Goal: Task Accomplishment & Management: Manage account settings

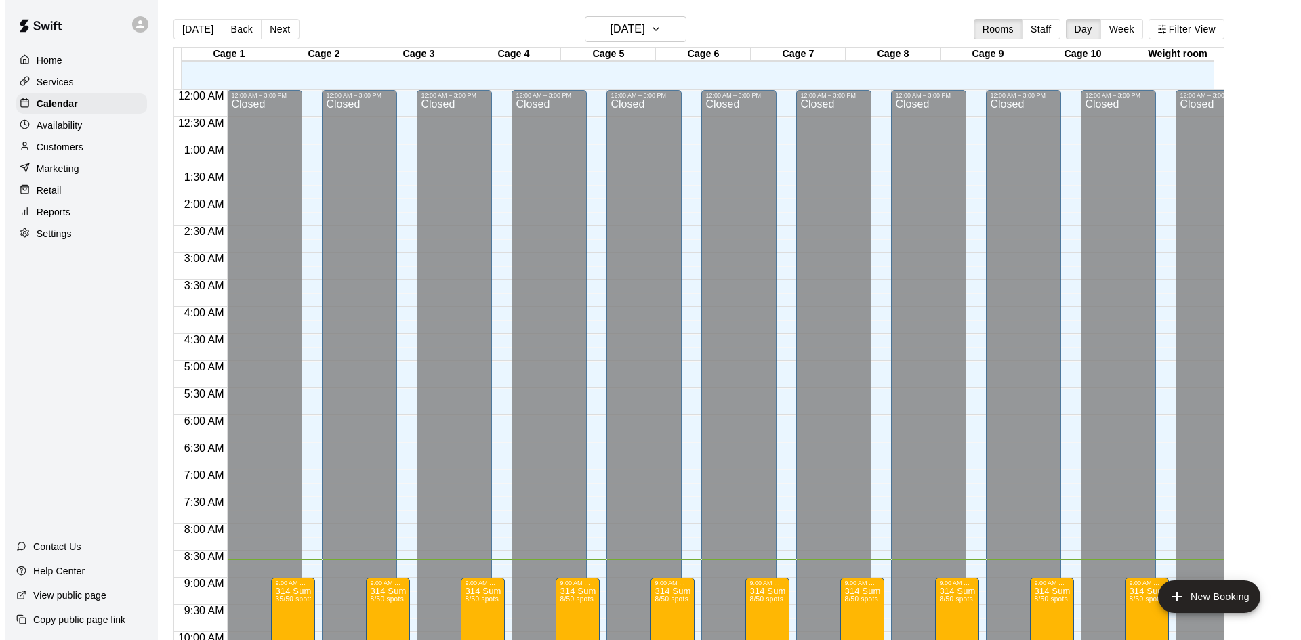
scroll to position [470, 0]
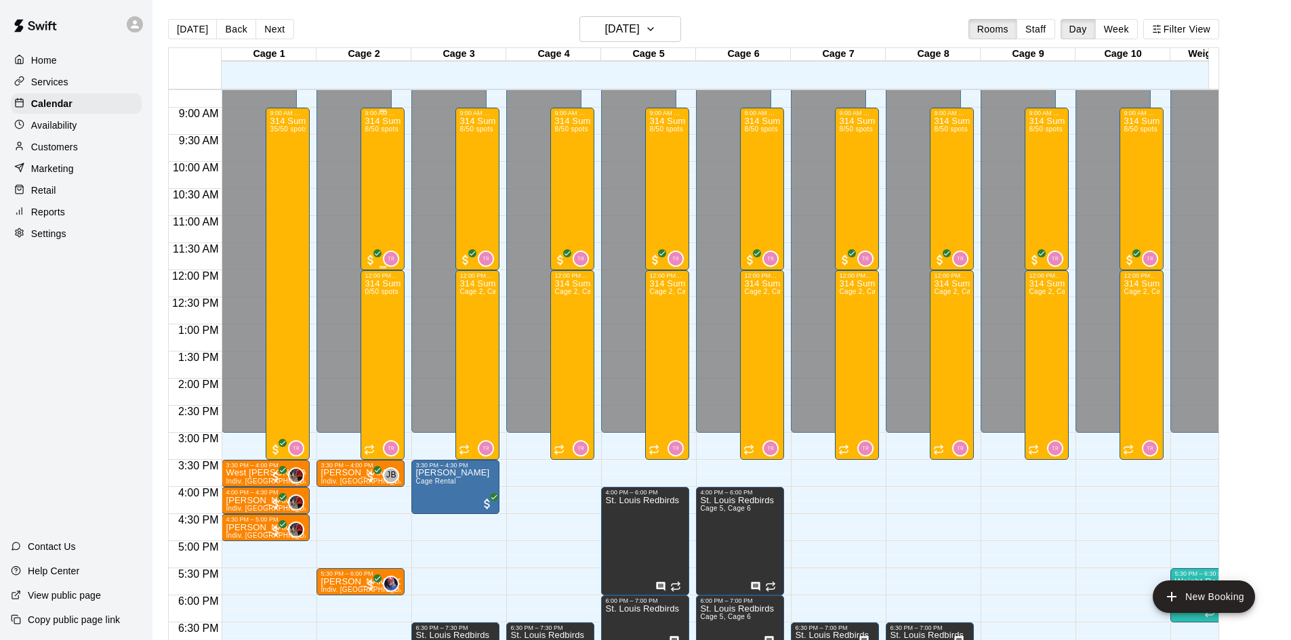
click at [373, 184] on div "314 Summer Camp | Week 10 (Morning) 8/50 spots" at bounding box center [383, 437] width 36 height 640
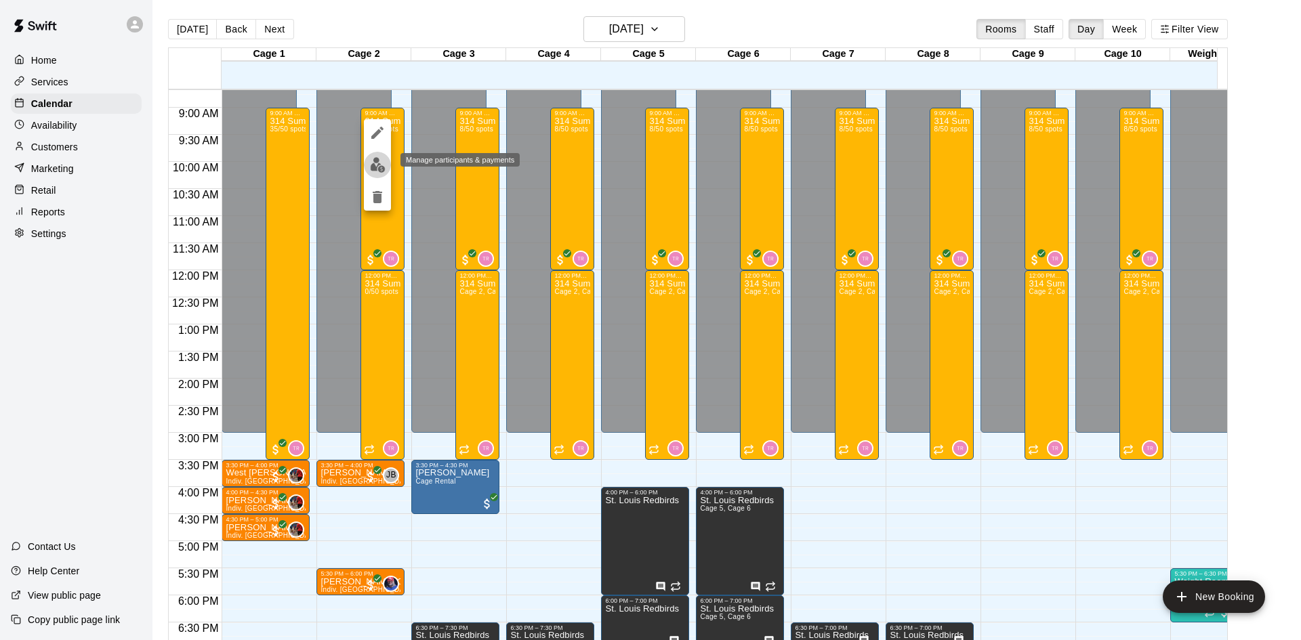
click at [373, 167] on img "edit" at bounding box center [378, 165] width 16 height 16
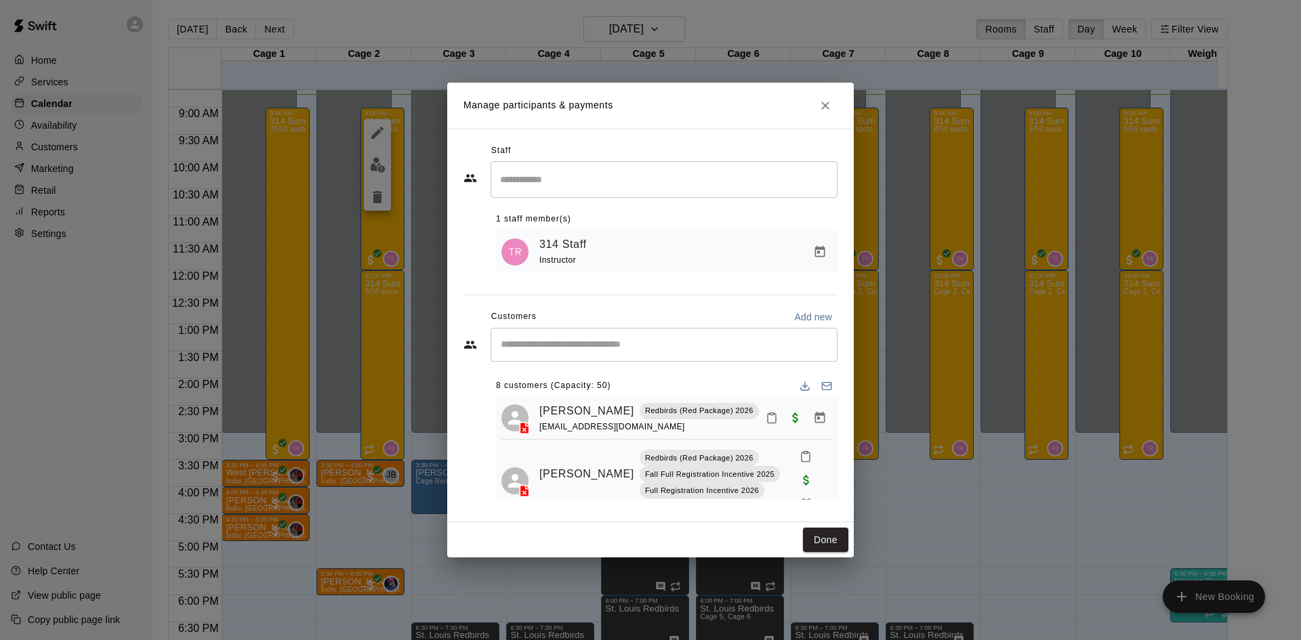
click at [582, 172] on input "Search staff" at bounding box center [664, 179] width 335 height 24
click at [579, 149] on div "Staff" at bounding box center [651, 151] width 374 height 22
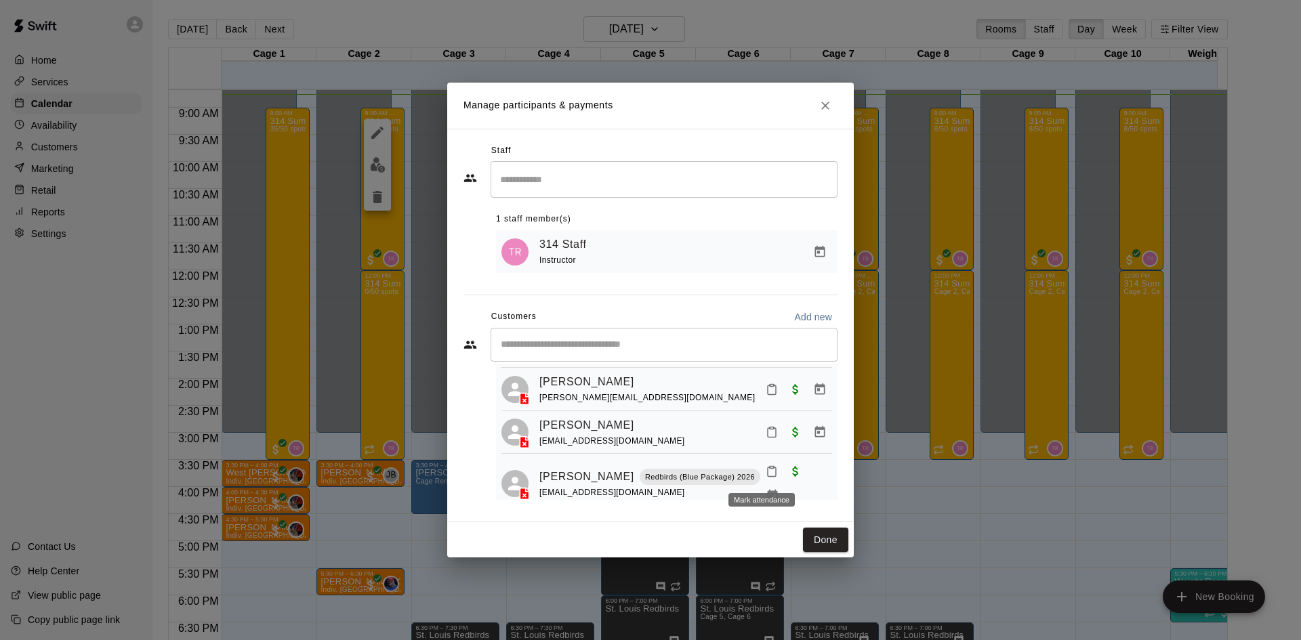
click at [767, 478] on icon "Mark attendance" at bounding box center [772, 472] width 12 height 12
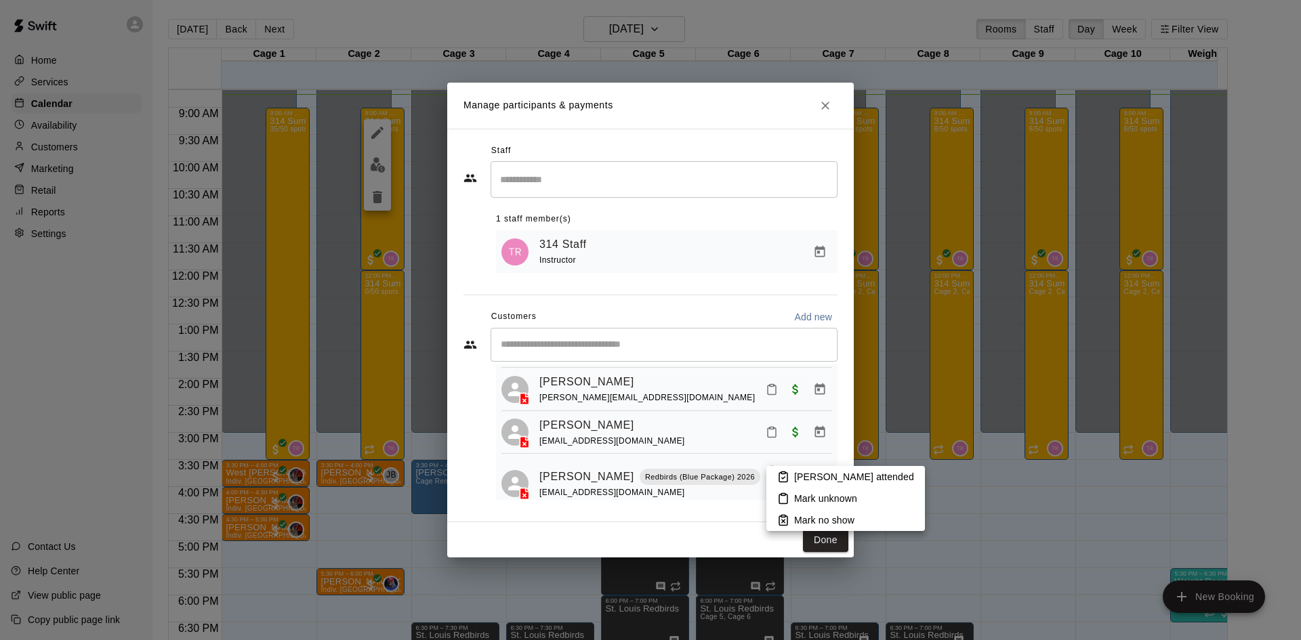
click at [788, 476] on icon at bounding box center [783, 477] width 12 height 12
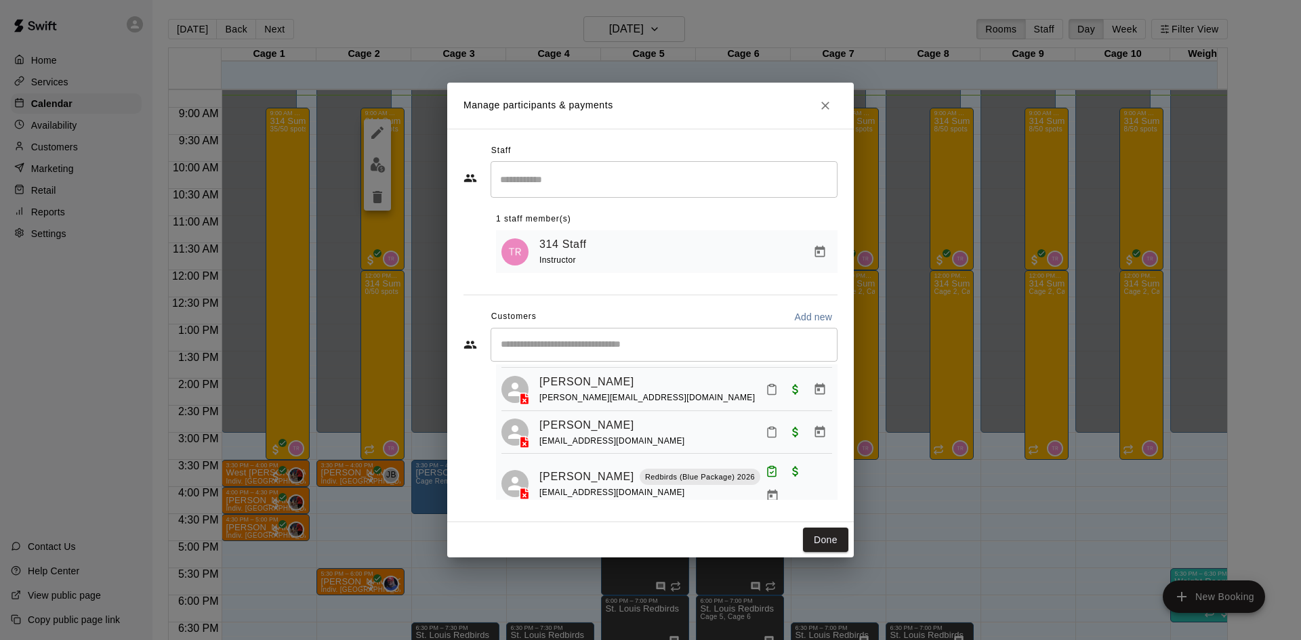
click at [639, 270] on div "314 Staff Instructor" at bounding box center [667, 251] width 342 height 43
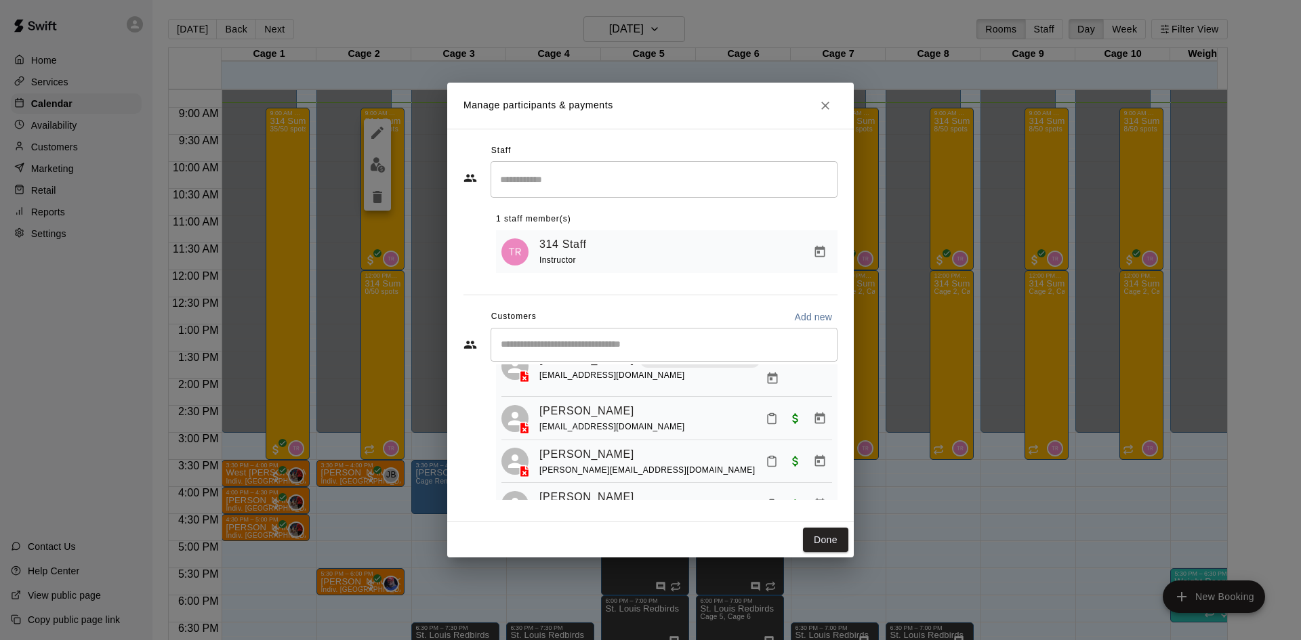
scroll to position [166, 0]
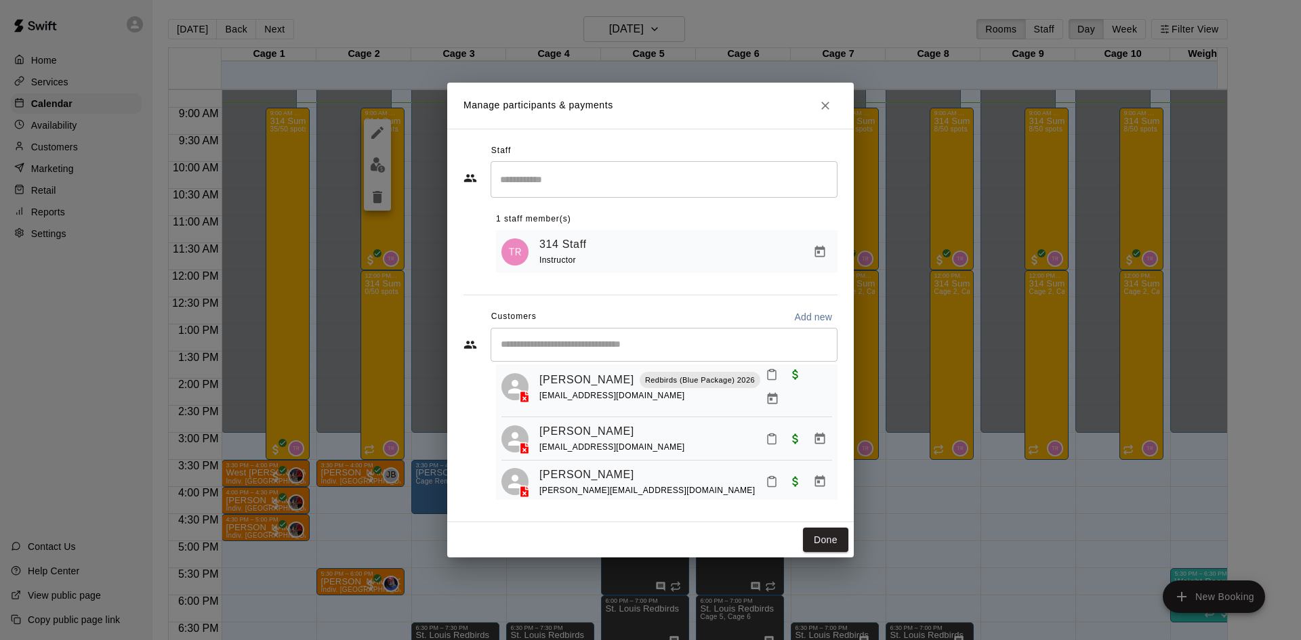
click at [766, 433] on icon "Mark attendance" at bounding box center [772, 439] width 12 height 12
click at [789, 431] on icon at bounding box center [783, 432] width 12 height 12
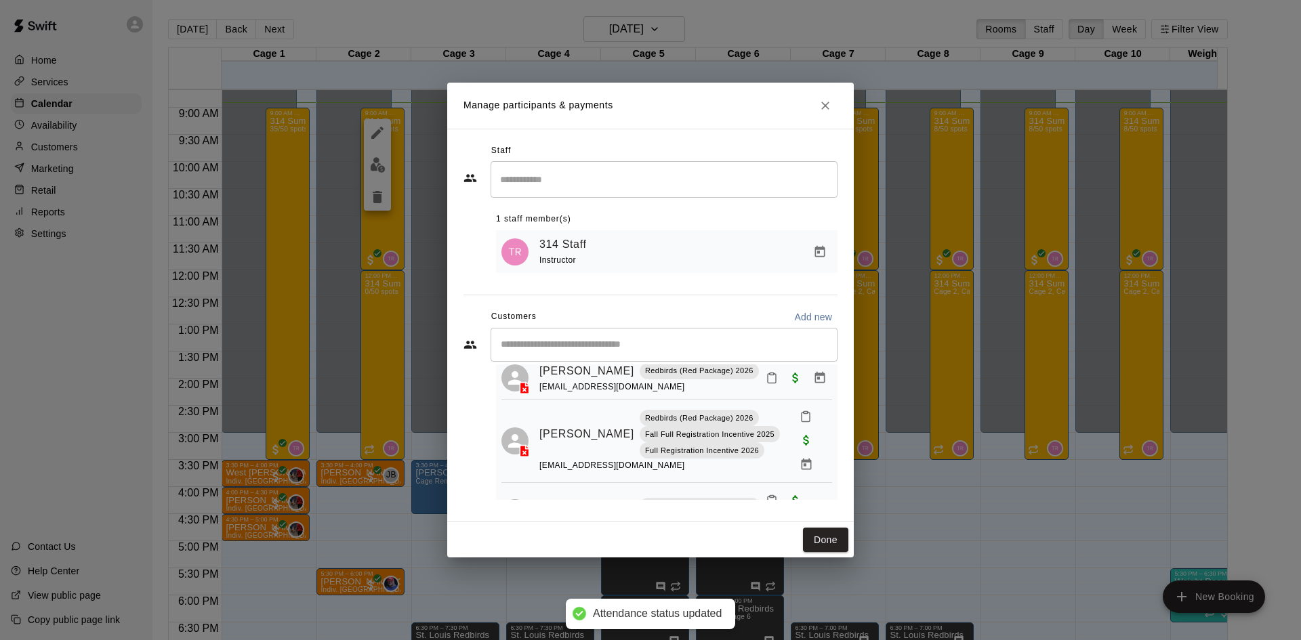
scroll to position [30, 0]
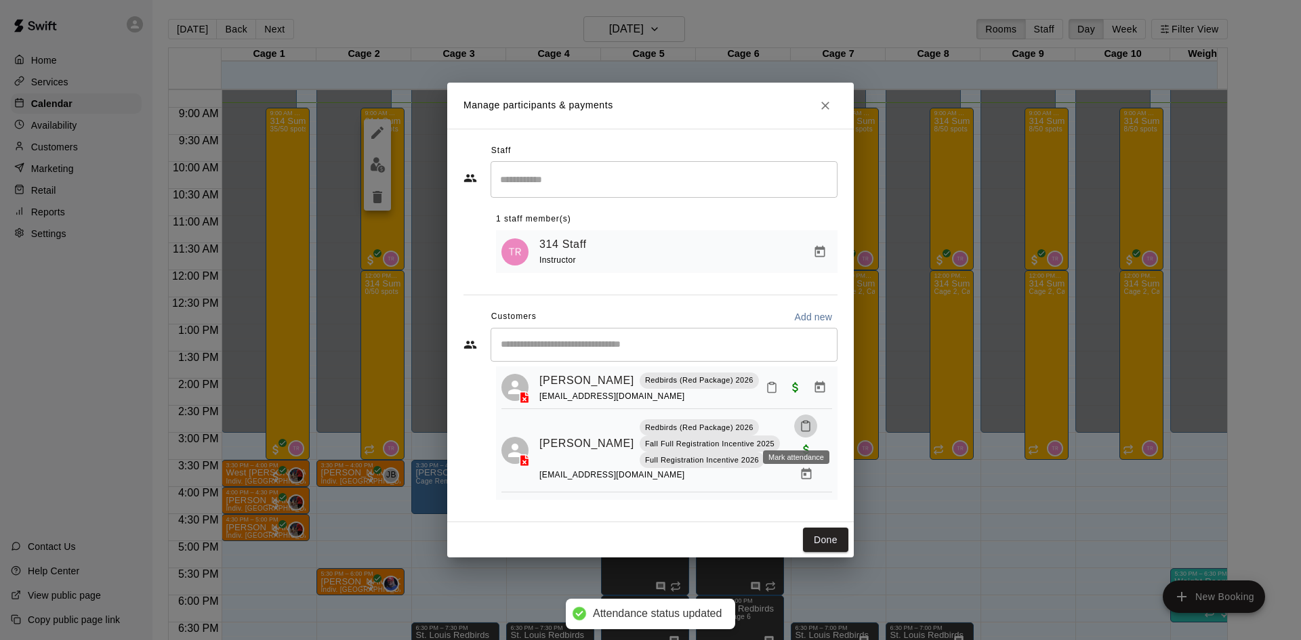
click at [800, 428] on icon "Mark attendance" at bounding box center [806, 426] width 12 height 12
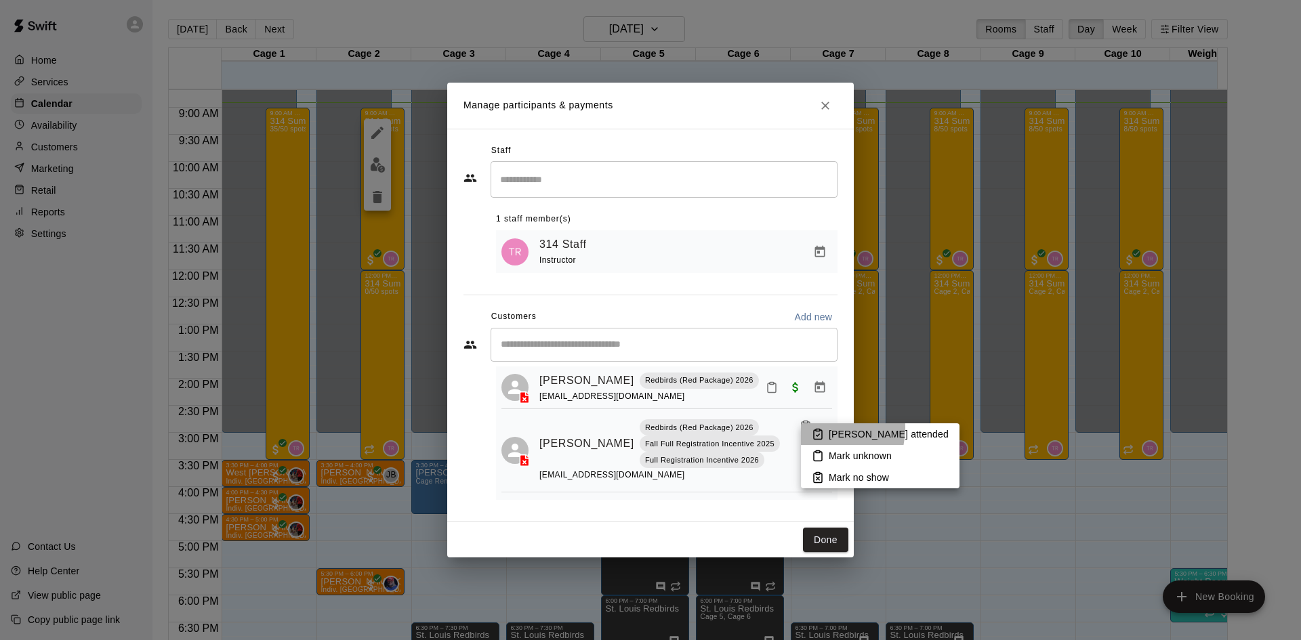
click at [823, 428] on icon at bounding box center [818, 434] width 12 height 12
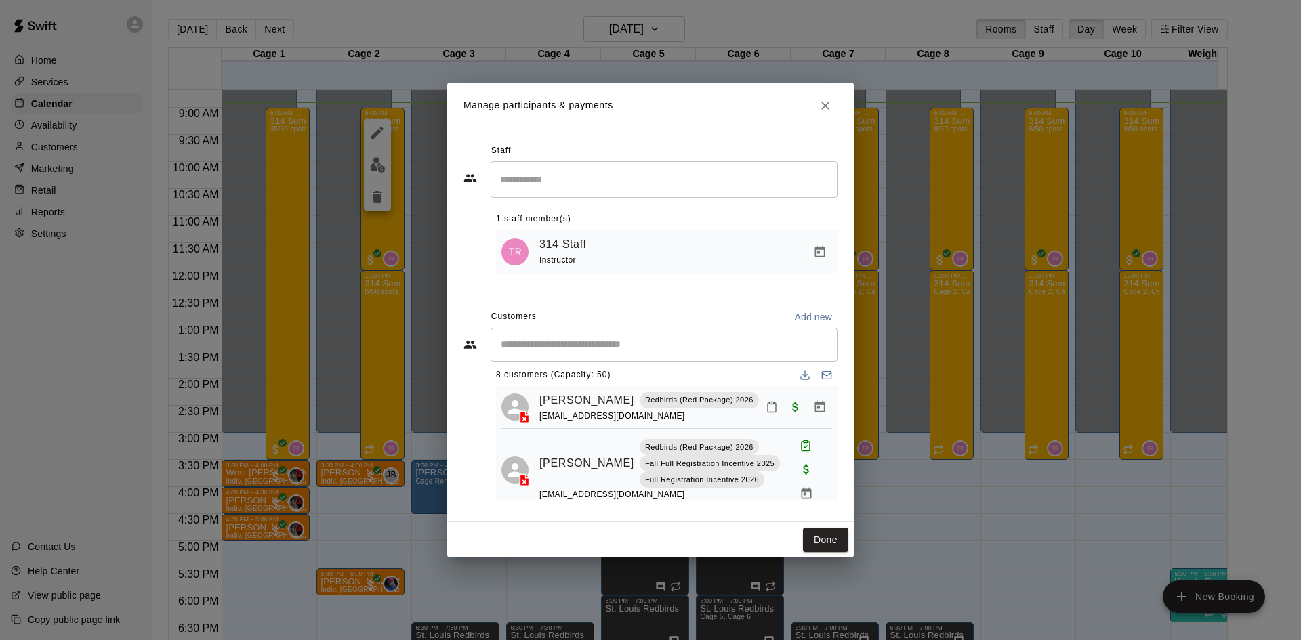
scroll to position [0, 0]
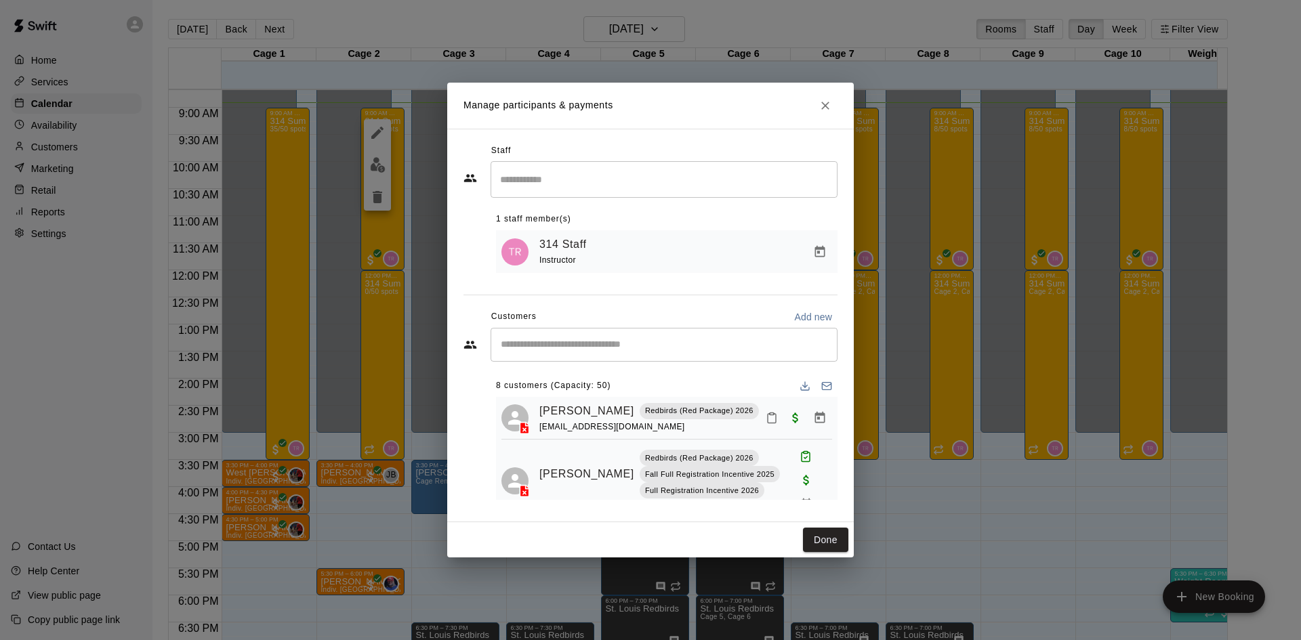
click at [764, 407] on div "Alex Rotskoff Redbirds (Red Package) 2026 steverotskoff@yahoo.com" at bounding box center [685, 419] width 293 height 32
click at [768, 424] on icon "Mark attendance" at bounding box center [772, 418] width 8 height 9
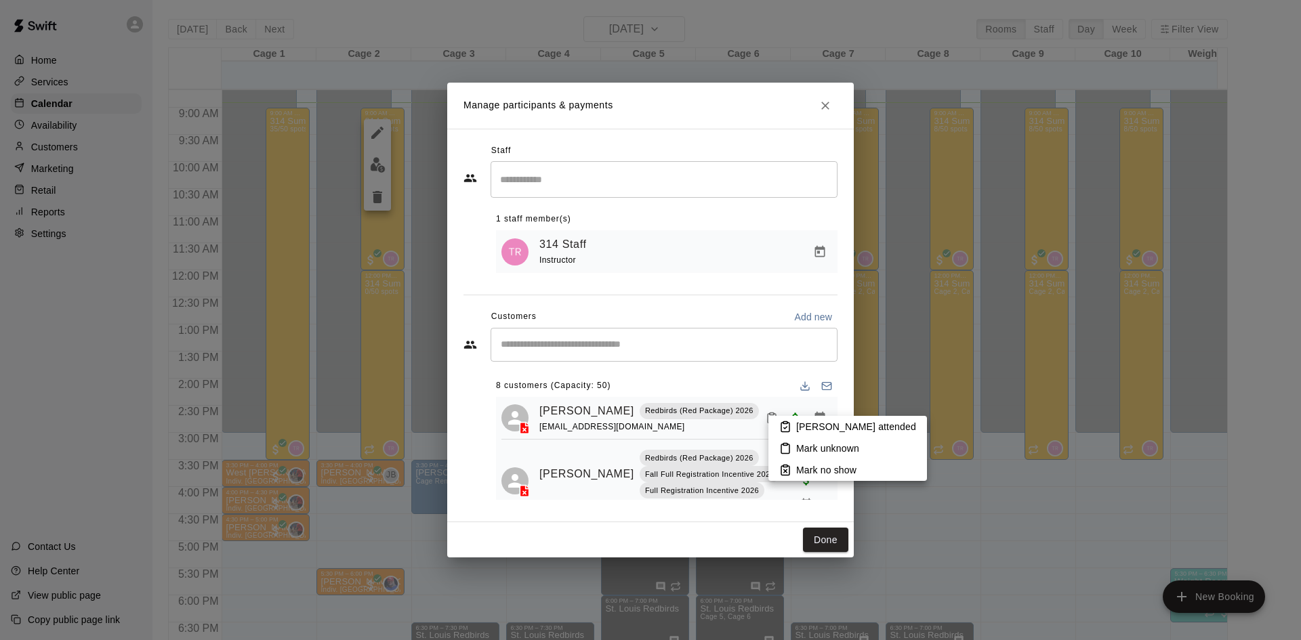
click at [810, 430] on p "Mark attended" at bounding box center [856, 427] width 120 height 14
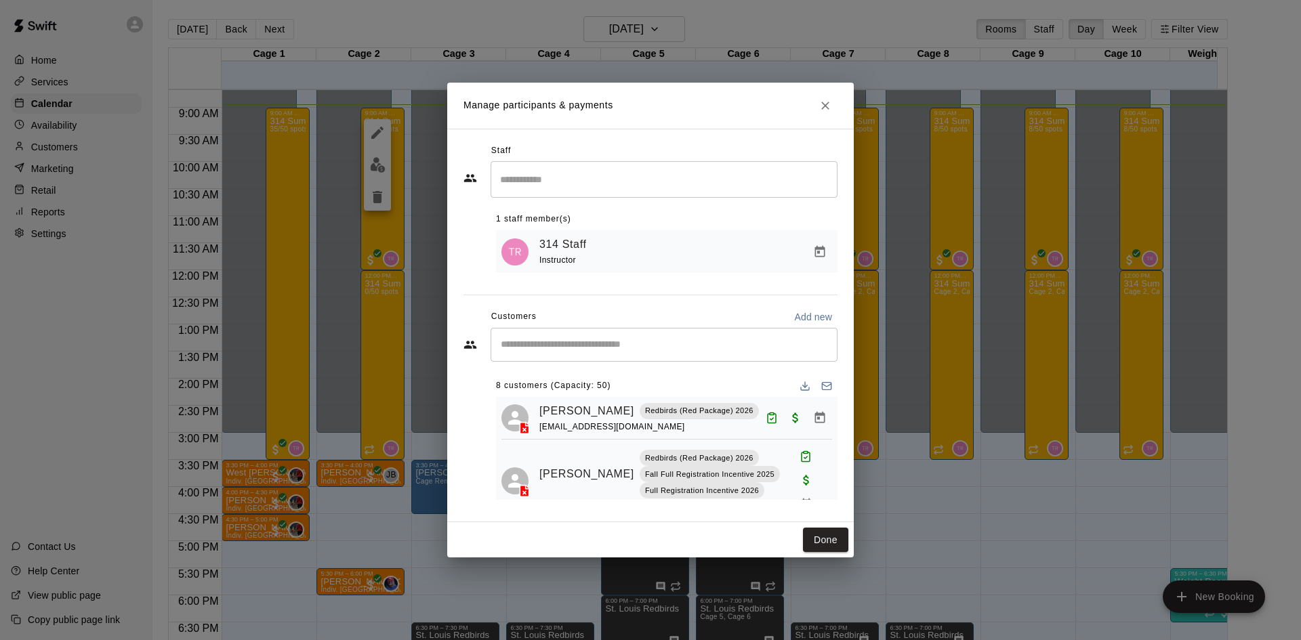
scroll to position [287, 0]
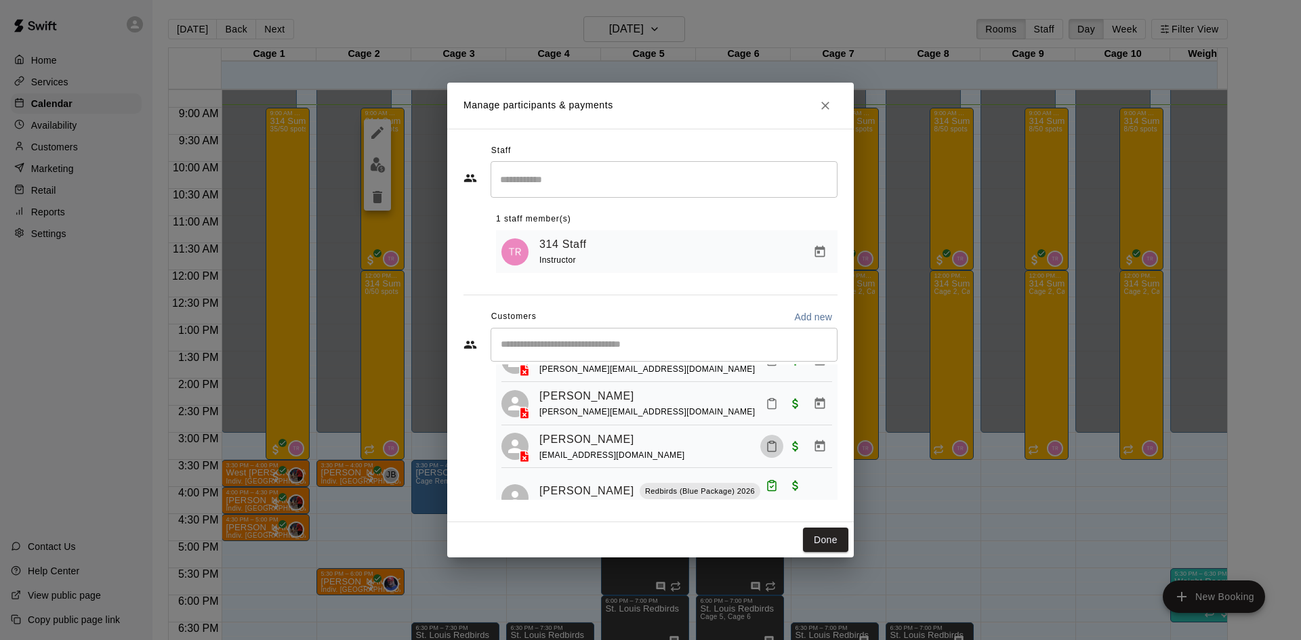
click at [766, 440] on icon "Mark attendance" at bounding box center [772, 446] width 12 height 12
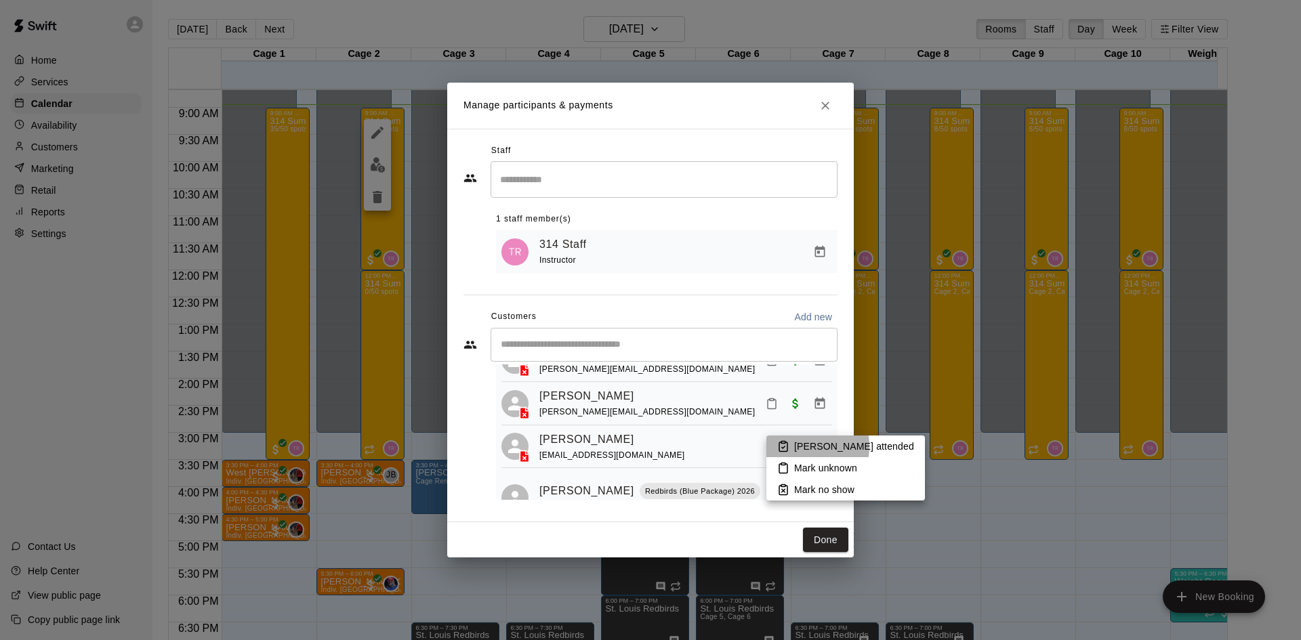
click at [795, 447] on p "Mark attended" at bounding box center [854, 447] width 120 height 14
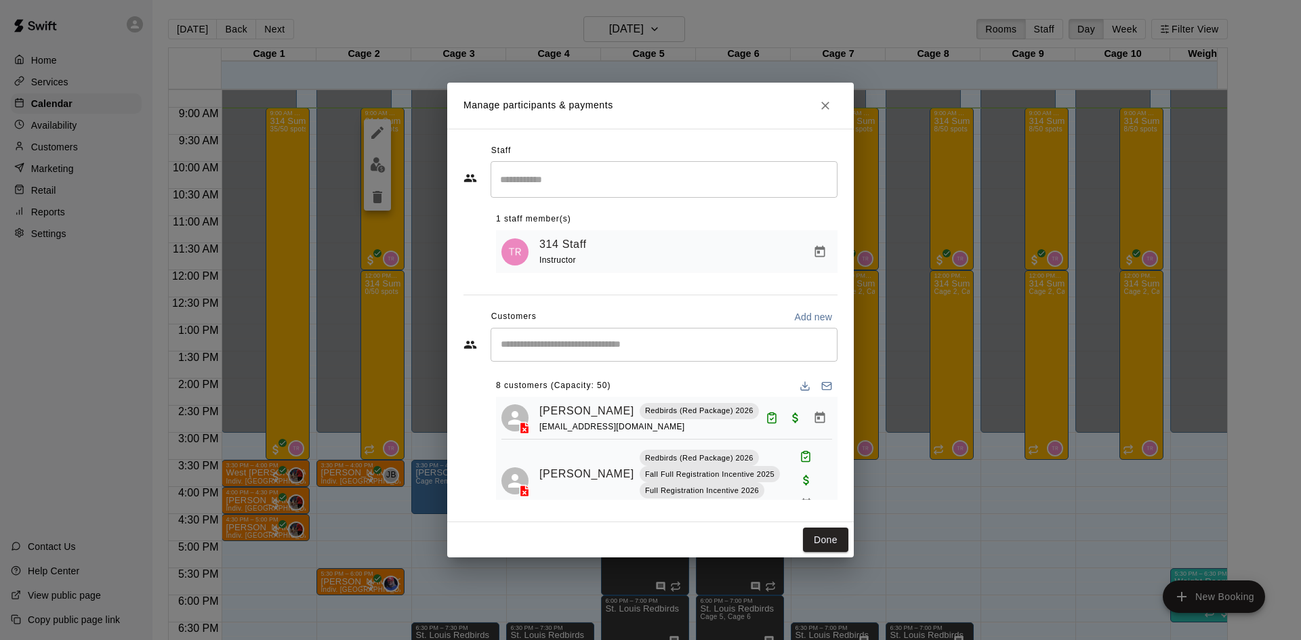
scroll to position [243, 0]
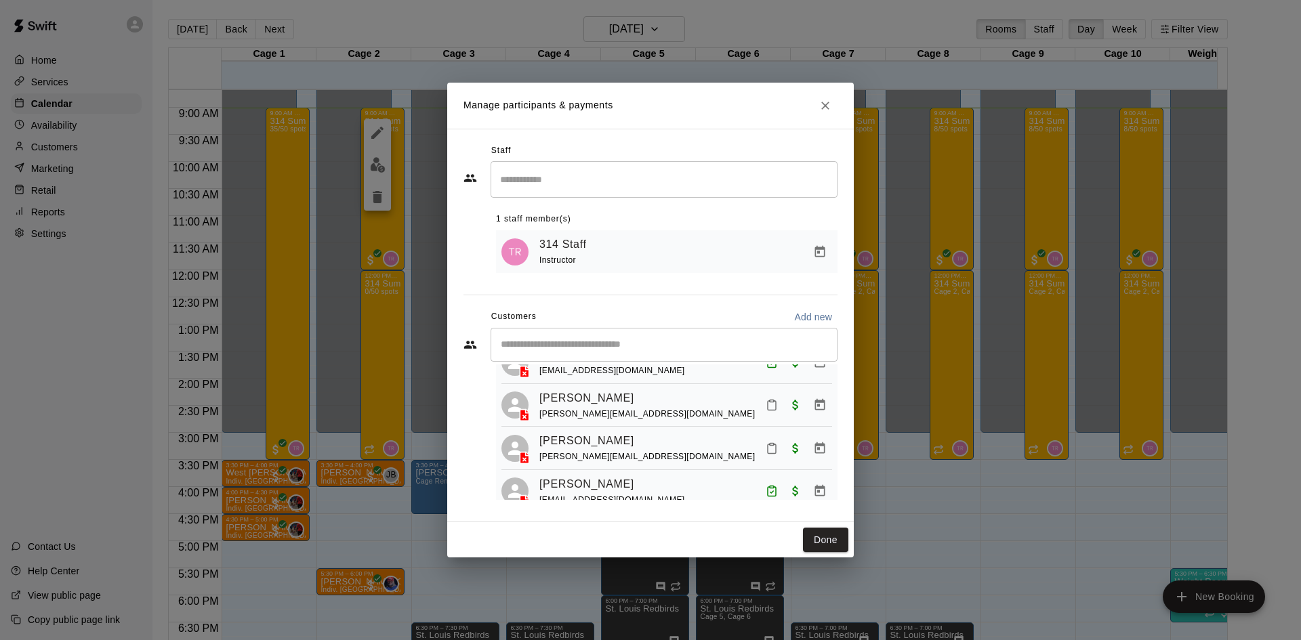
click at [766, 443] on icon "Mark attendance" at bounding box center [772, 449] width 12 height 12
click at [794, 441] on p "Mark attended" at bounding box center [854, 446] width 120 height 14
click at [766, 399] on icon "Mark attendance" at bounding box center [772, 405] width 12 height 12
click at [787, 397] on icon at bounding box center [783, 401] width 8 height 9
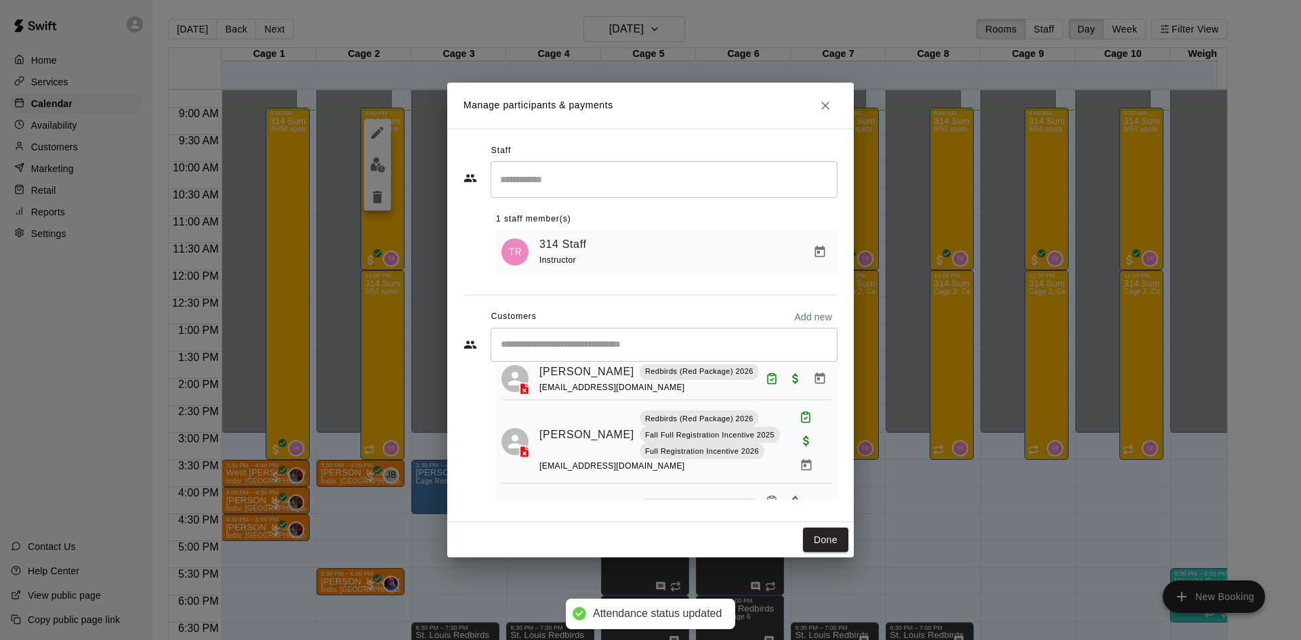
scroll to position [107, 0]
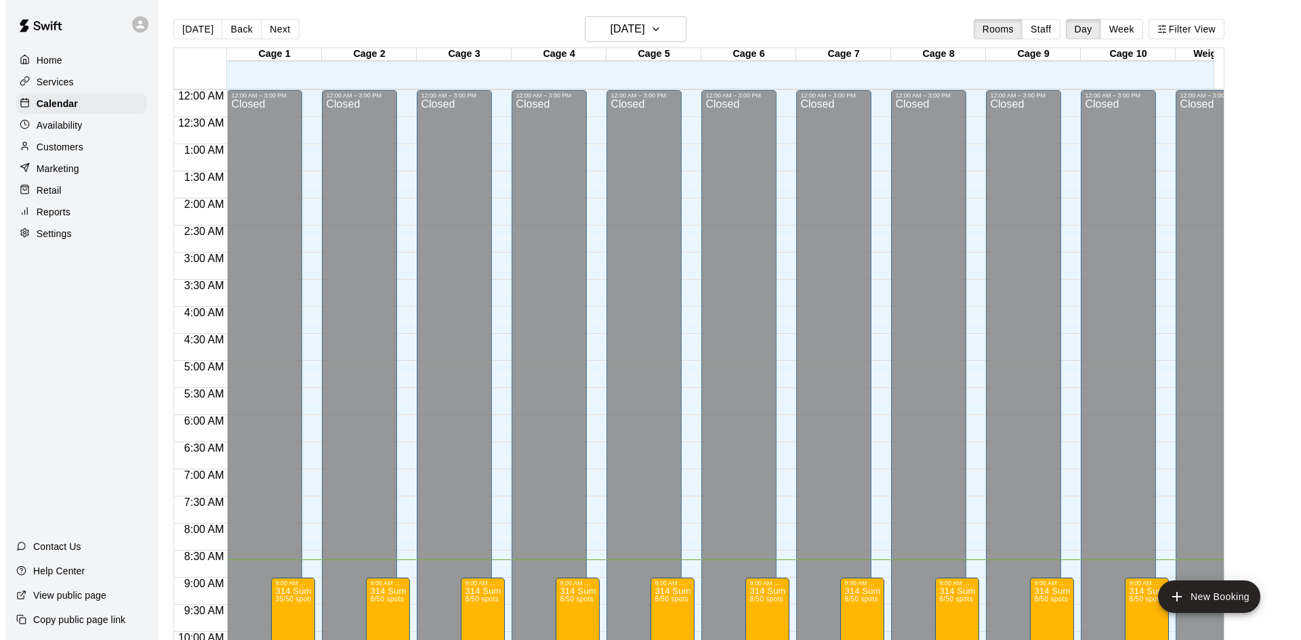
scroll to position [470, 0]
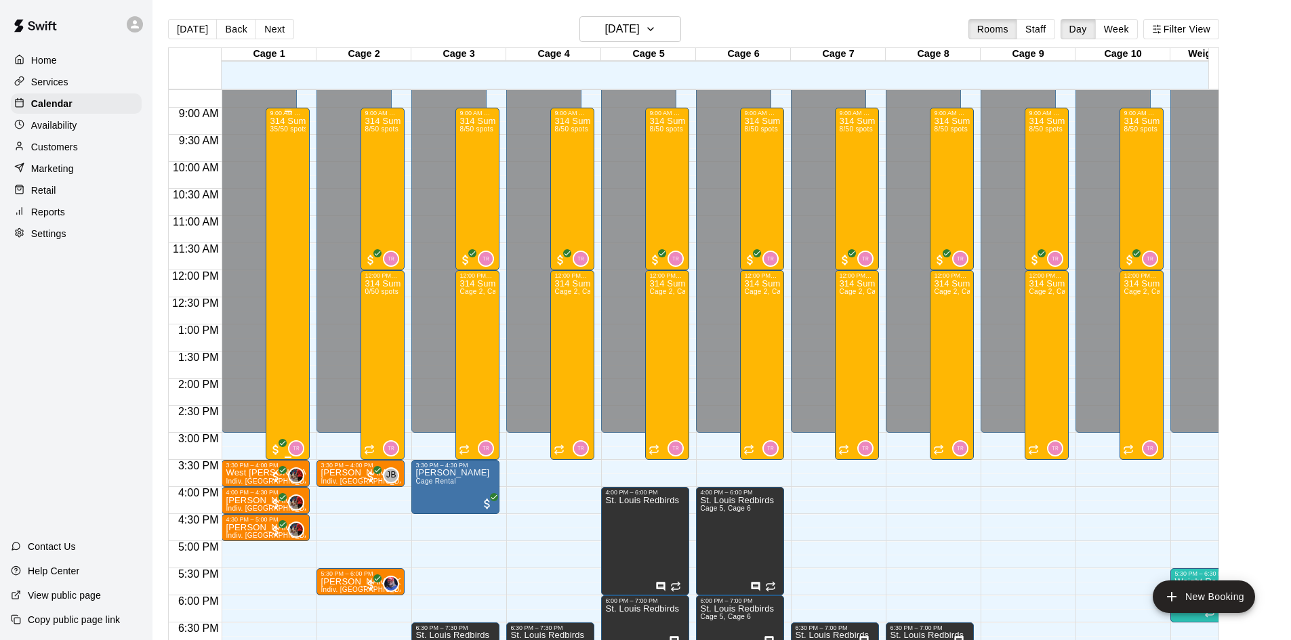
click at [288, 159] on div "314 Summer Camp | Week 10 (Full Day) 35/50 spots" at bounding box center [288, 437] width 36 height 640
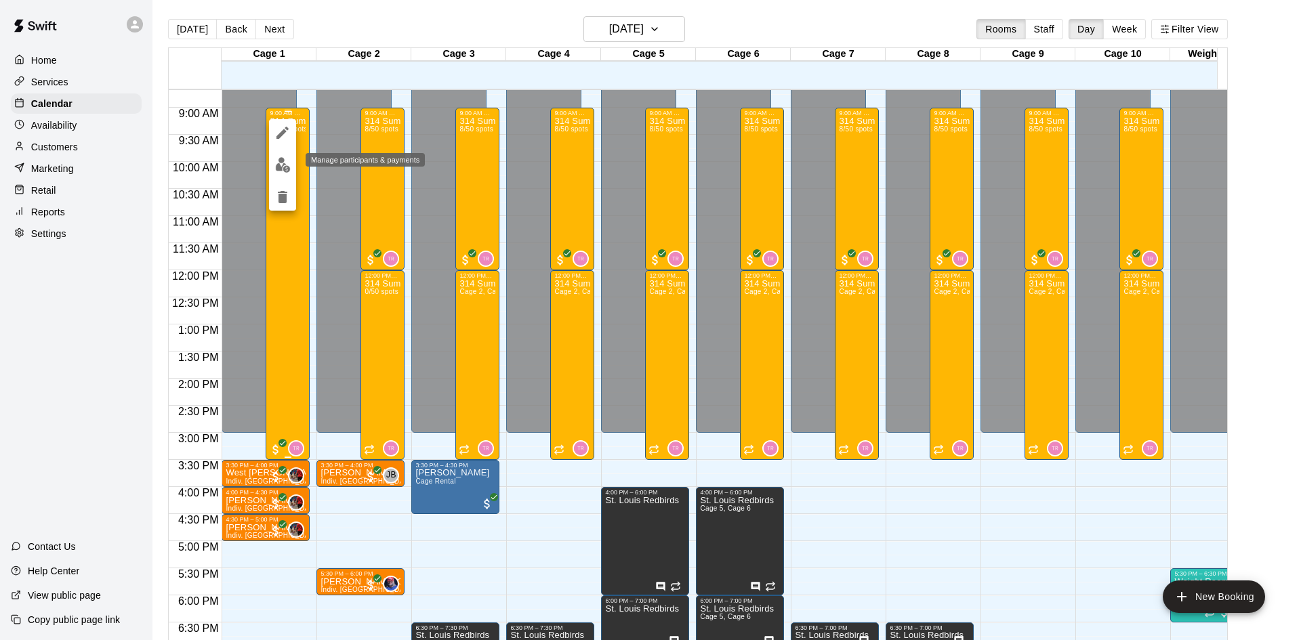
click at [288, 159] on img "edit" at bounding box center [283, 165] width 16 height 16
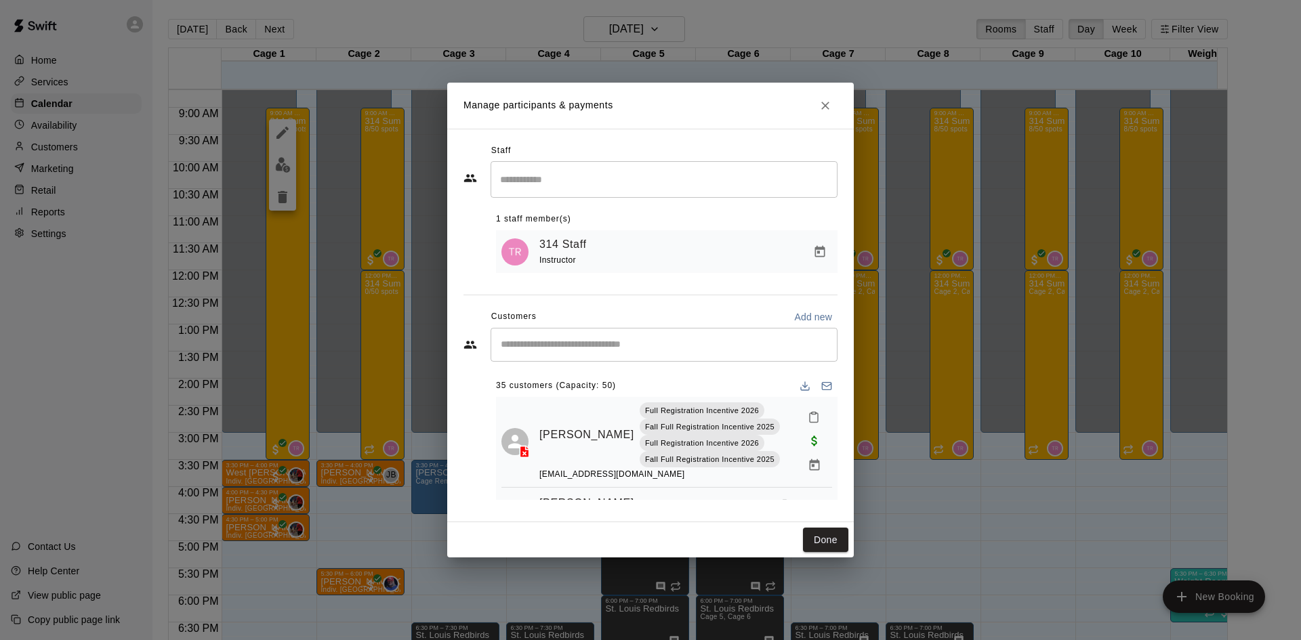
click at [649, 325] on div "Customers Add new" at bounding box center [651, 317] width 374 height 22
click at [650, 337] on div "​" at bounding box center [664, 345] width 347 height 34
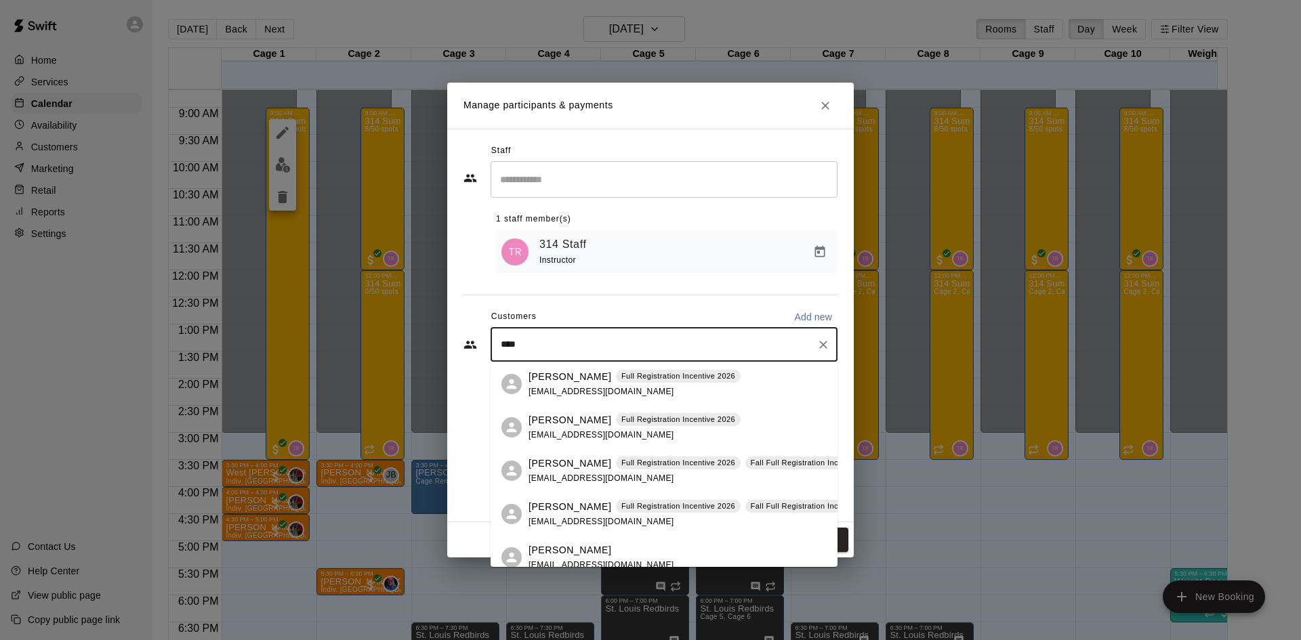
type input "****"
click at [693, 321] on div "Customers Add new" at bounding box center [651, 317] width 374 height 22
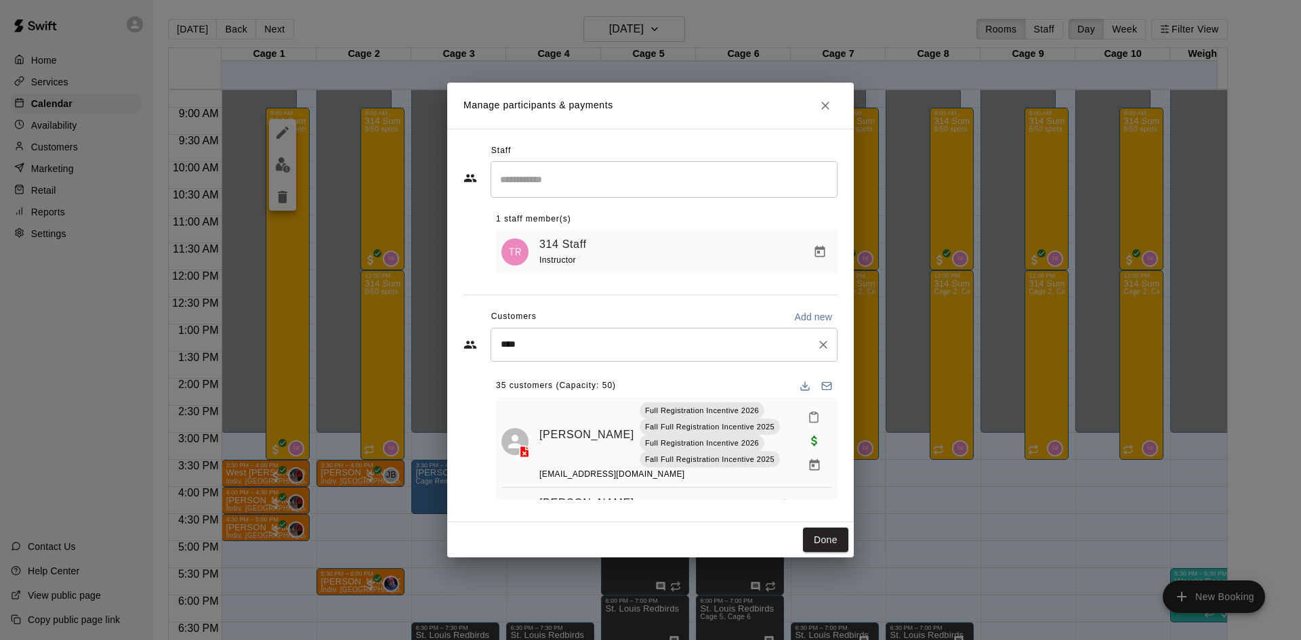
click at [710, 350] on input "****" at bounding box center [654, 345] width 314 height 14
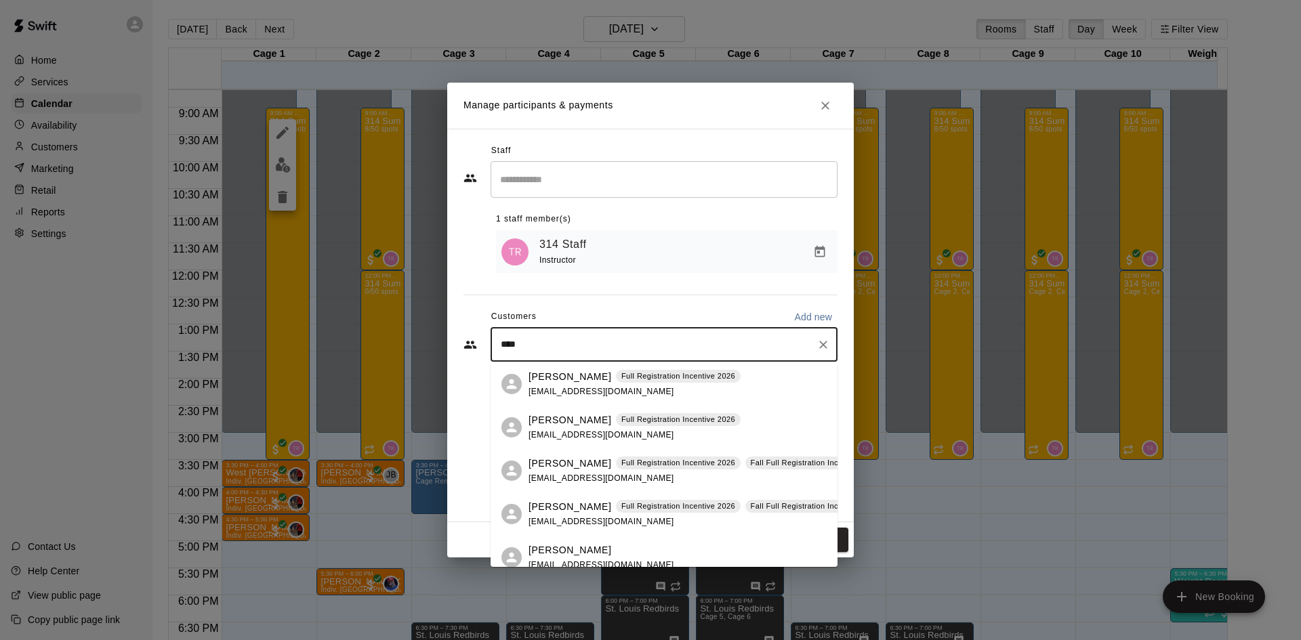
click at [710, 350] on input "****" at bounding box center [654, 345] width 314 height 14
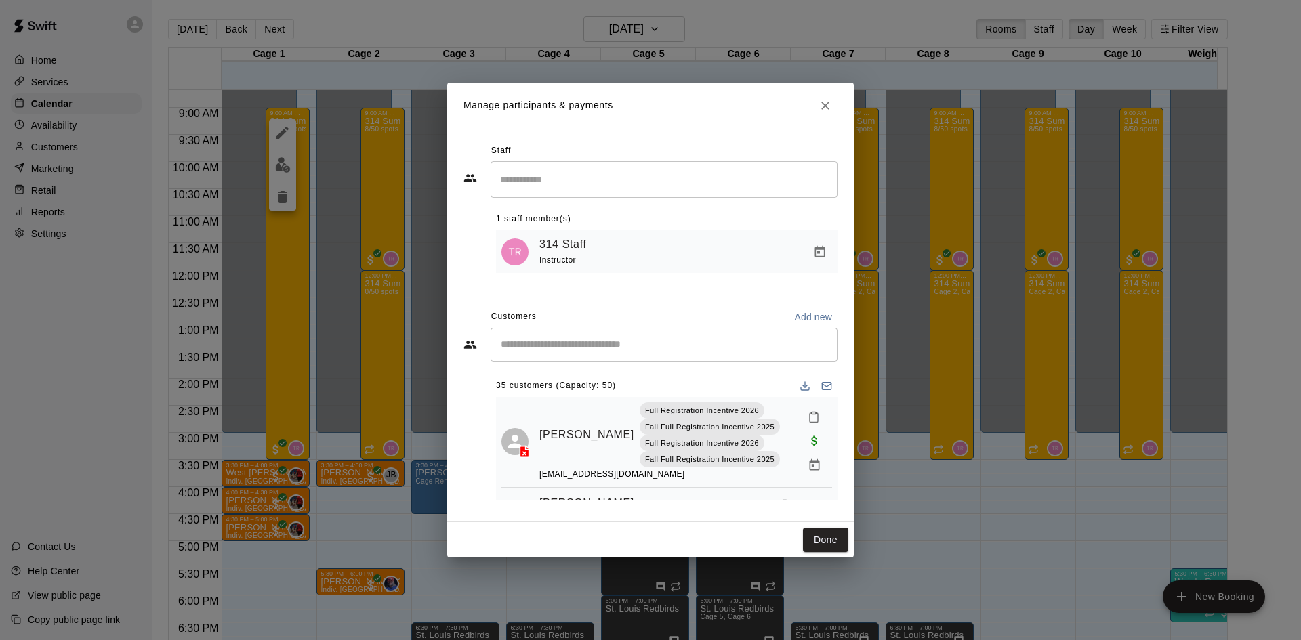
click at [663, 303] on div "Staff ​ 1 staff member(s) 314 Staff Instructor Customers Add new ​ 35 customers…" at bounding box center [651, 325] width 374 height 371
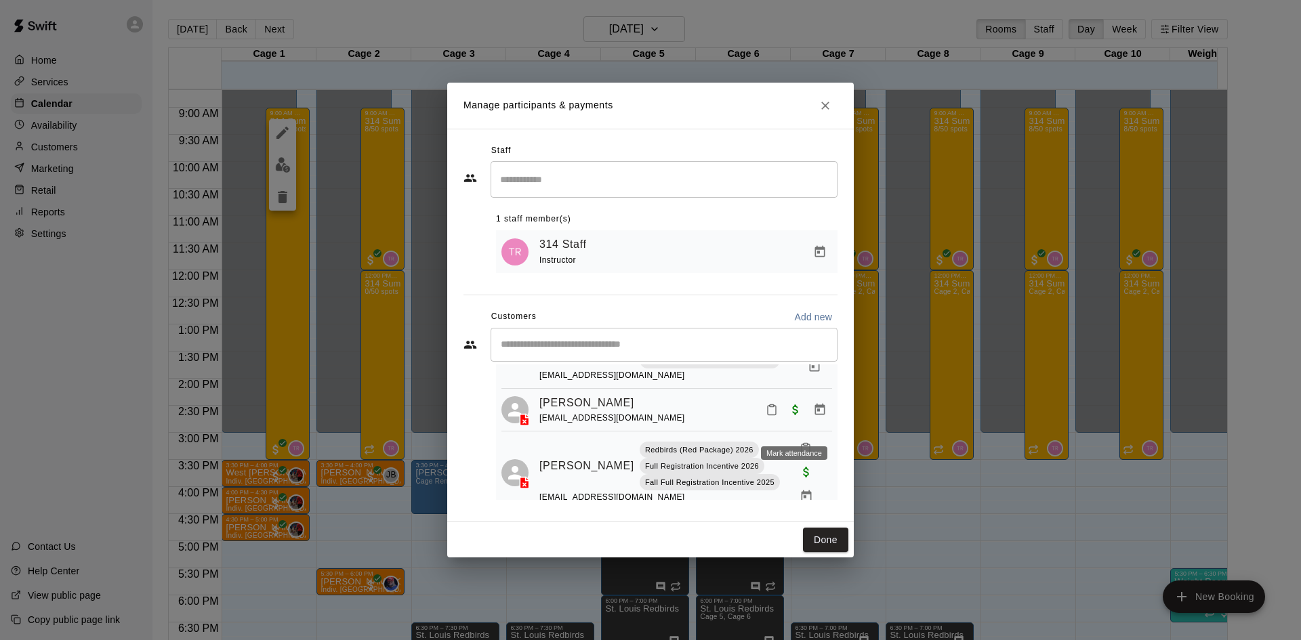
click at [800, 443] on icon "Mark attendance" at bounding box center [806, 449] width 12 height 12
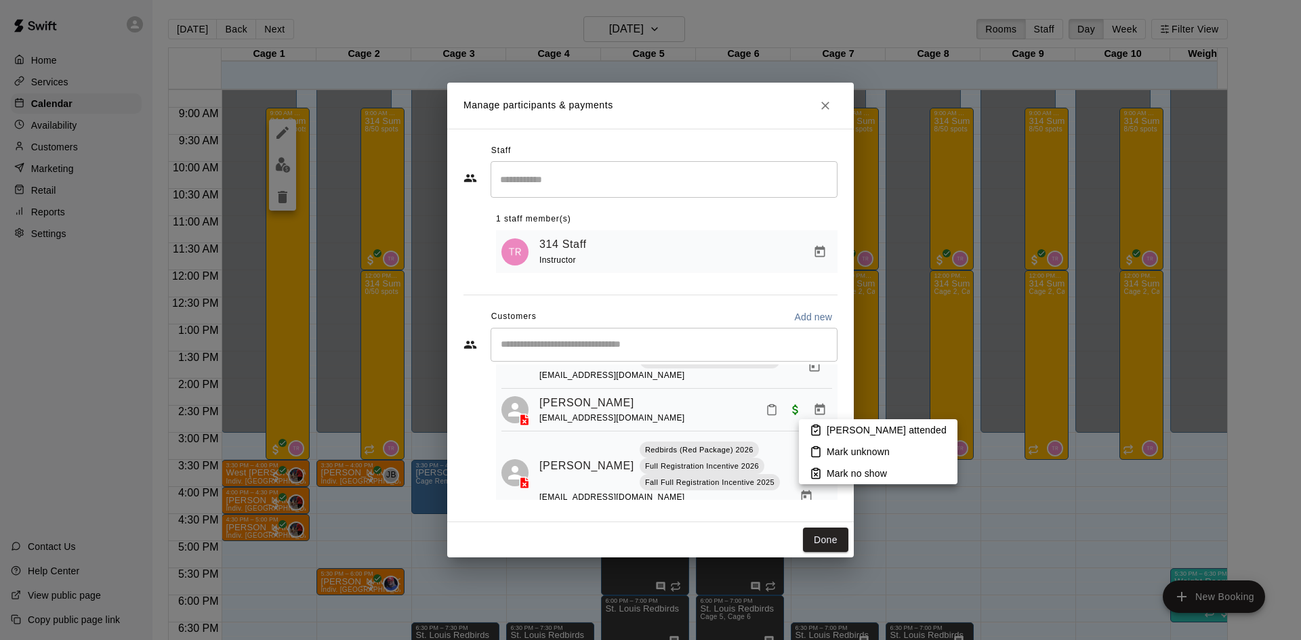
click at [832, 423] on li "Mark attended" at bounding box center [878, 430] width 159 height 22
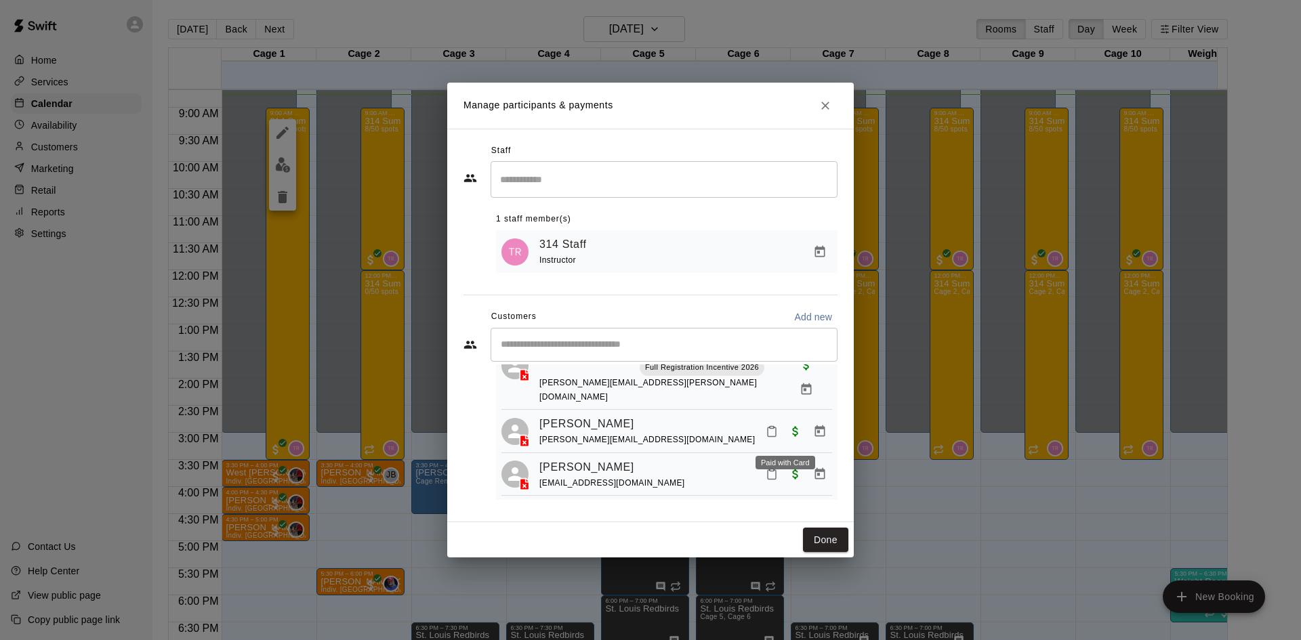
click at [763, 443] on body "Home Services Calendar Availability Customers Marketing Retail Reports Settings…" at bounding box center [650, 331] width 1301 height 662
click at [766, 468] on icon "Mark attendance" at bounding box center [772, 474] width 12 height 12
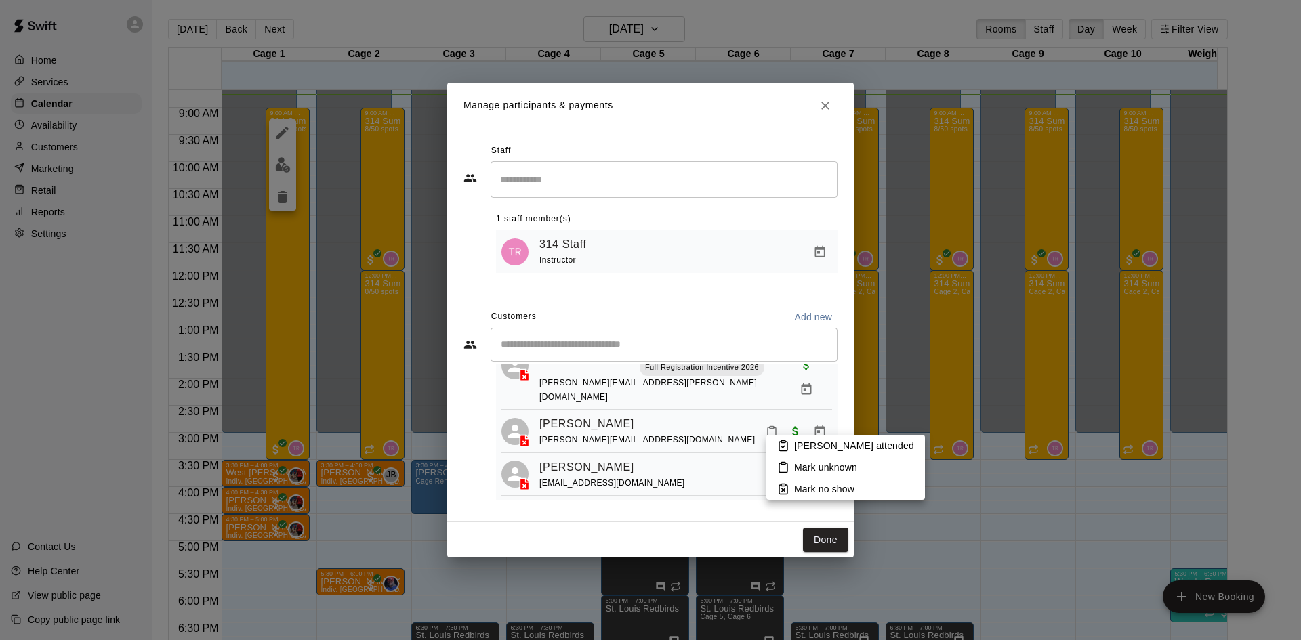
click at [798, 440] on p "Mark attended" at bounding box center [854, 446] width 120 height 14
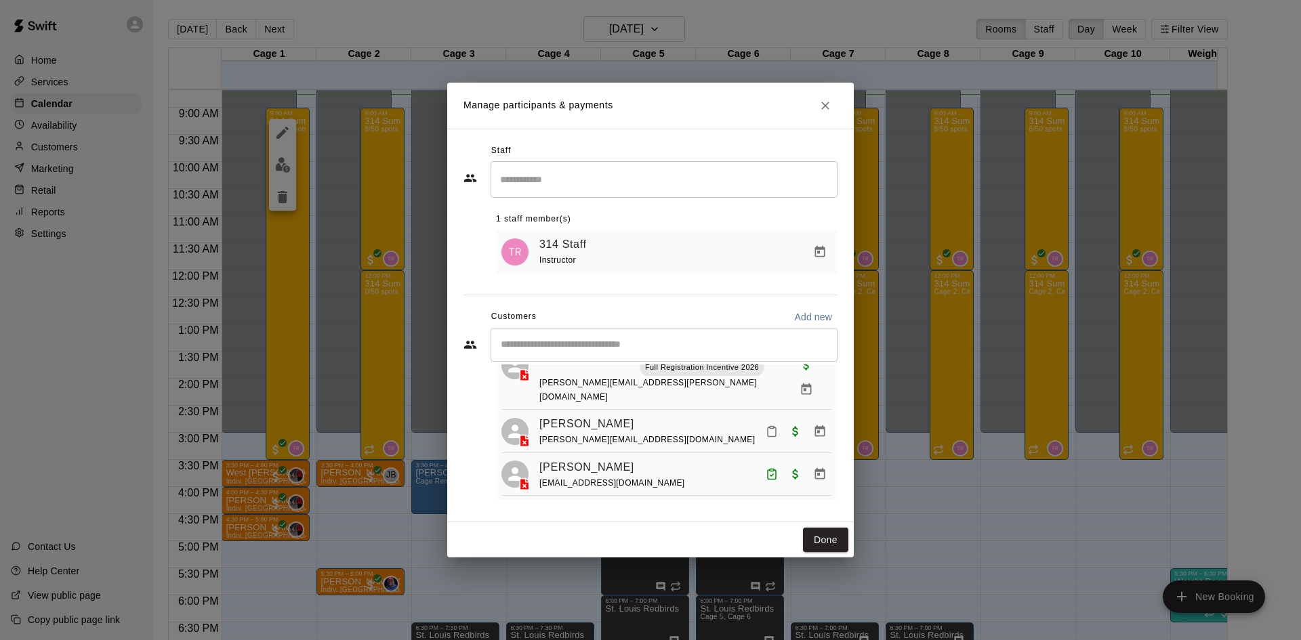
scroll to position [75, 0]
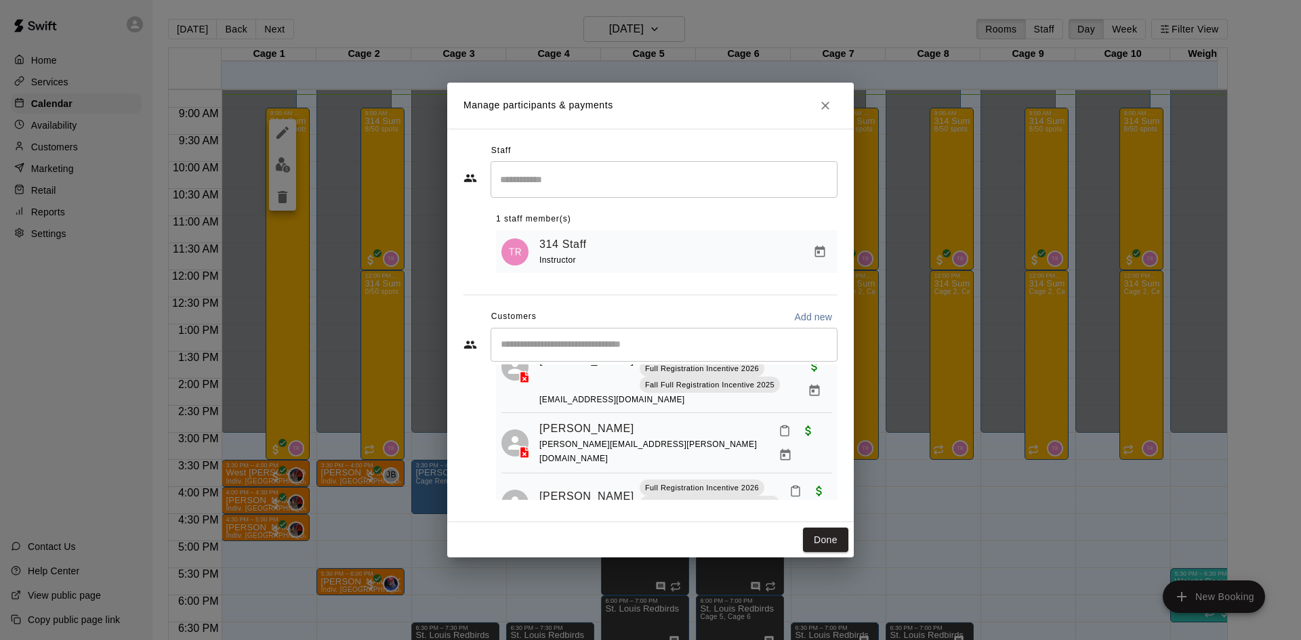
click at [779, 437] on icon "Mark attendance" at bounding box center [785, 431] width 12 height 12
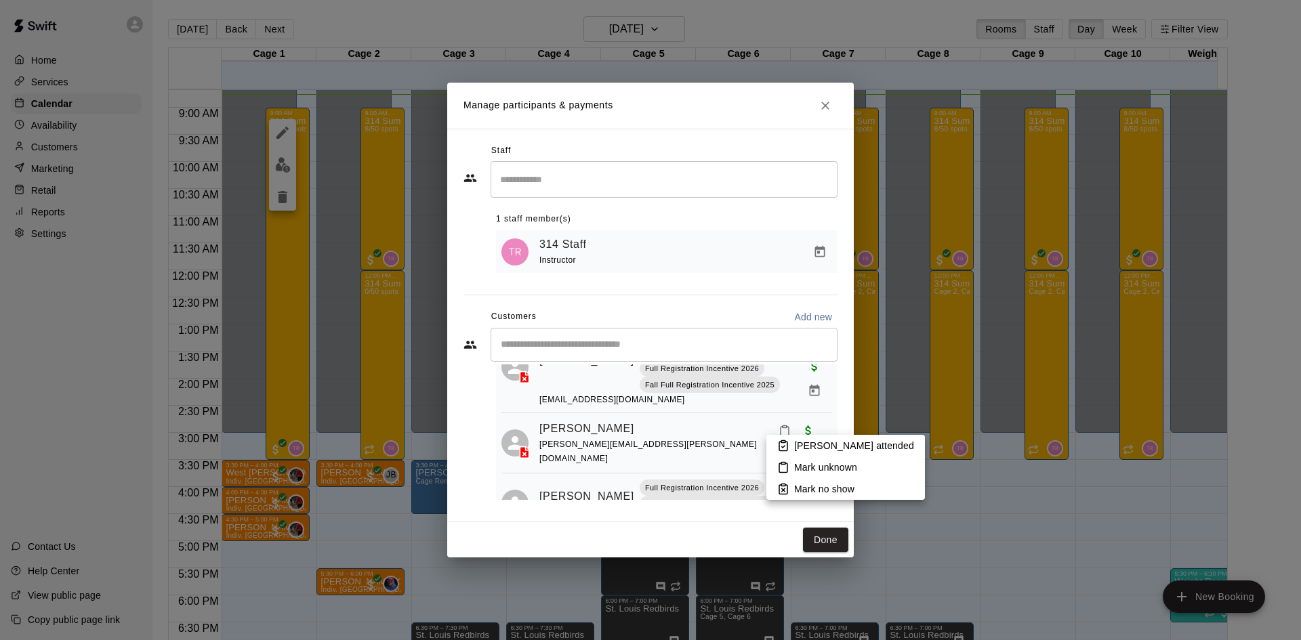
click at [802, 445] on p "Mark attended" at bounding box center [854, 446] width 120 height 14
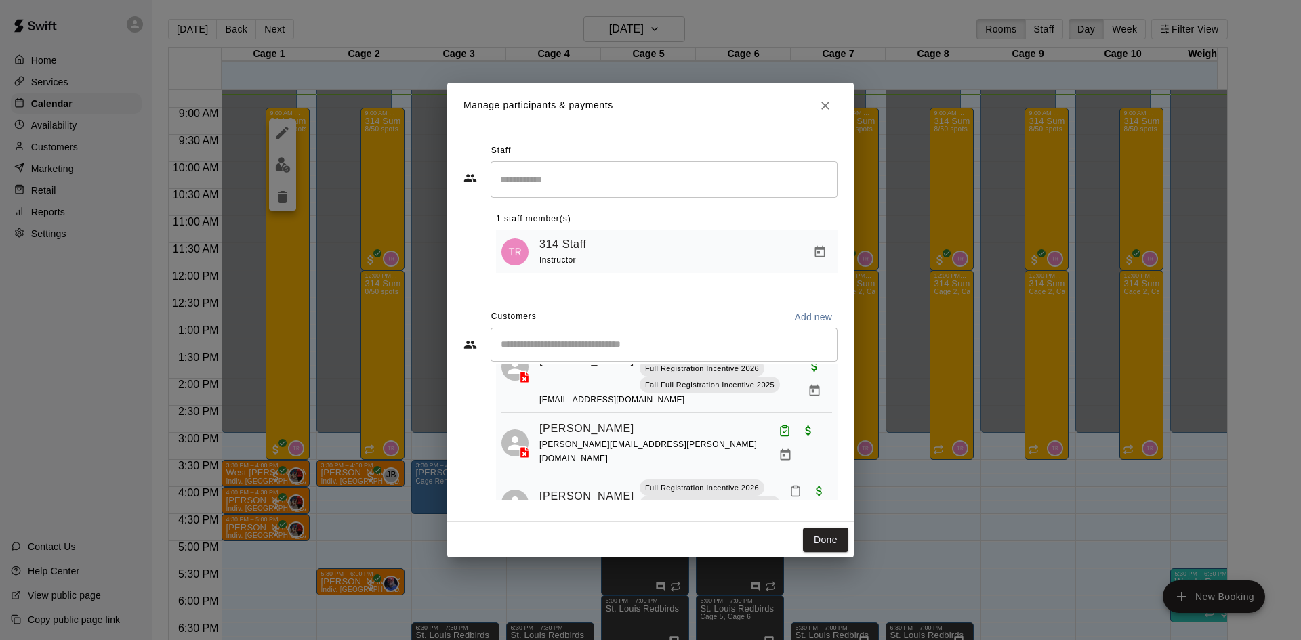
scroll to position [452, 0]
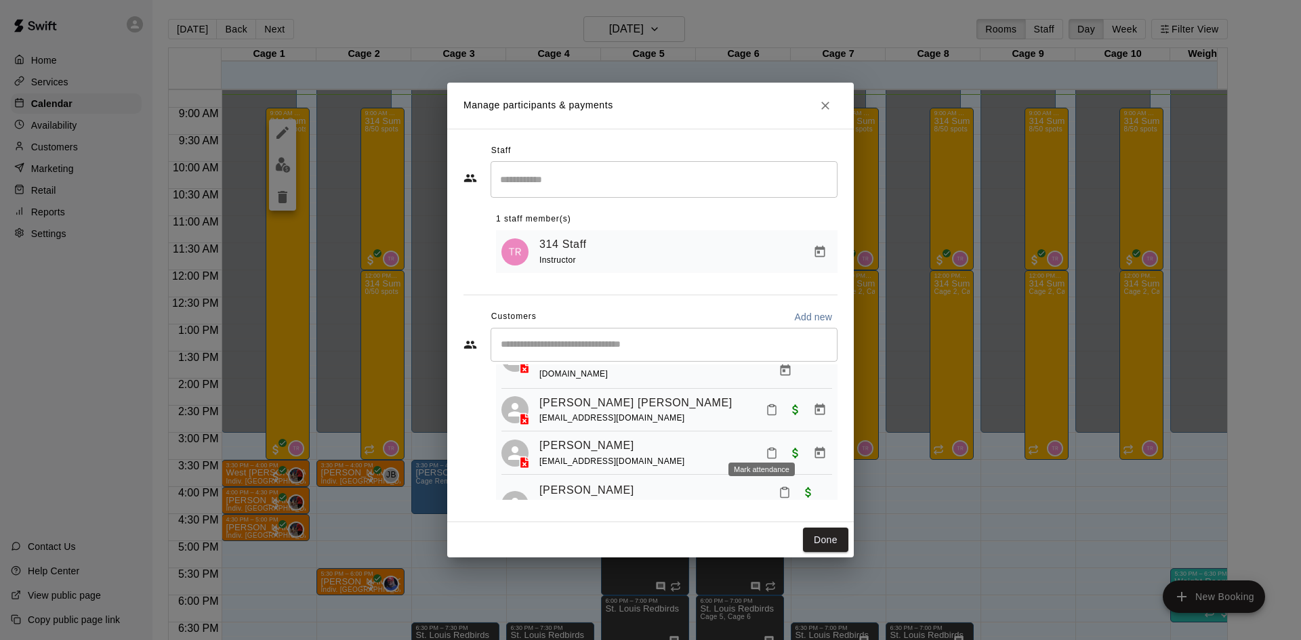
click at [760, 445] on button "Mark attendance" at bounding box center [771, 453] width 23 height 23
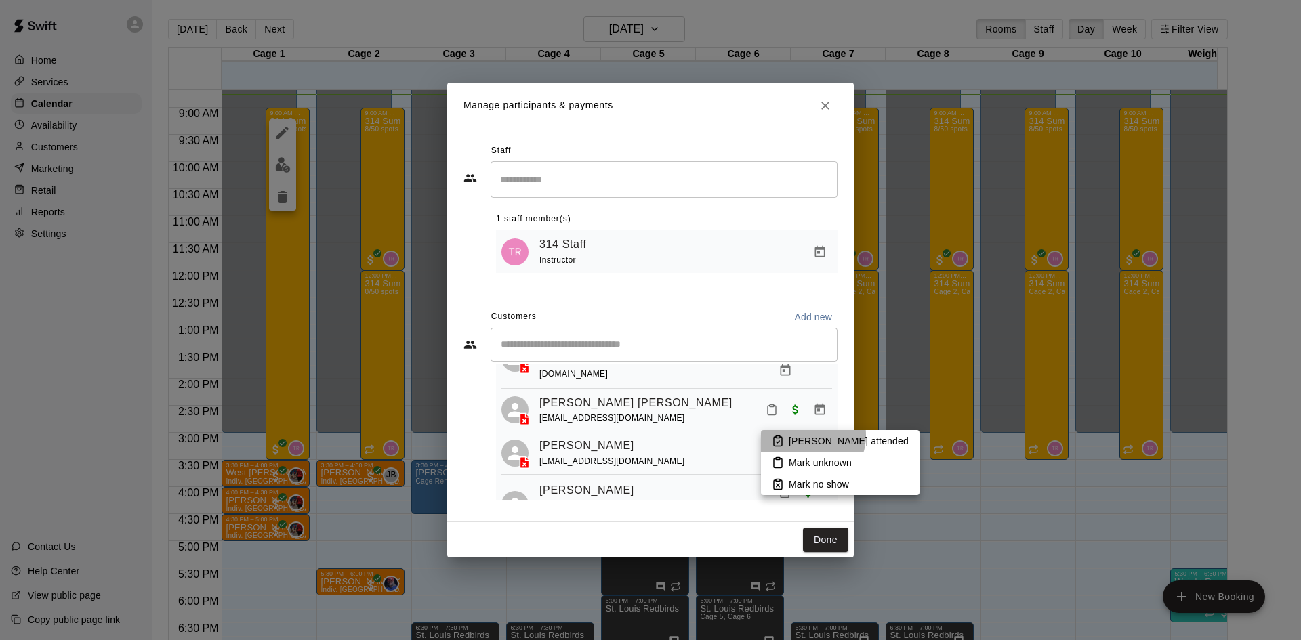
click at [807, 436] on p "Mark attended" at bounding box center [849, 441] width 120 height 14
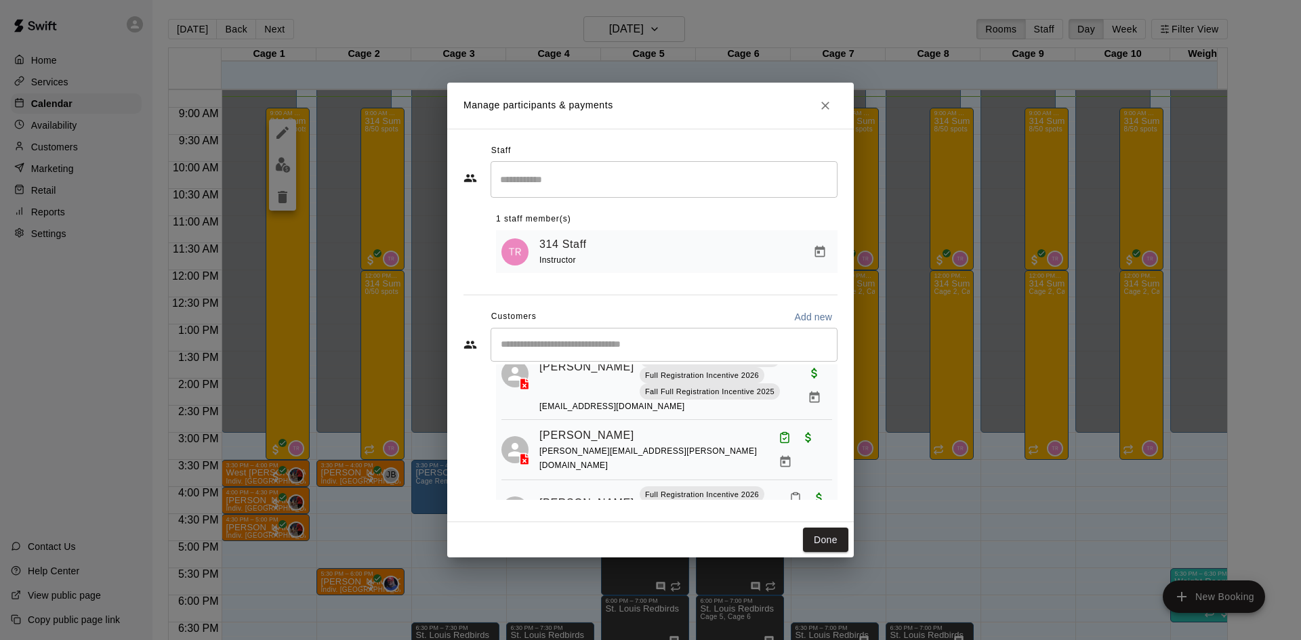
scroll to position [136, 0]
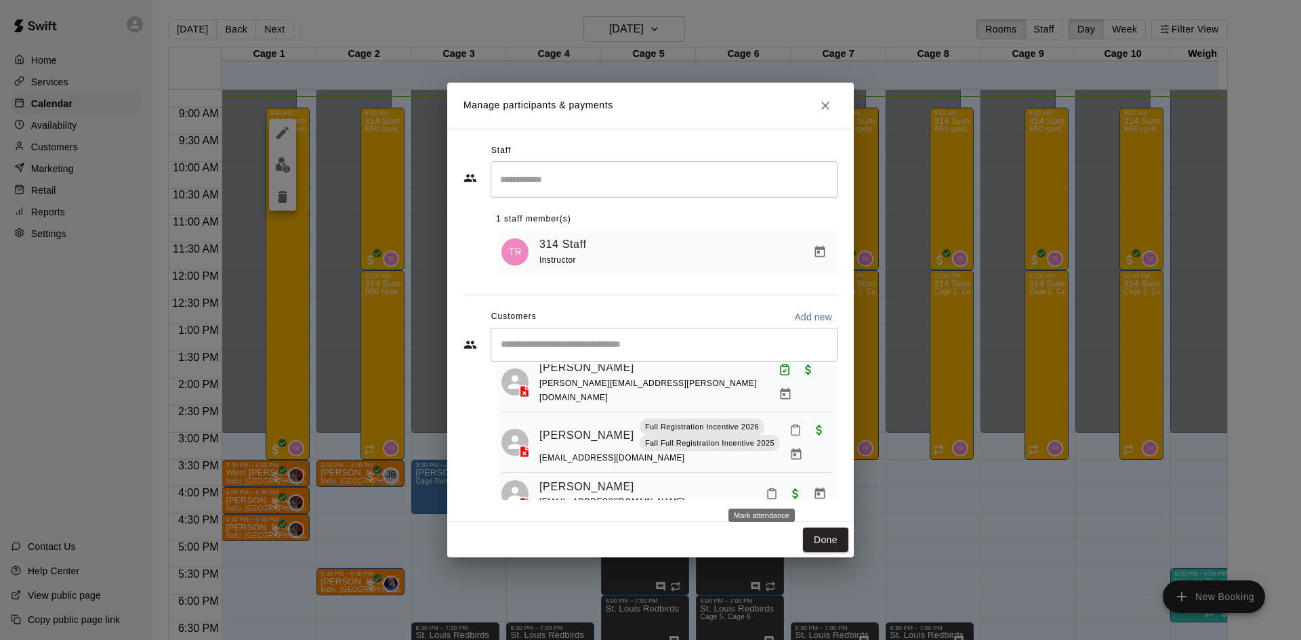
click at [767, 491] on icon "Mark attendance" at bounding box center [772, 494] width 12 height 12
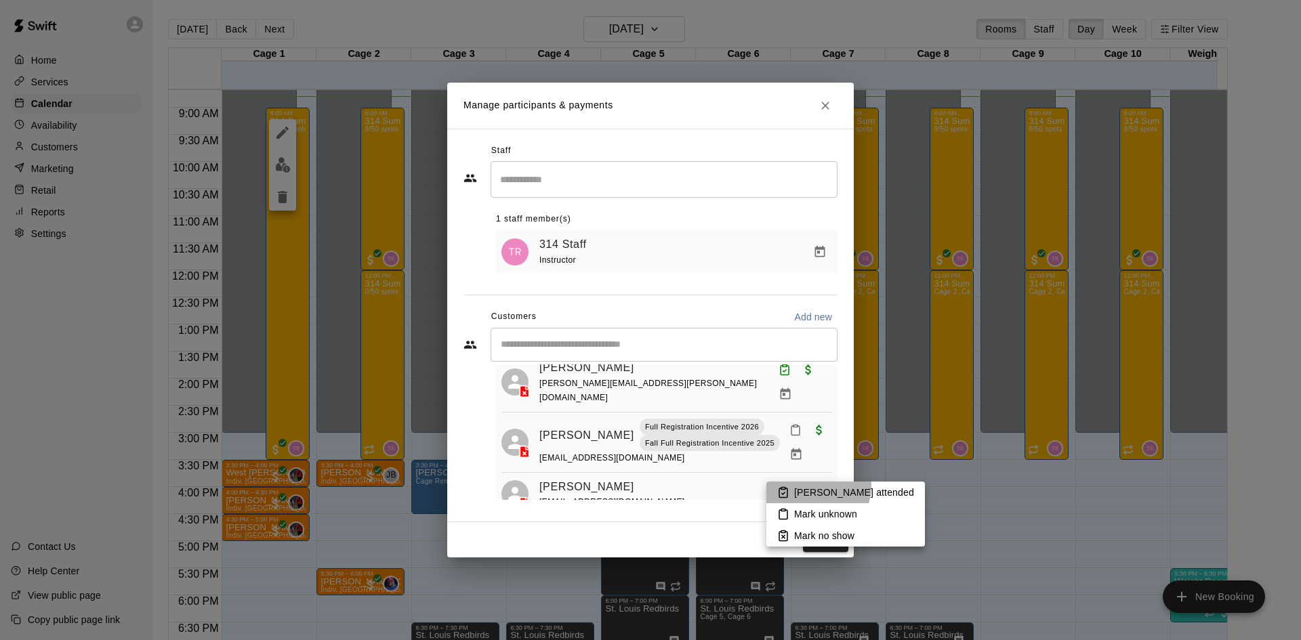
click at [817, 487] on p "Mark attended" at bounding box center [854, 493] width 120 height 14
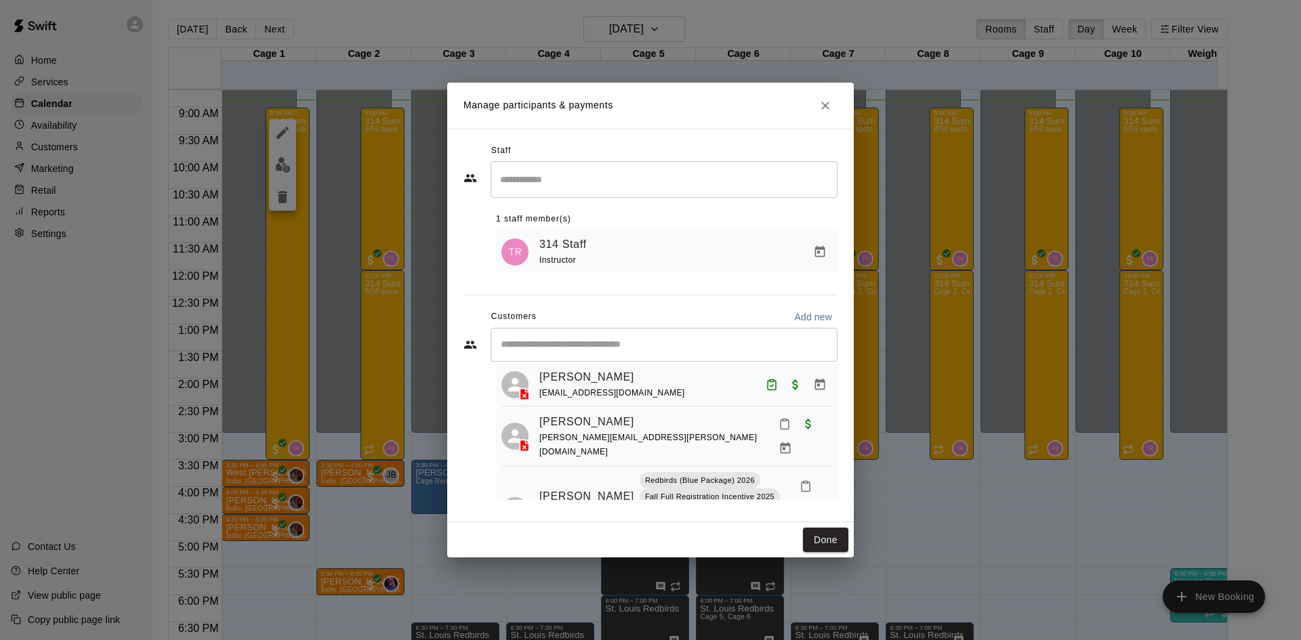
scroll to position [542, 0]
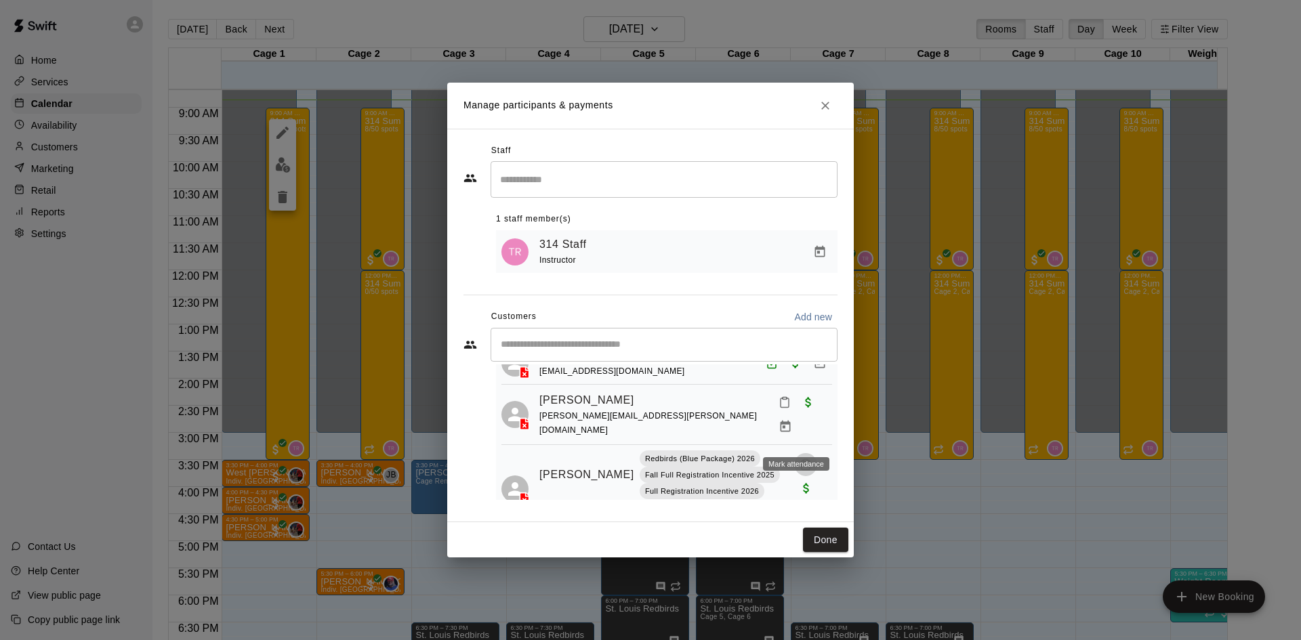
click at [800, 459] on icon "Mark attendance" at bounding box center [806, 465] width 12 height 12
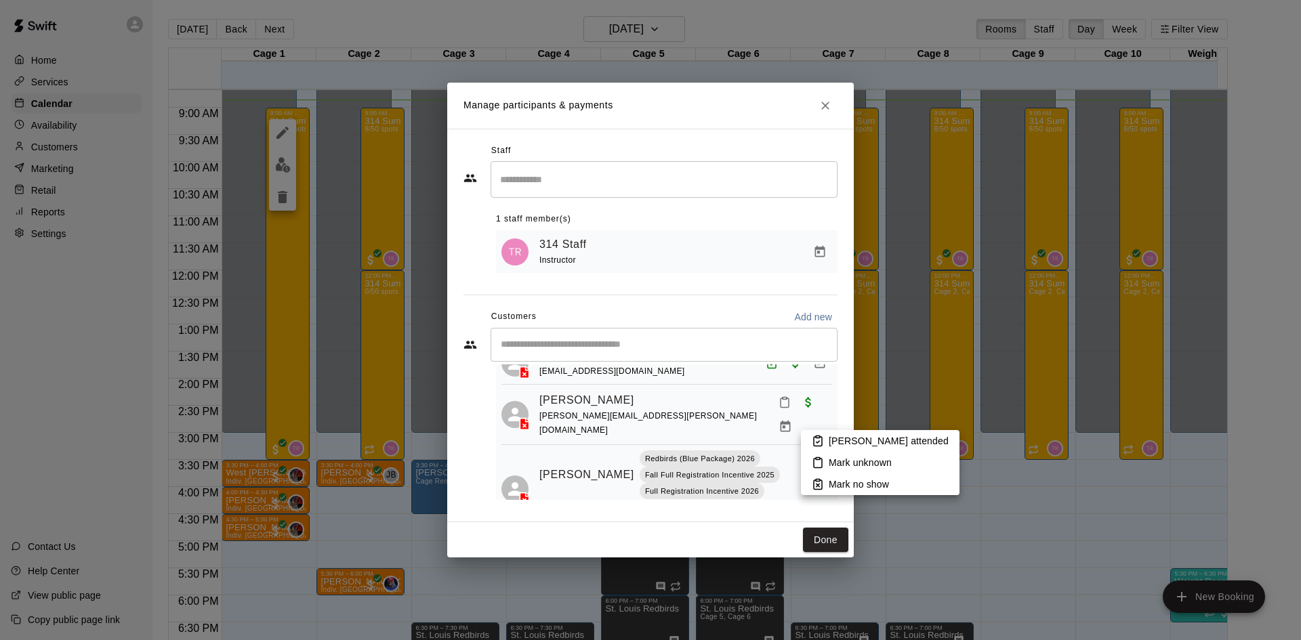
click at [817, 433] on li "Mark attended" at bounding box center [880, 441] width 159 height 22
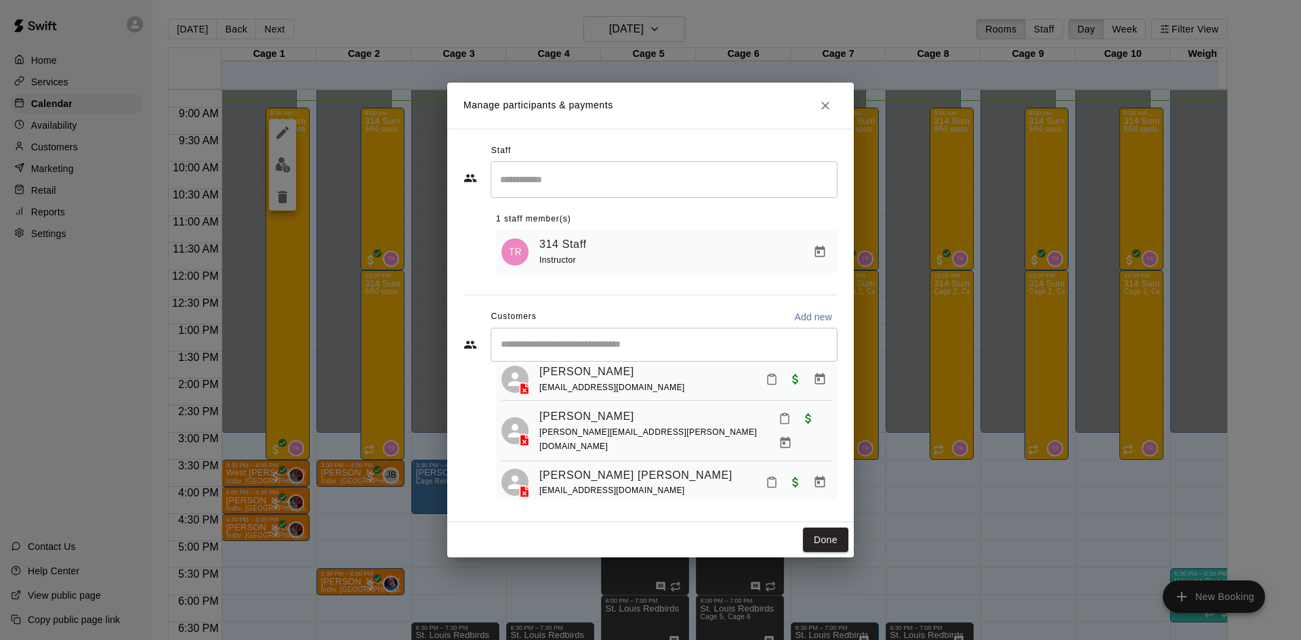
scroll to position [1557, 0]
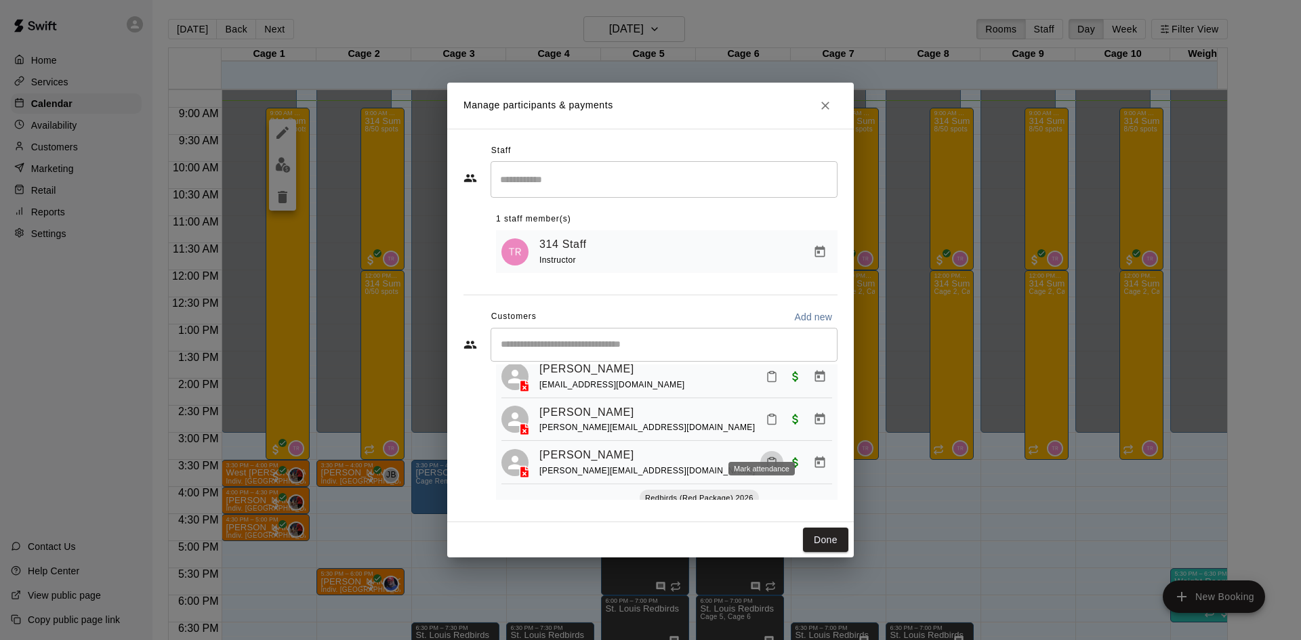
click at [764, 451] on button "Mark attendance" at bounding box center [771, 462] width 23 height 23
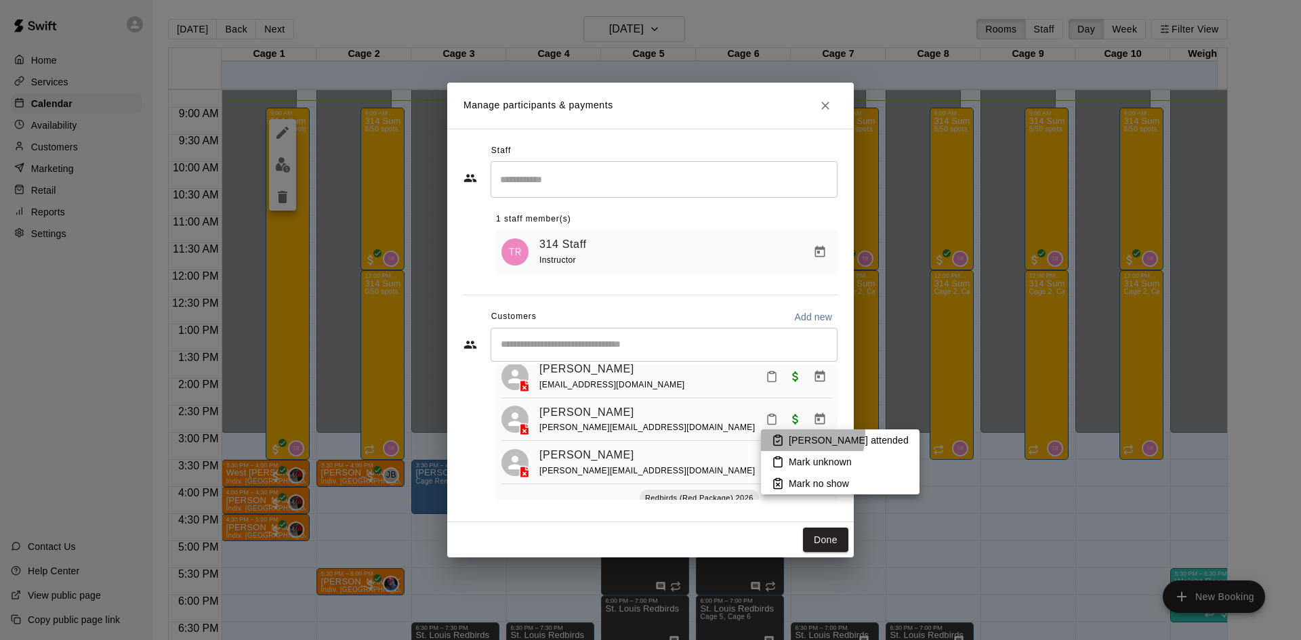
click at [785, 434] on li "Mark attended" at bounding box center [840, 441] width 159 height 22
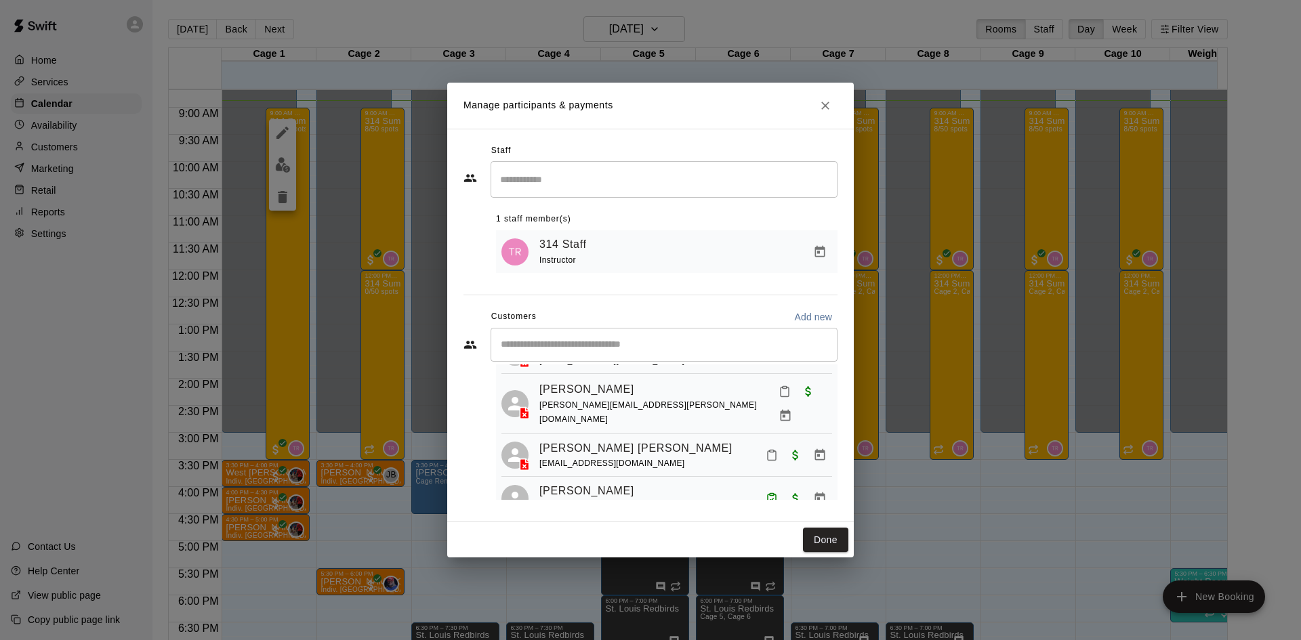
scroll to position [405, 0]
click at [779, 399] on icon "Mark attendance" at bounding box center [785, 393] width 12 height 12
click at [789, 398] on li "Mark attended" at bounding box center [845, 403] width 159 height 22
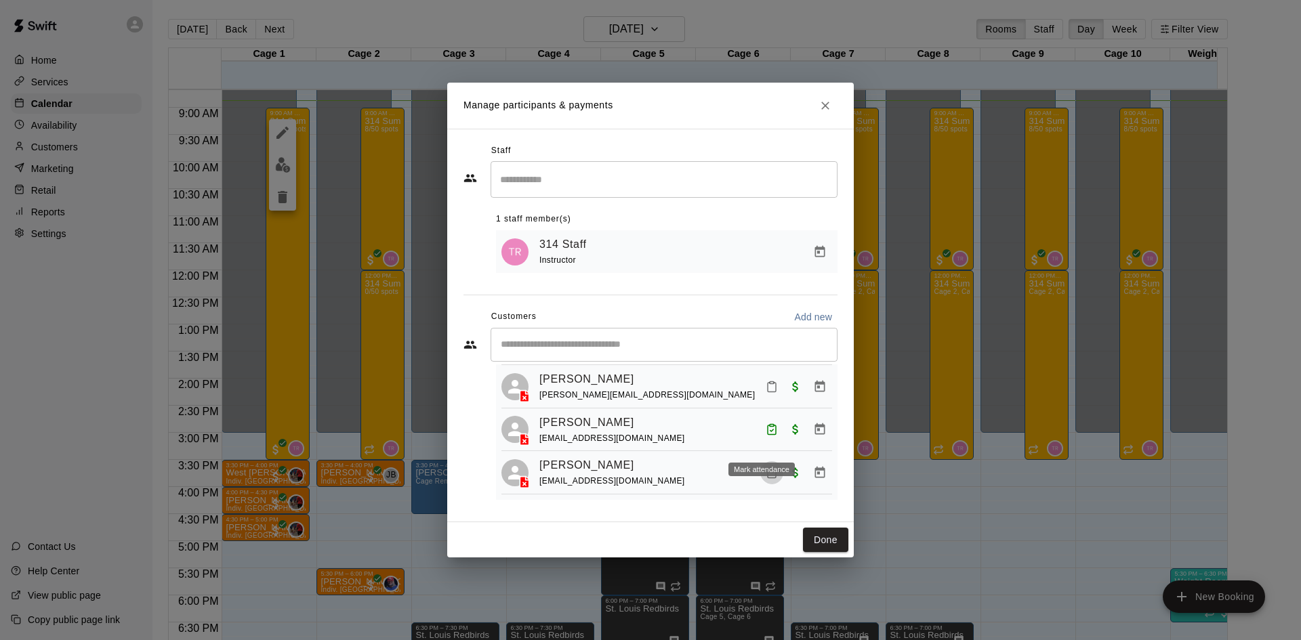
click at [766, 467] on icon "Mark attendance" at bounding box center [772, 473] width 12 height 12
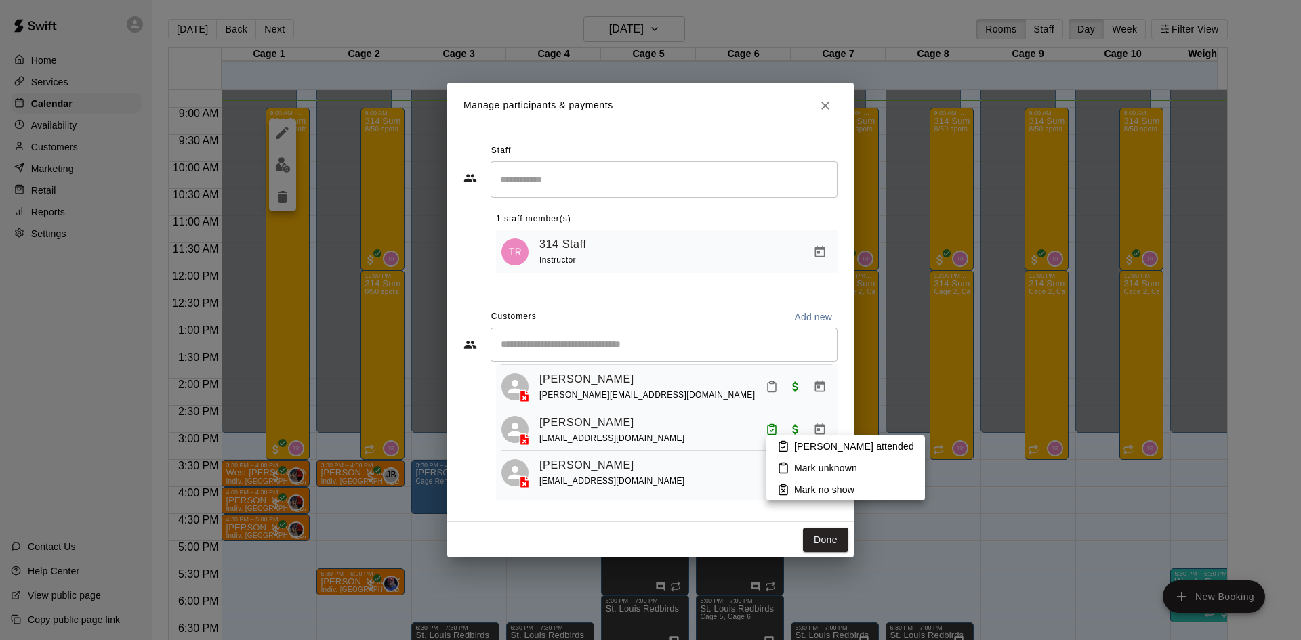
click at [780, 447] on icon at bounding box center [783, 446] width 12 height 12
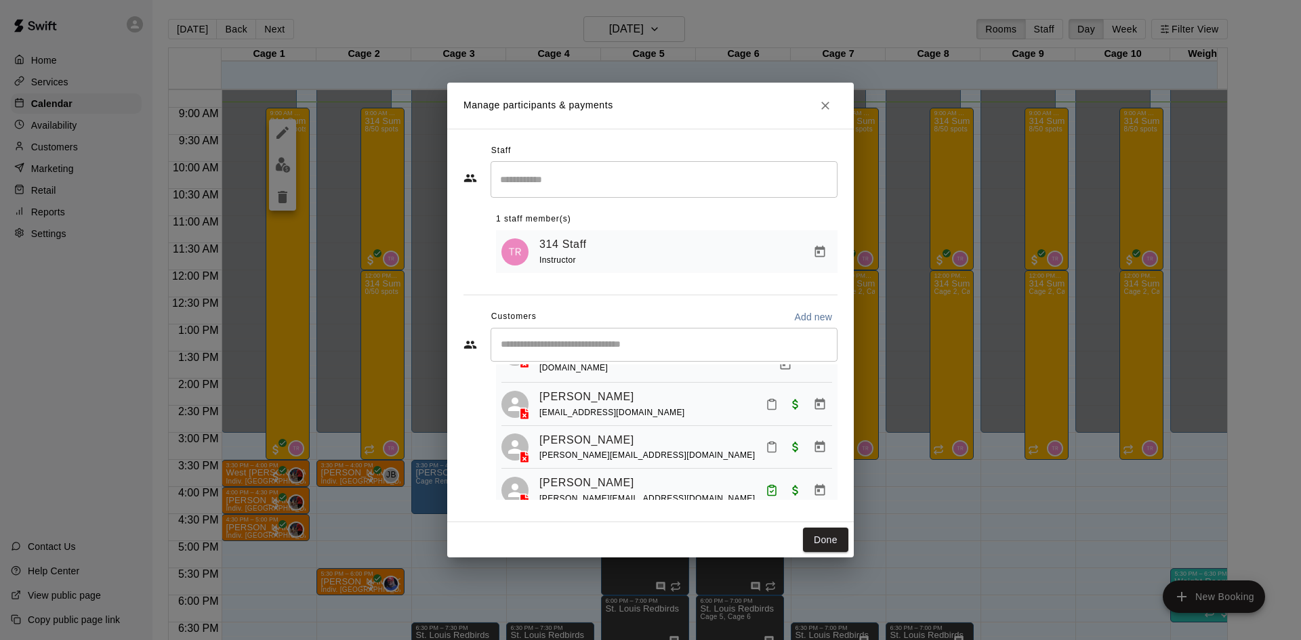
scroll to position [1720, 0]
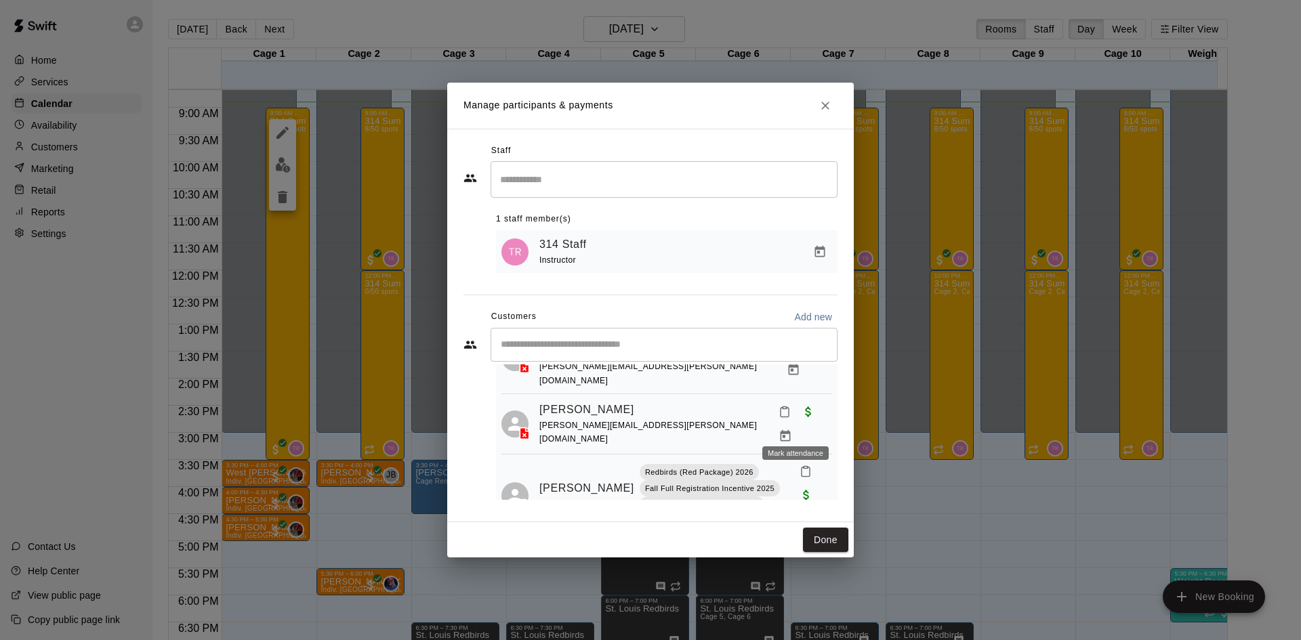
click at [800, 466] on icon "Mark attendance" at bounding box center [806, 472] width 12 height 12
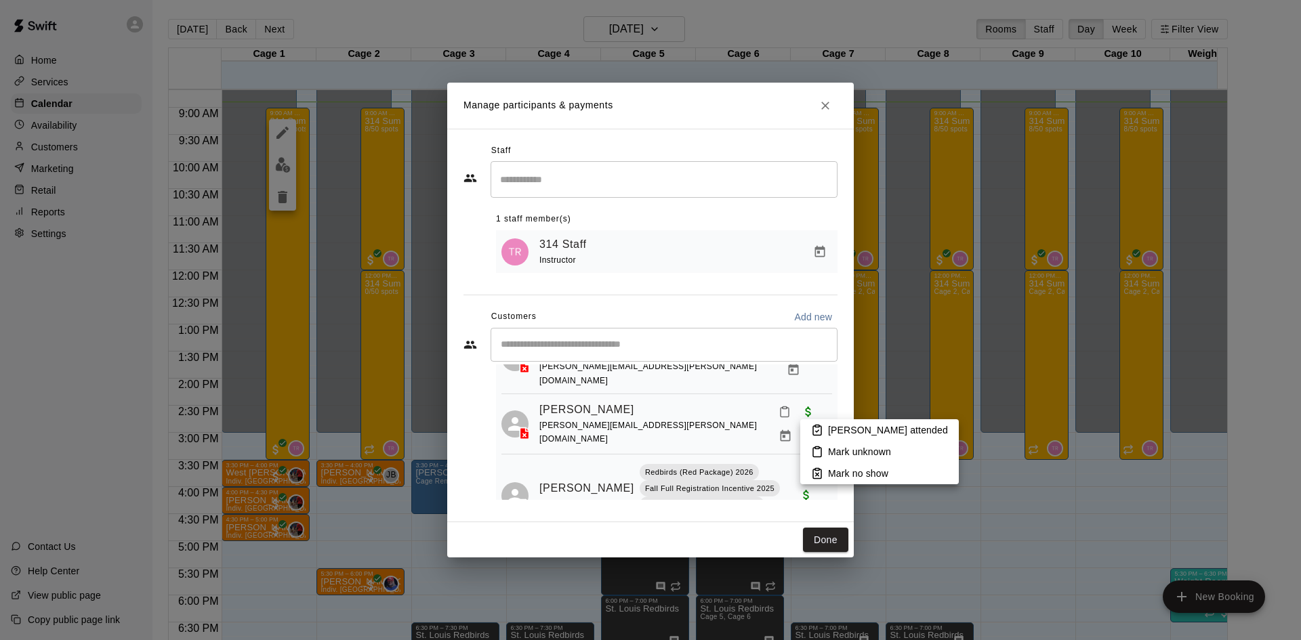
click at [848, 422] on li "Mark attended" at bounding box center [879, 430] width 159 height 22
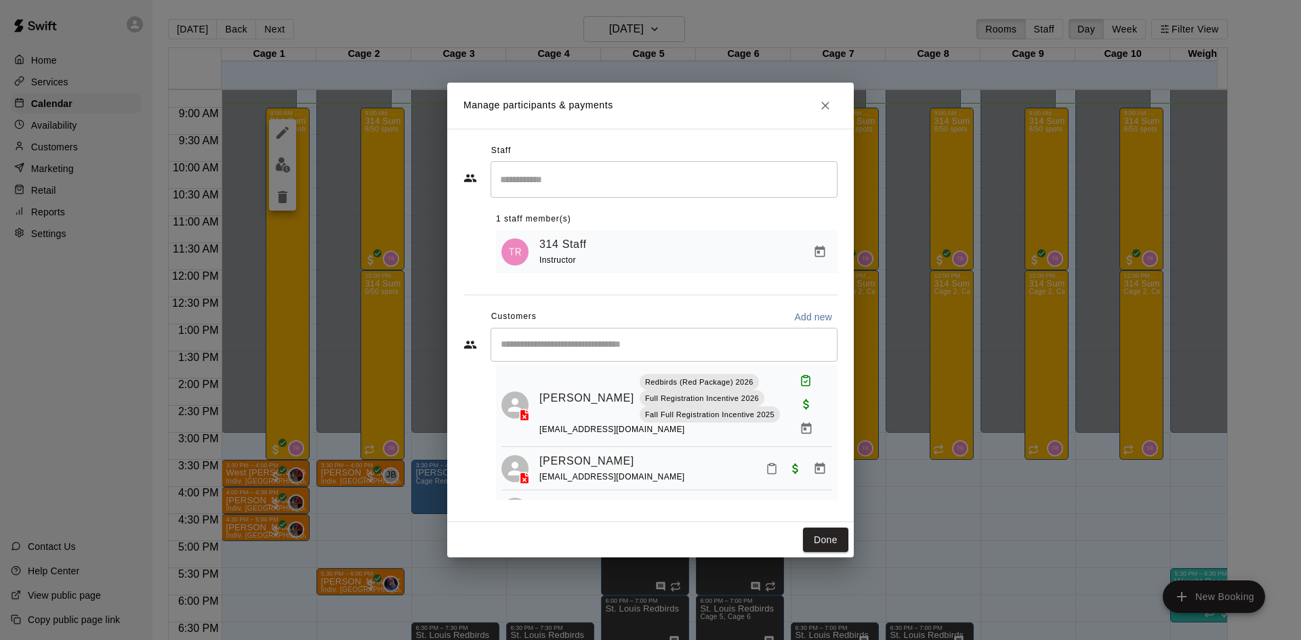
scroll to position [855, 0]
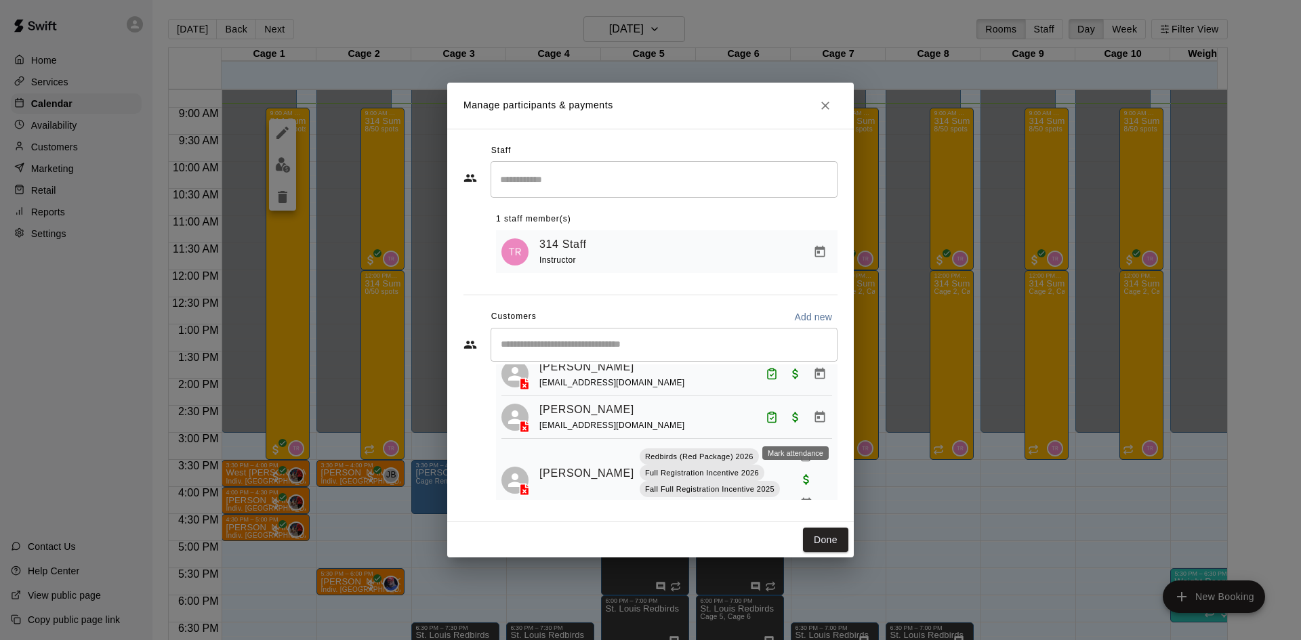
click at [800, 450] on icon "Mark attendance" at bounding box center [806, 456] width 12 height 12
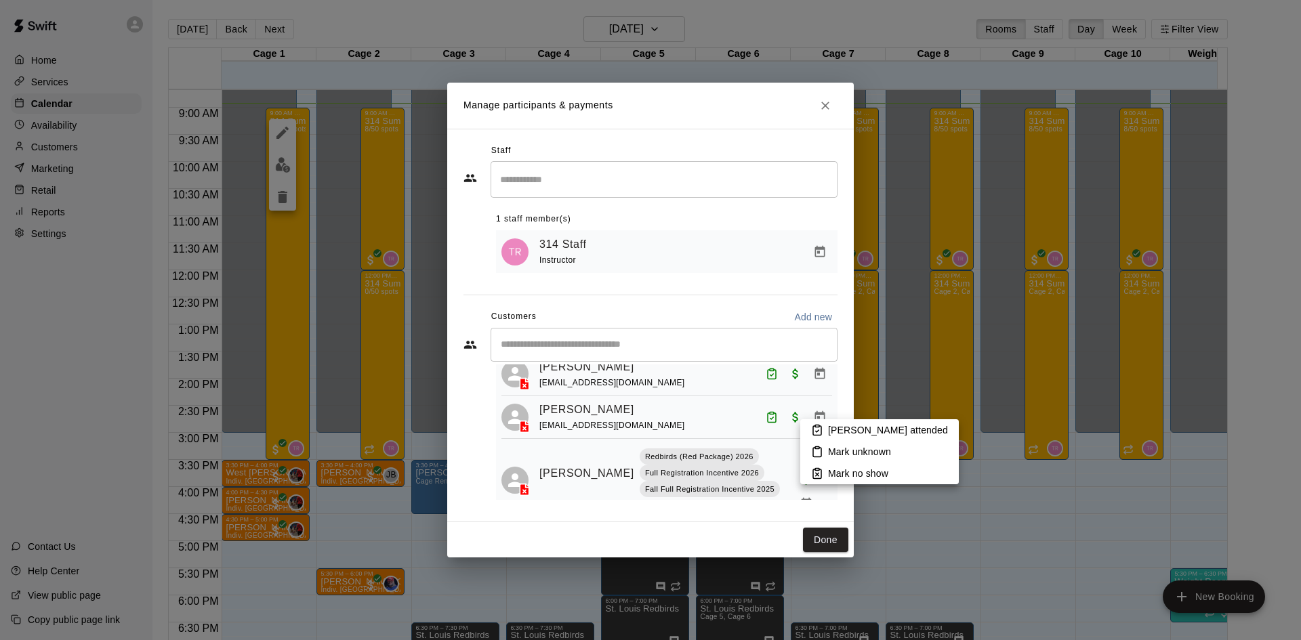
click at [790, 424] on div at bounding box center [650, 320] width 1301 height 640
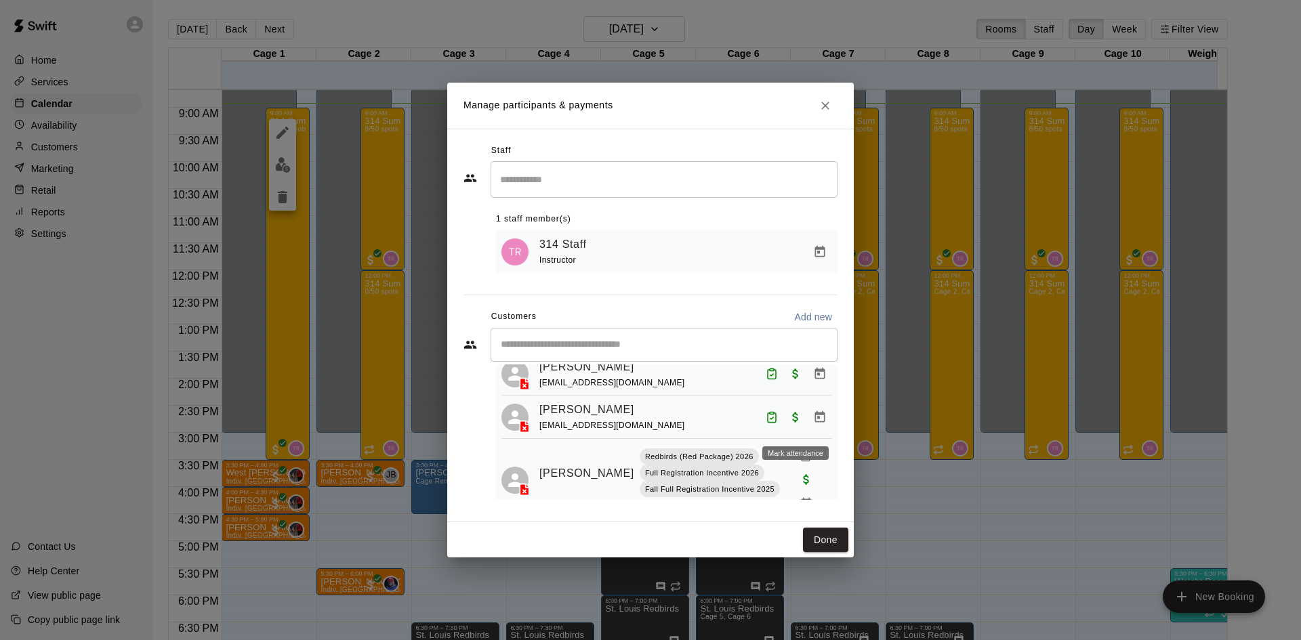
click at [802, 452] on icon "Mark attendance" at bounding box center [806, 456] width 8 height 9
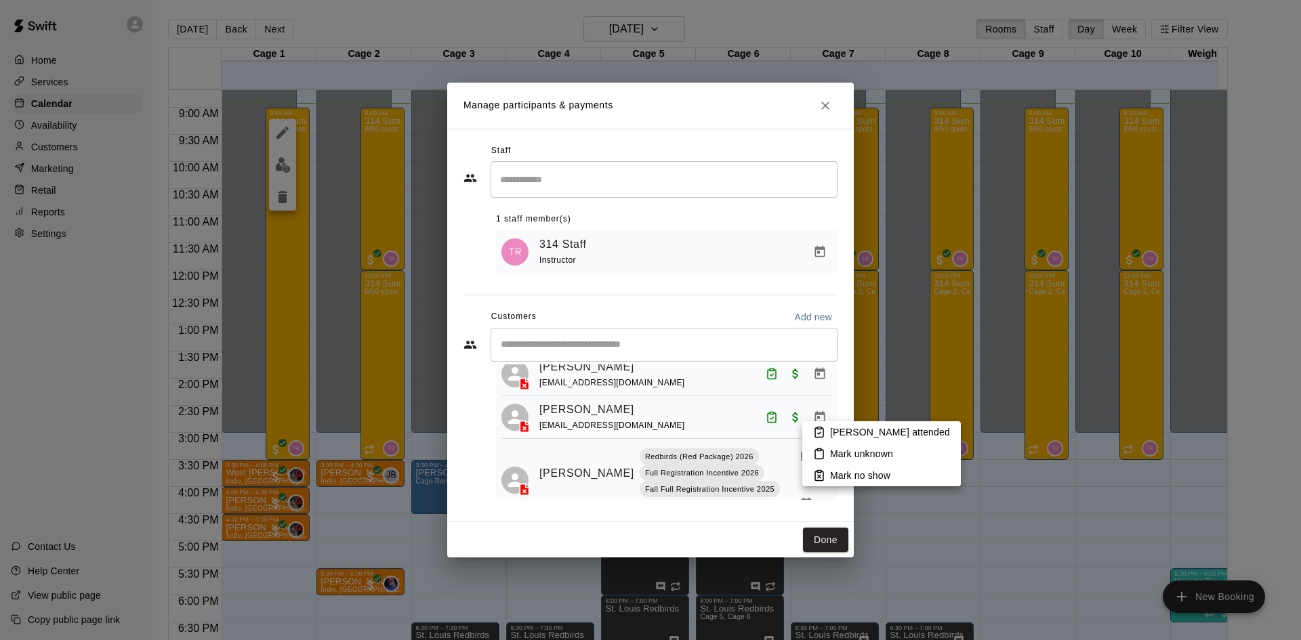
click at [827, 429] on li "Mark attended" at bounding box center [881, 433] width 159 height 22
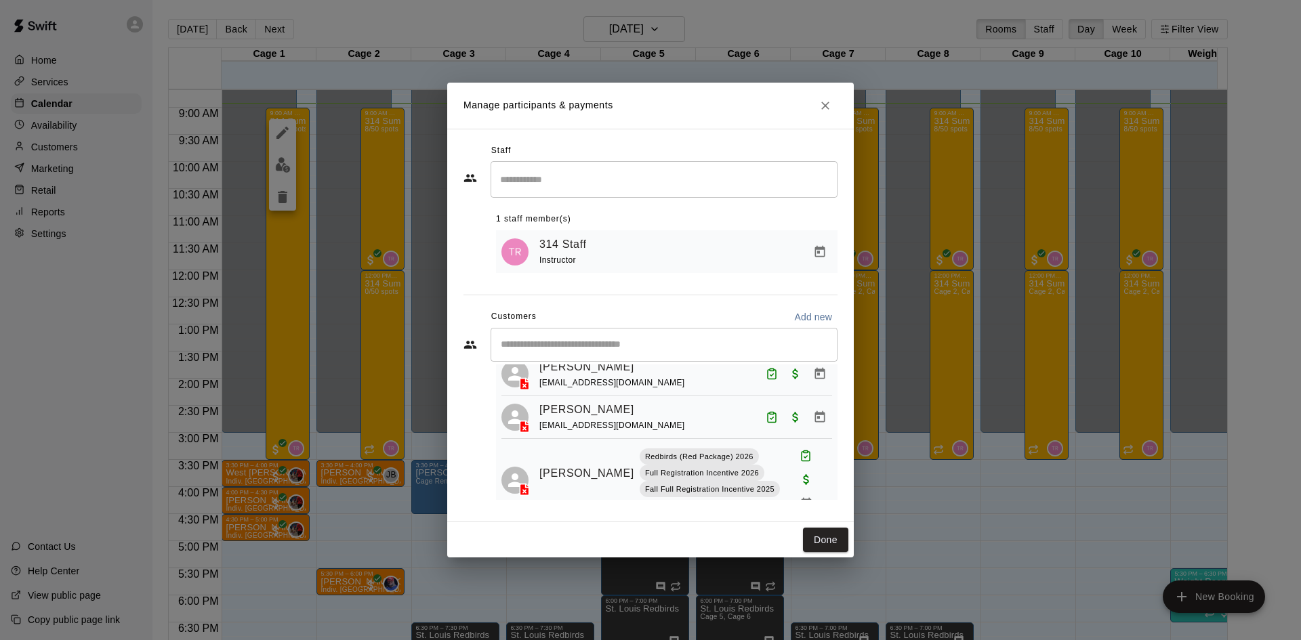
scroll to position [1793, 0]
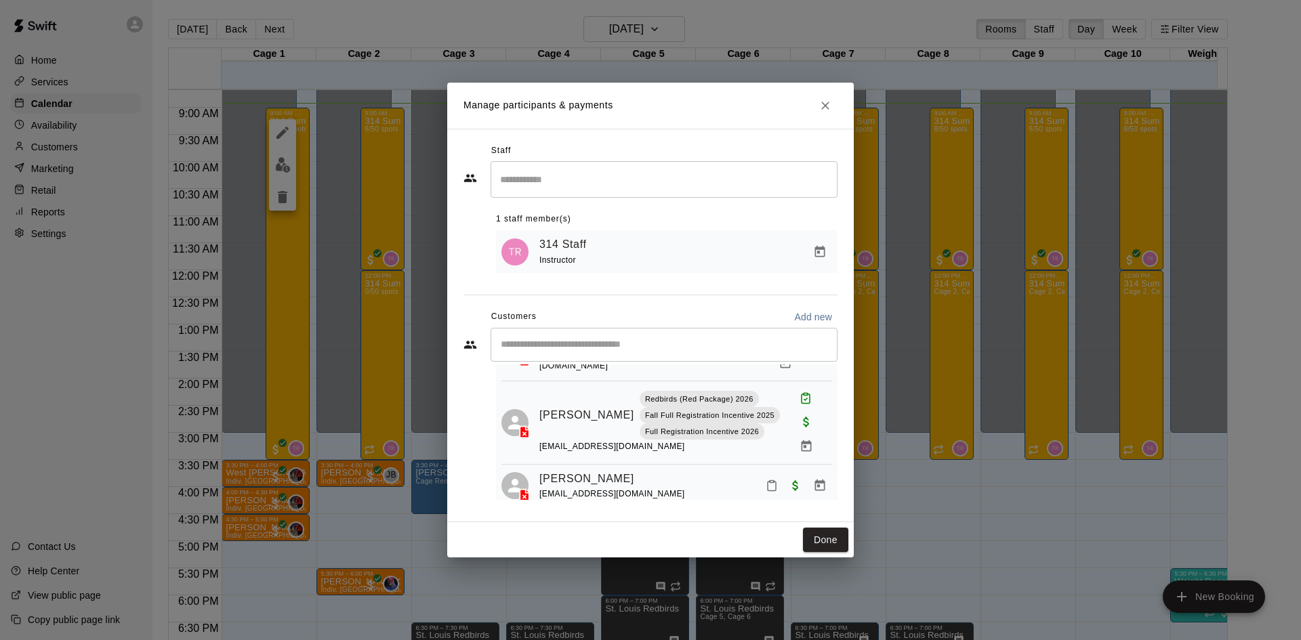
click at [764, 474] on button "Mark attendance" at bounding box center [771, 485] width 23 height 23
click at [776, 440] on icon at bounding box center [778, 440] width 12 height 12
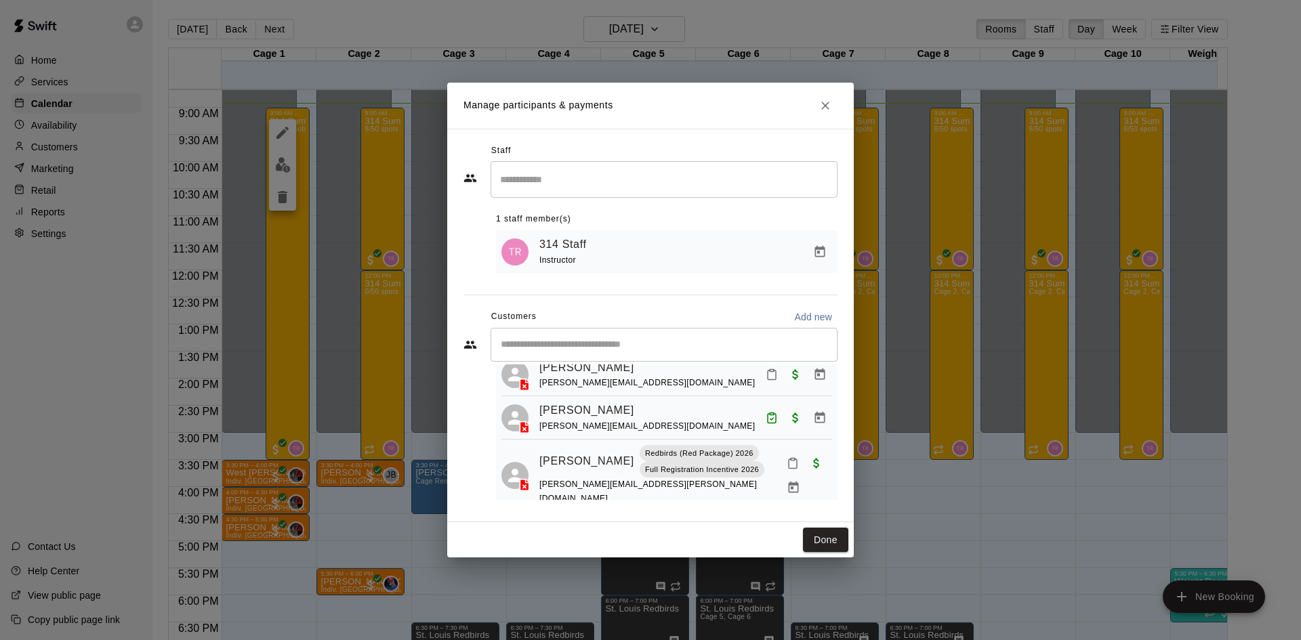
click at [781, 452] on button "Mark attendance" at bounding box center [792, 463] width 23 height 23
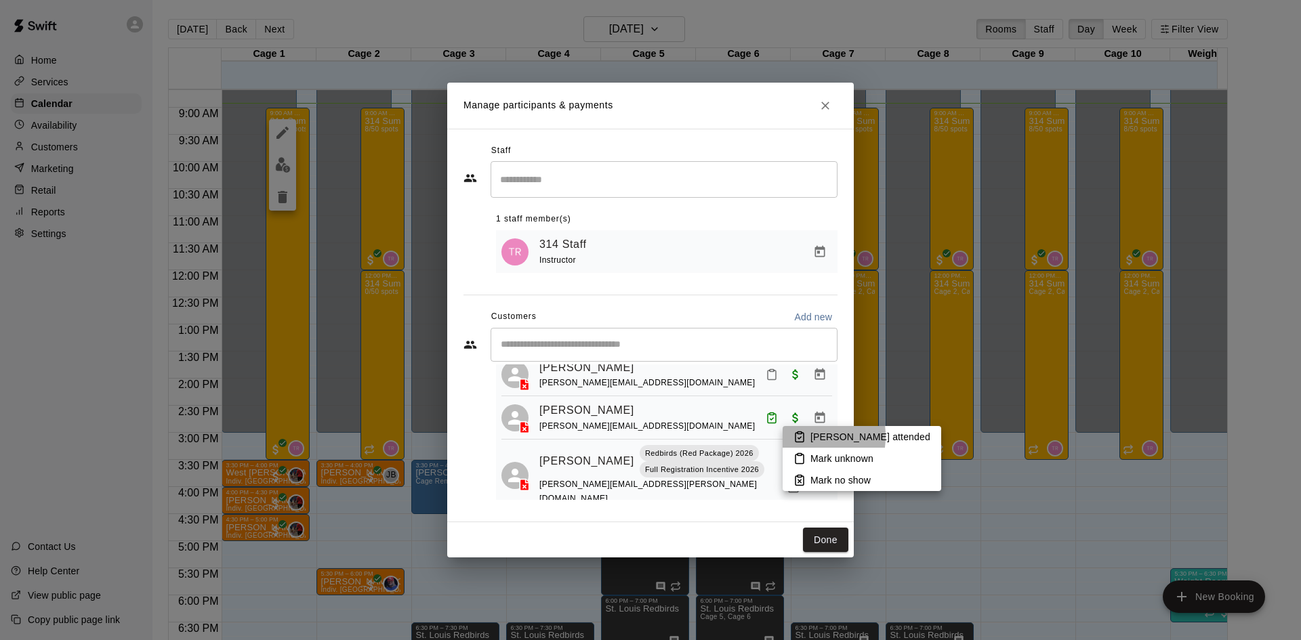
click at [794, 436] on icon at bounding box center [800, 437] width 12 height 12
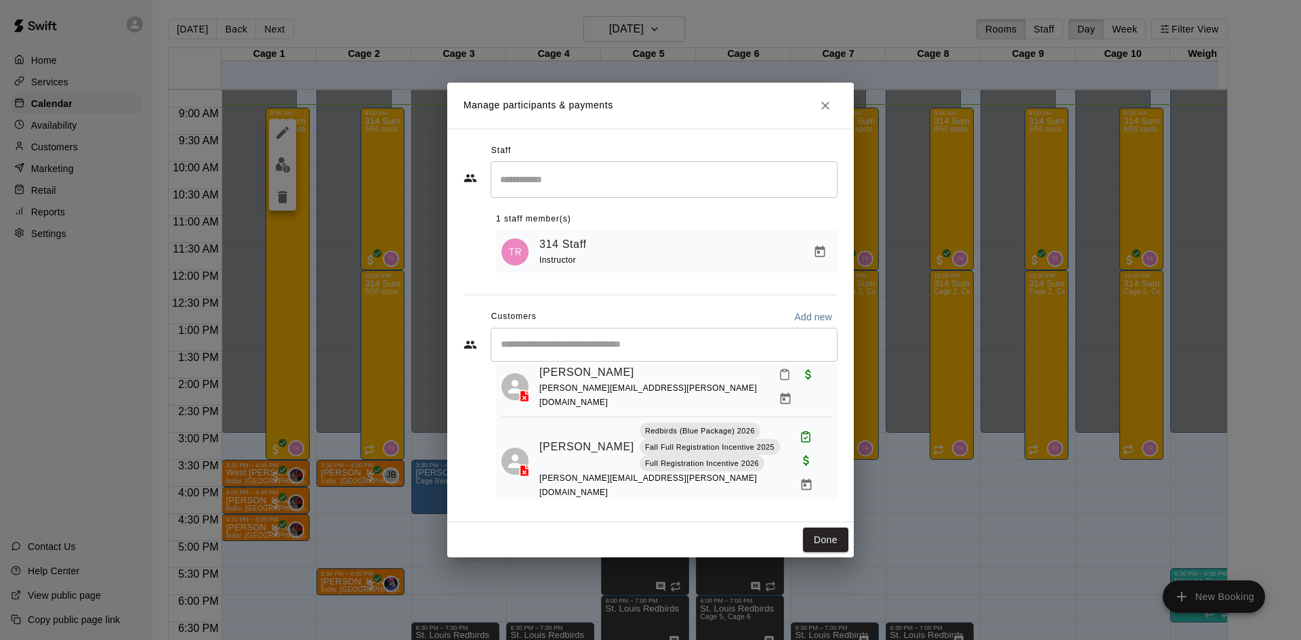
scroll to position [1241, 0]
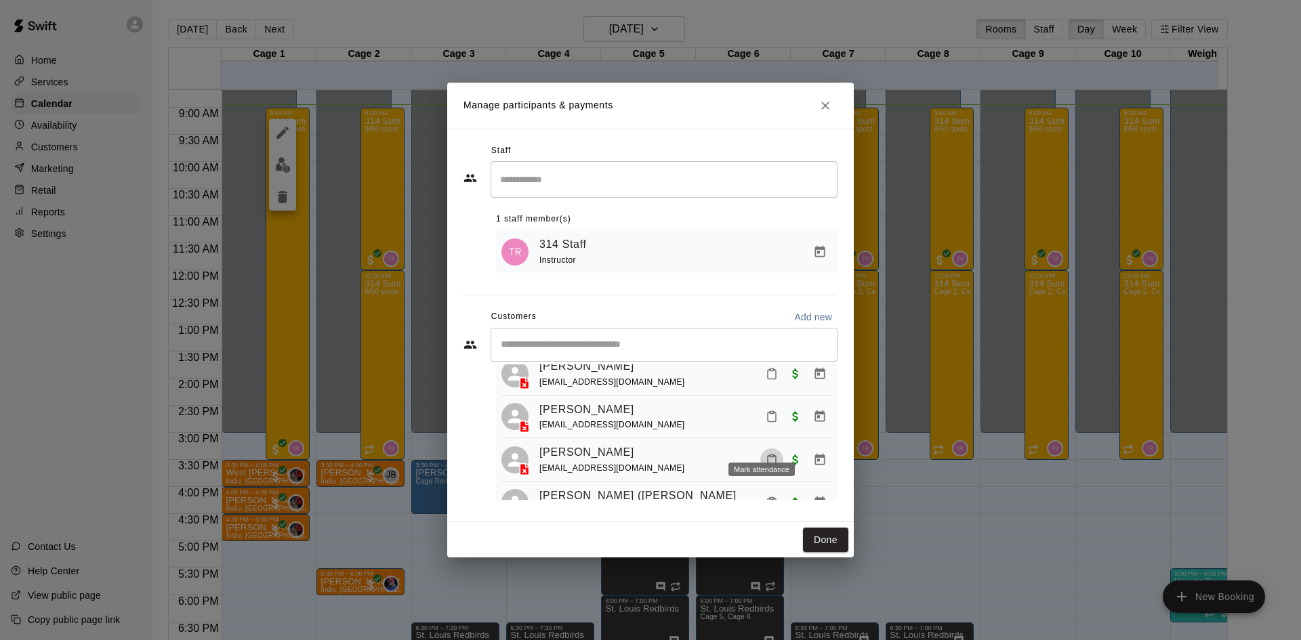
click at [760, 449] on button "Mark attendance" at bounding box center [771, 460] width 23 height 23
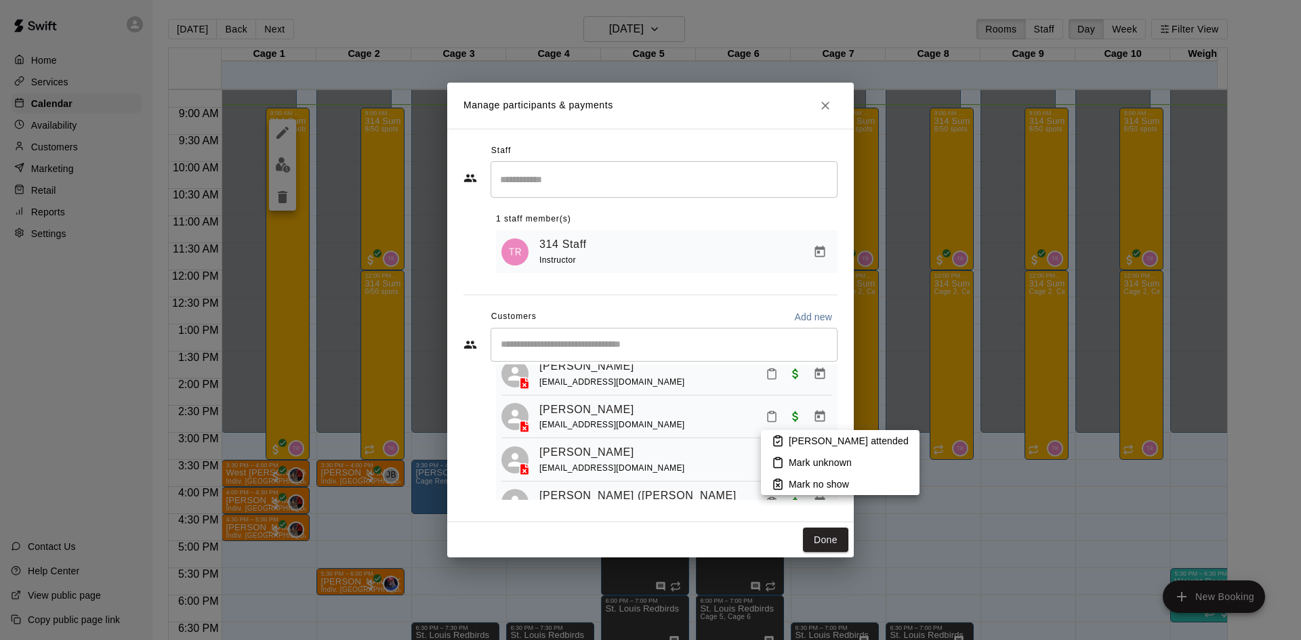
click at [777, 439] on icon at bounding box center [778, 441] width 12 height 12
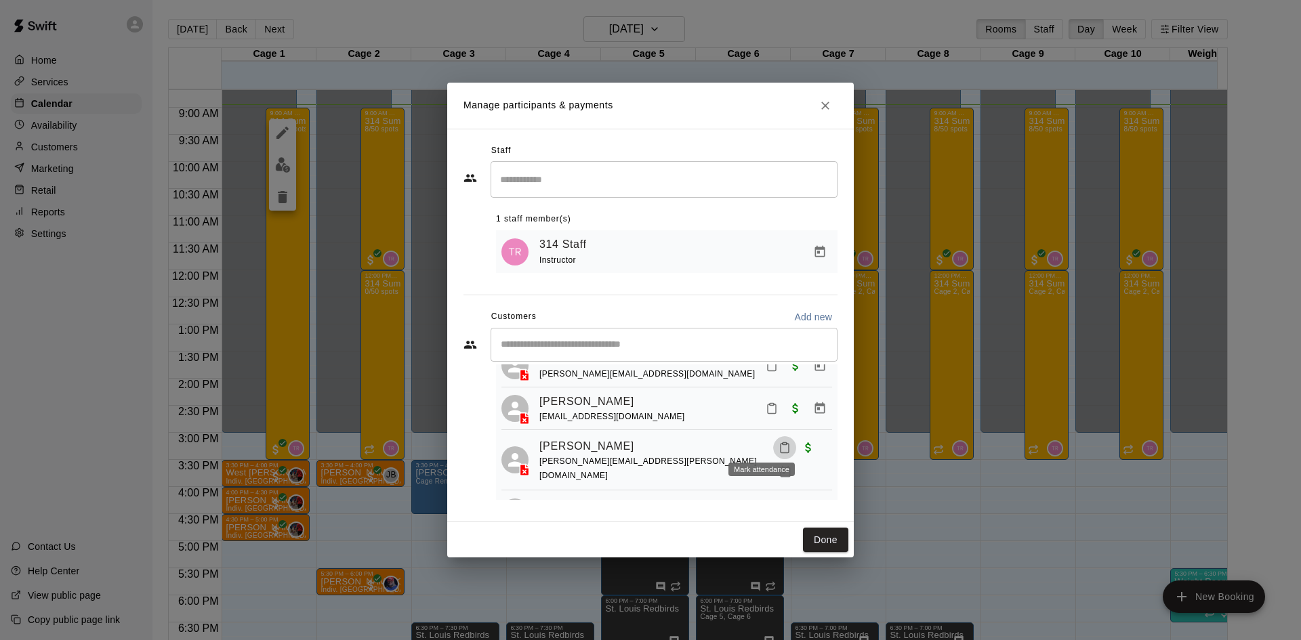
click at [779, 442] on icon "Mark attendance" at bounding box center [785, 448] width 12 height 12
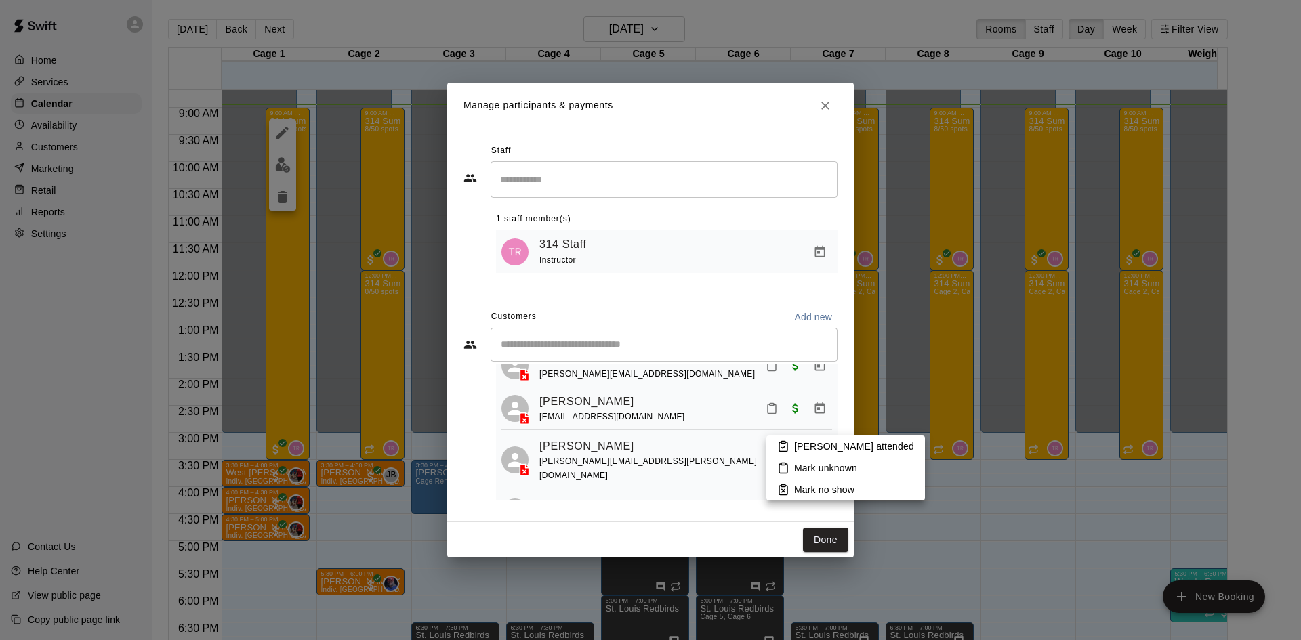
click at [798, 443] on p "Mark attended" at bounding box center [854, 447] width 120 height 14
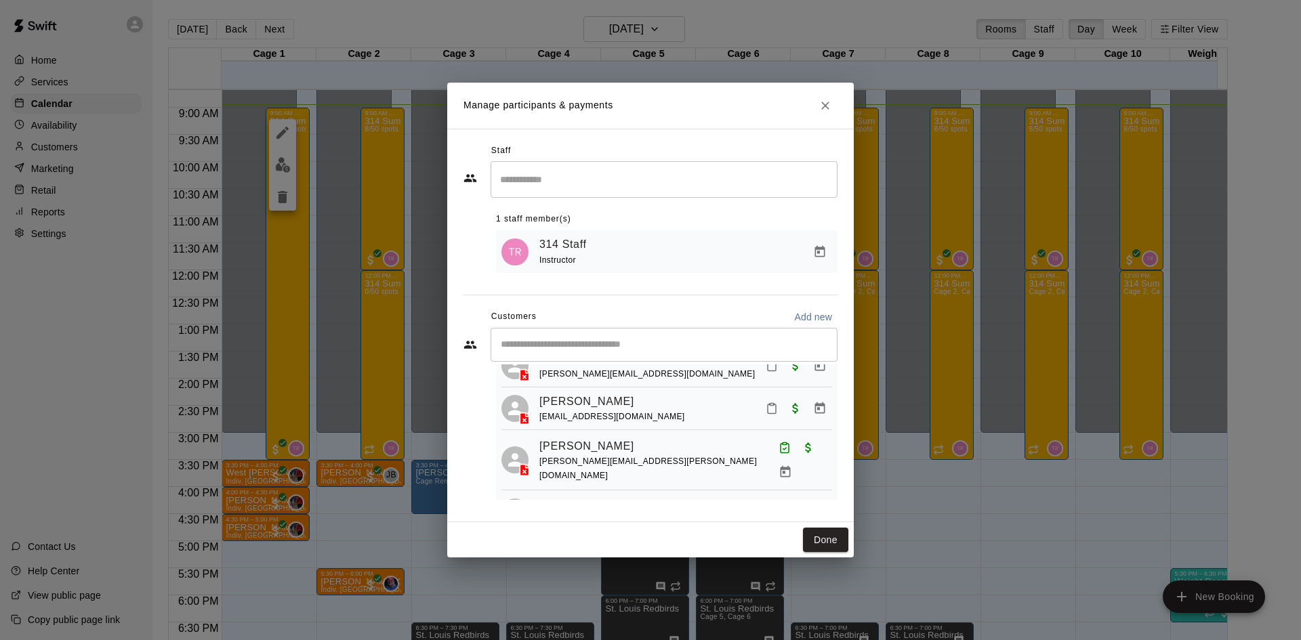
scroll to position [119, 0]
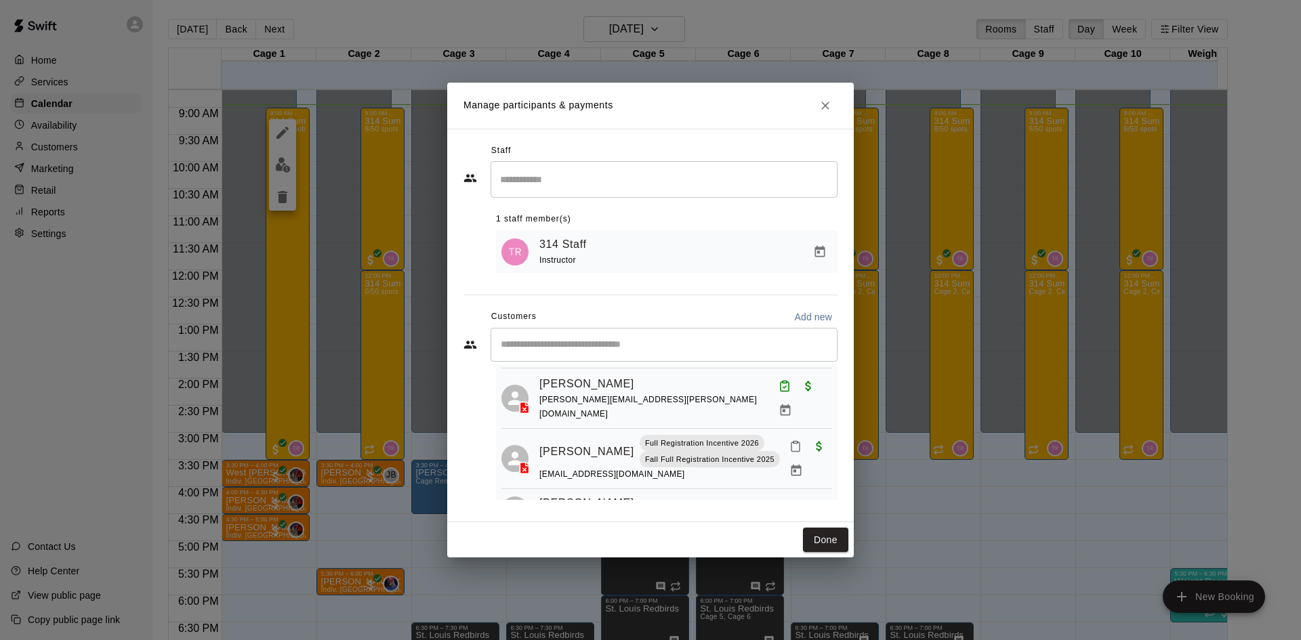
click at [794, 441] on rect "Mark attendance" at bounding box center [796, 442] width 4 height 2
click at [810, 442] on icon at bounding box center [810, 444] width 12 height 12
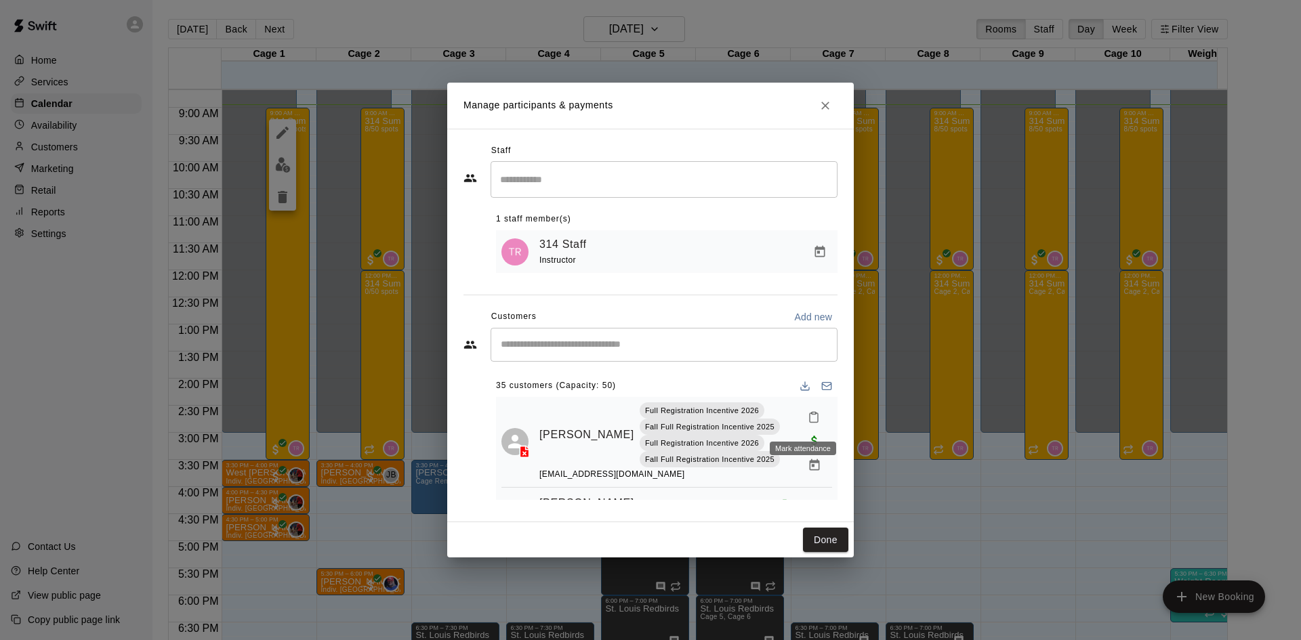
click at [808, 424] on icon "Mark attendance" at bounding box center [814, 417] width 12 height 12
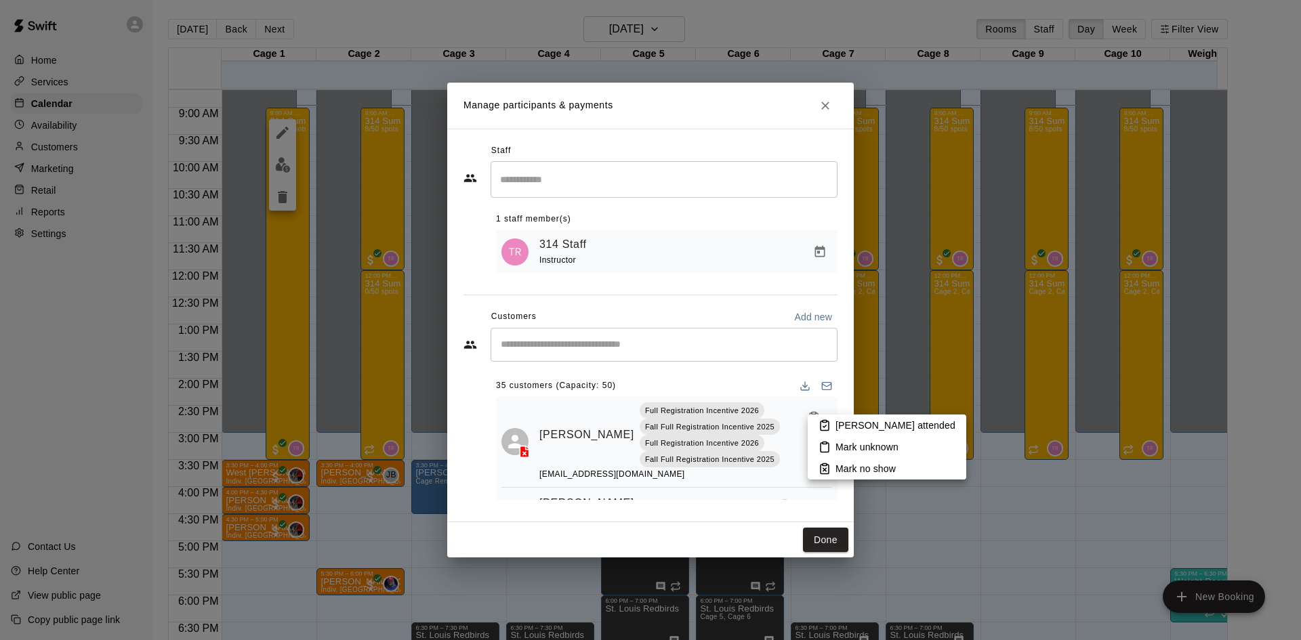
click at [844, 429] on p "Mark attended" at bounding box center [896, 426] width 120 height 14
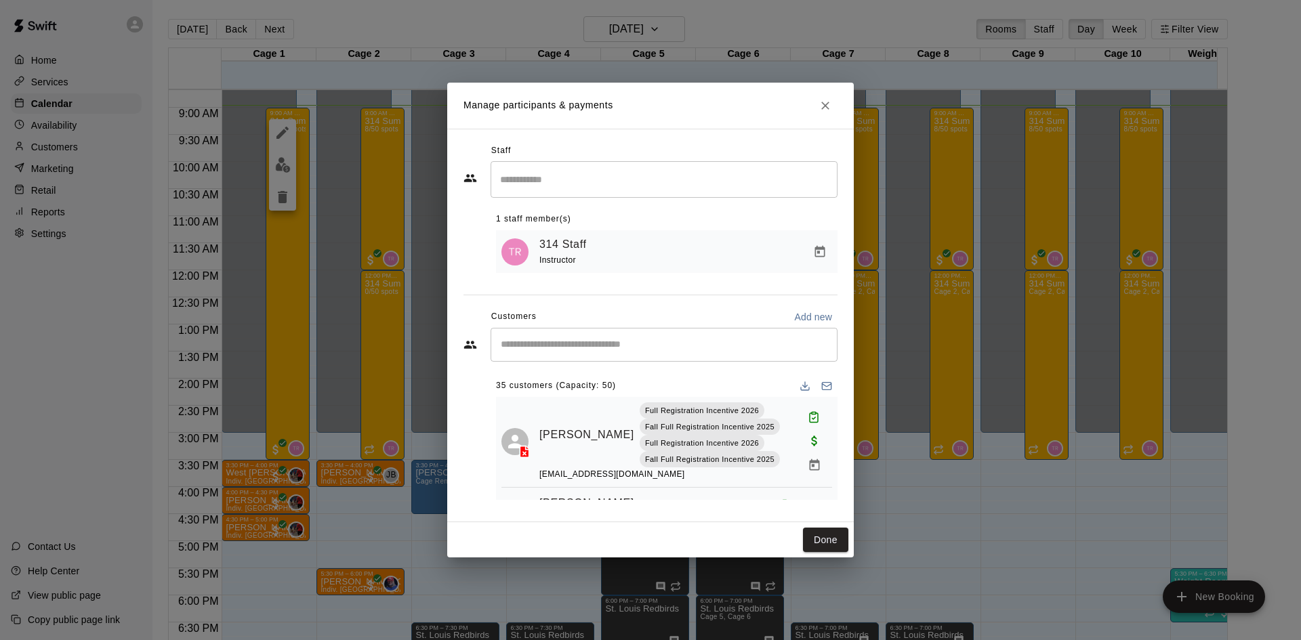
click at [720, 421] on div "Full Registration Incentive 2026 Fall Full Registration Incentive 2025 Full Reg…" at bounding box center [721, 435] width 163 height 65
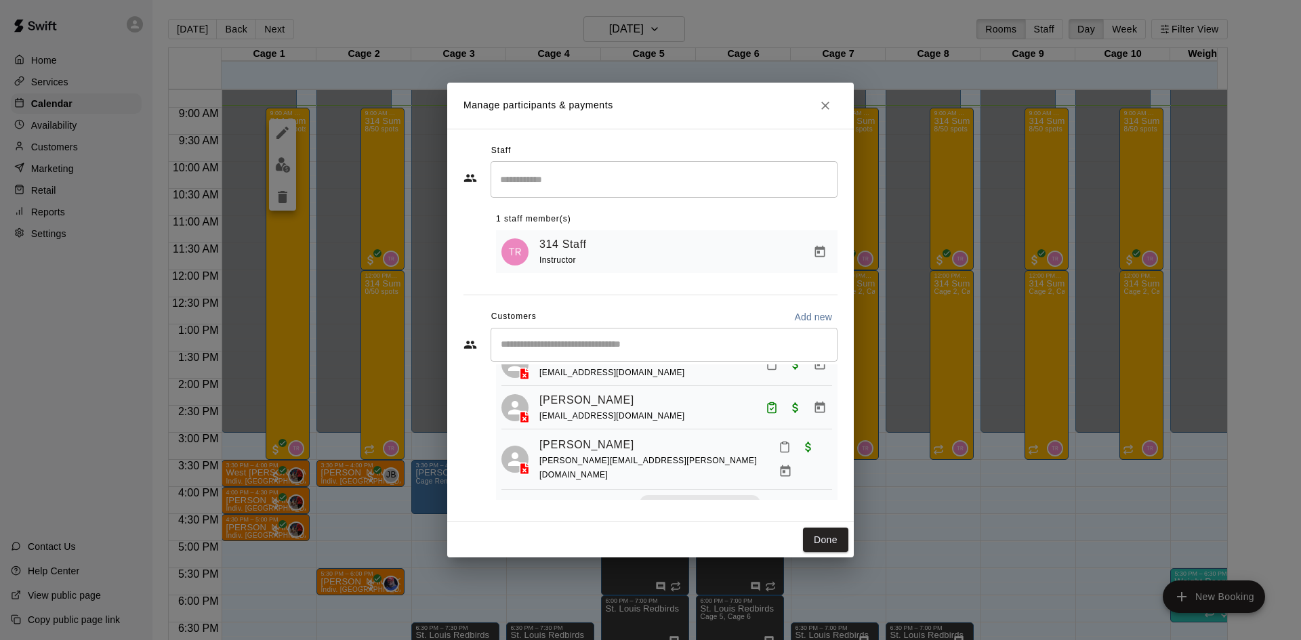
click at [773, 436] on button "Mark attendance" at bounding box center [784, 447] width 23 height 23
click at [779, 439] on icon at bounding box center [778, 440] width 12 height 12
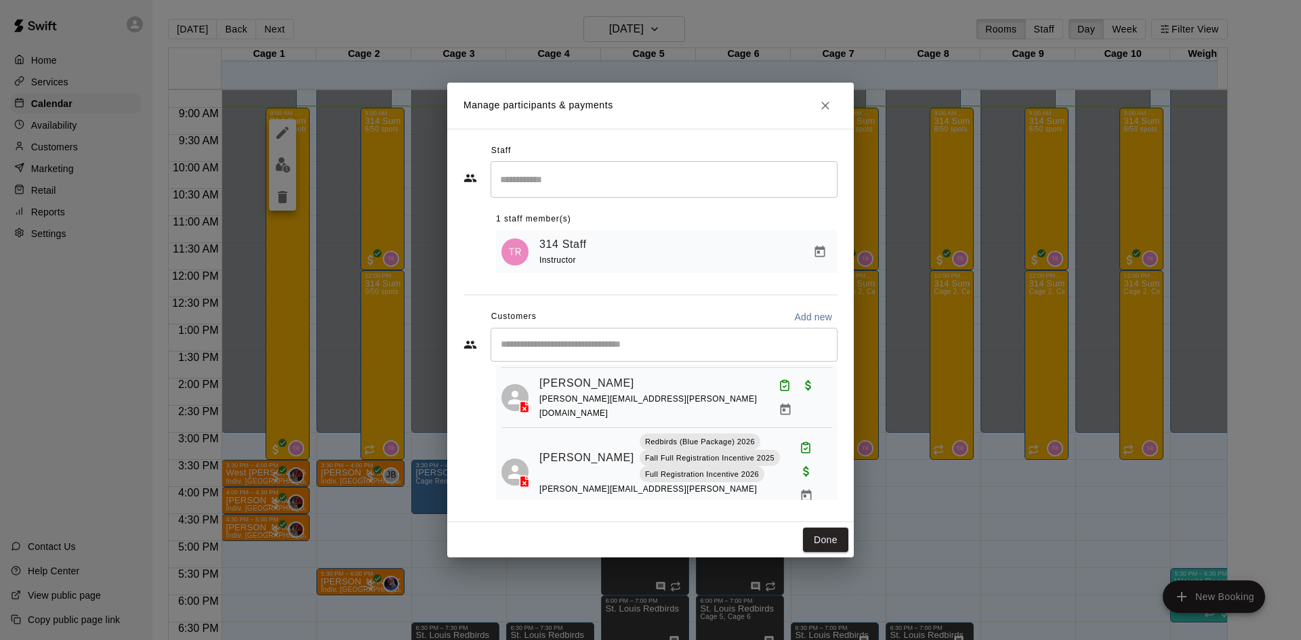
scroll to position [1664, 0]
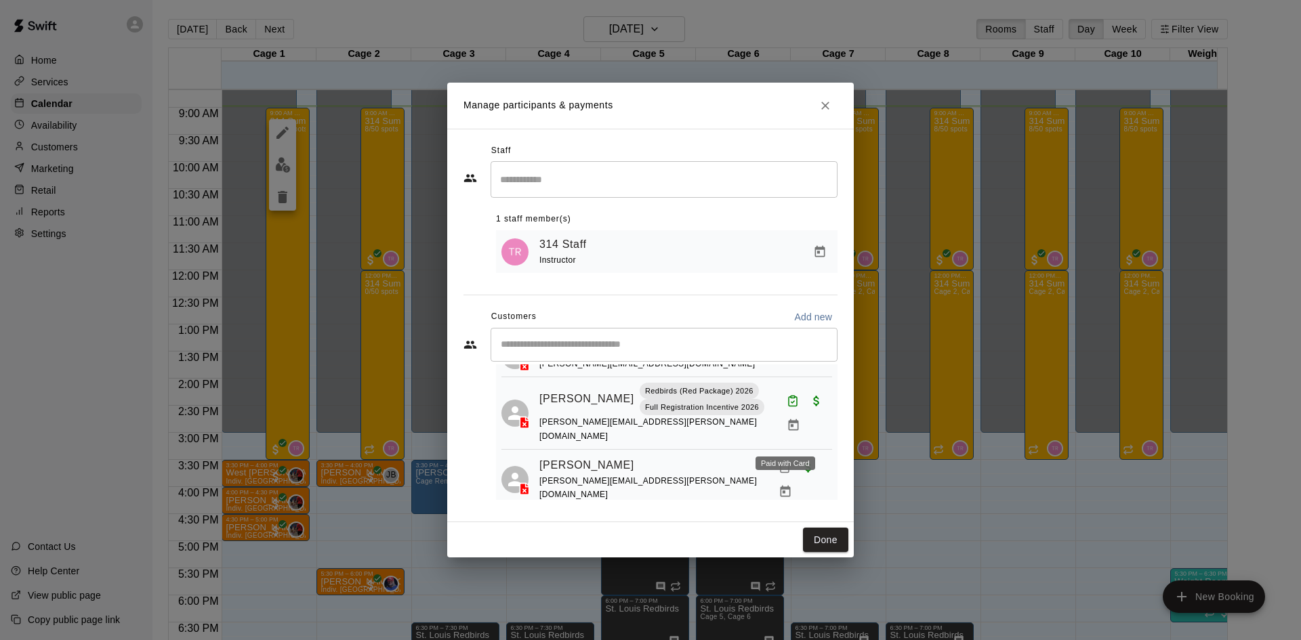
click at [773, 456] on button "Mark attendance" at bounding box center [784, 467] width 23 height 23
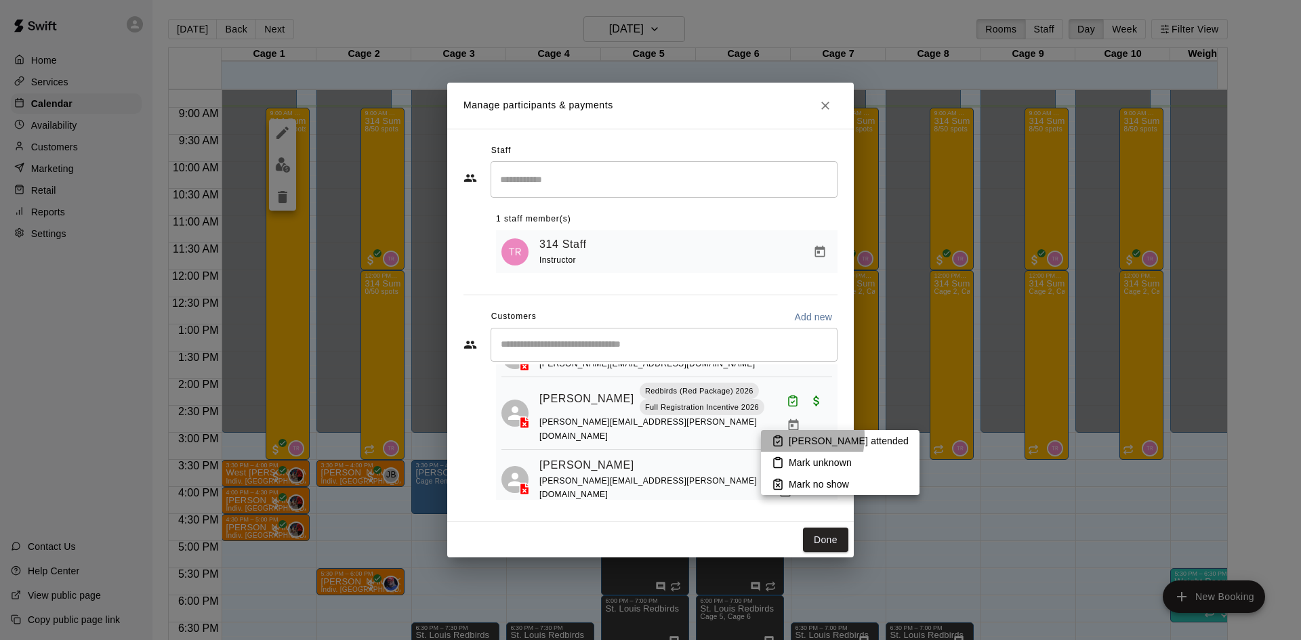
drag, startPoint x: 771, startPoint y: 436, endPoint x: 777, endPoint y: 431, distance: 8.7
click at [772, 436] on li "Mark attended" at bounding box center [840, 441] width 159 height 22
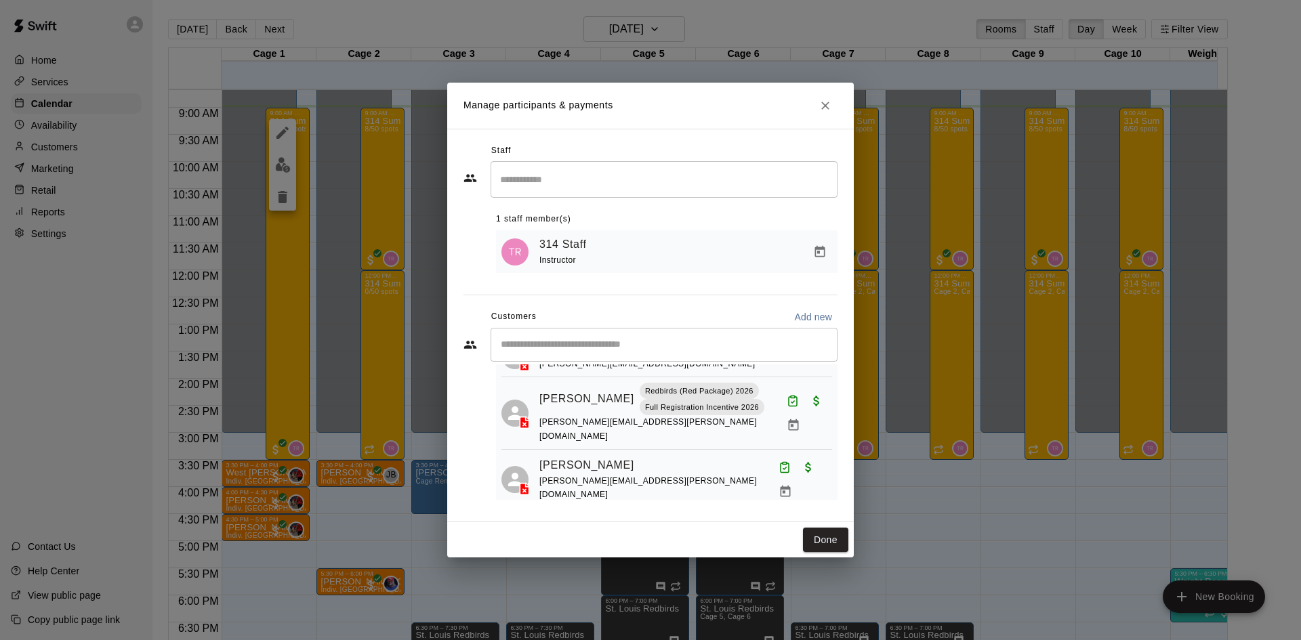
scroll to position [709, 0]
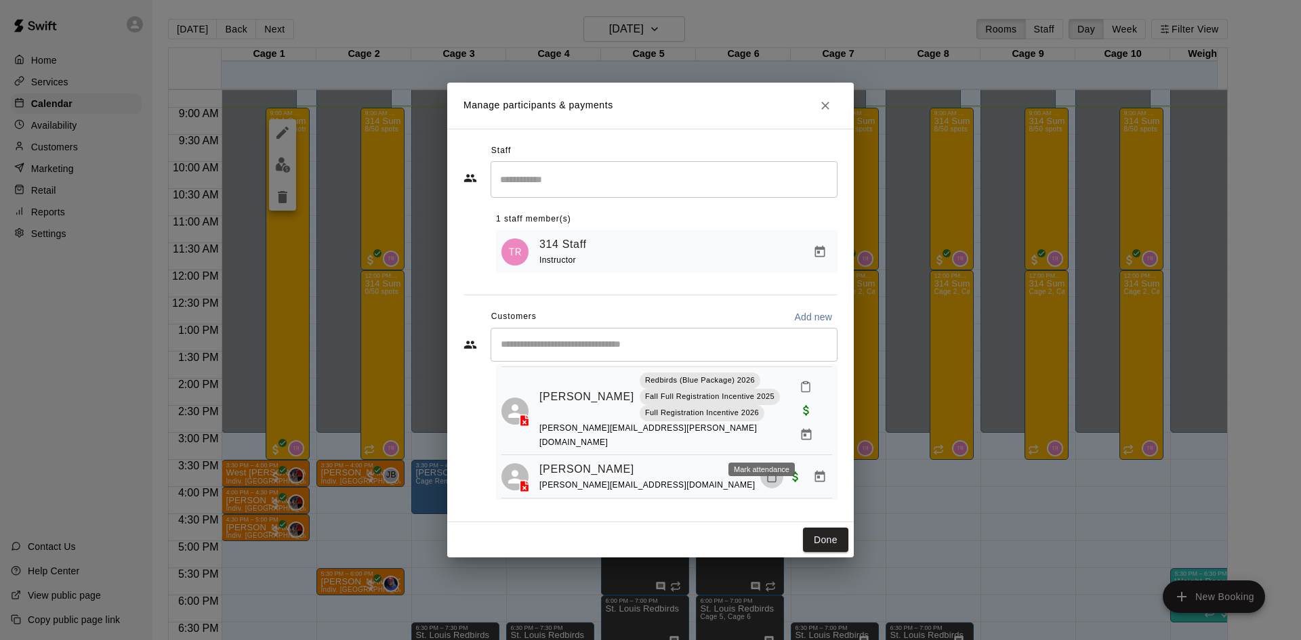
click at [766, 471] on icon "Mark attendance" at bounding box center [772, 477] width 12 height 12
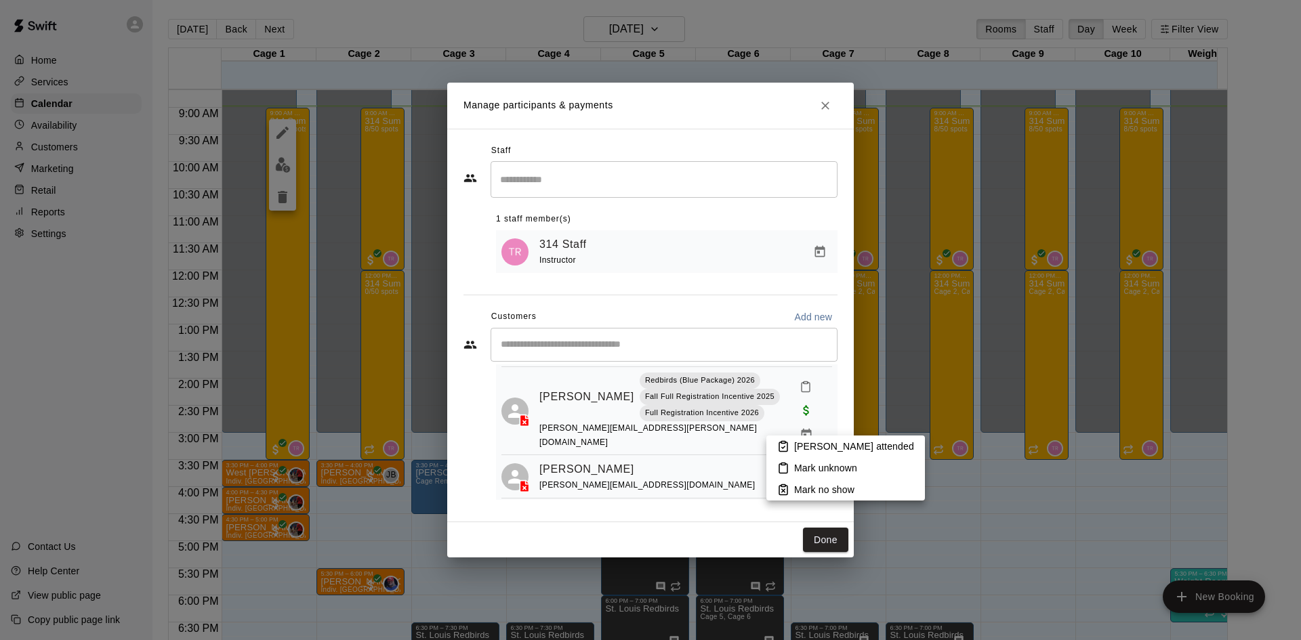
click at [803, 452] on p "Mark attended" at bounding box center [854, 447] width 120 height 14
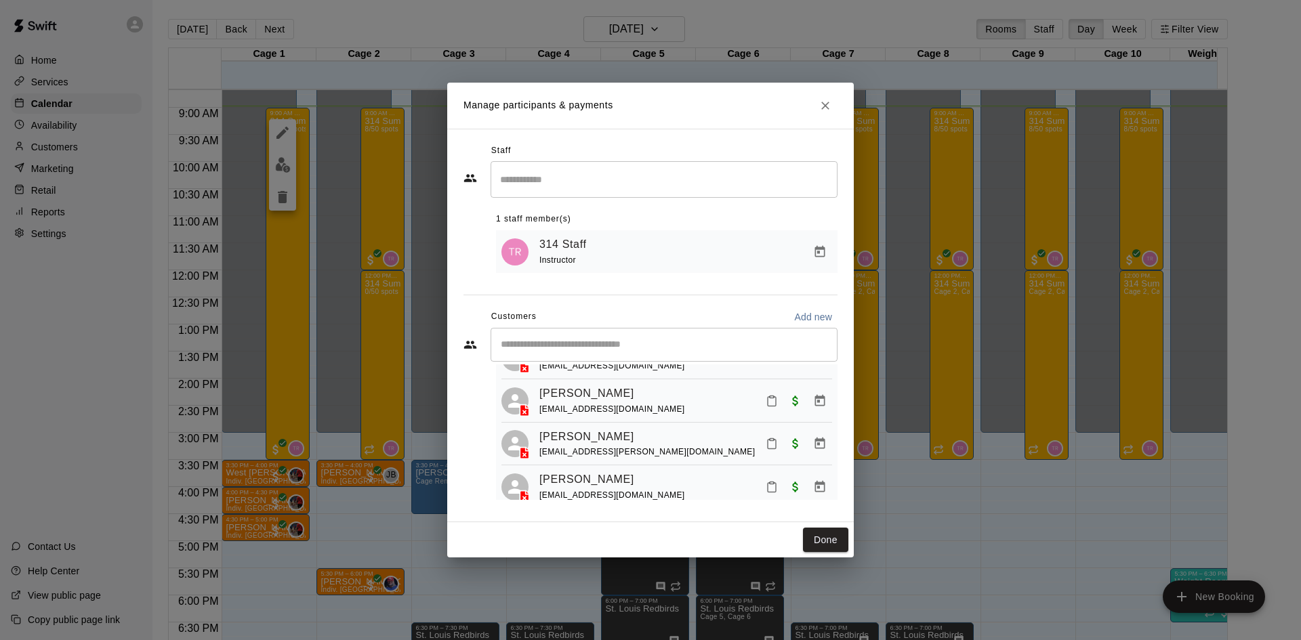
scroll to position [1512, 0]
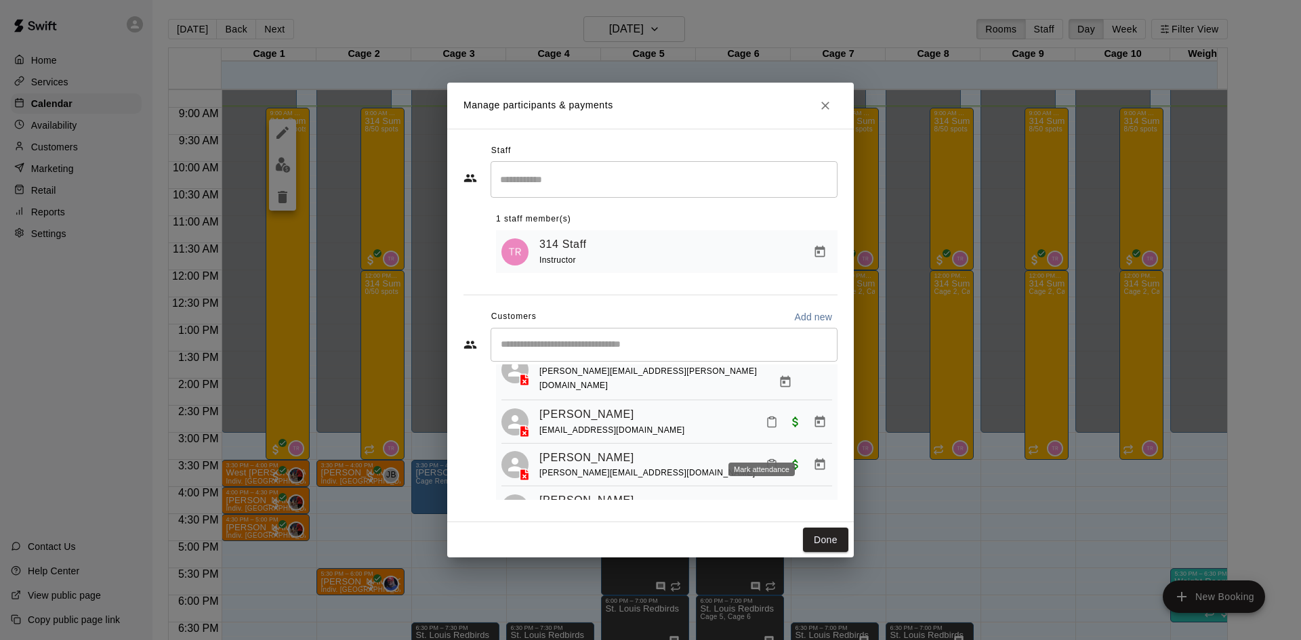
click at [766, 459] on icon "Mark attendance" at bounding box center [772, 465] width 12 height 12
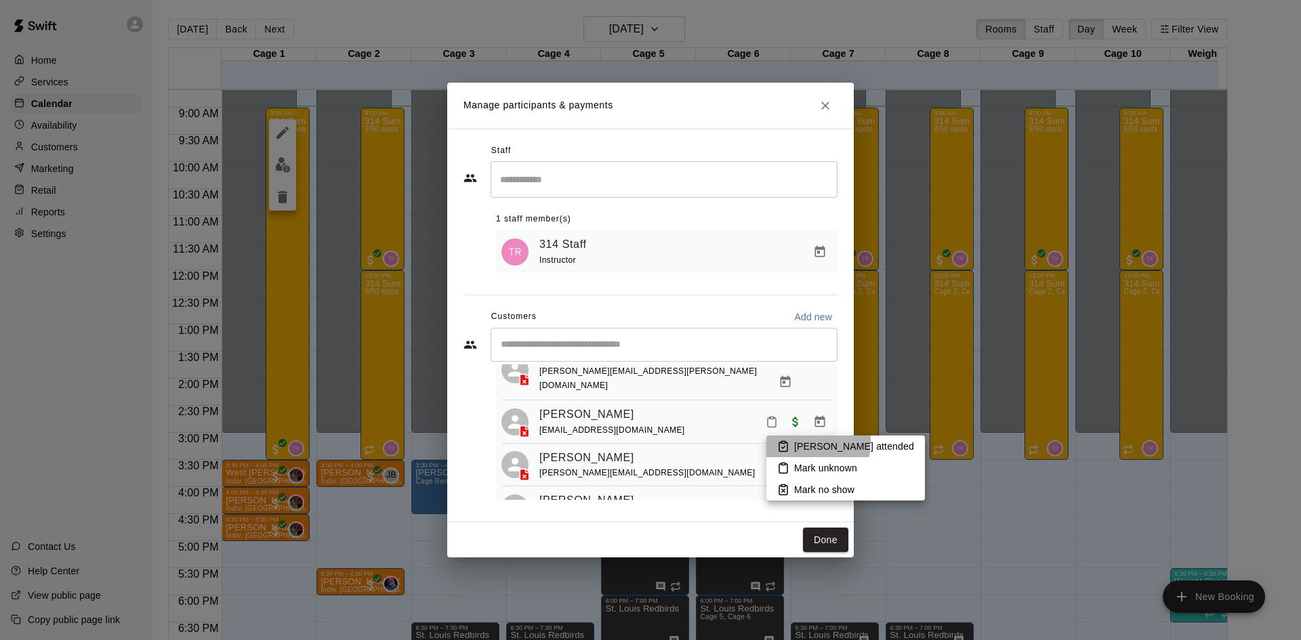
drag, startPoint x: 780, startPoint y: 440, endPoint x: 771, endPoint y: 438, distance: 9.0
click at [780, 441] on icon at bounding box center [783, 446] width 12 height 12
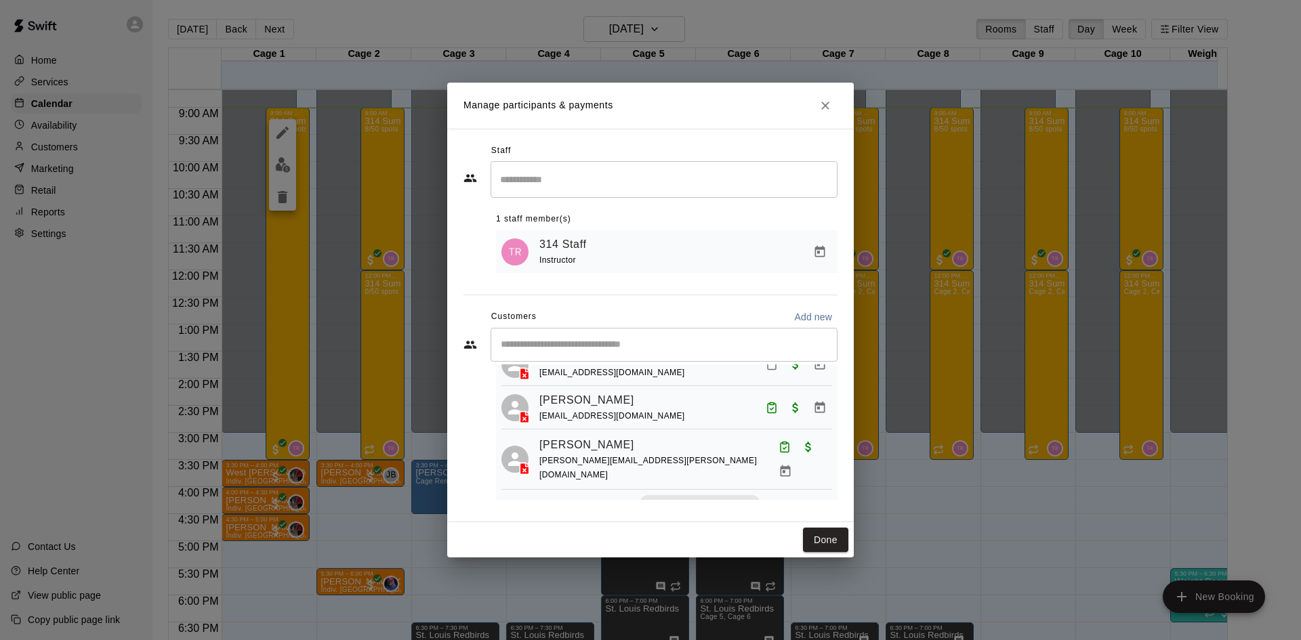
scroll to position [1287, 0]
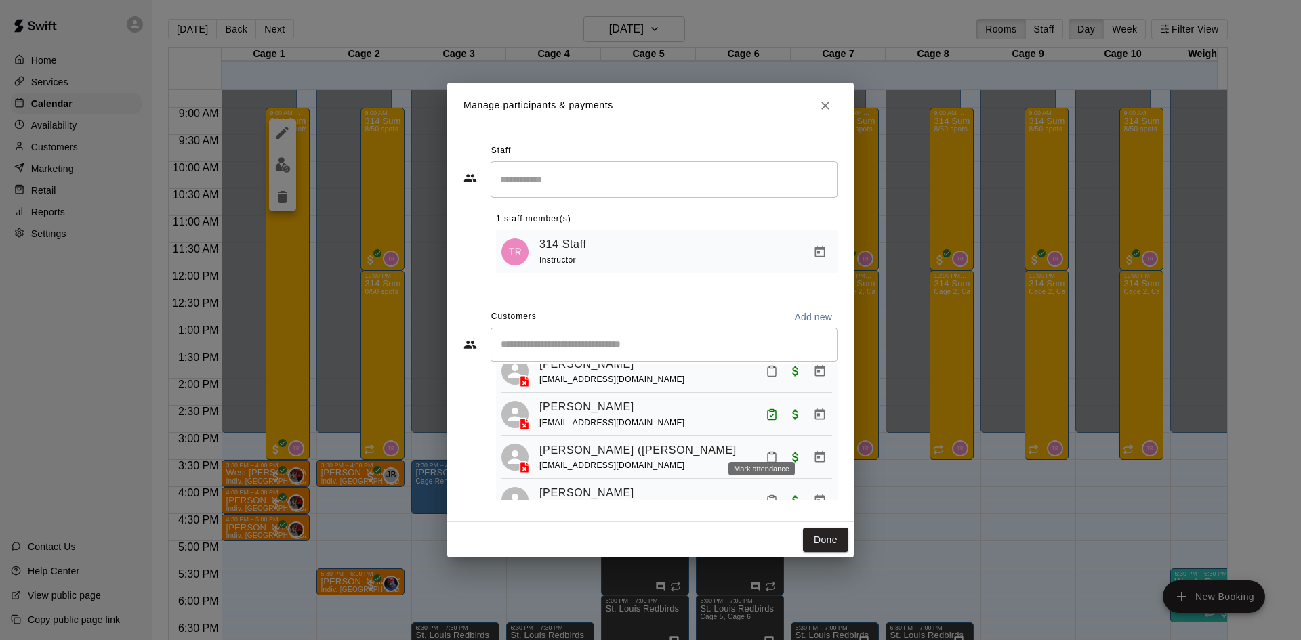
click at [766, 451] on icon "Mark attendance" at bounding box center [772, 457] width 12 height 12
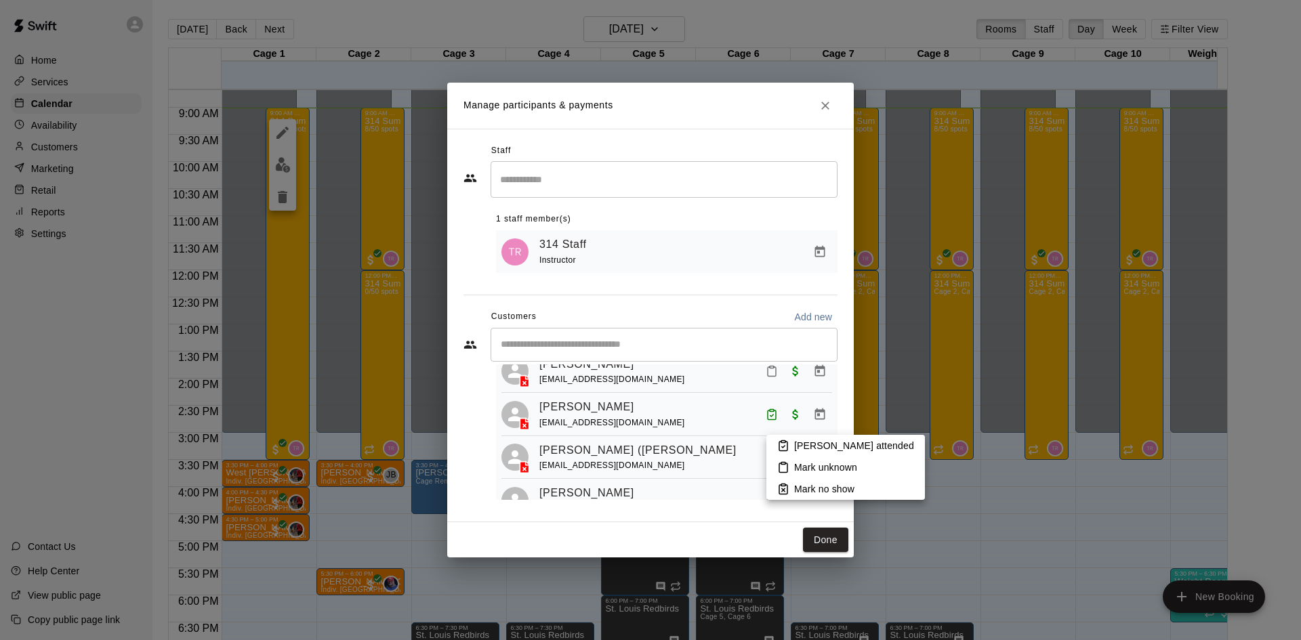
click at [794, 447] on li "Mark attended" at bounding box center [845, 446] width 159 height 22
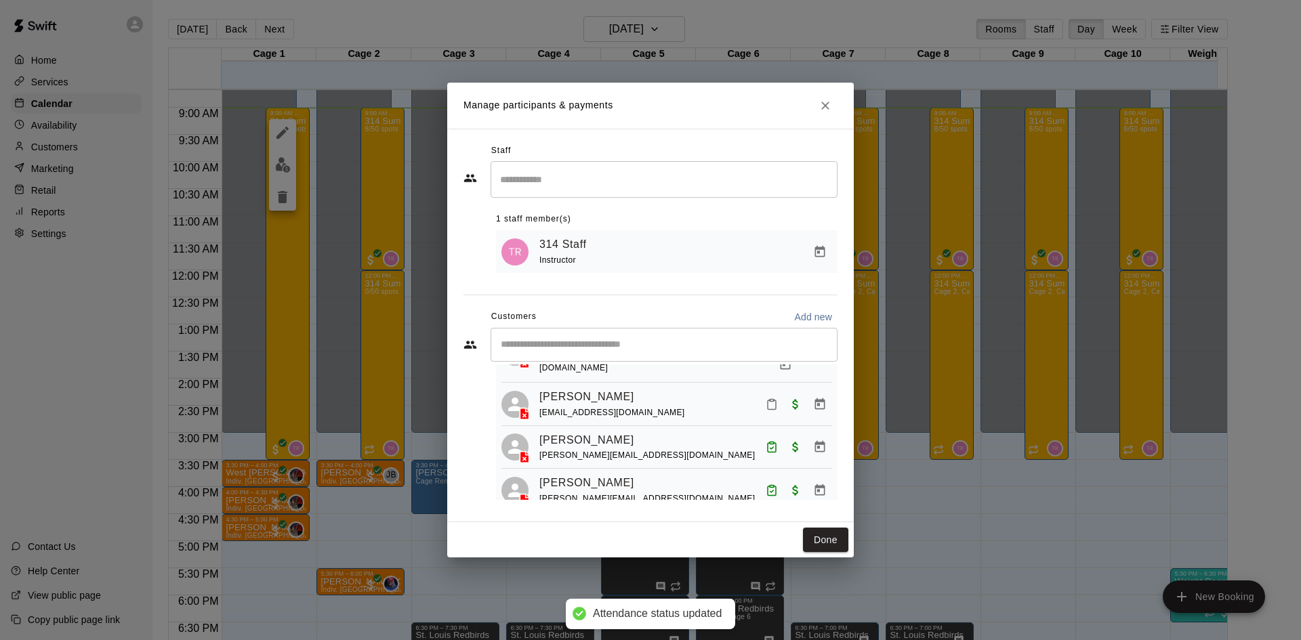
scroll to position [1807, 0]
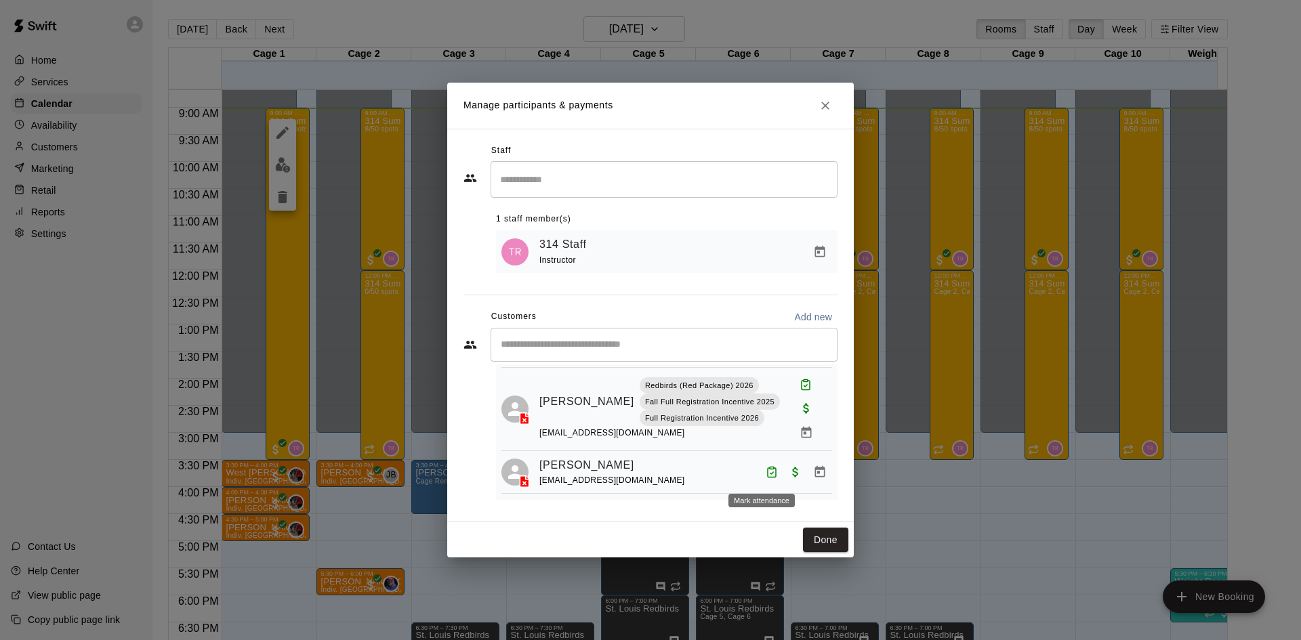
click at [766, 509] on icon "Mark attendance" at bounding box center [772, 515] width 12 height 12
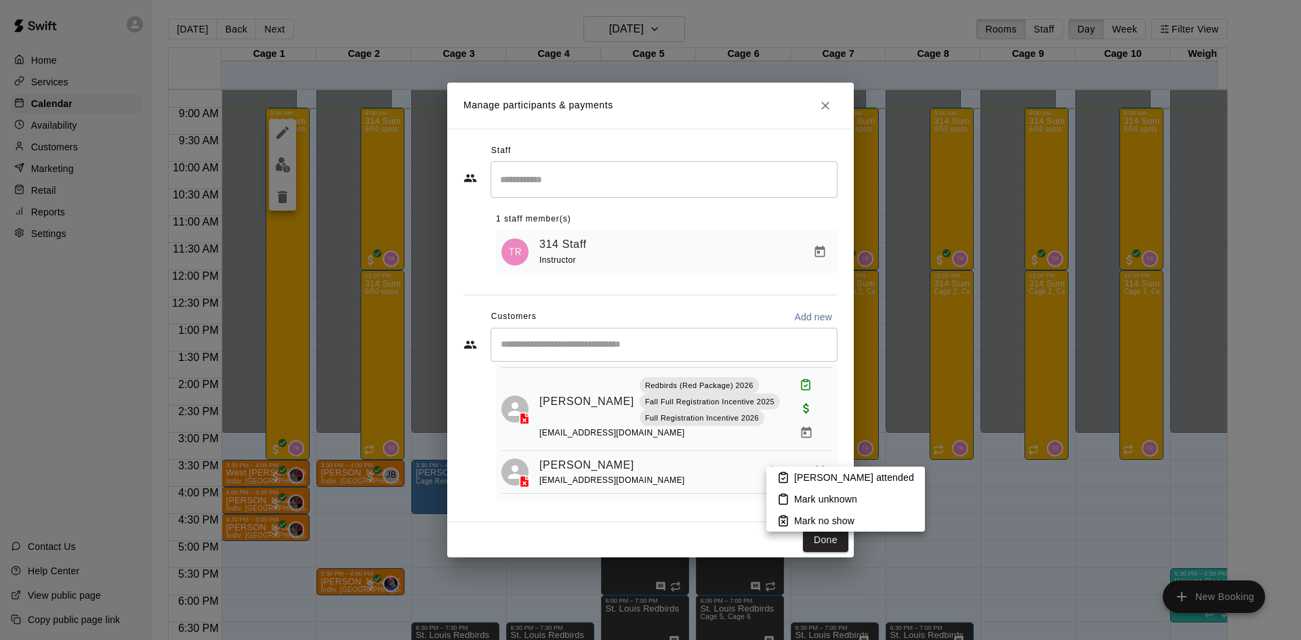
click at [795, 472] on p "Mark attended" at bounding box center [854, 478] width 120 height 14
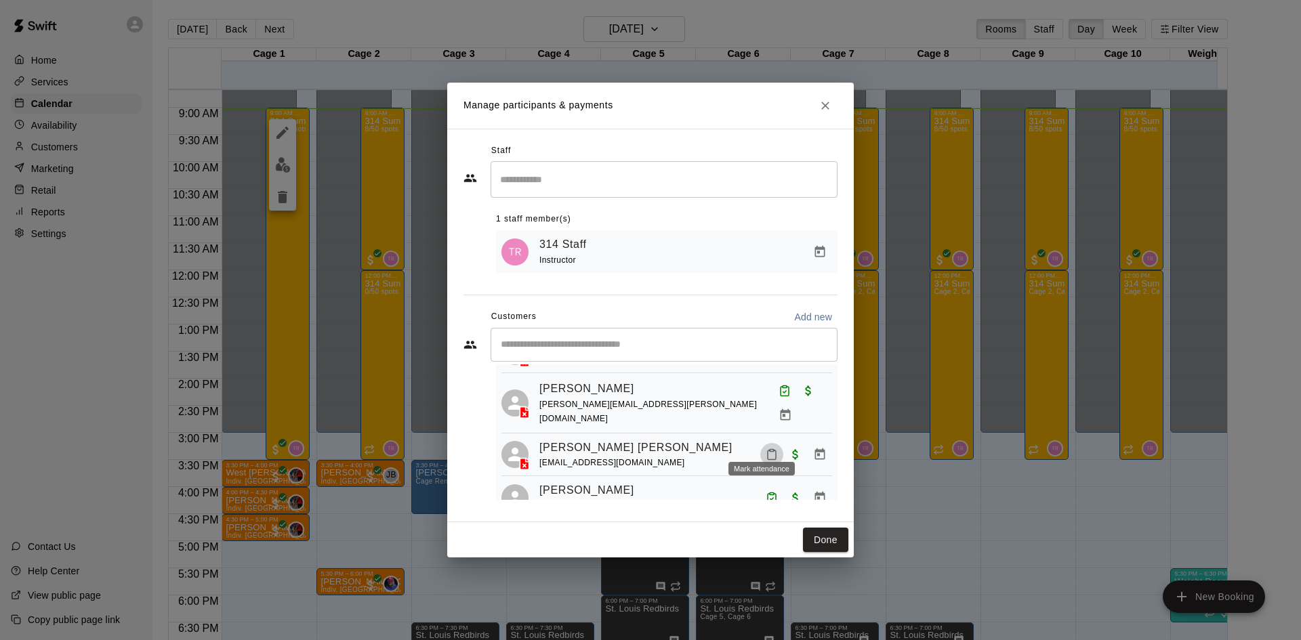
click at [760, 447] on button "Mark attendance" at bounding box center [771, 454] width 23 height 23
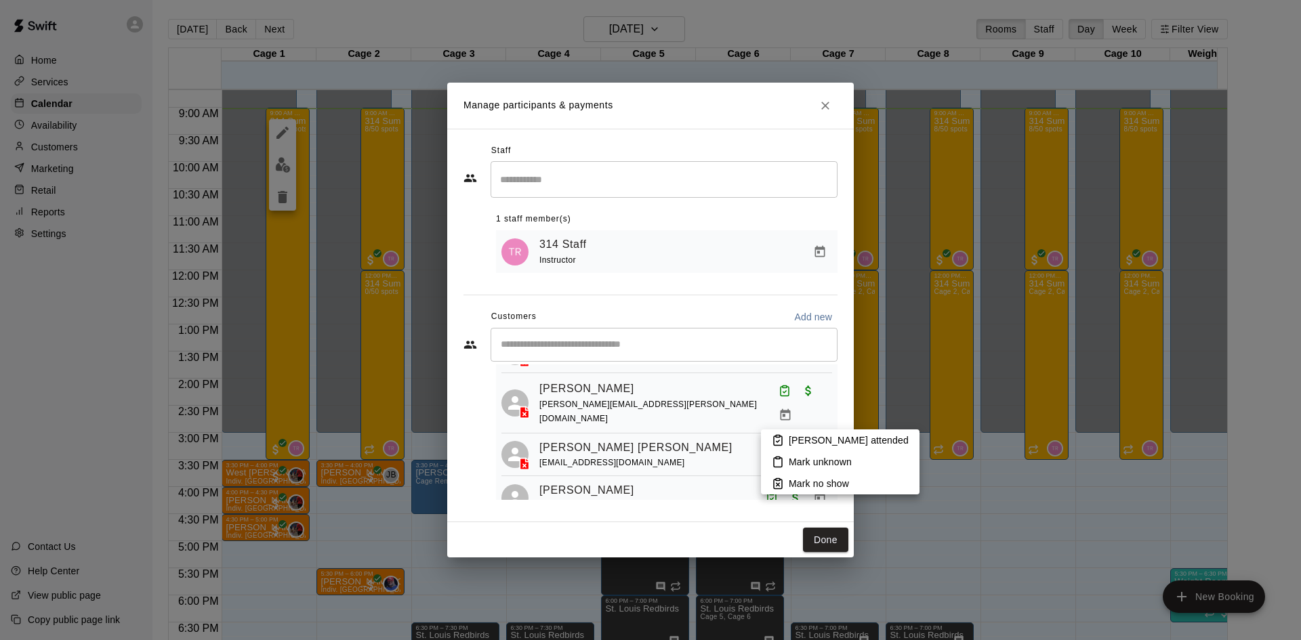
click at [820, 447] on p "Mark attended" at bounding box center [849, 441] width 120 height 14
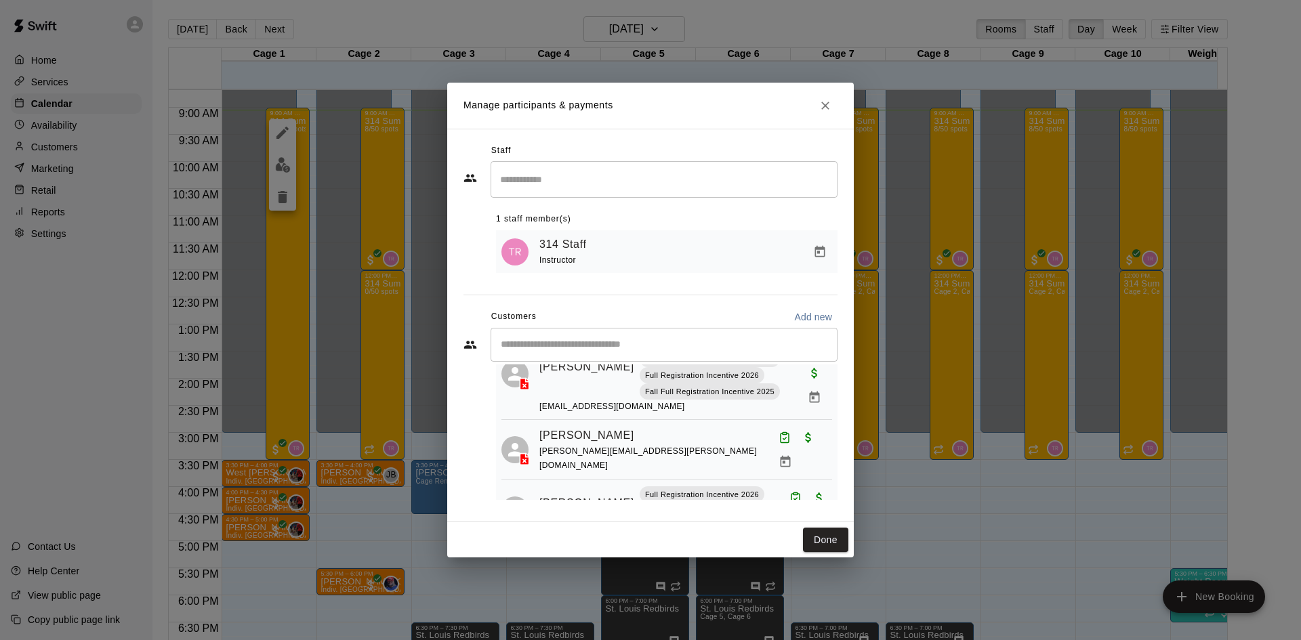
scroll to position [1023, 0]
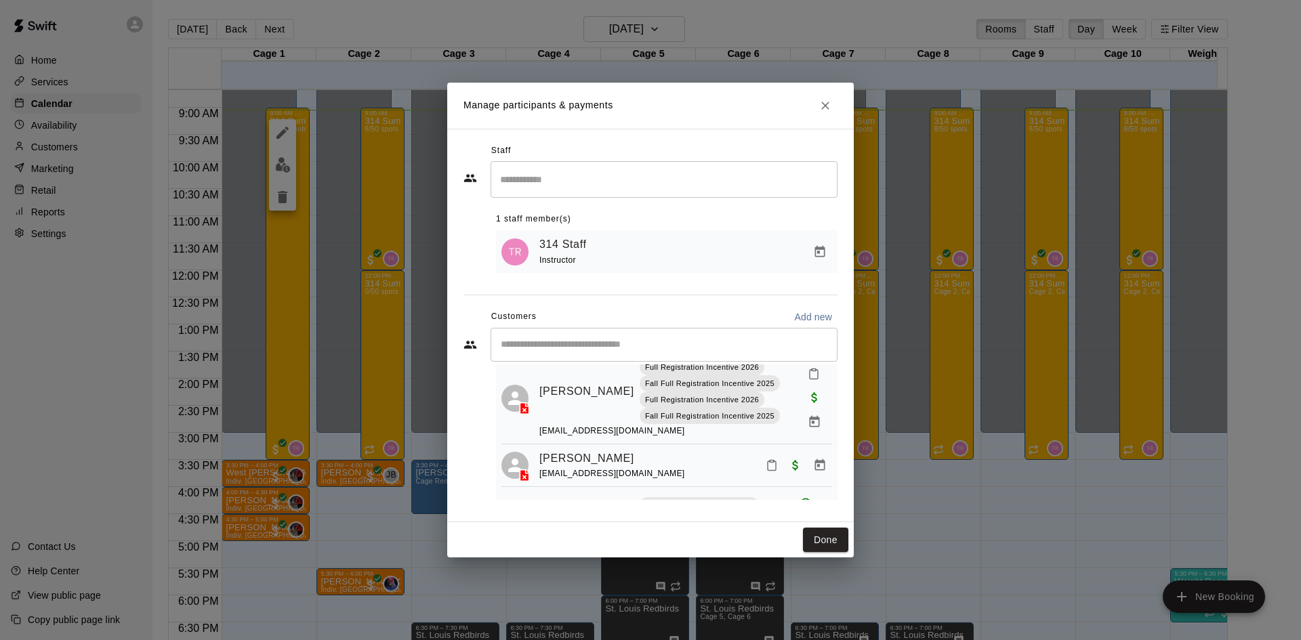
click at [770, 461] on rect "Mark attendance" at bounding box center [772, 462] width 4 height 2
click at [792, 440] on li "Mark attended" at bounding box center [850, 447] width 159 height 22
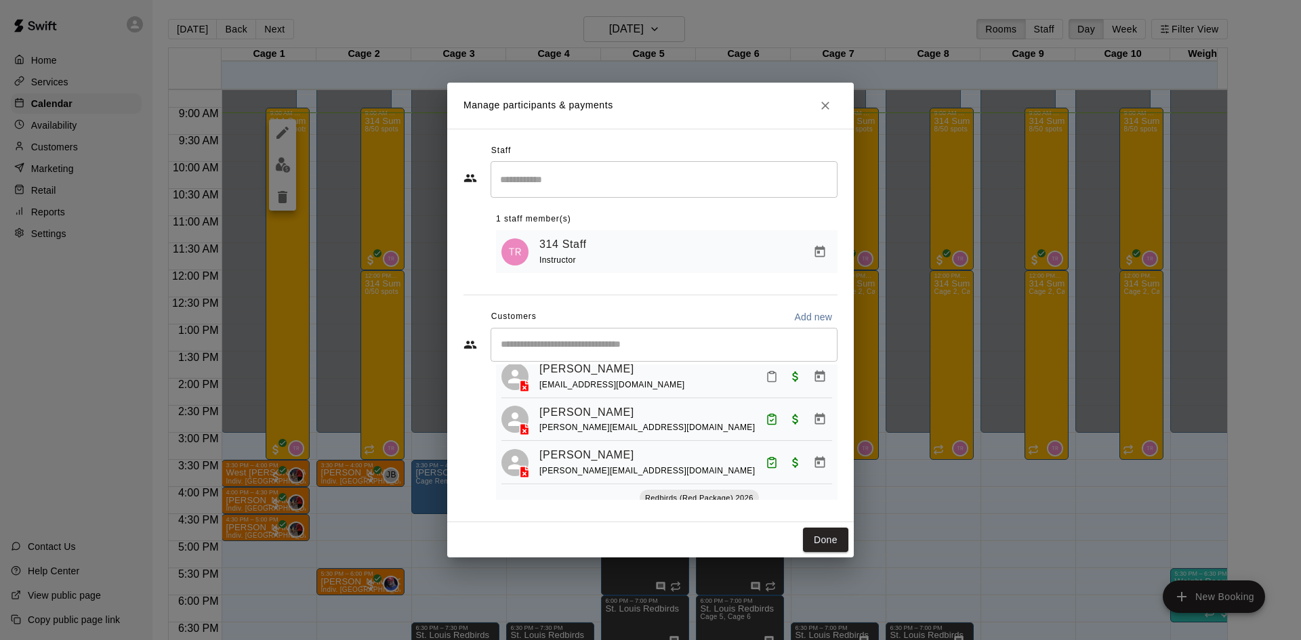
scroll to position [1377, 0]
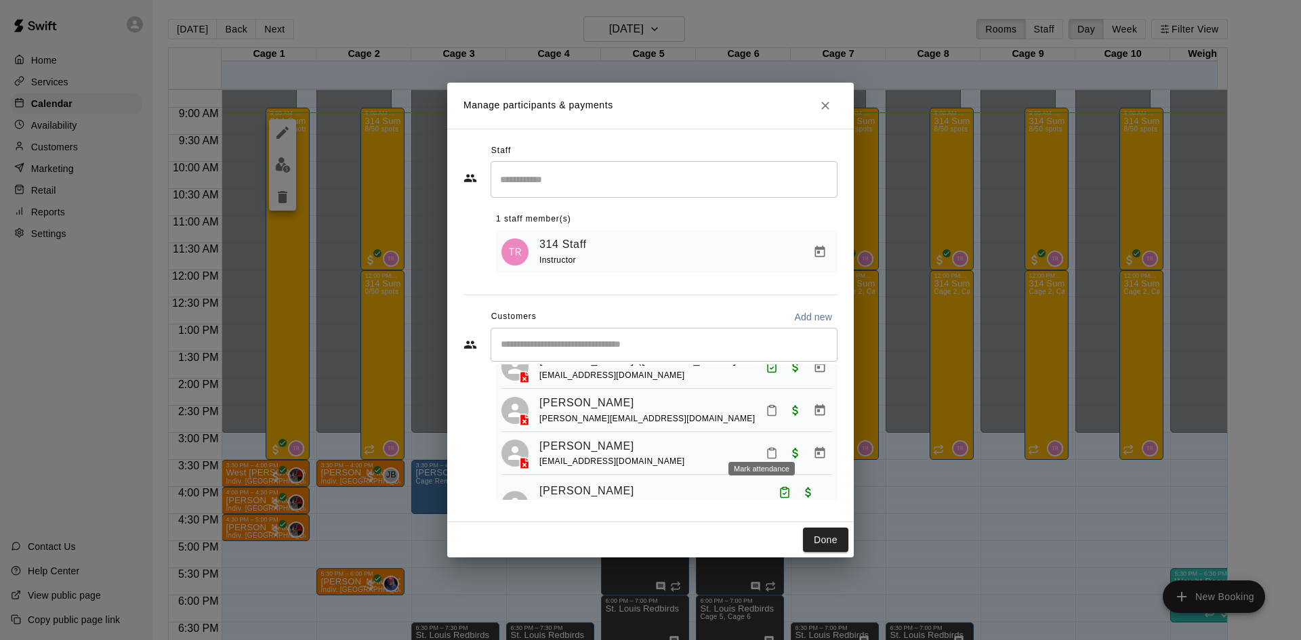
click at [760, 442] on button "Mark attendance" at bounding box center [771, 453] width 23 height 23
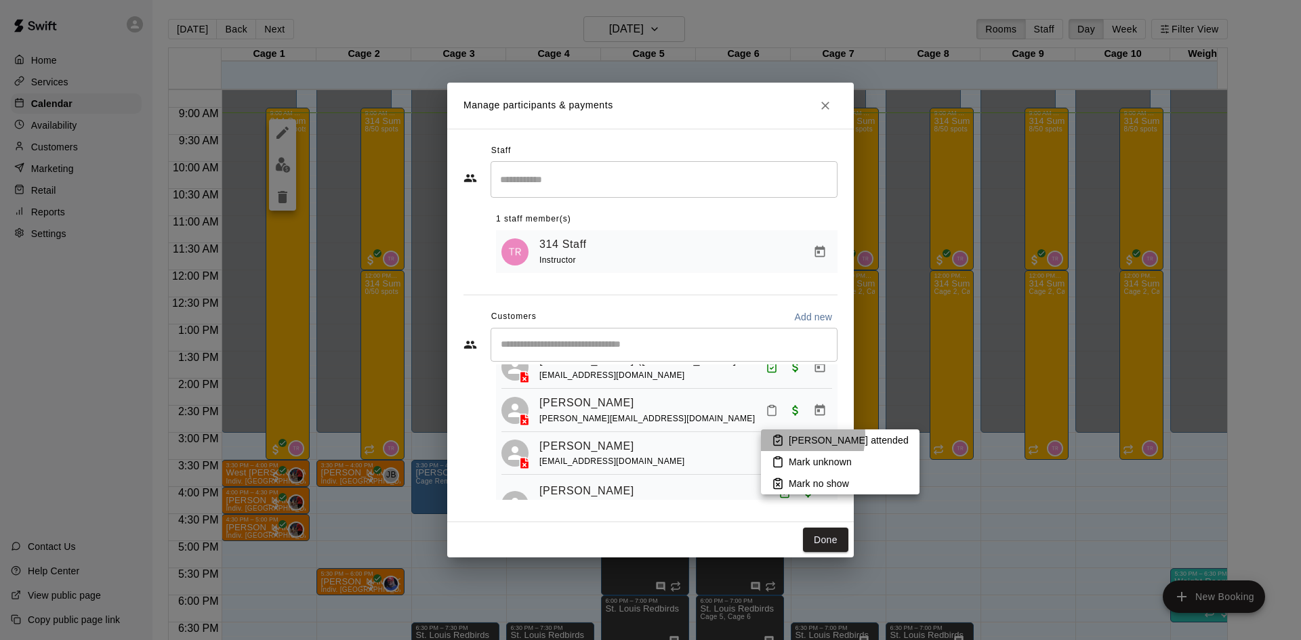
click at [789, 436] on p "Mark attended" at bounding box center [849, 441] width 120 height 14
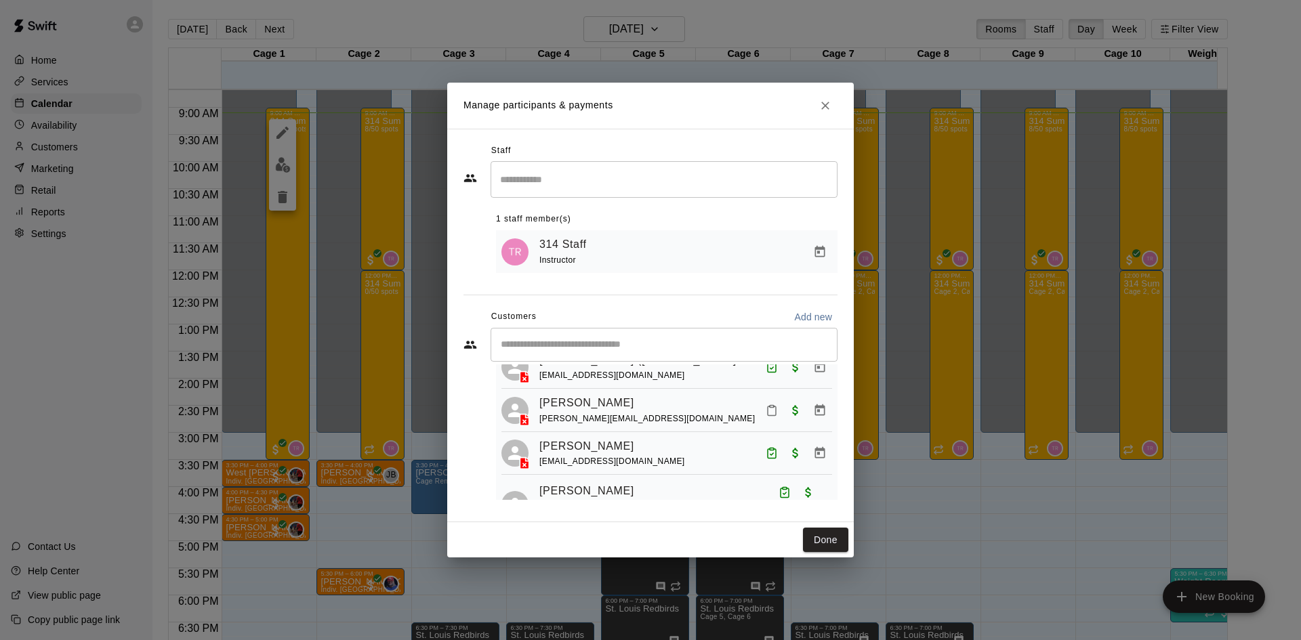
scroll to position [272, 0]
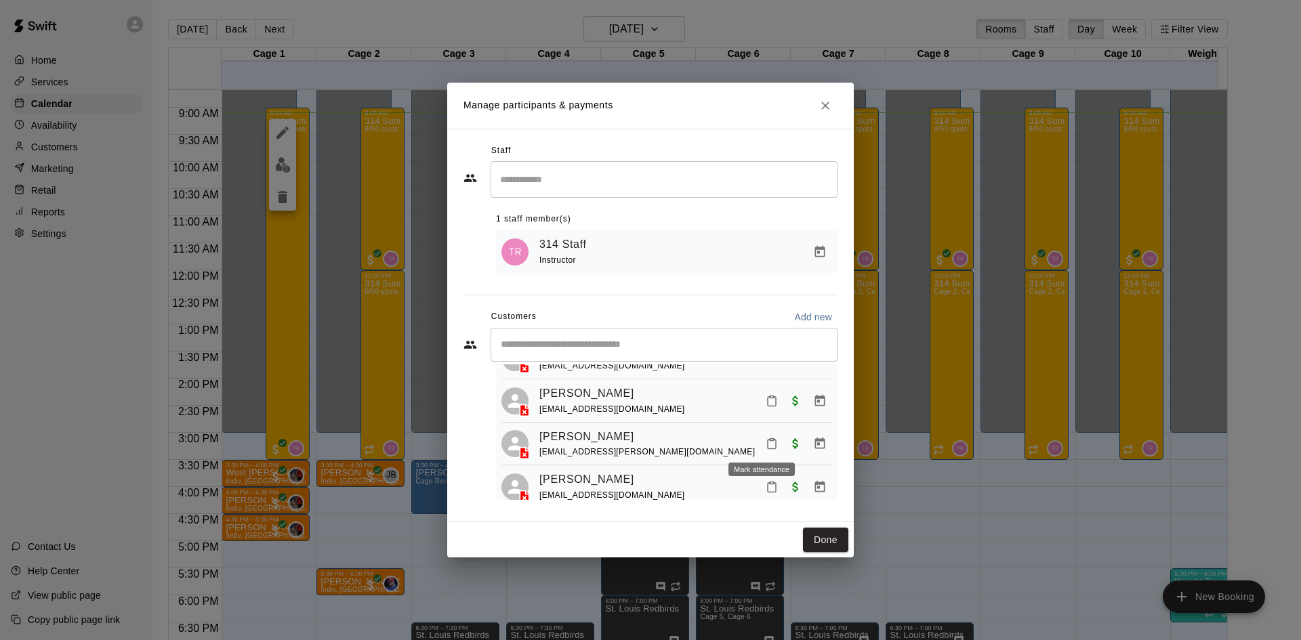
click at [760, 436] on button "Mark attendance" at bounding box center [771, 443] width 23 height 23
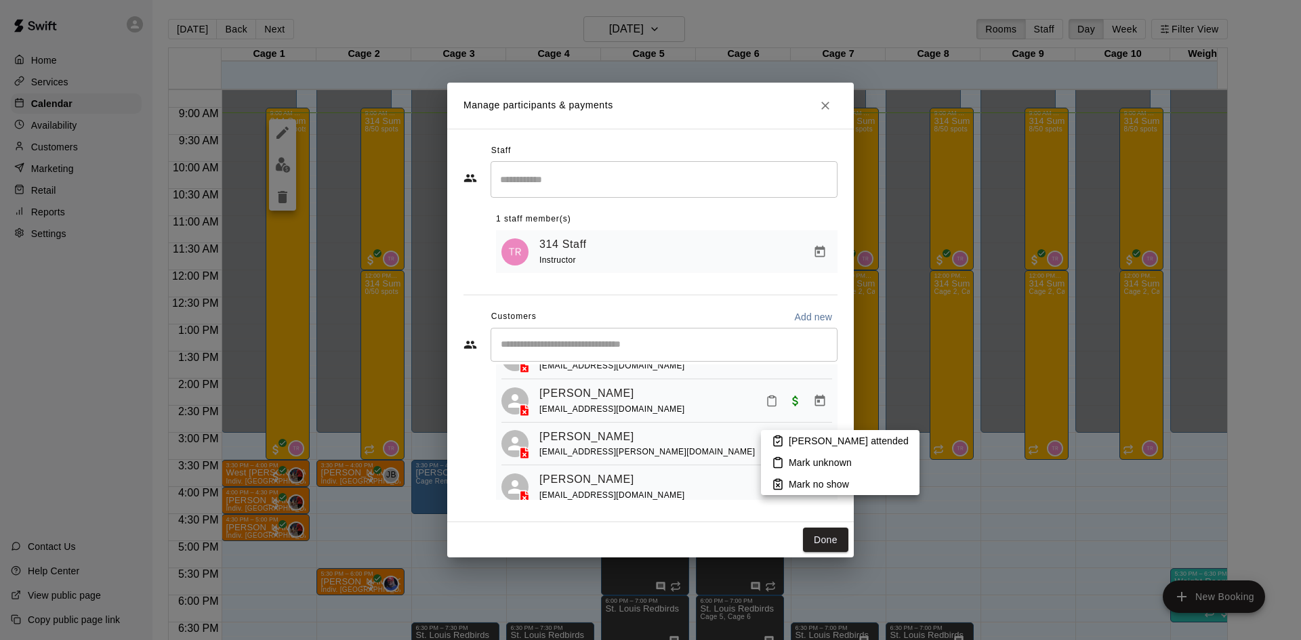
click at [781, 437] on icon at bounding box center [778, 441] width 8 height 9
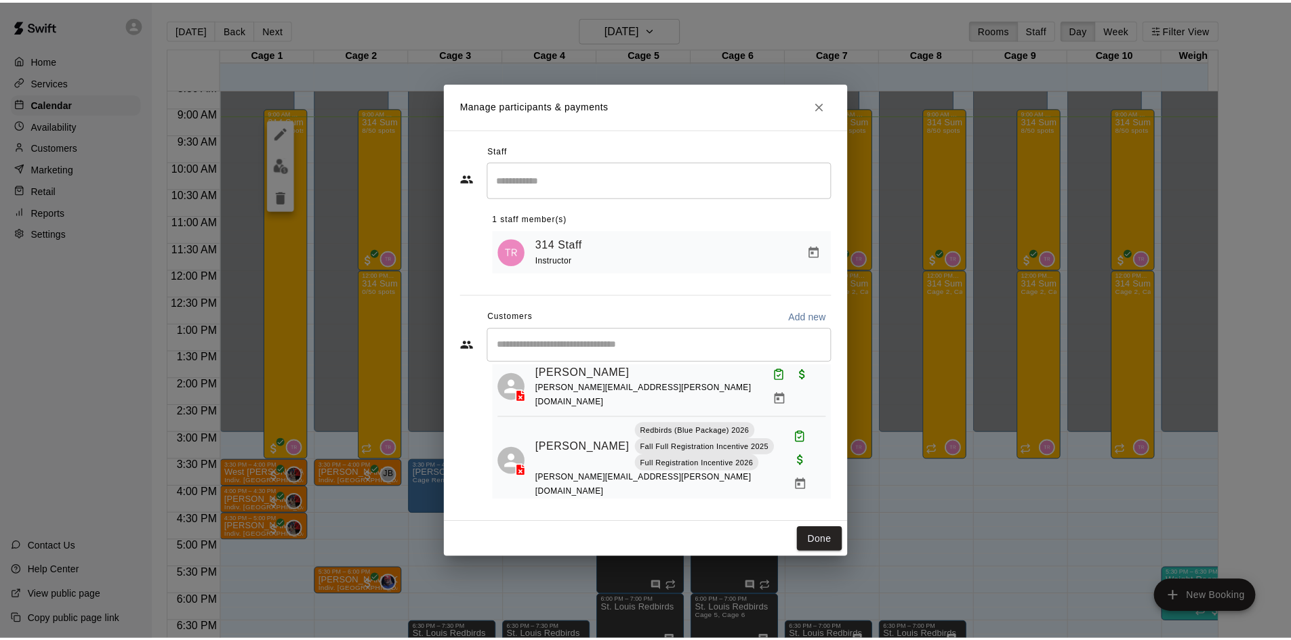
scroll to position [1332, 0]
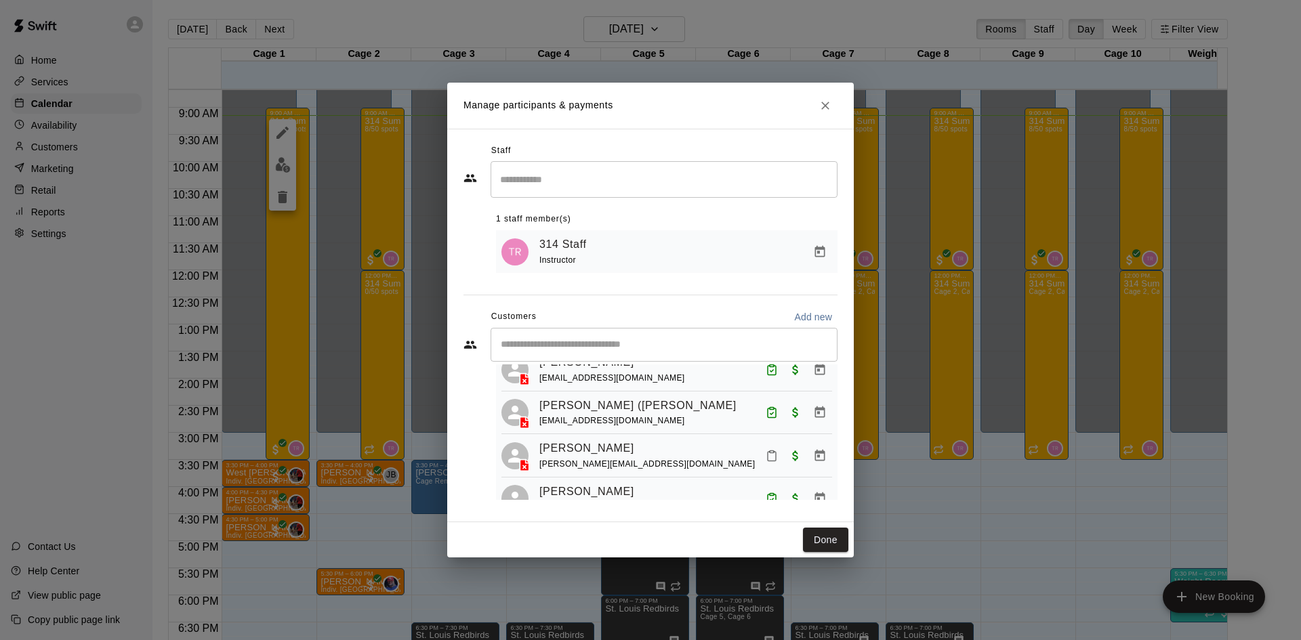
click at [766, 450] on icon "Mark attendance" at bounding box center [772, 456] width 12 height 12
click at [796, 447] on p "Mark attended" at bounding box center [854, 447] width 120 height 14
click at [827, 109] on icon "Close" at bounding box center [826, 106] width 14 height 14
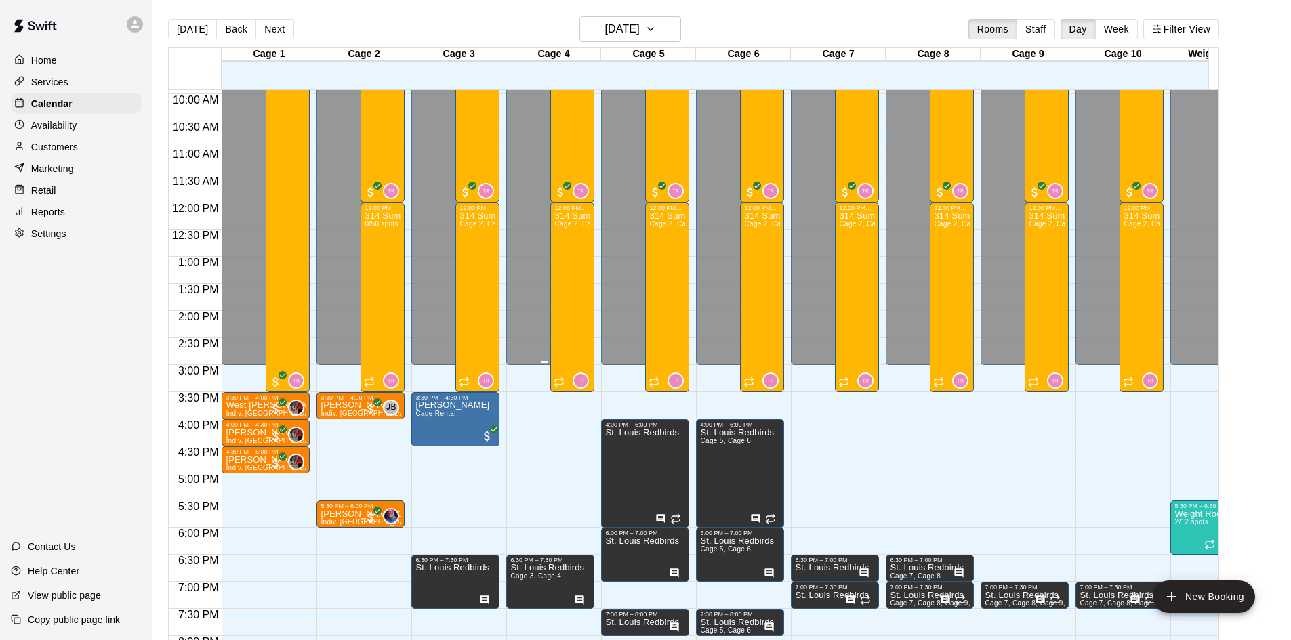
scroll to position [403, 0]
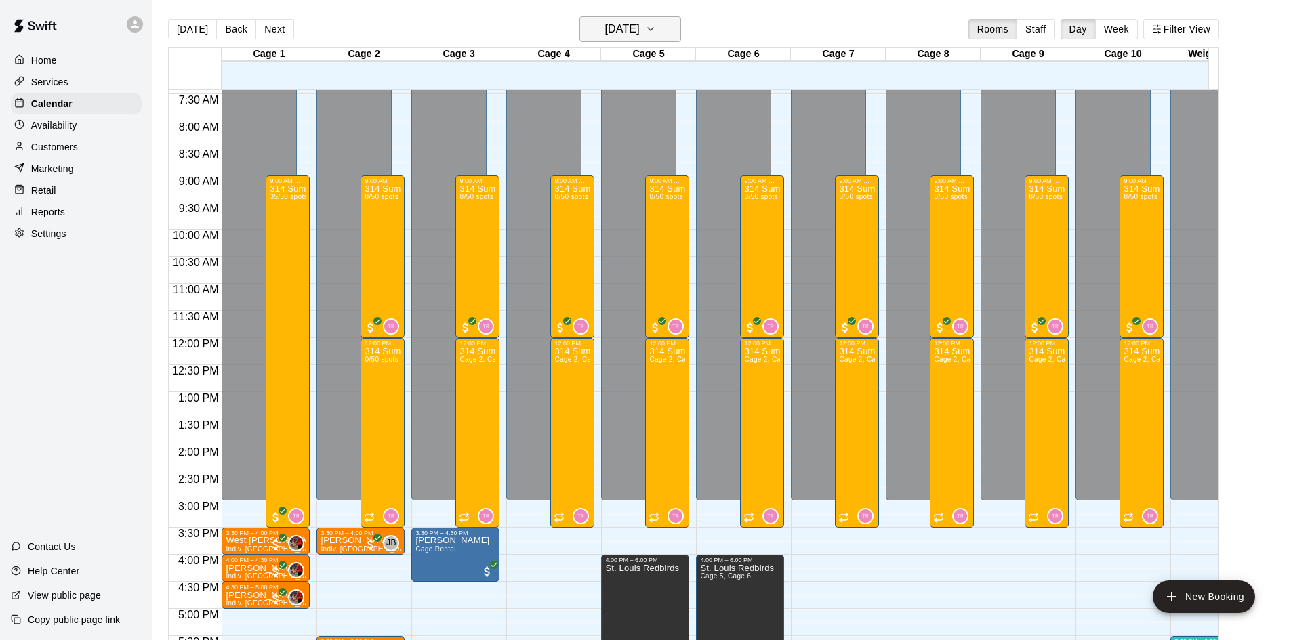
click at [656, 28] on icon "button" at bounding box center [650, 29] width 11 height 16
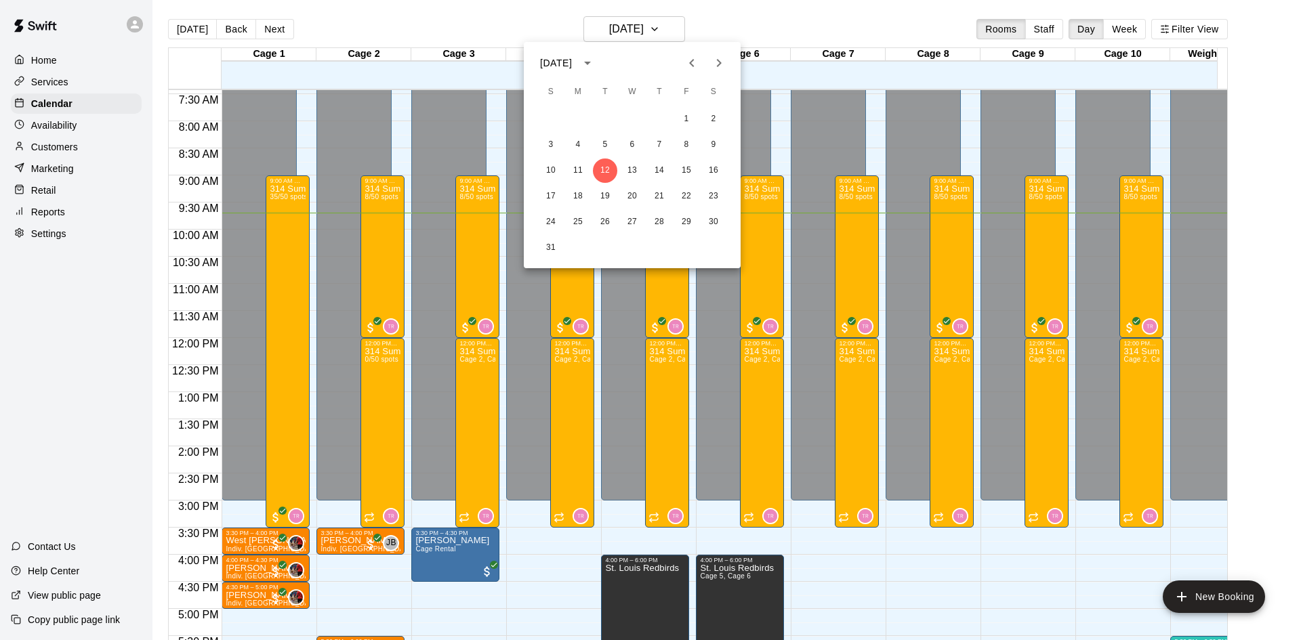
click at [680, 28] on div at bounding box center [650, 320] width 1301 height 640
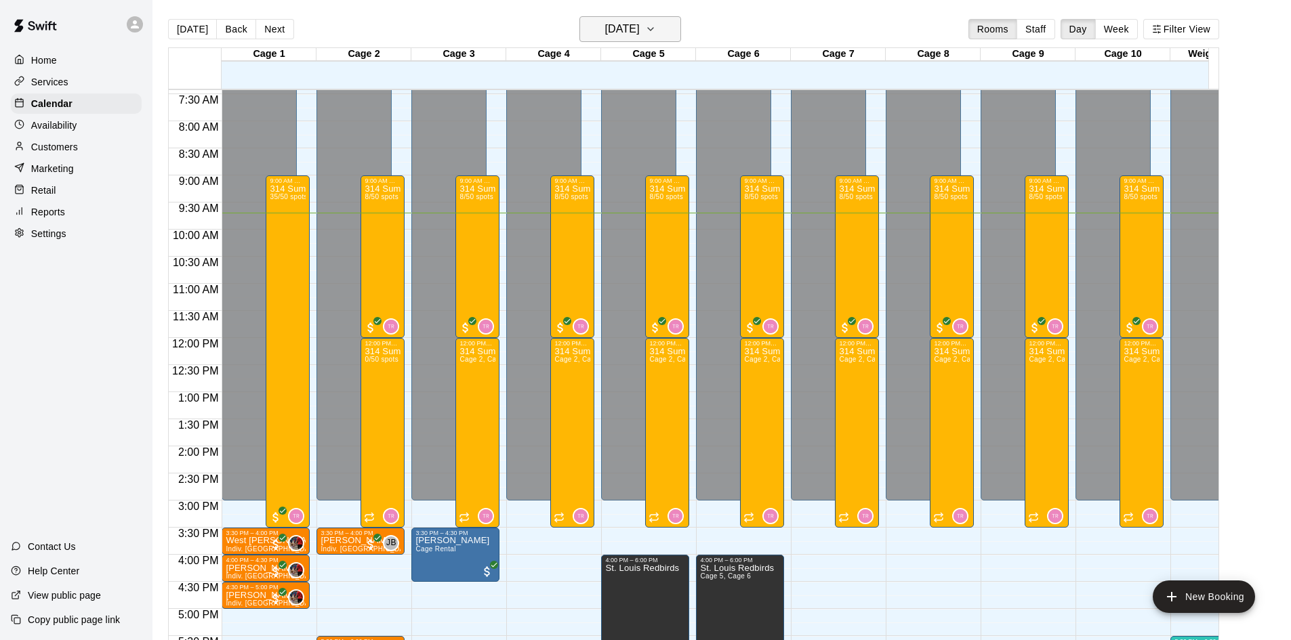
click at [656, 28] on icon "button" at bounding box center [650, 29] width 11 height 16
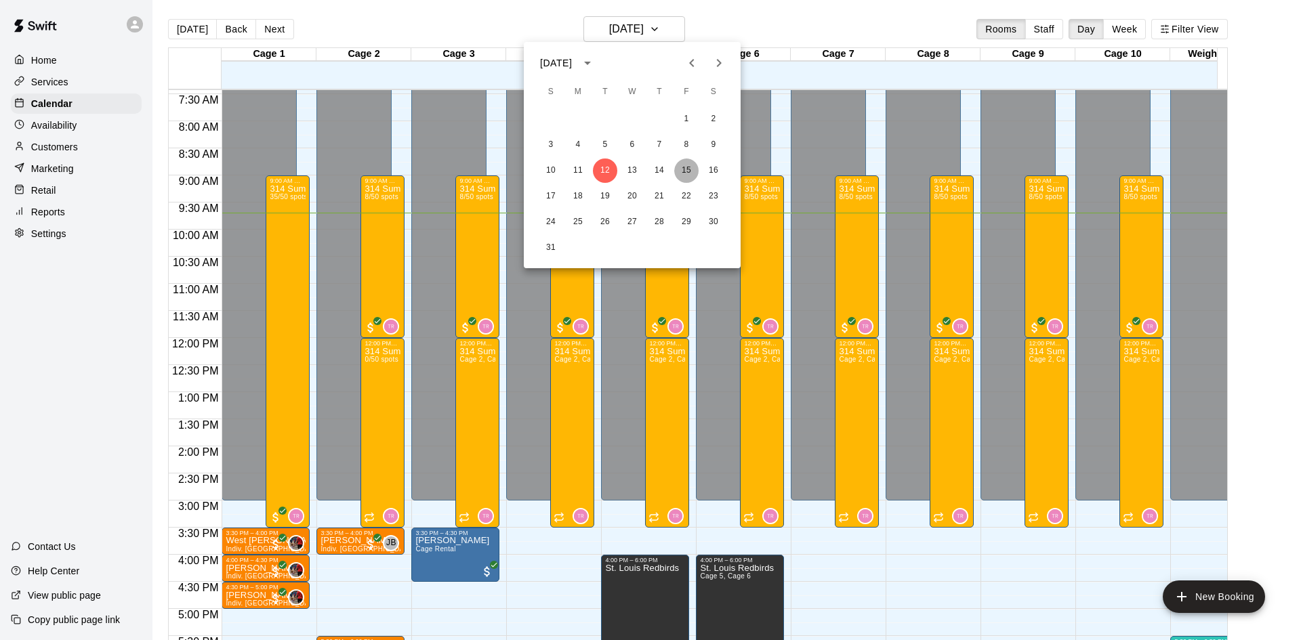
click at [683, 170] on button "15" at bounding box center [686, 171] width 24 height 24
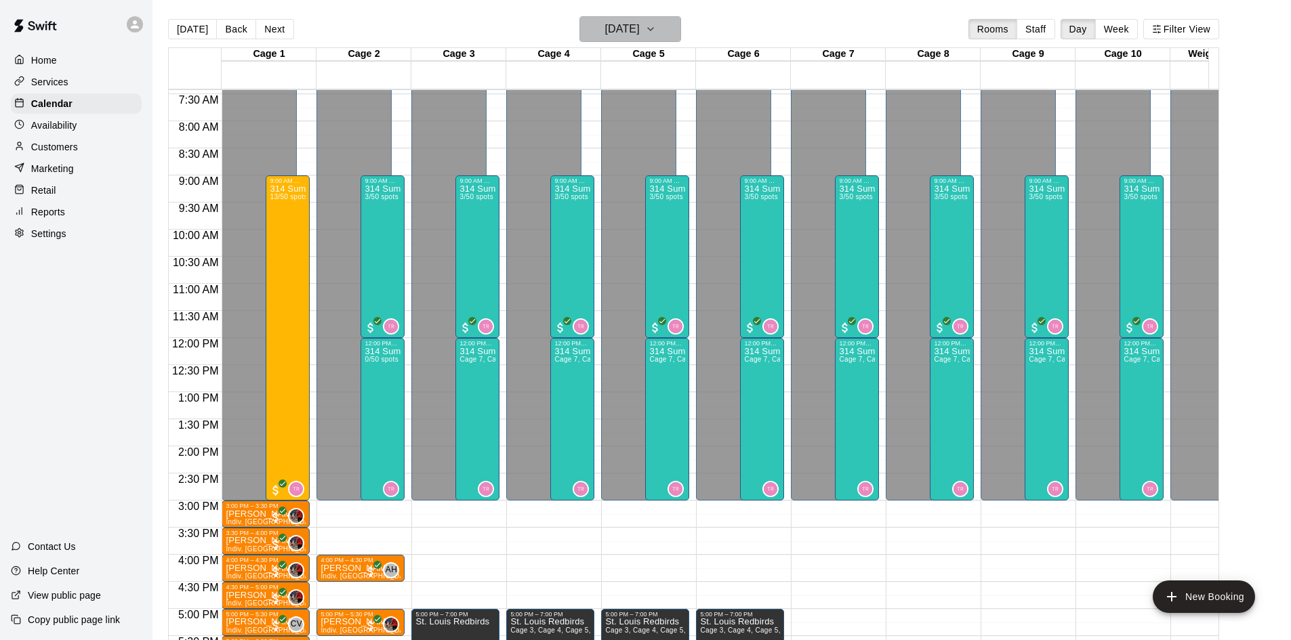
click at [653, 28] on icon "button" at bounding box center [650, 29] width 5 height 3
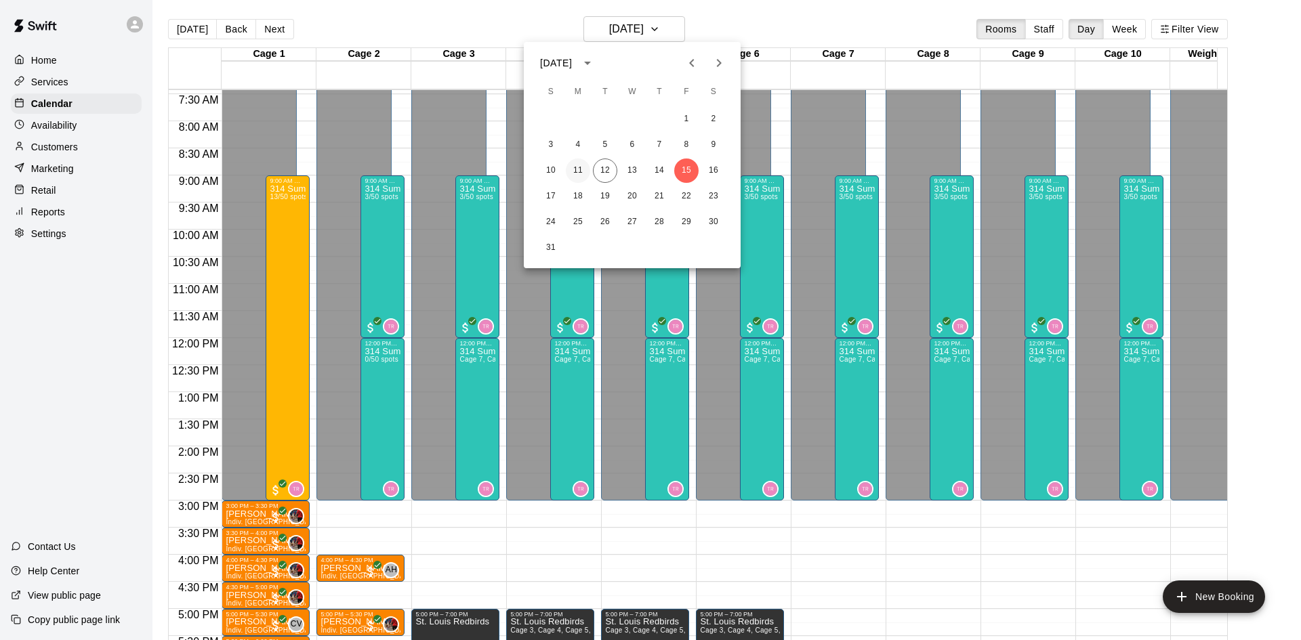
click at [578, 171] on button "11" at bounding box center [578, 171] width 24 height 24
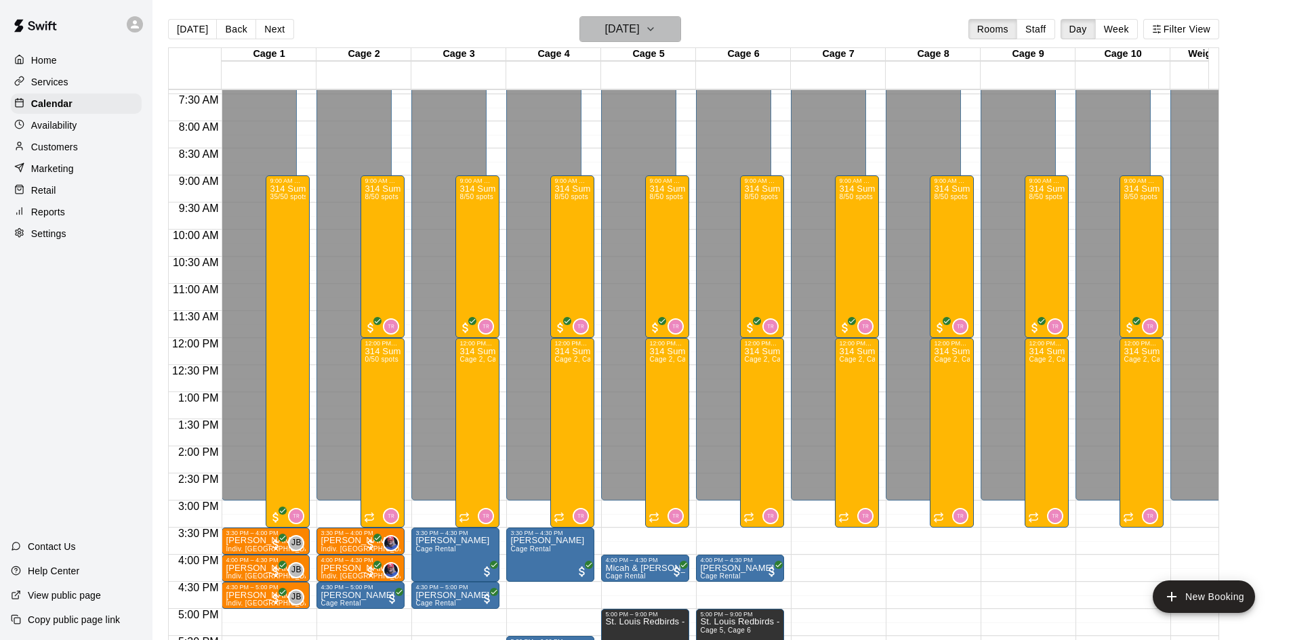
click at [664, 22] on button "Monday Aug 11" at bounding box center [630, 29] width 102 height 26
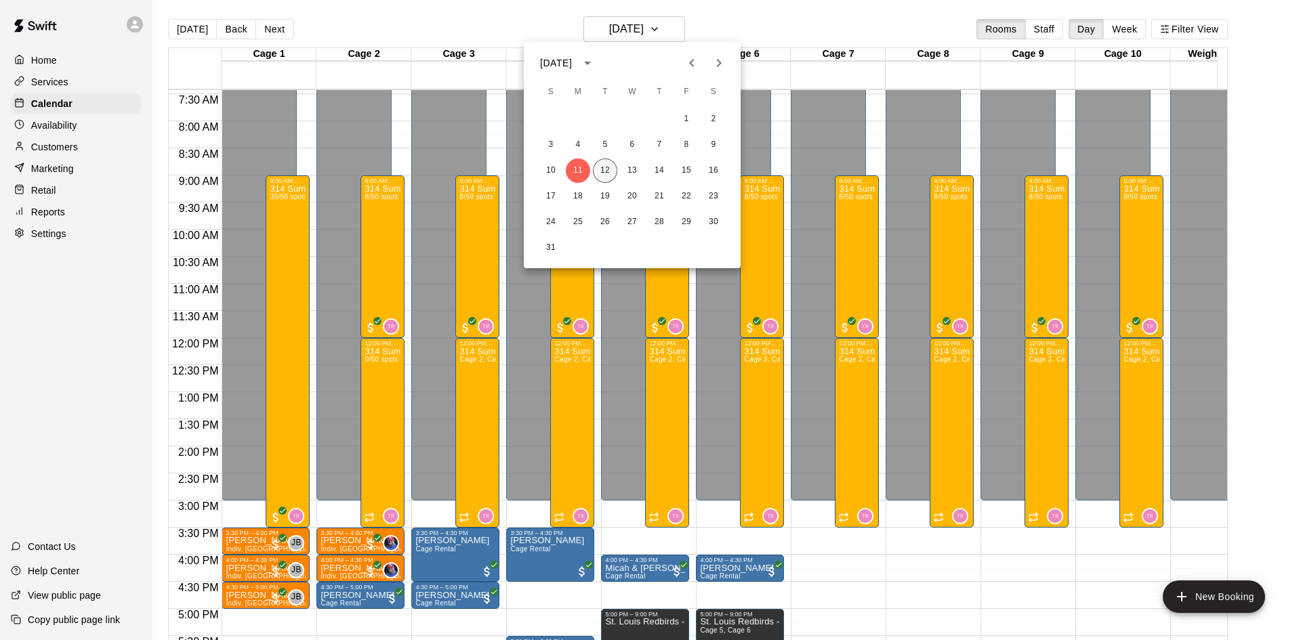
click at [600, 172] on button "12" at bounding box center [605, 171] width 24 height 24
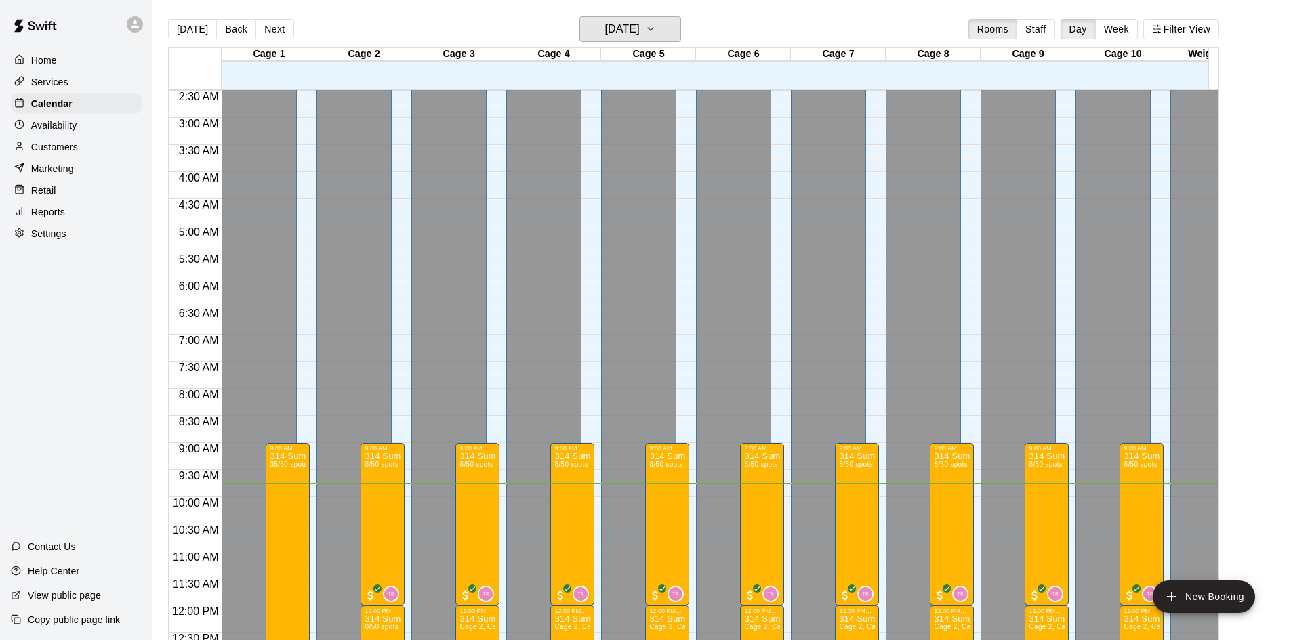
scroll to position [131, 0]
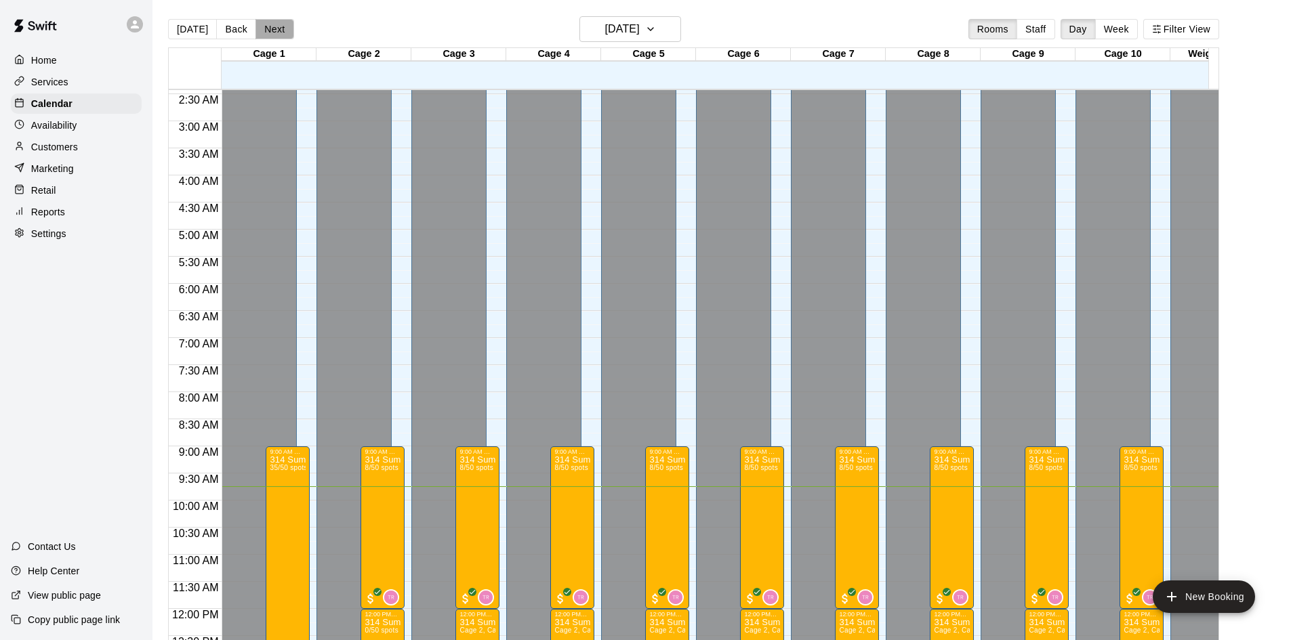
click at [269, 27] on button "Next" at bounding box center [274, 29] width 38 height 20
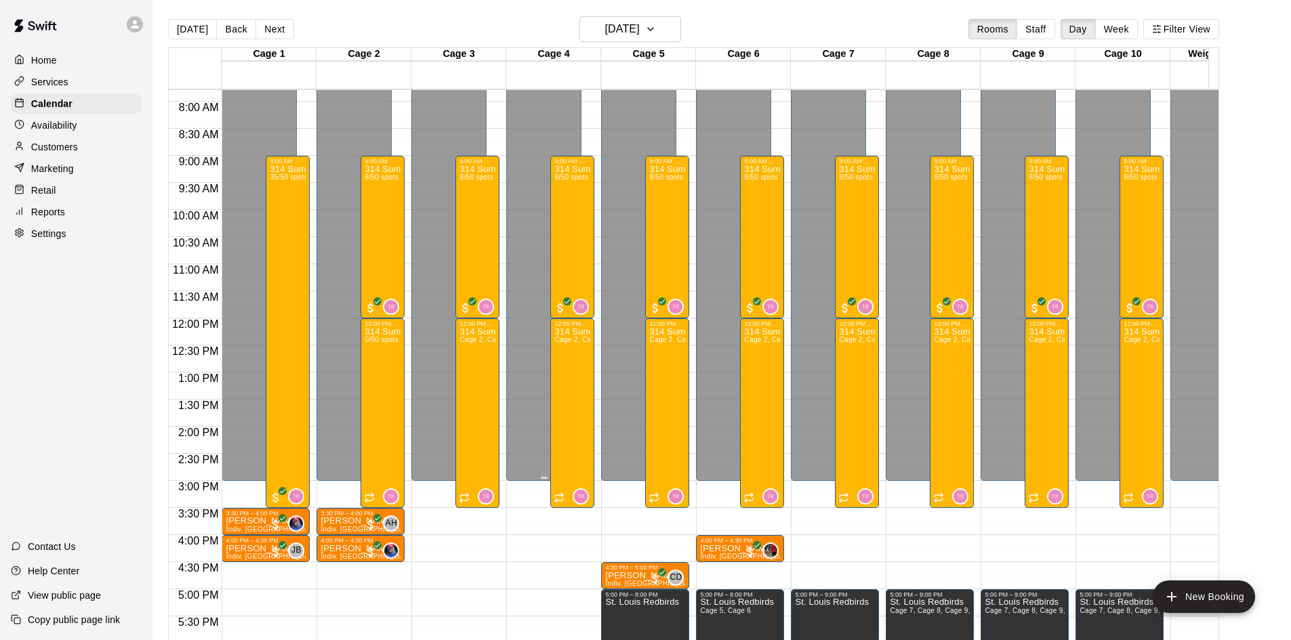
scroll to position [335, 0]
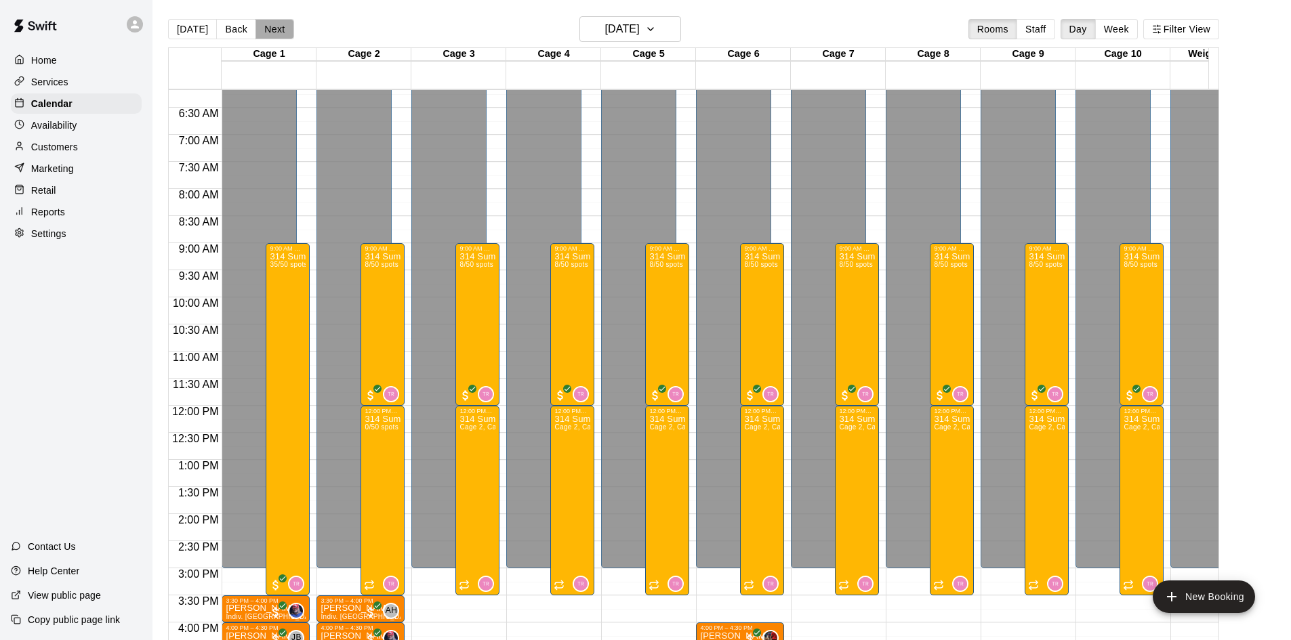
click at [278, 28] on button "Next" at bounding box center [274, 29] width 38 height 20
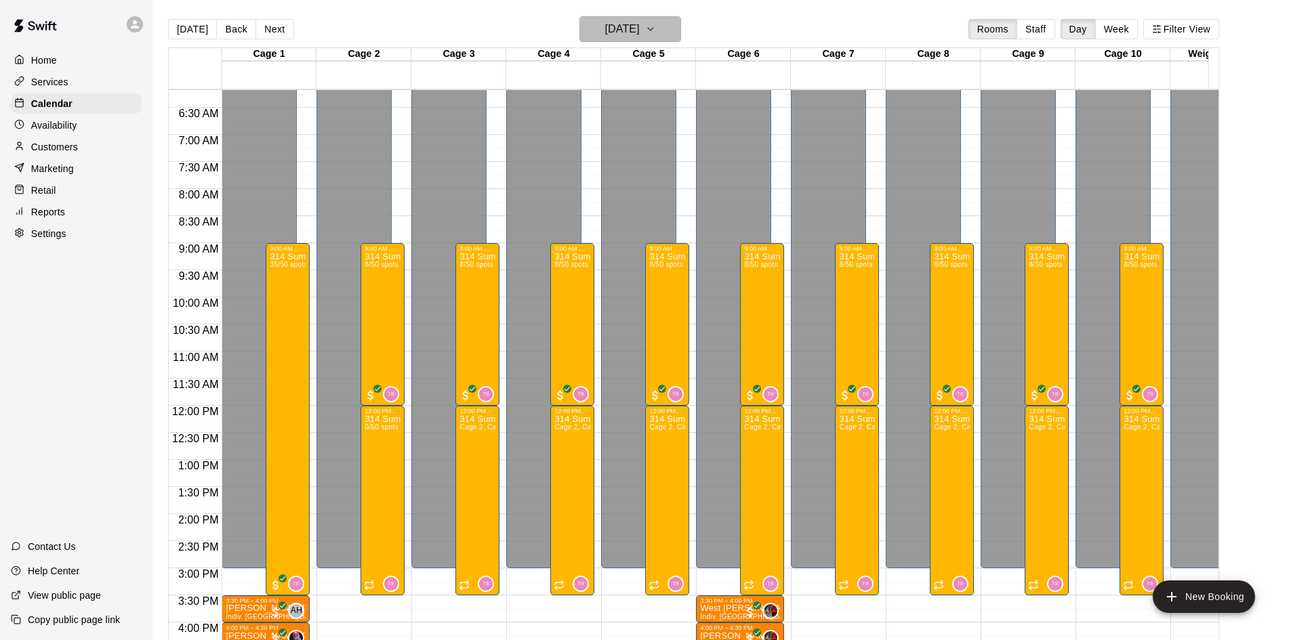
click at [669, 25] on button "Thursday Aug 14" at bounding box center [630, 29] width 102 height 26
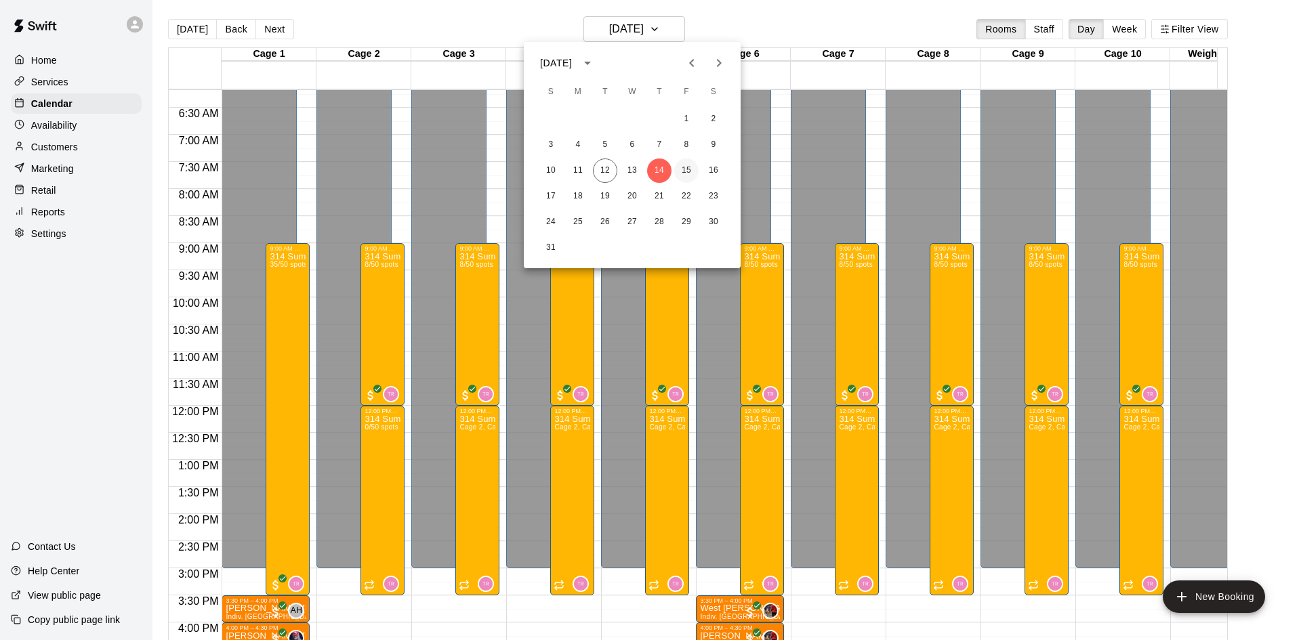
click at [684, 165] on button "15" at bounding box center [686, 171] width 24 height 24
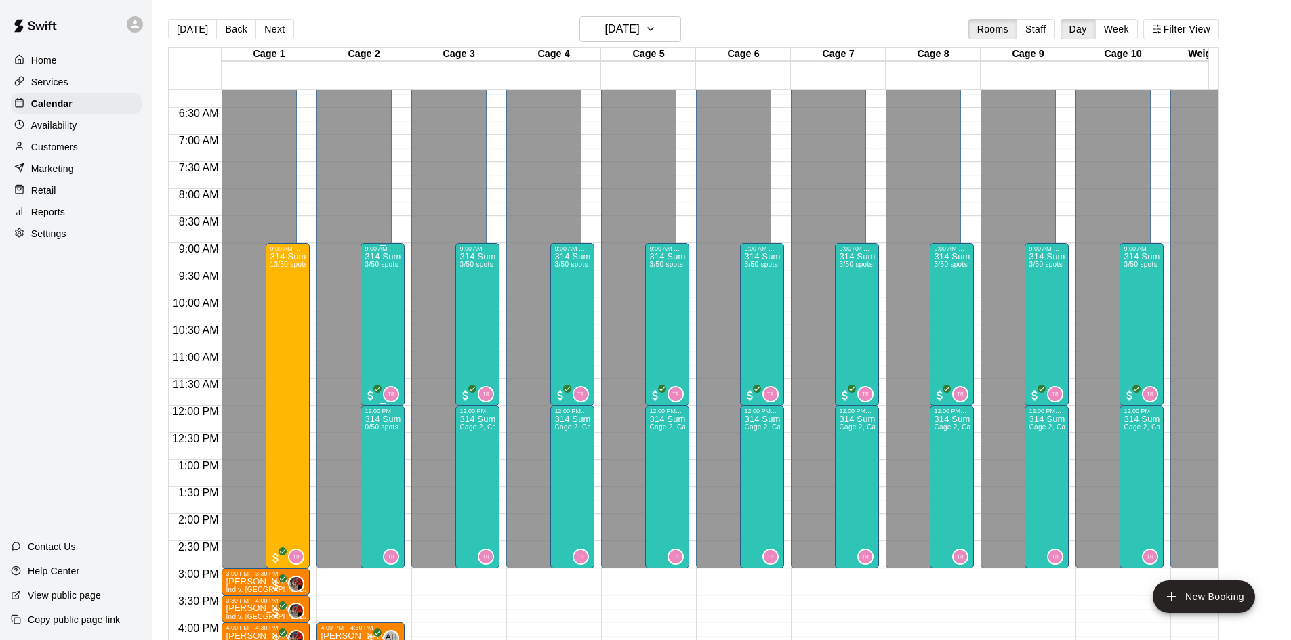
click at [403, 319] on div "9:00 AM – 12:00 PM 314 Summer Camp | Week 10 (Friday Funday - Half) 3/50 spots 0" at bounding box center [383, 324] width 44 height 163
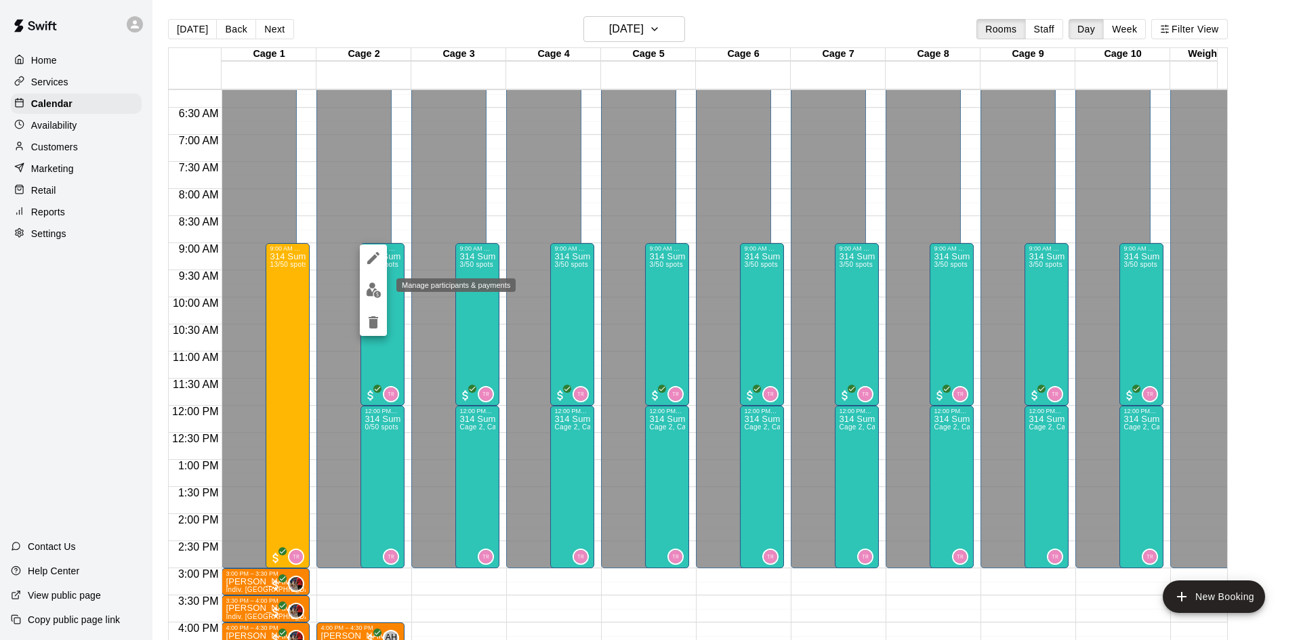
click at [370, 288] on img "edit" at bounding box center [374, 291] width 16 height 16
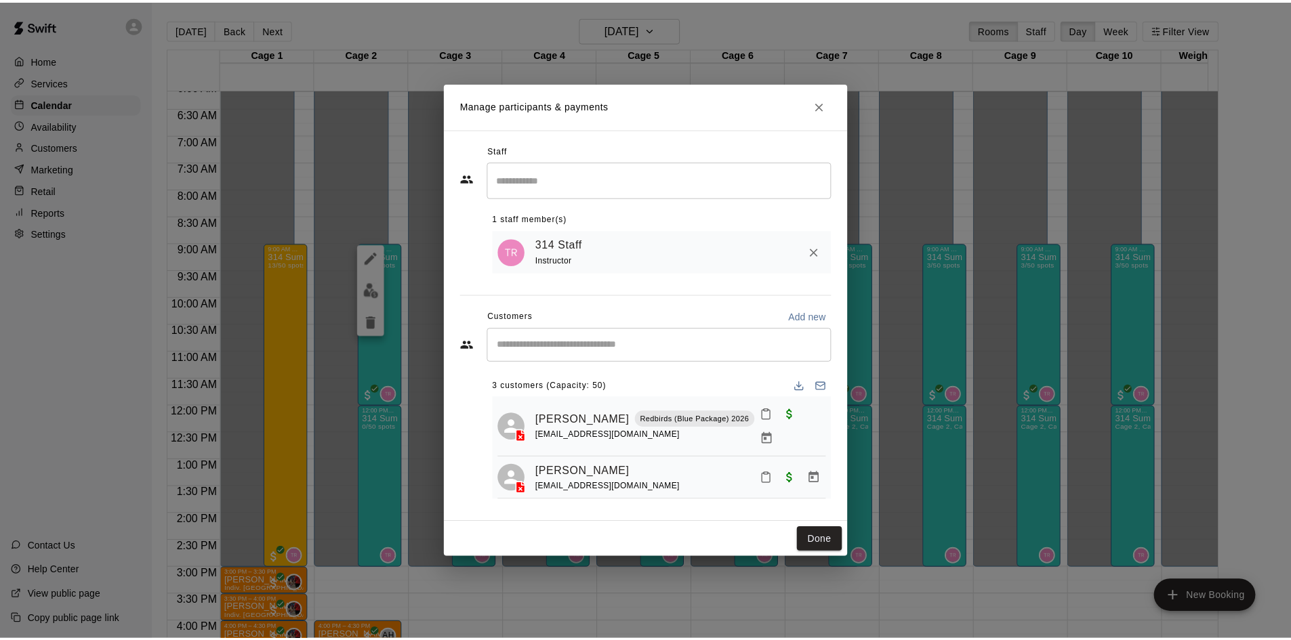
scroll to position [38, 0]
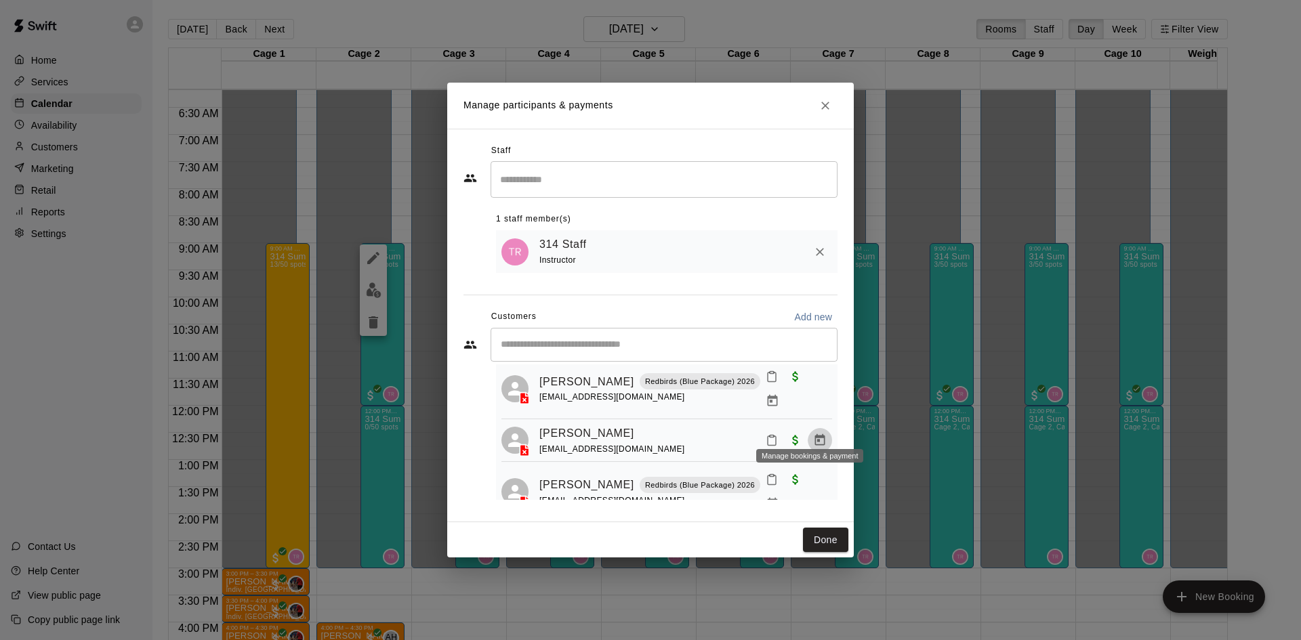
click at [815, 434] on icon "Manage bookings & payment" at bounding box center [820, 440] width 10 height 12
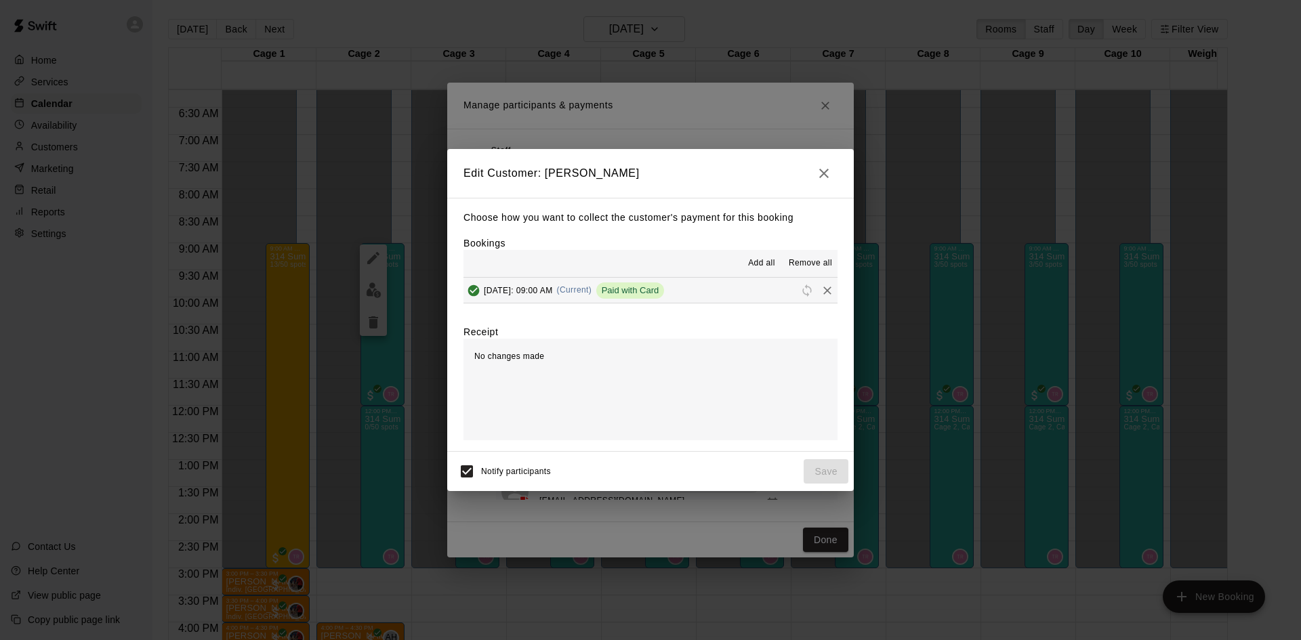
click at [823, 170] on icon "button" at bounding box center [824, 173] width 16 height 16
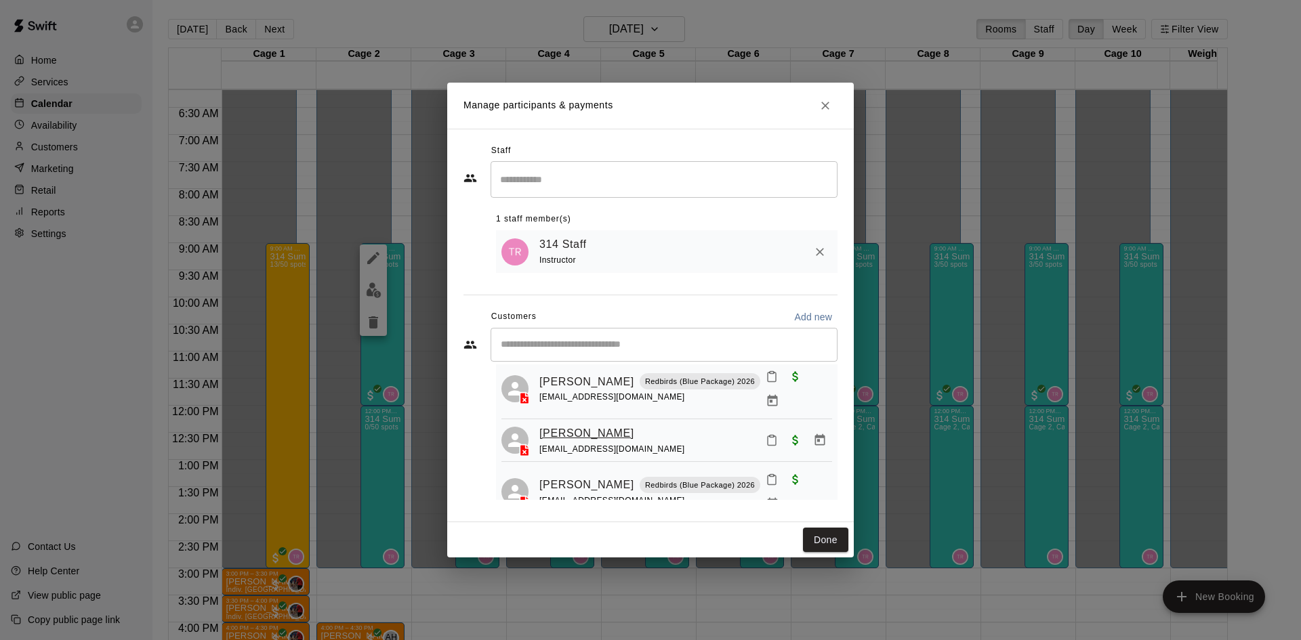
click at [559, 425] on link "Isaac Liu" at bounding box center [586, 434] width 95 height 18
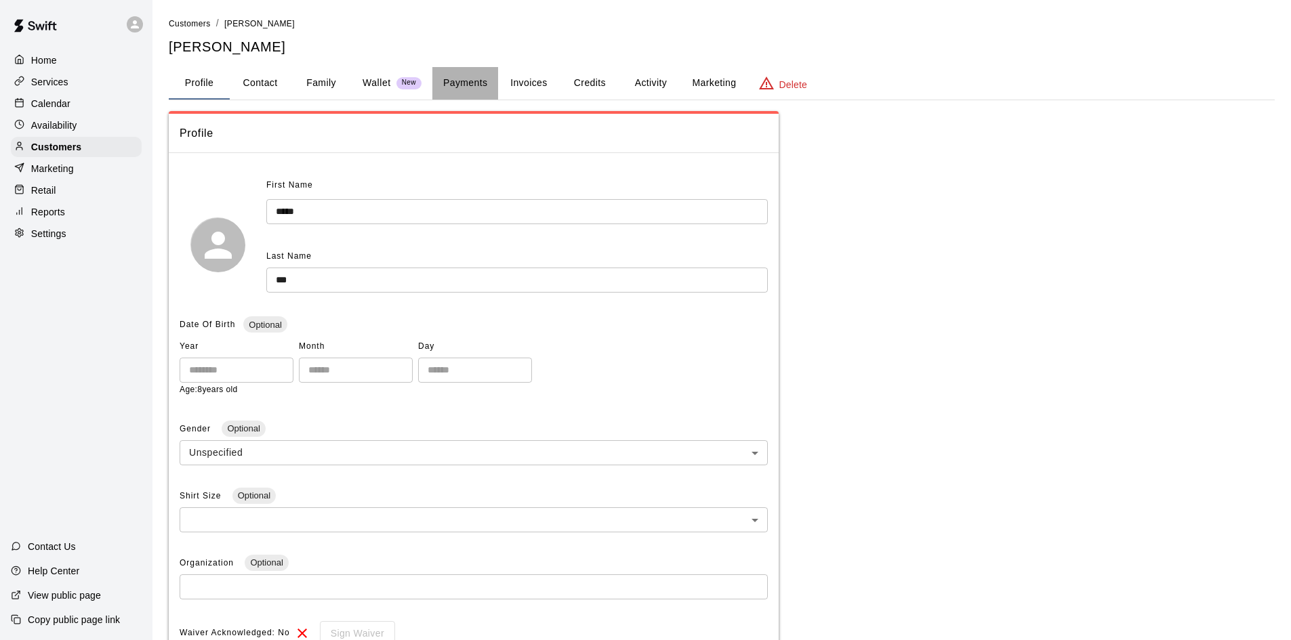
click at [468, 79] on button "Payments" at bounding box center [465, 83] width 66 height 33
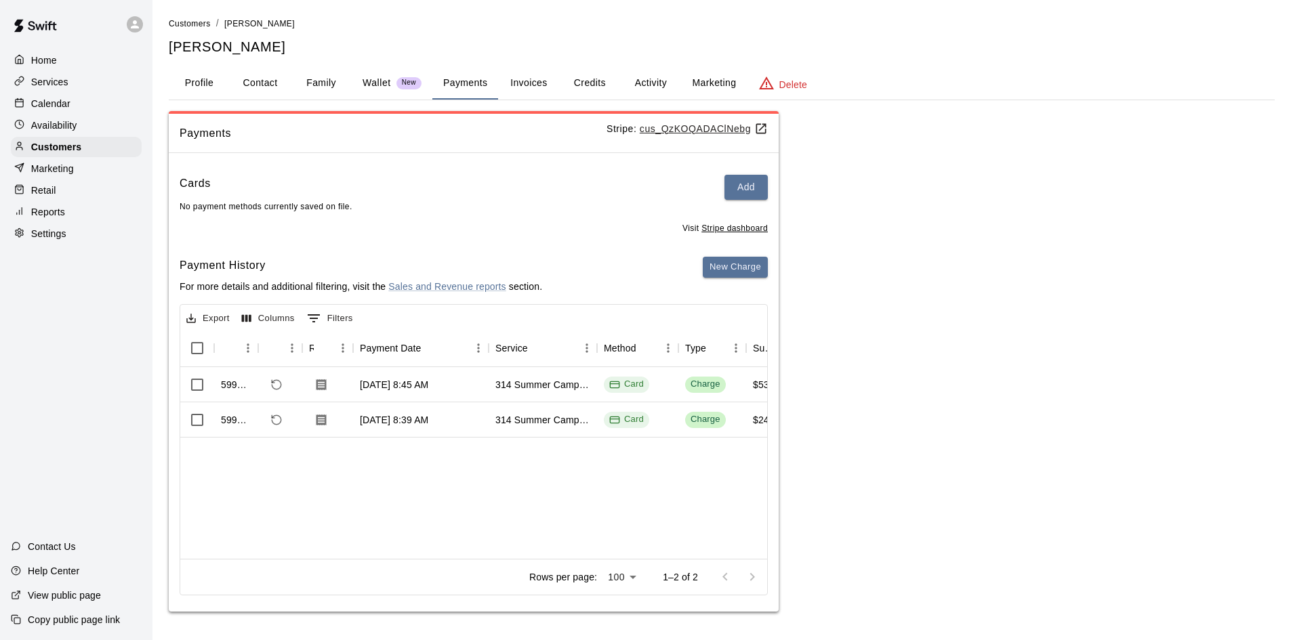
click at [379, 79] on p "Wallet" at bounding box center [377, 83] width 28 height 14
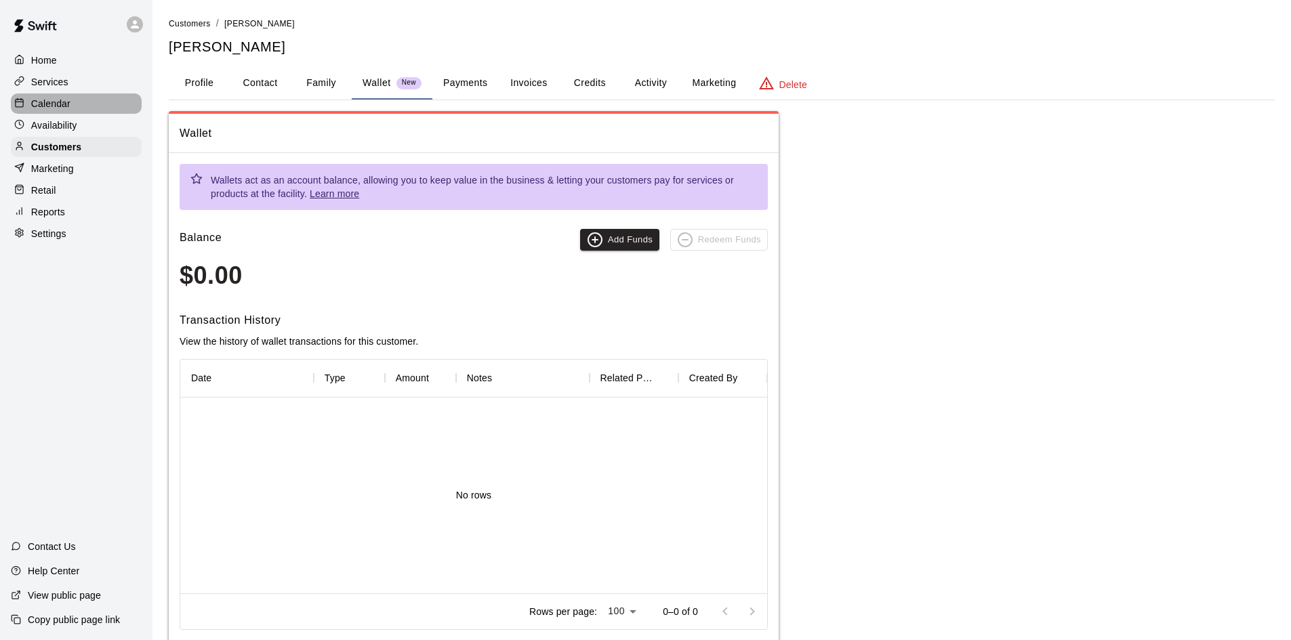
click at [45, 108] on p "Calendar" at bounding box center [50, 104] width 39 height 14
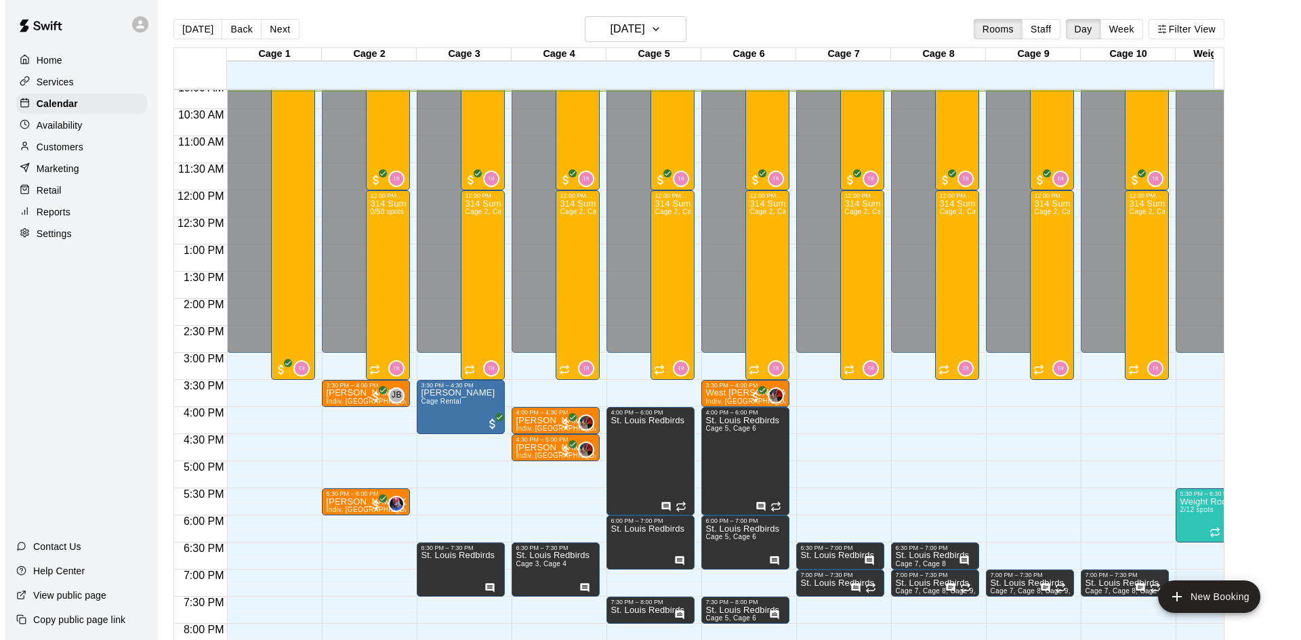
scroll to position [552, 0]
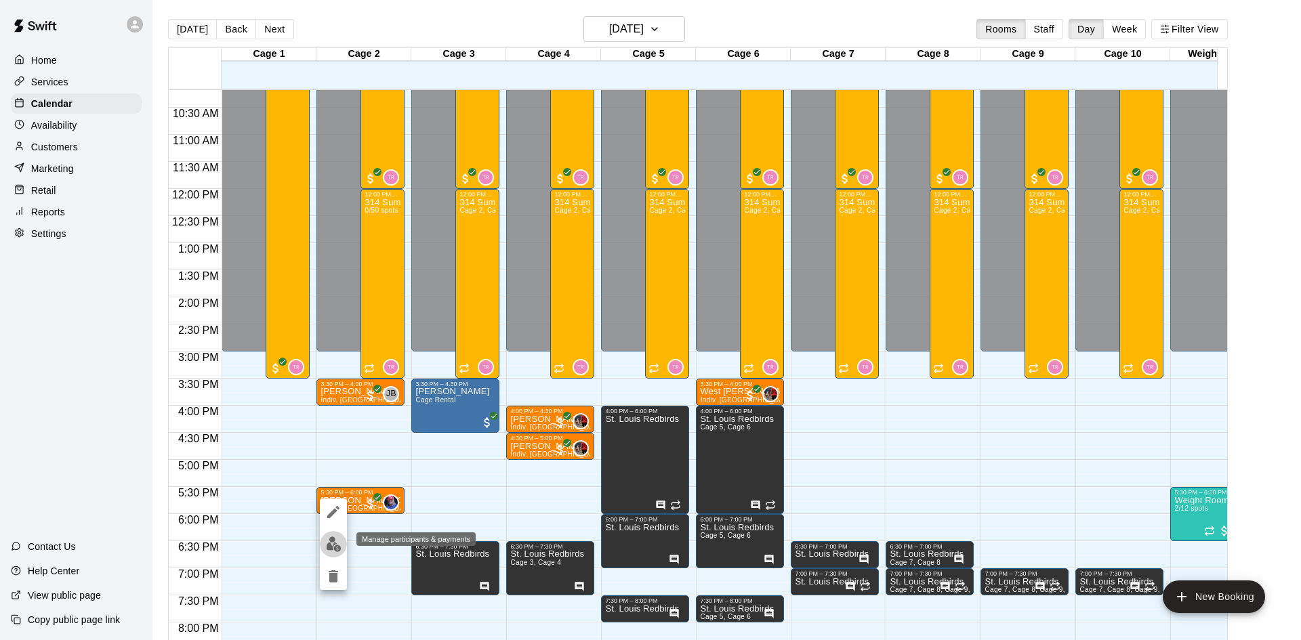
click at [334, 547] on img "edit" at bounding box center [334, 545] width 16 height 16
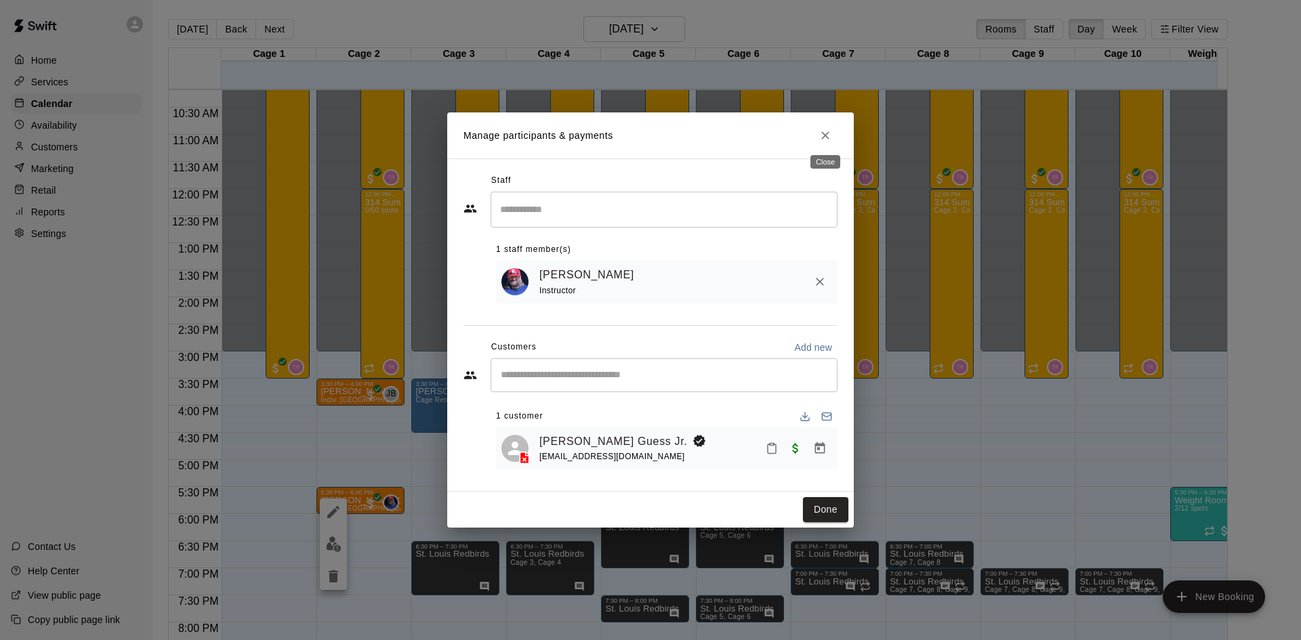
click at [823, 130] on icon "Close" at bounding box center [826, 136] width 14 height 14
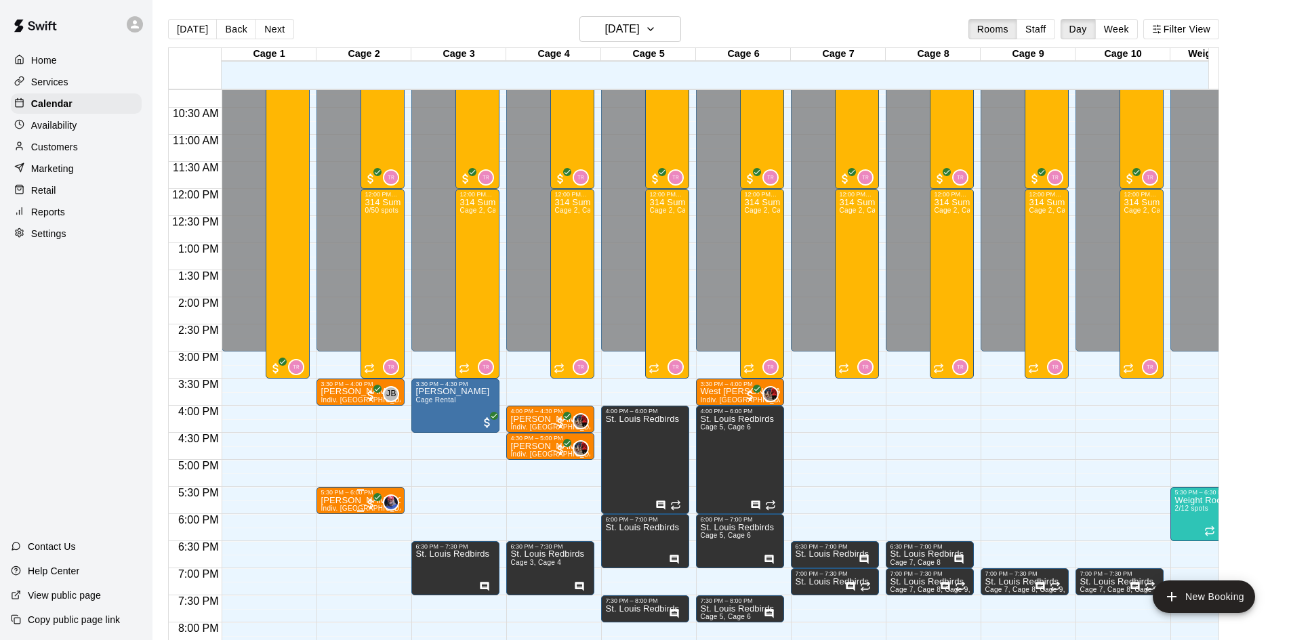
click at [330, 510] on span "Indiv. [GEOGRAPHIC_DATA]" at bounding box center [368, 508] width 94 height 7
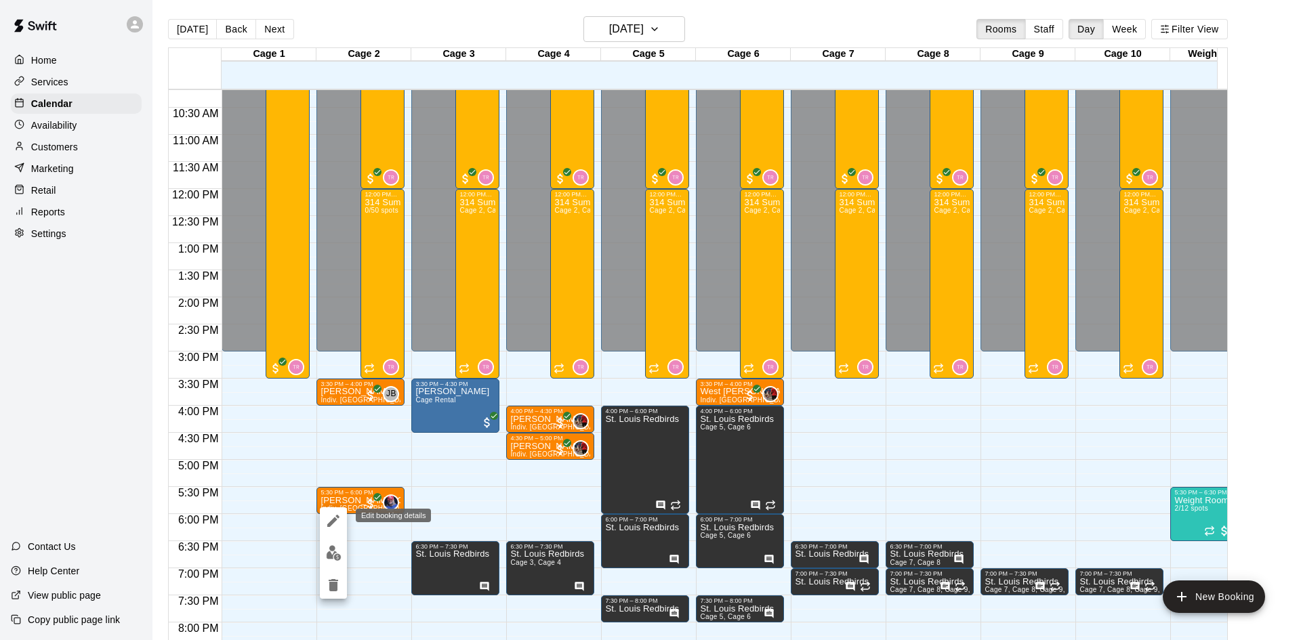
click at [333, 518] on icon "edit" at bounding box center [333, 521] width 16 height 16
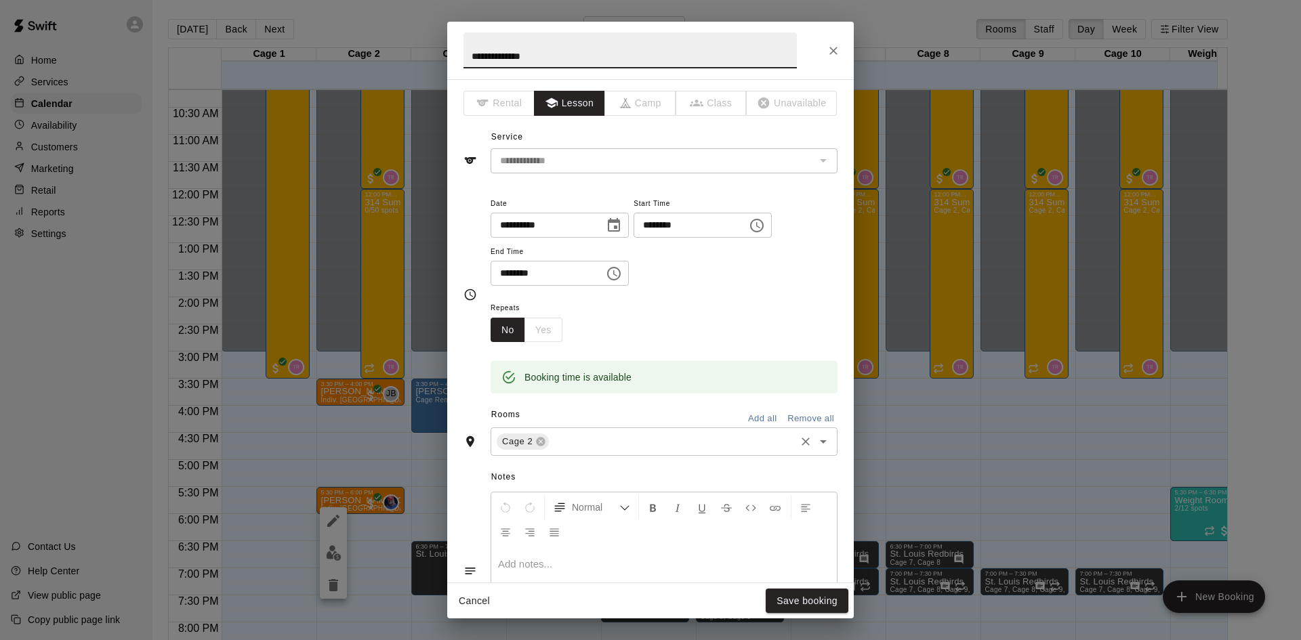
click at [820, 441] on icon "Open" at bounding box center [823, 441] width 7 height 3
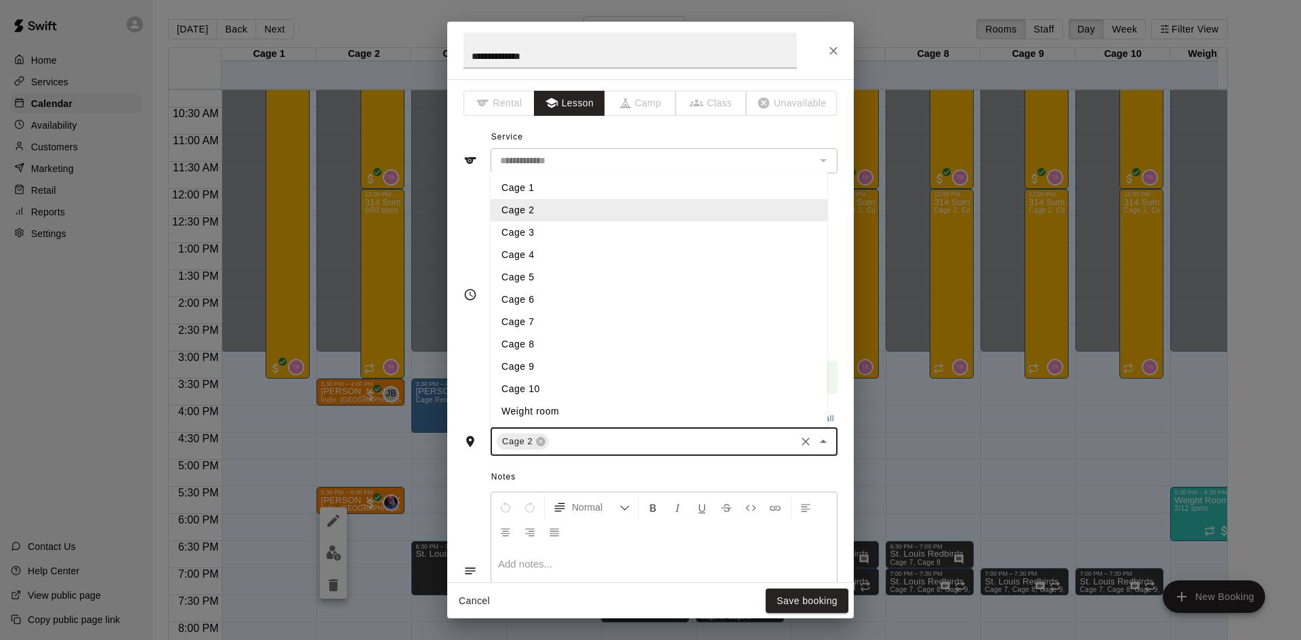
click at [514, 187] on li "Cage 1" at bounding box center [659, 188] width 337 height 22
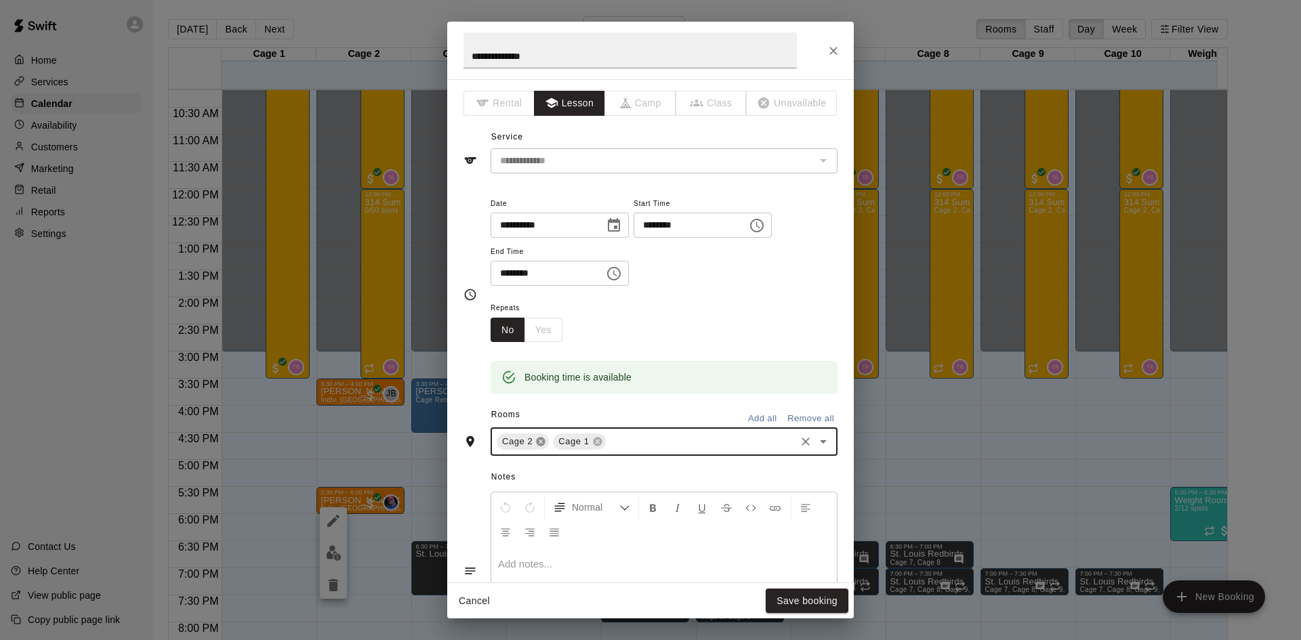
click at [537, 441] on icon at bounding box center [541, 442] width 9 height 9
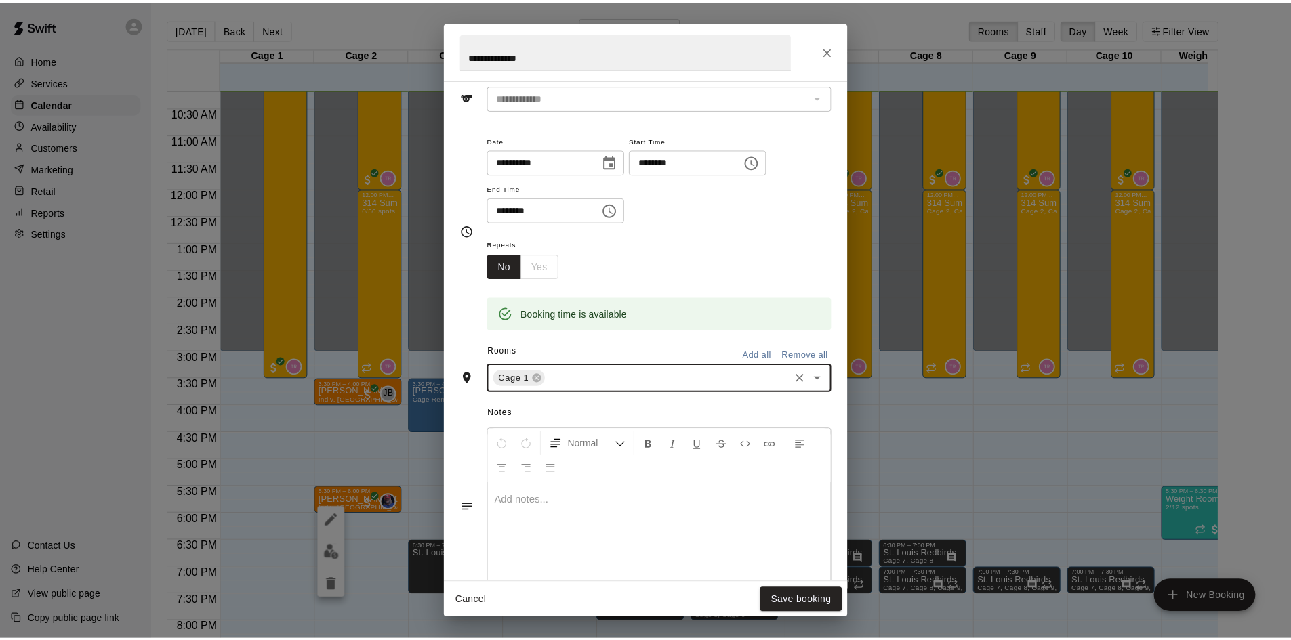
scroll to position [0, 0]
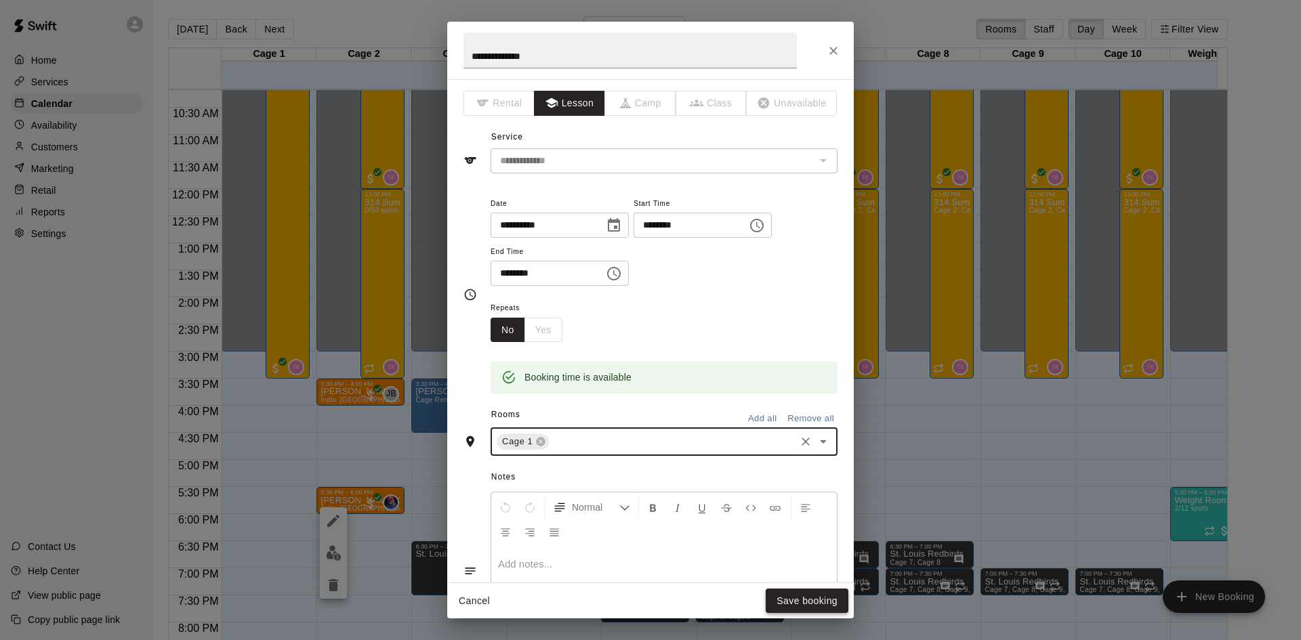
click at [815, 597] on button "Save booking" at bounding box center [807, 601] width 83 height 25
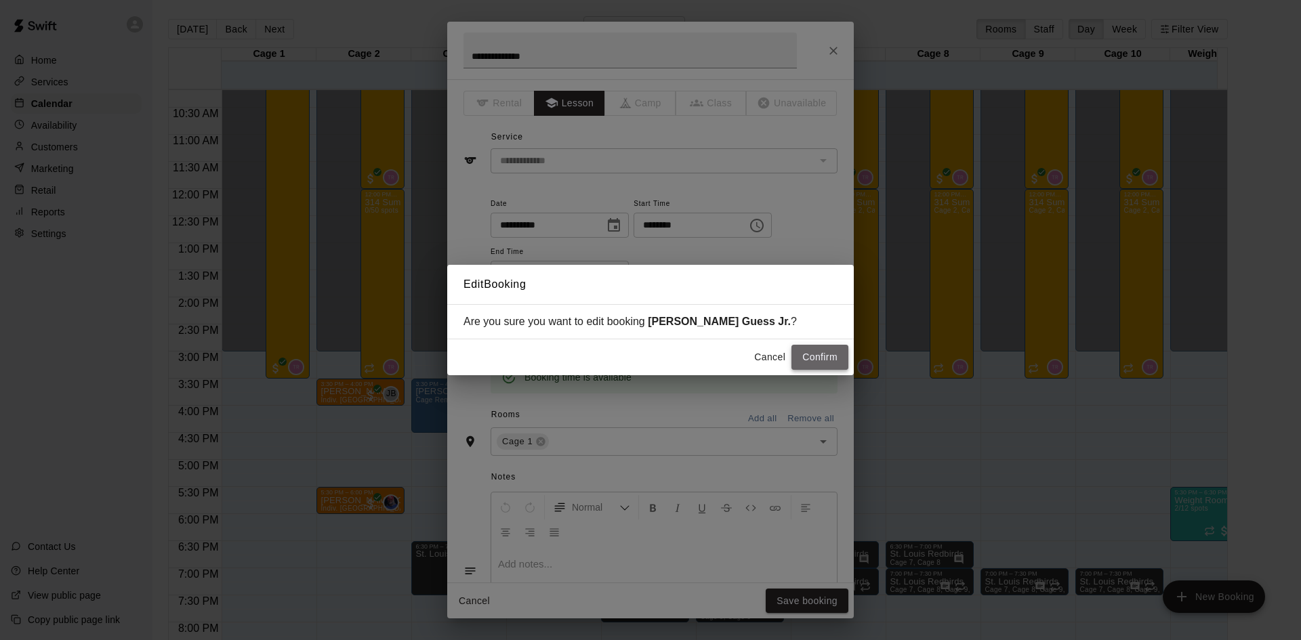
click at [828, 361] on button "Confirm" at bounding box center [820, 357] width 57 height 25
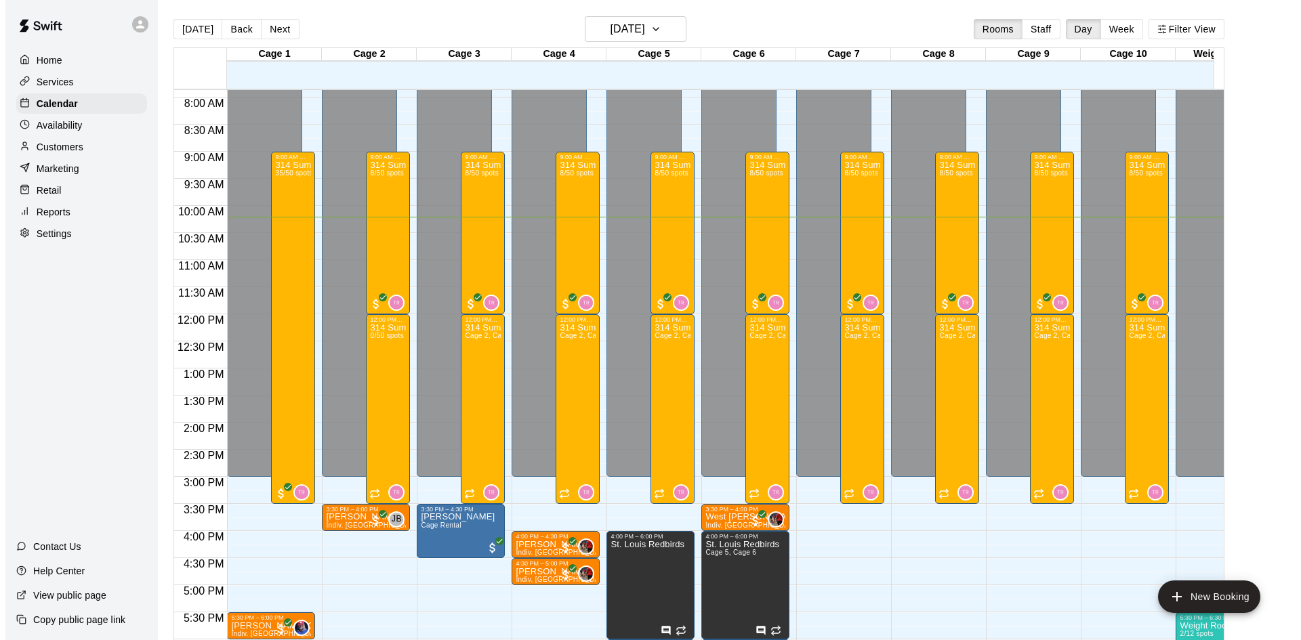
scroll to position [484, 0]
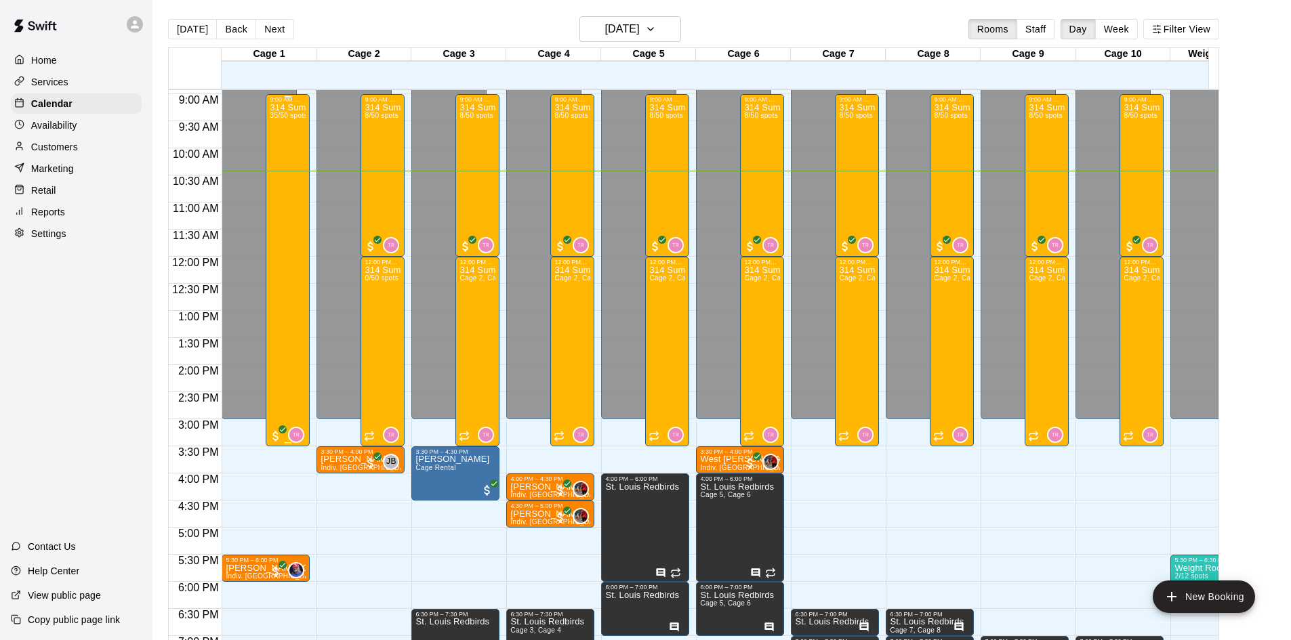
click at [291, 178] on div "314 Summer Camp | Week 10 (Full Day) 35/50 spots" at bounding box center [288, 423] width 36 height 640
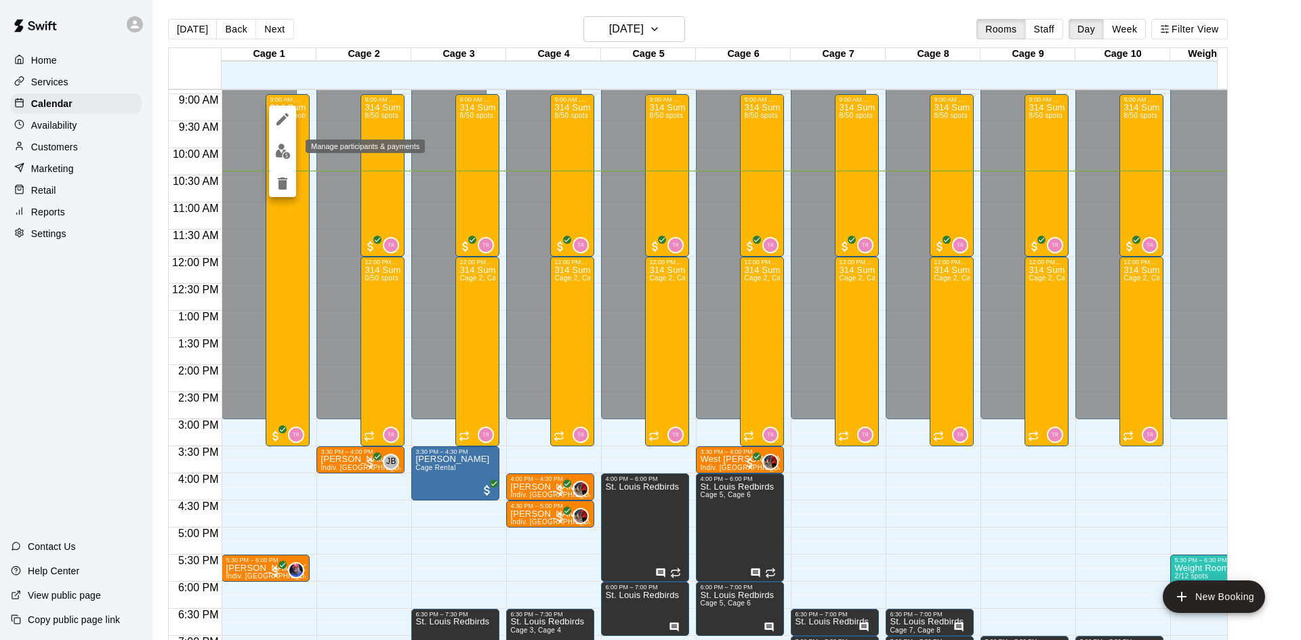
click at [281, 153] on img "edit" at bounding box center [283, 152] width 16 height 16
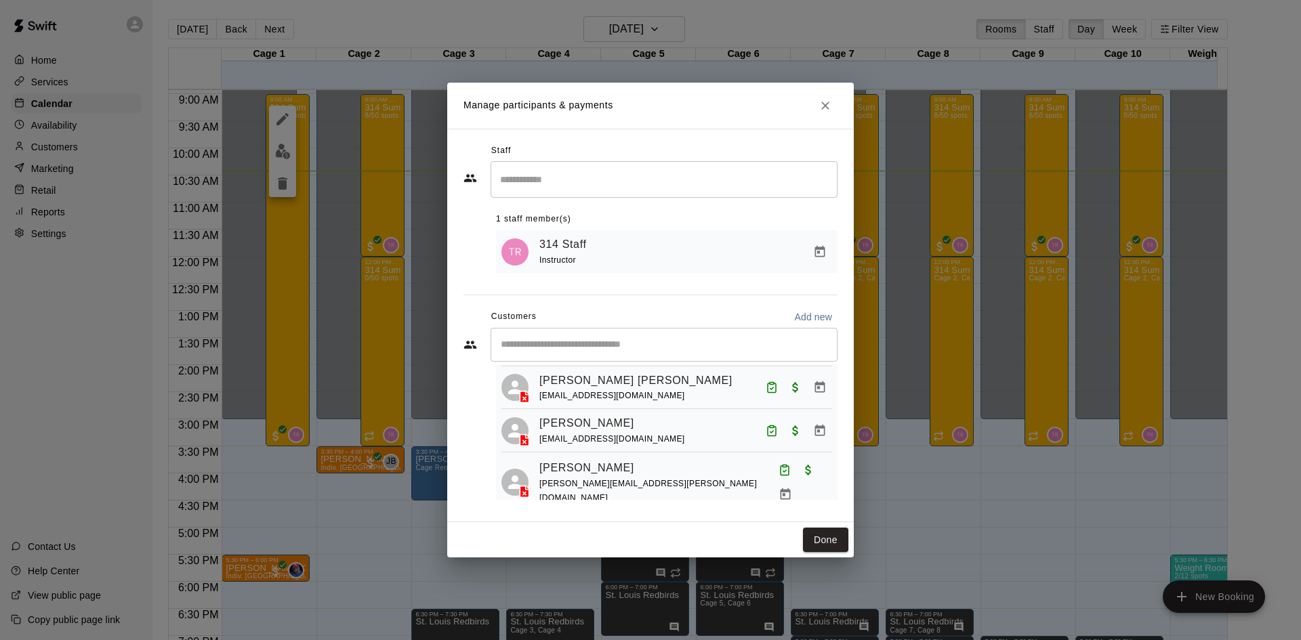
scroll to position [542, 0]
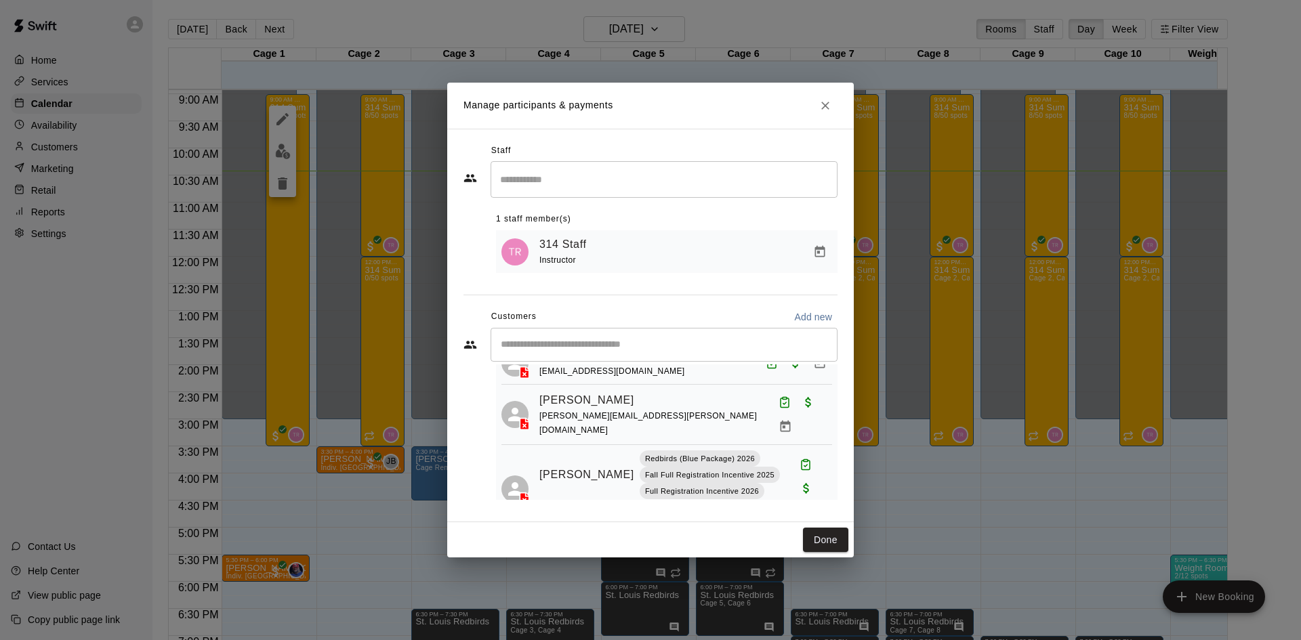
click at [573, 341] on input "Start typing to search customers..." at bounding box center [664, 345] width 335 height 14
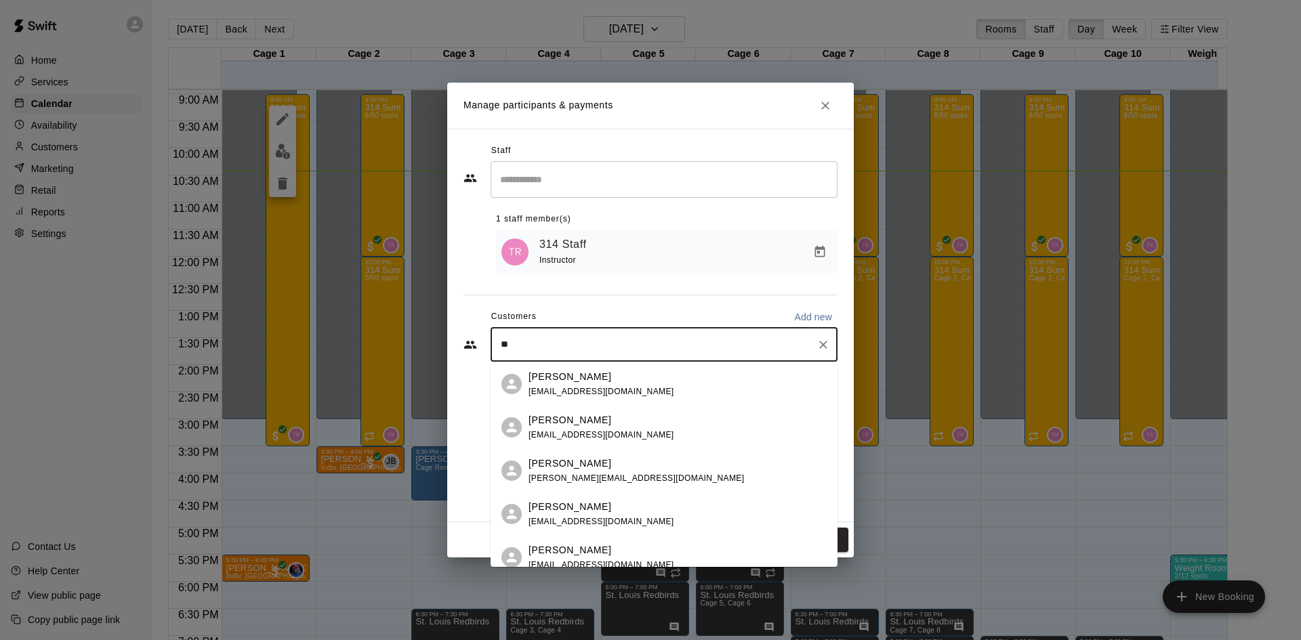
type input "*"
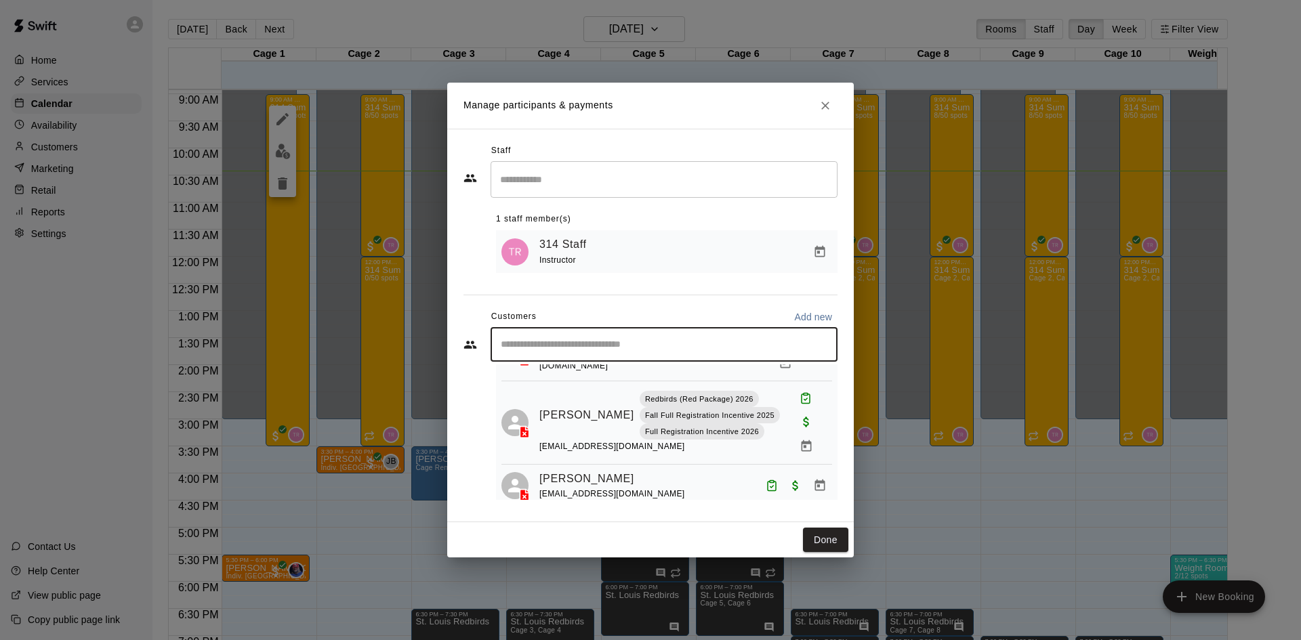
scroll to position [1807, 0]
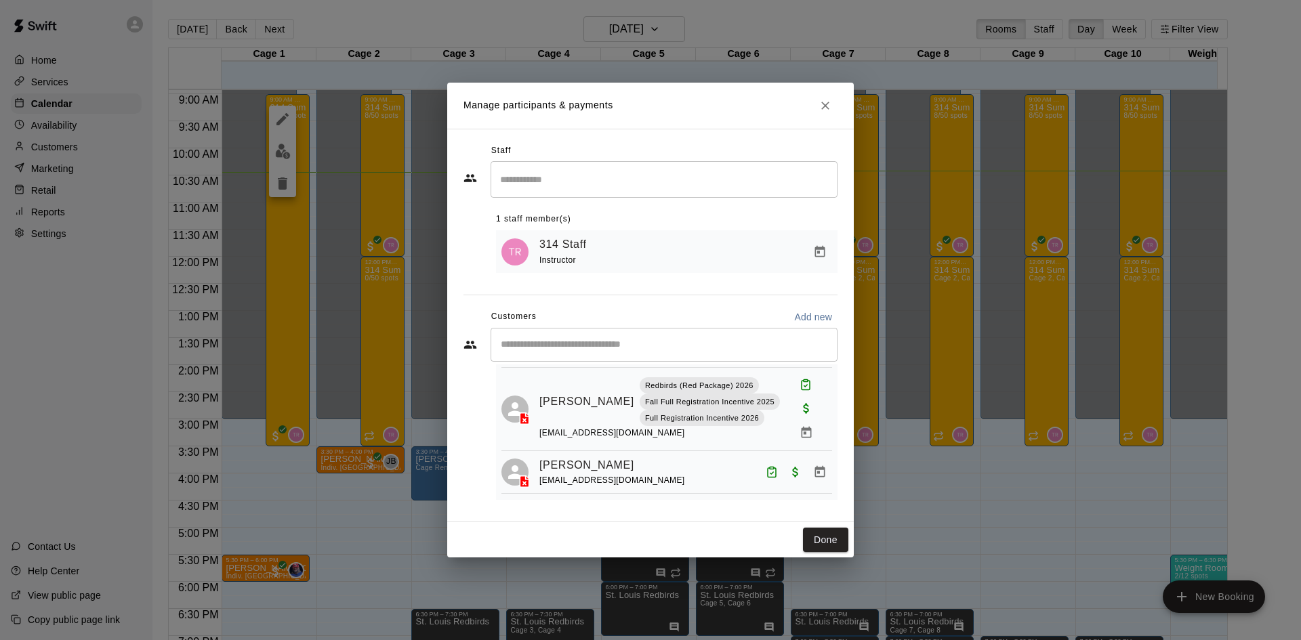
click at [388, 178] on div "Manage participants & payments Staff ​ 1 staff member(s) 314 Staff Instructor C…" at bounding box center [650, 320] width 1301 height 640
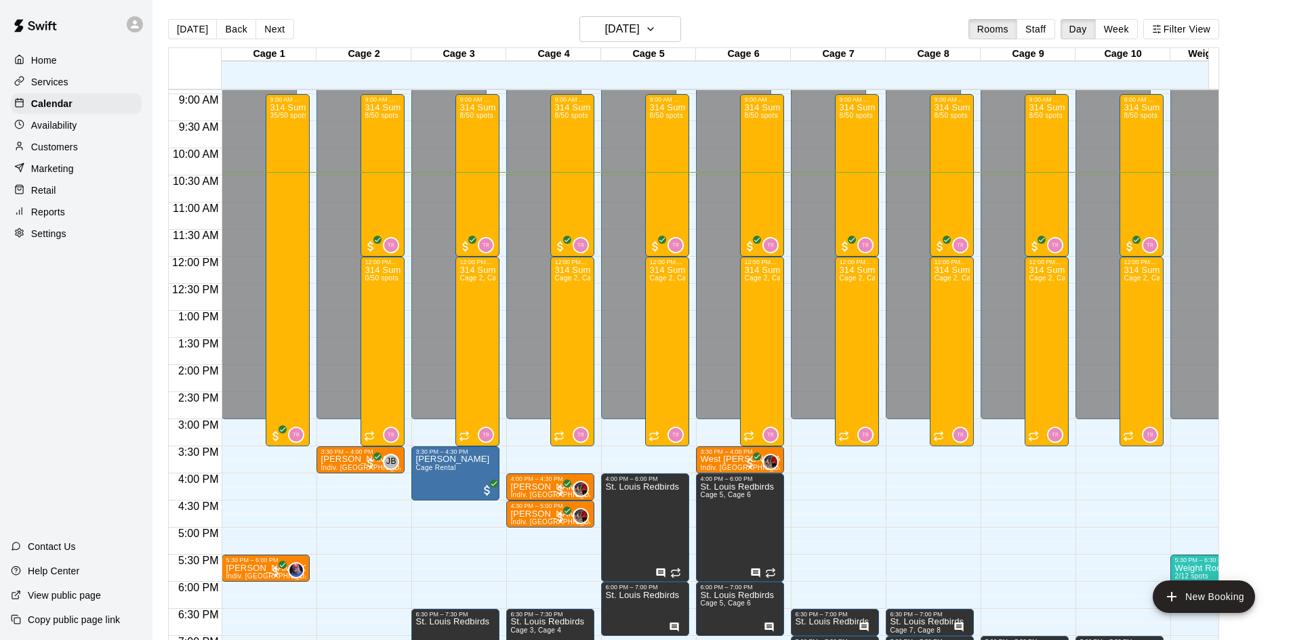
click at [388, 178] on div "314 Summer Camp | Week 10 (Morning) 8/50 spots" at bounding box center [383, 423] width 36 height 640
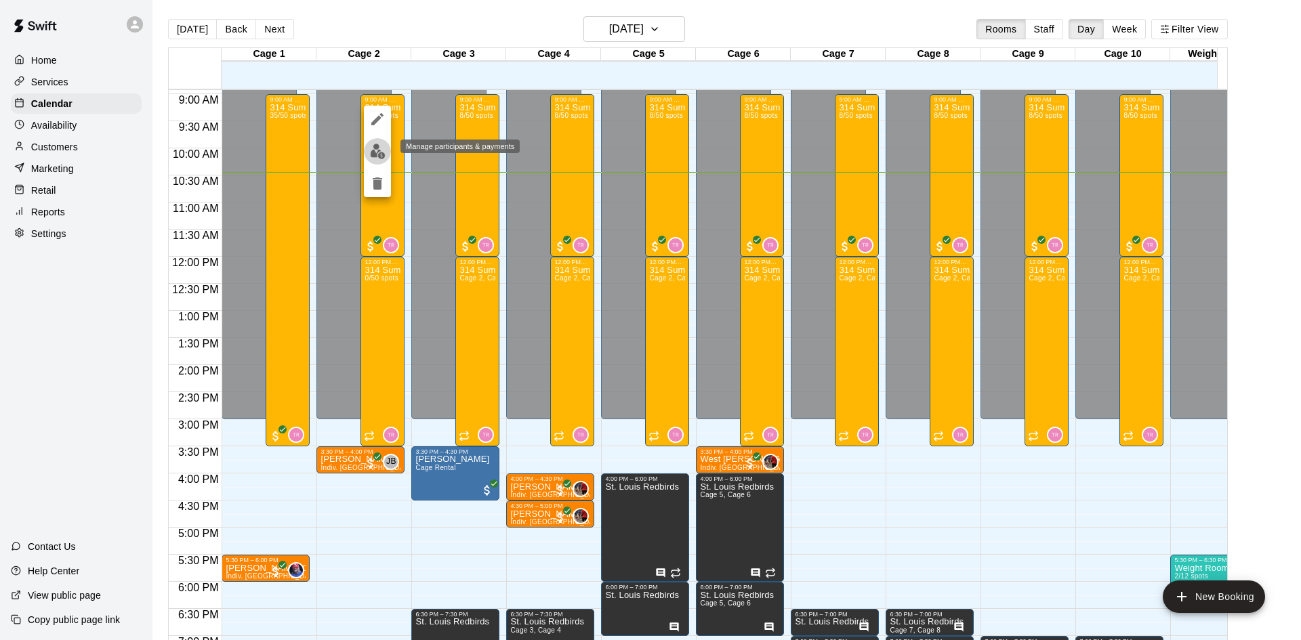
click at [379, 152] on img "edit" at bounding box center [378, 152] width 16 height 16
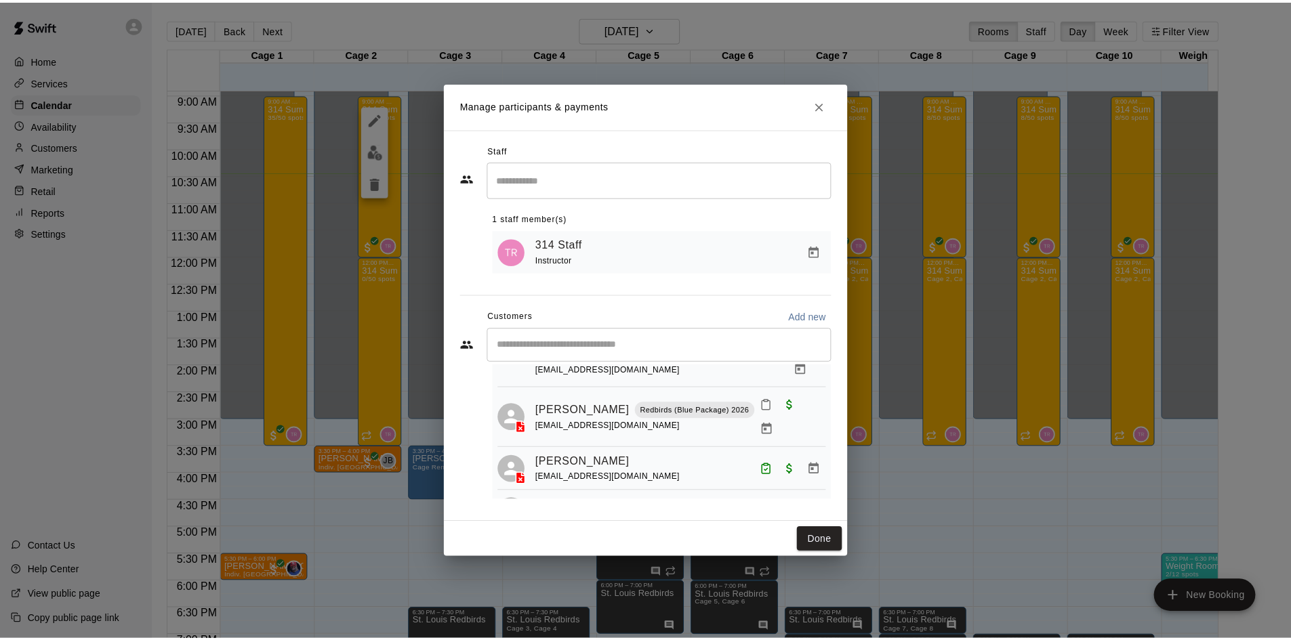
scroll to position [203, 0]
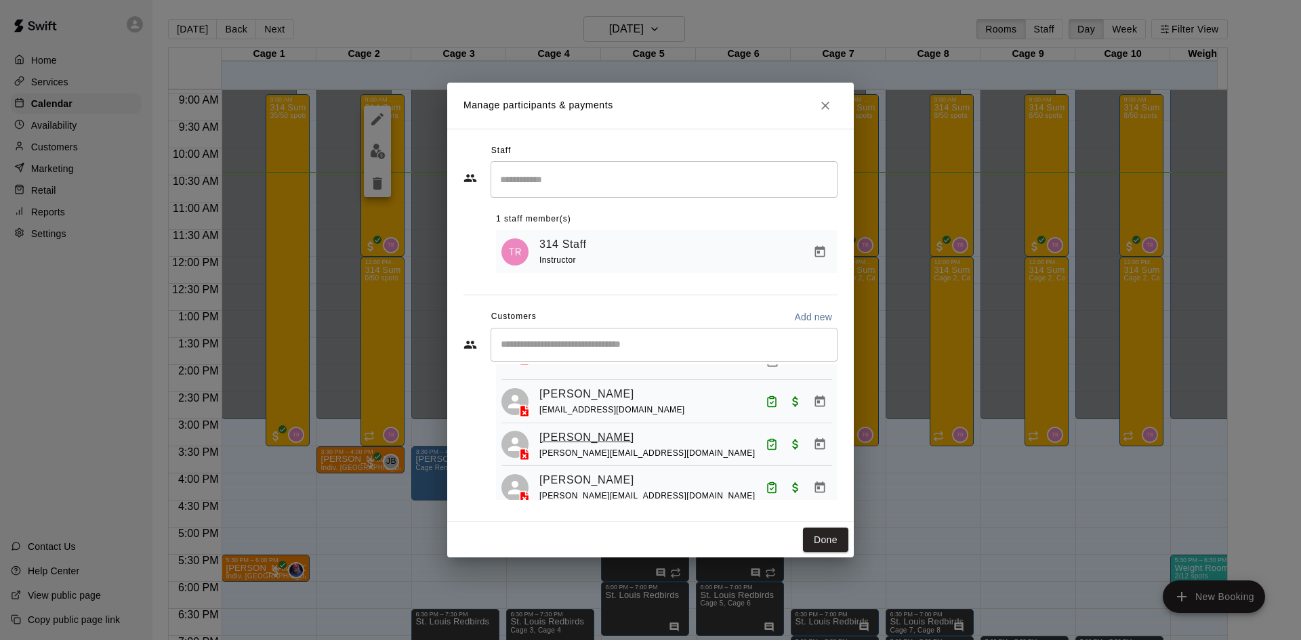
click at [583, 429] on link "[PERSON_NAME]" at bounding box center [586, 438] width 95 height 18
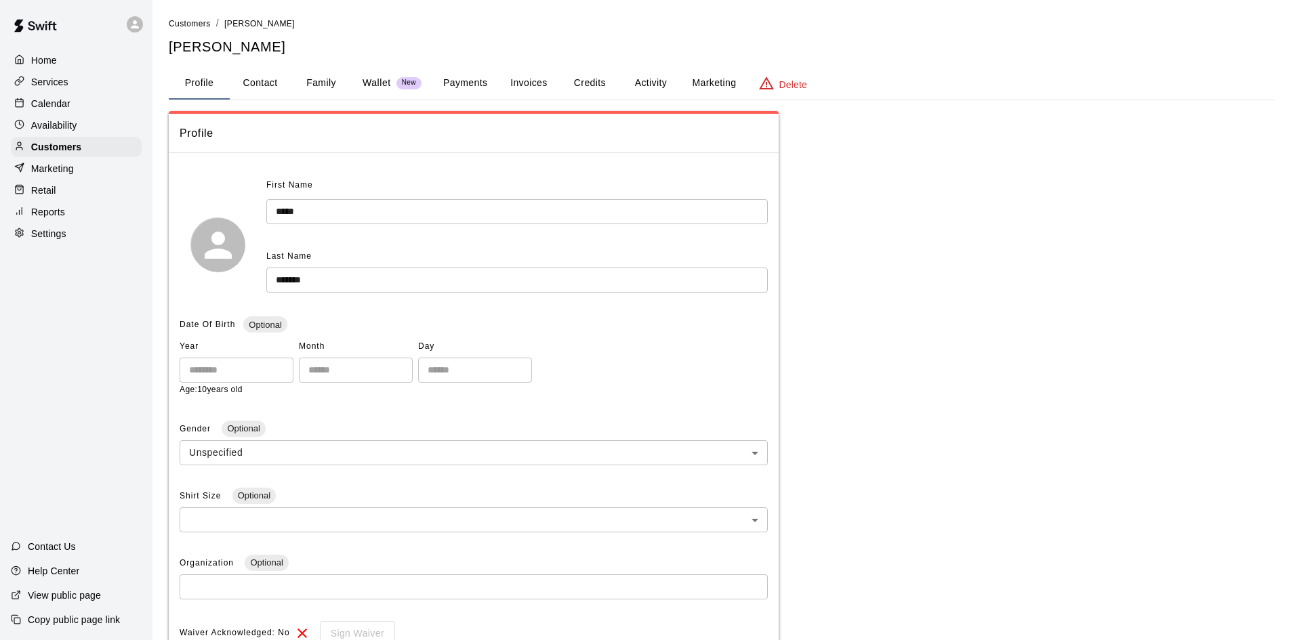
click at [382, 81] on p "Wallet" at bounding box center [377, 83] width 28 height 14
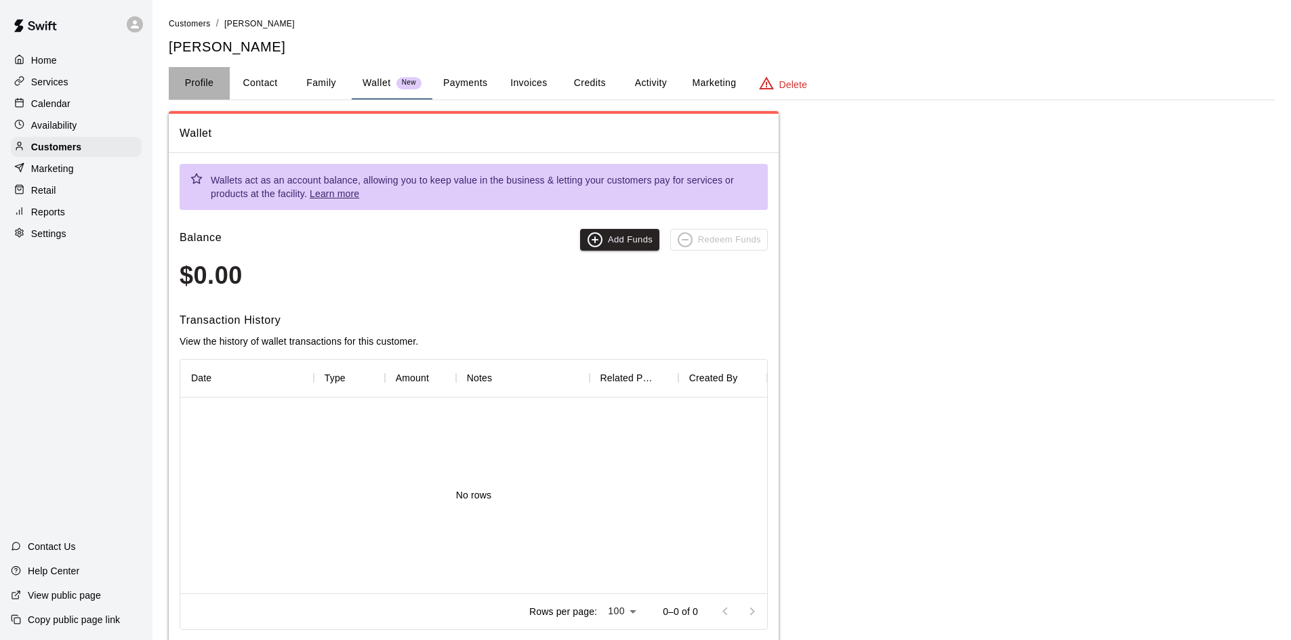
click at [199, 80] on button "Profile" at bounding box center [199, 83] width 61 height 33
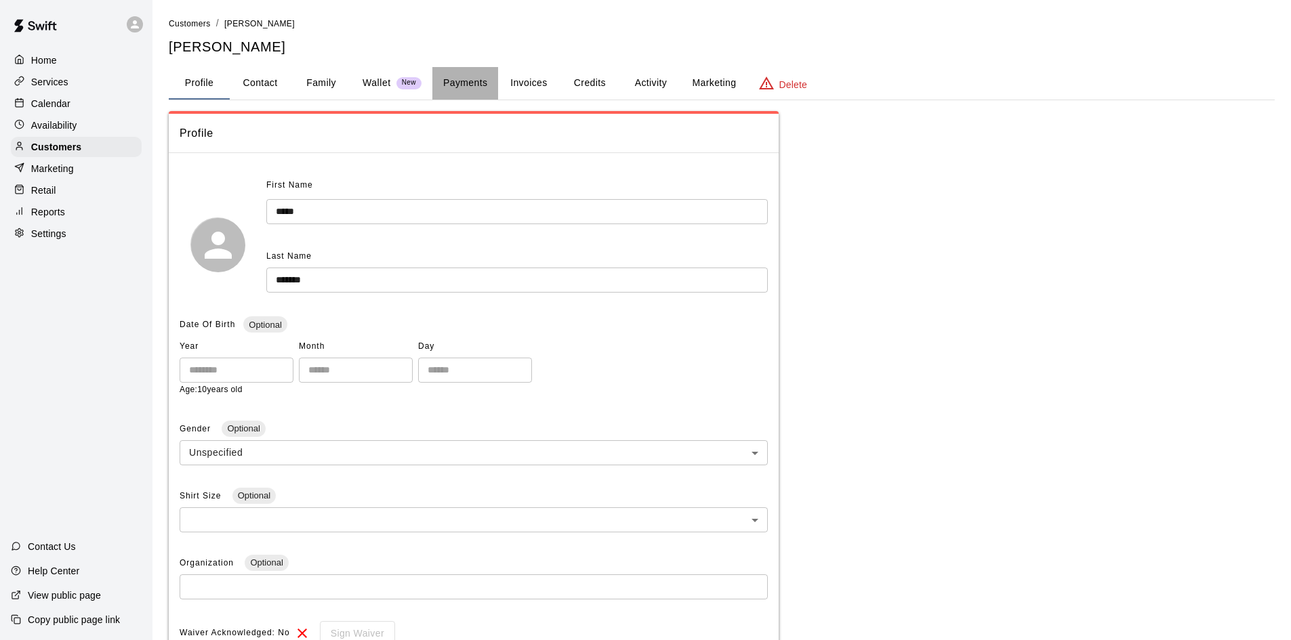
click at [459, 81] on button "Payments" at bounding box center [465, 83] width 66 height 33
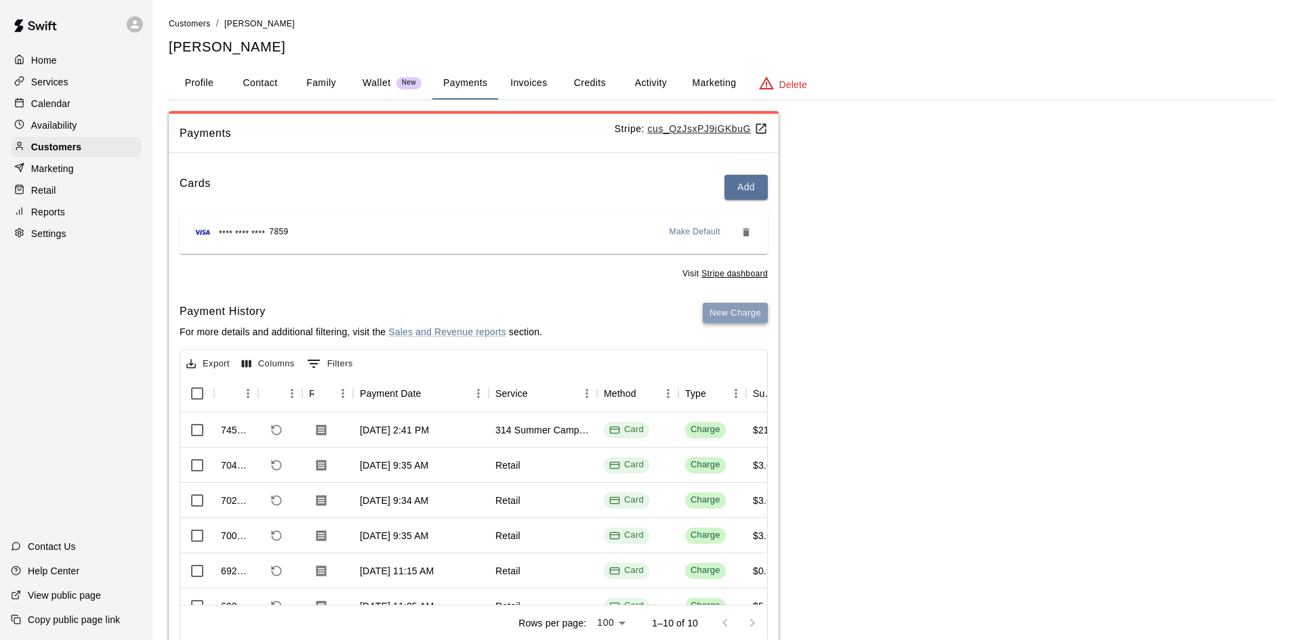
click at [731, 314] on button "New Charge" at bounding box center [735, 313] width 65 height 21
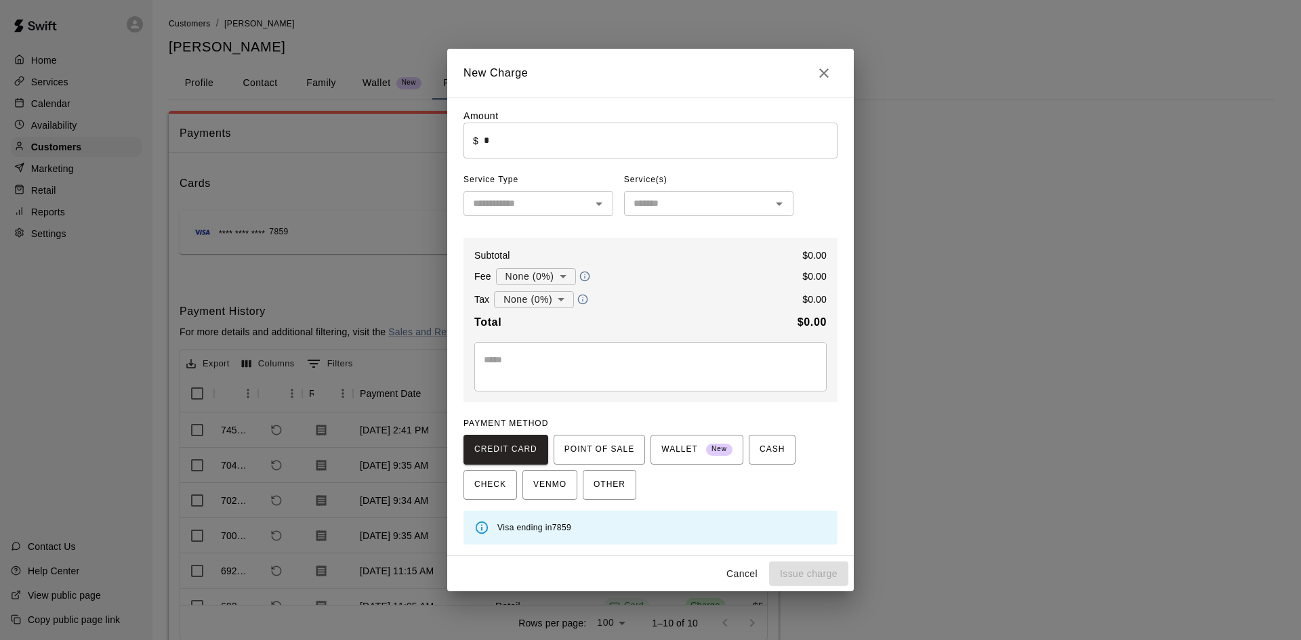
click at [495, 143] on input "*" at bounding box center [661, 141] width 354 height 36
click at [796, 571] on button "Issue charge" at bounding box center [808, 574] width 79 height 25
type input "*"
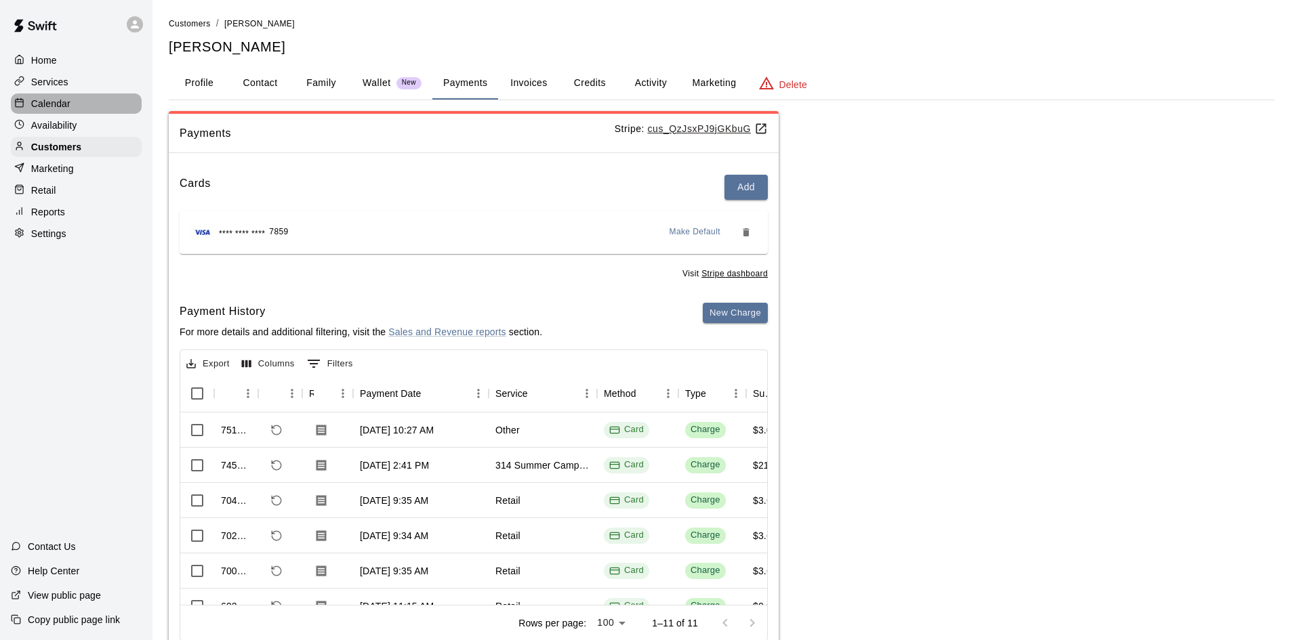
click at [56, 109] on p "Calendar" at bounding box center [50, 104] width 39 height 14
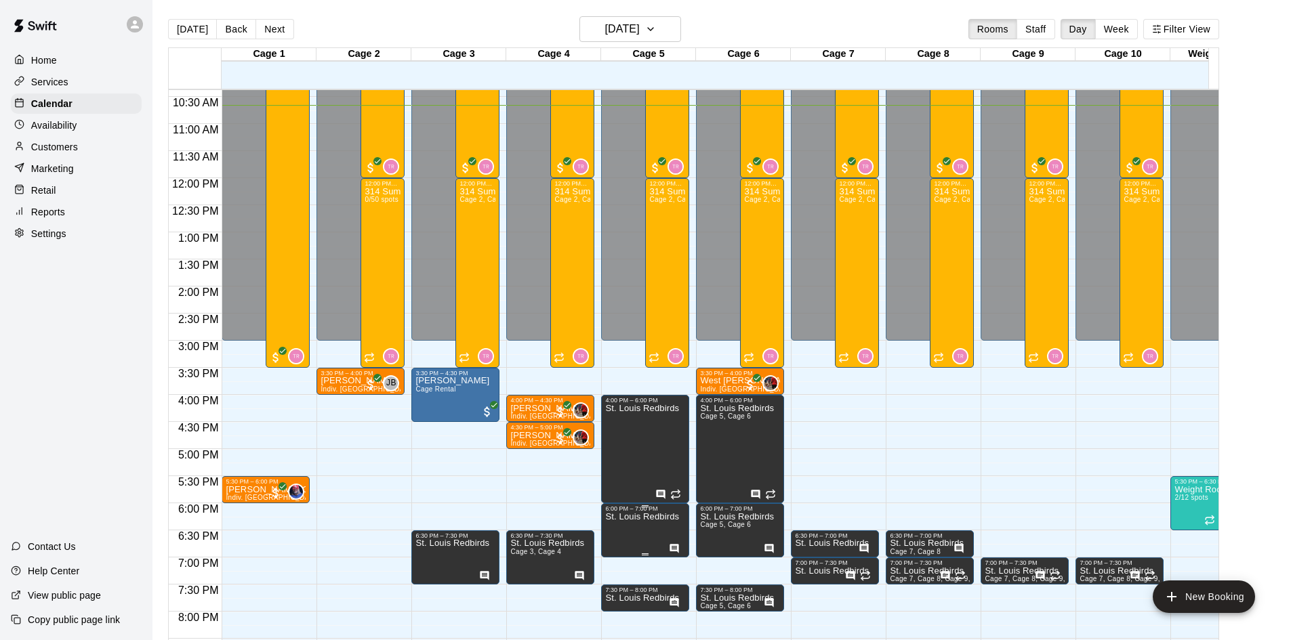
scroll to position [442, 0]
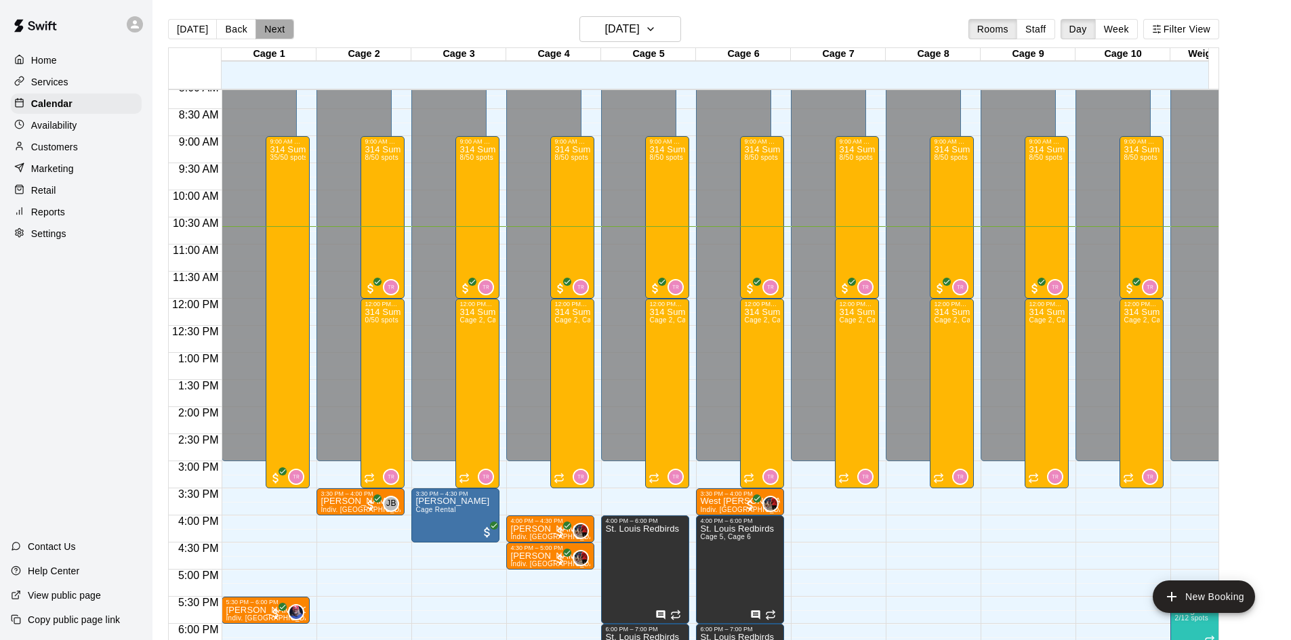
click at [270, 28] on button "Next" at bounding box center [274, 29] width 38 height 20
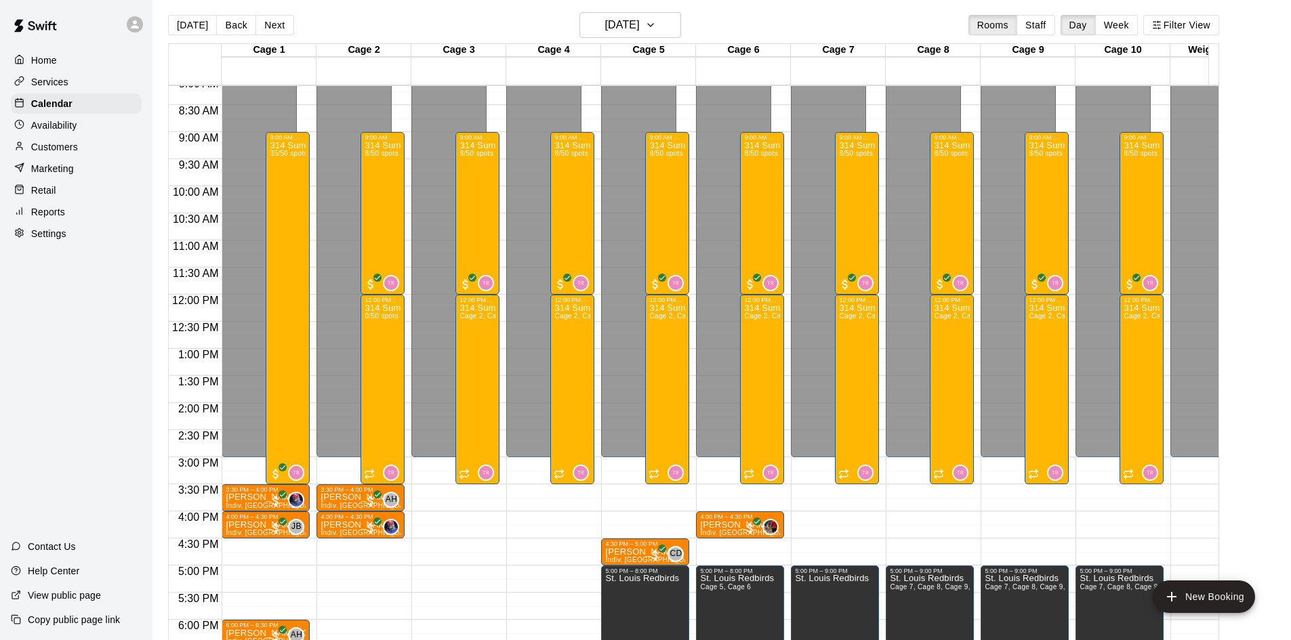
scroll to position [0, 0]
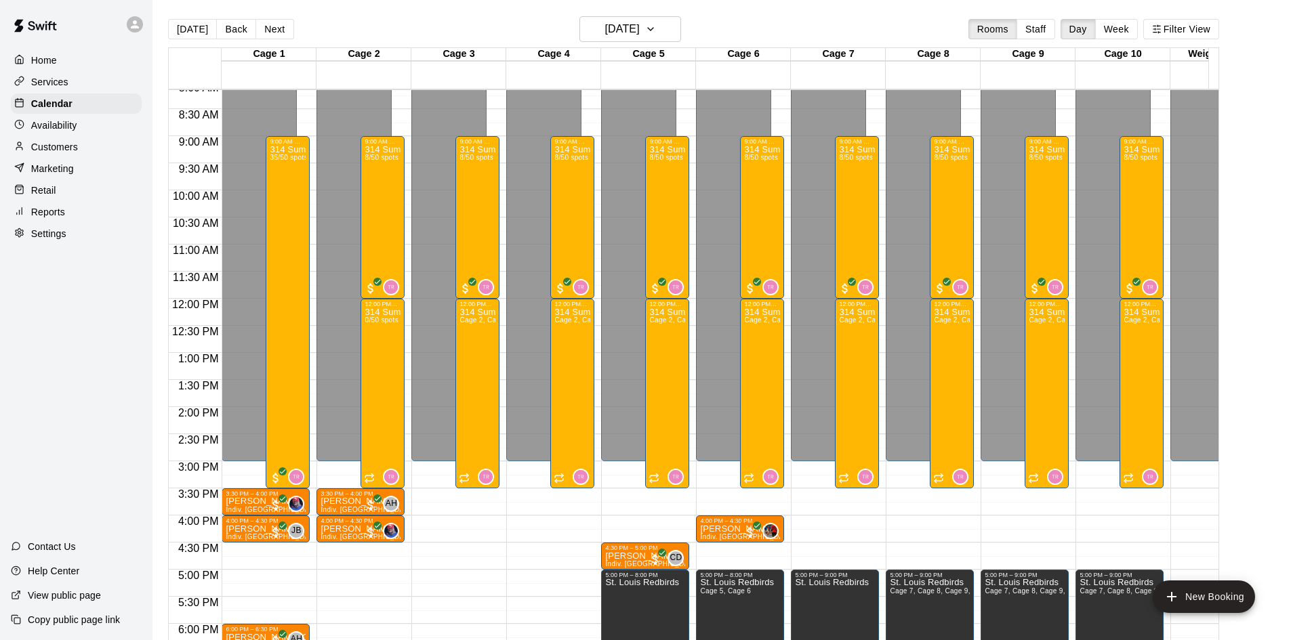
click at [70, 128] on p "Availability" at bounding box center [54, 126] width 46 height 14
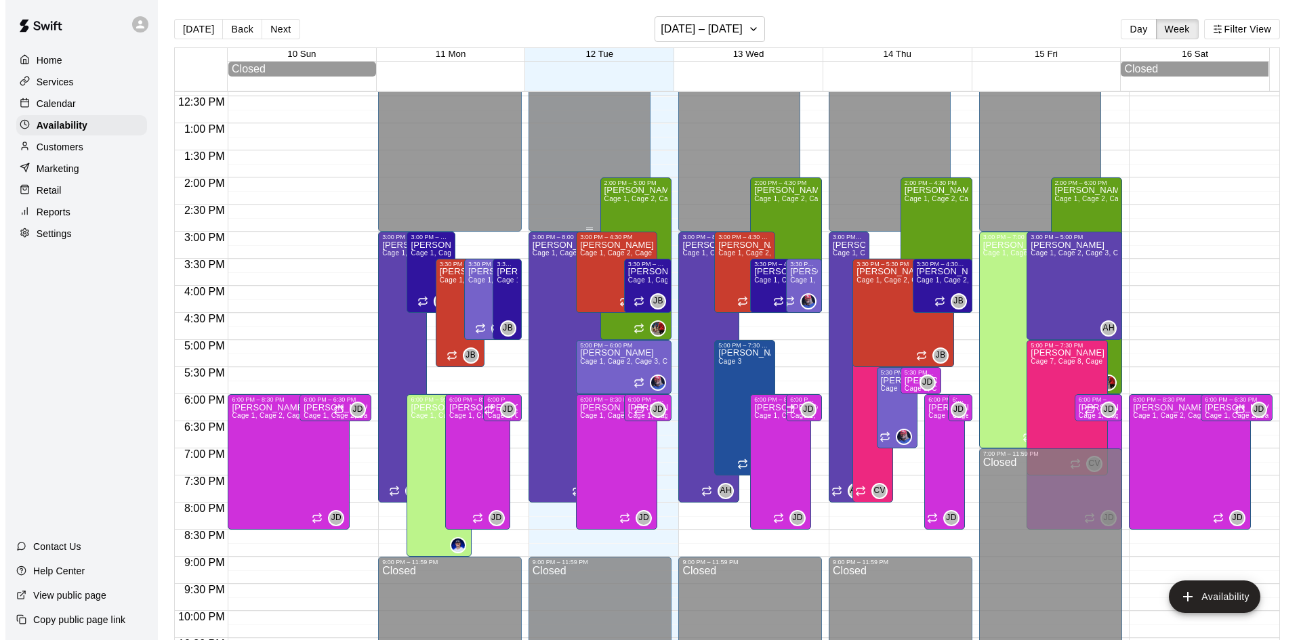
scroll to position [714, 0]
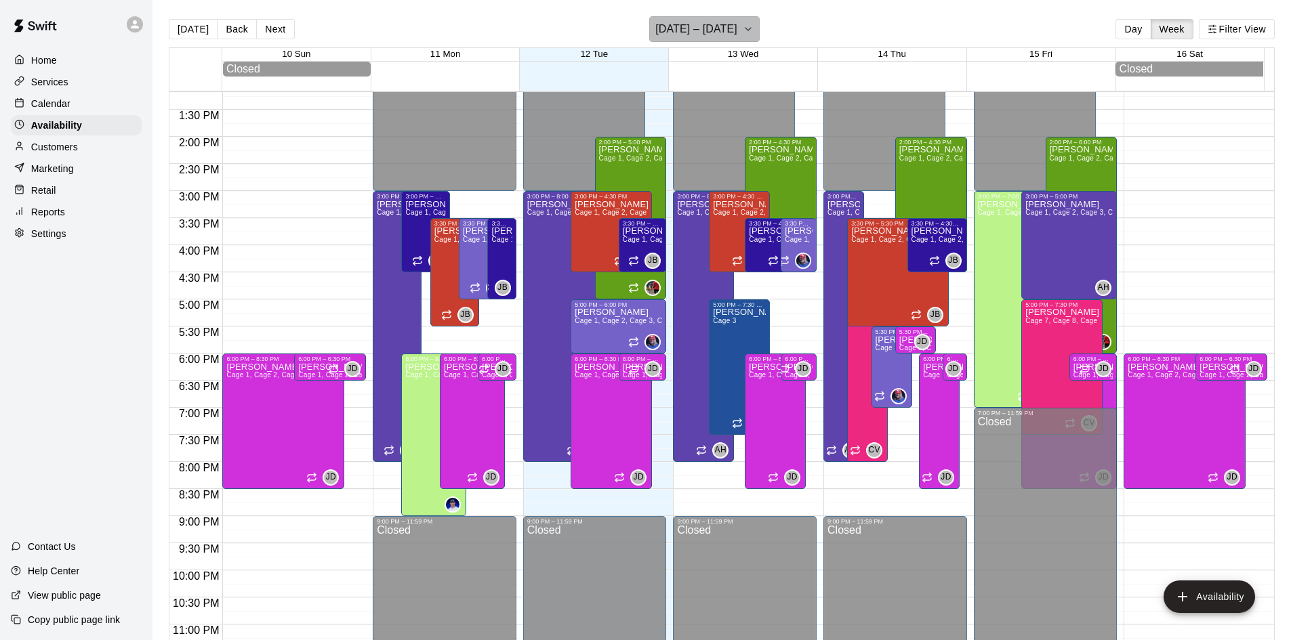
click at [746, 27] on icon "button" at bounding box center [748, 29] width 11 height 16
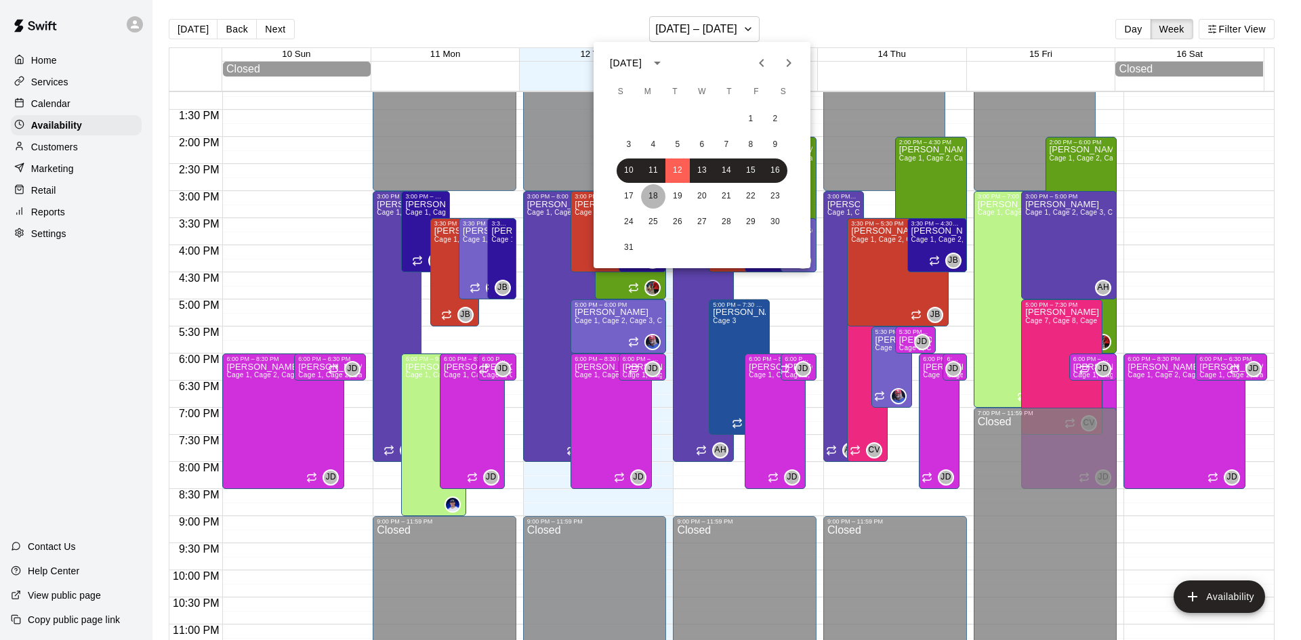
click at [654, 192] on button "18" at bounding box center [653, 196] width 24 height 24
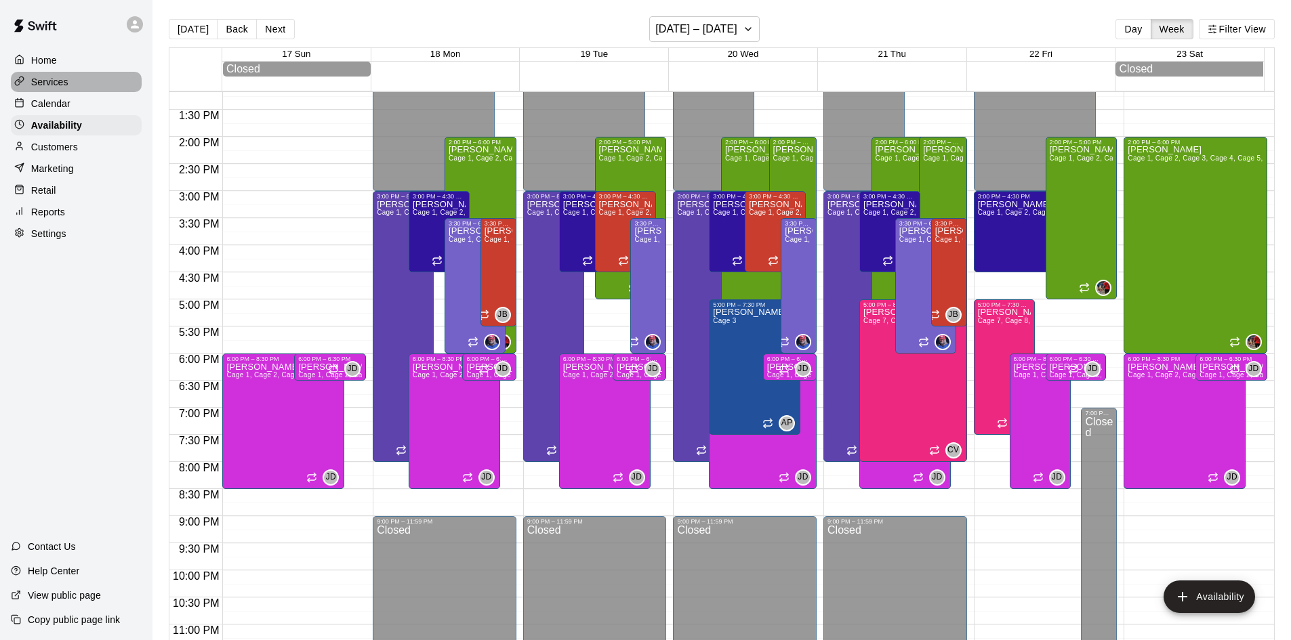
click at [77, 91] on div "Services" at bounding box center [76, 82] width 131 height 20
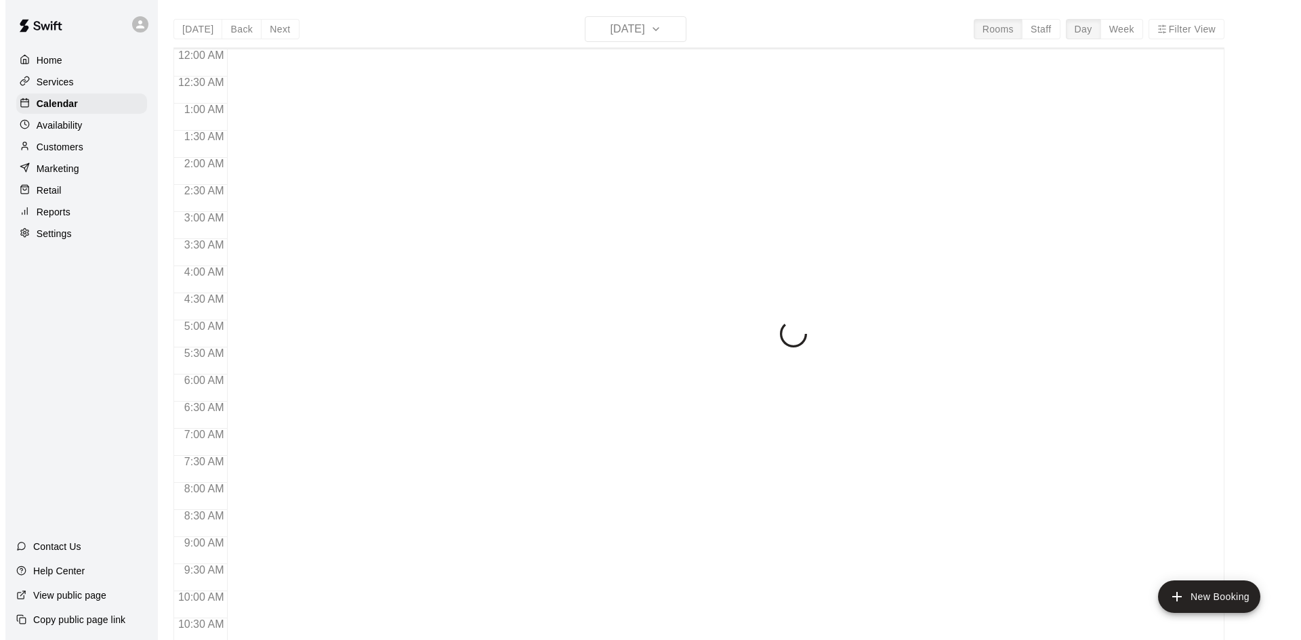
scroll to position [491, 0]
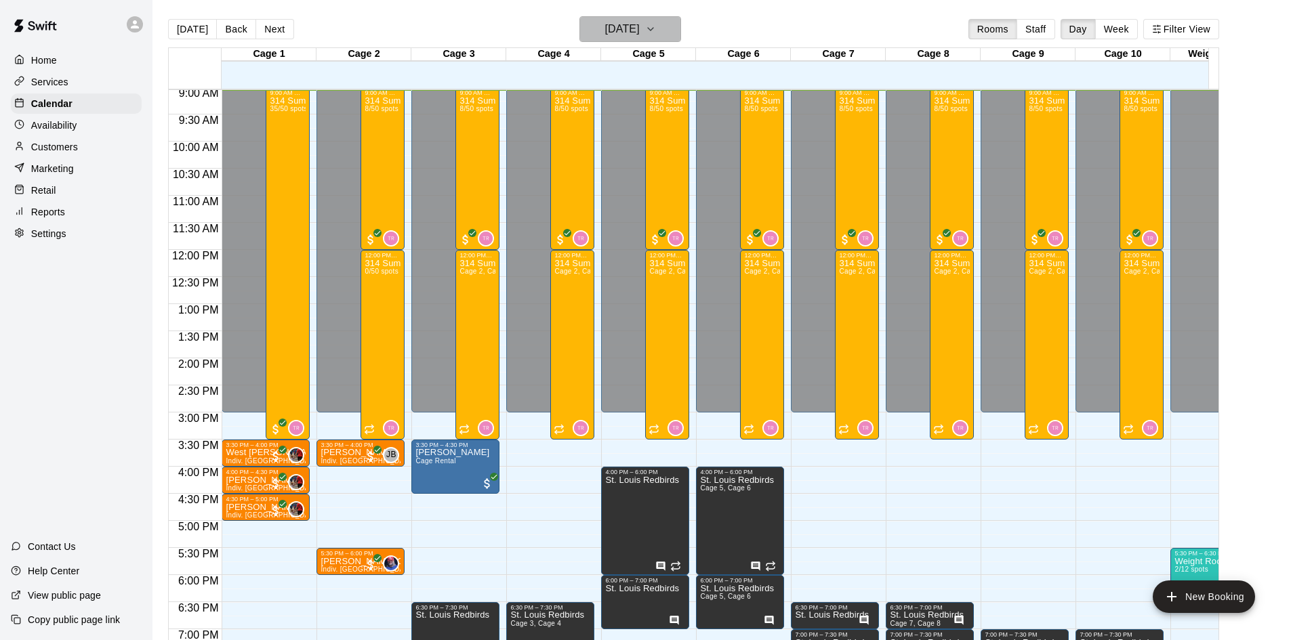
click at [623, 21] on h6 "[DATE]" at bounding box center [622, 29] width 35 height 19
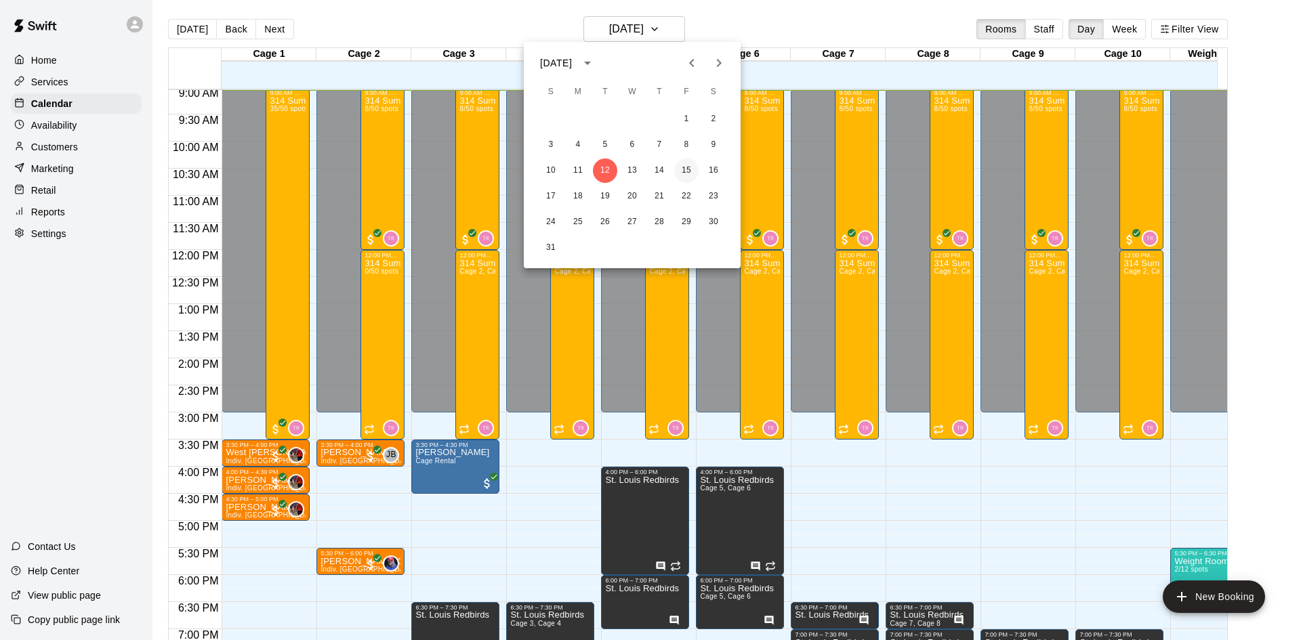
click at [686, 167] on button "15" at bounding box center [686, 171] width 24 height 24
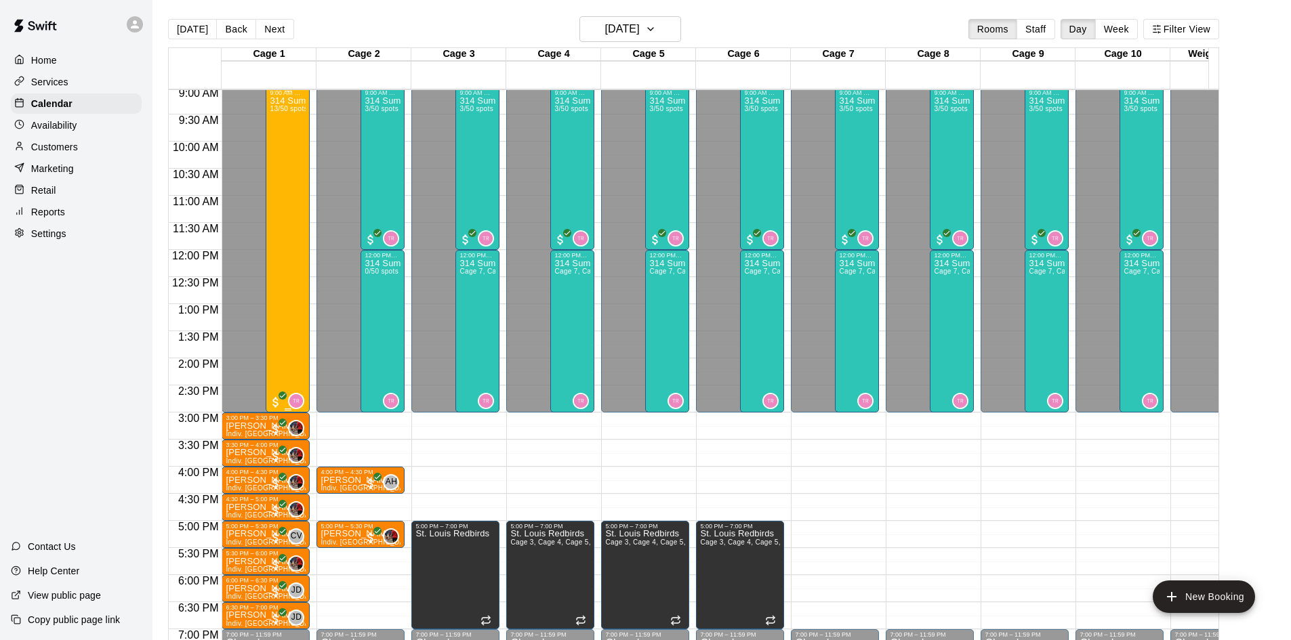
click at [272, 178] on div "314 Summer Camp | Week 10 (Friday Funday - Full) 13/50 spots" at bounding box center [288, 416] width 36 height 640
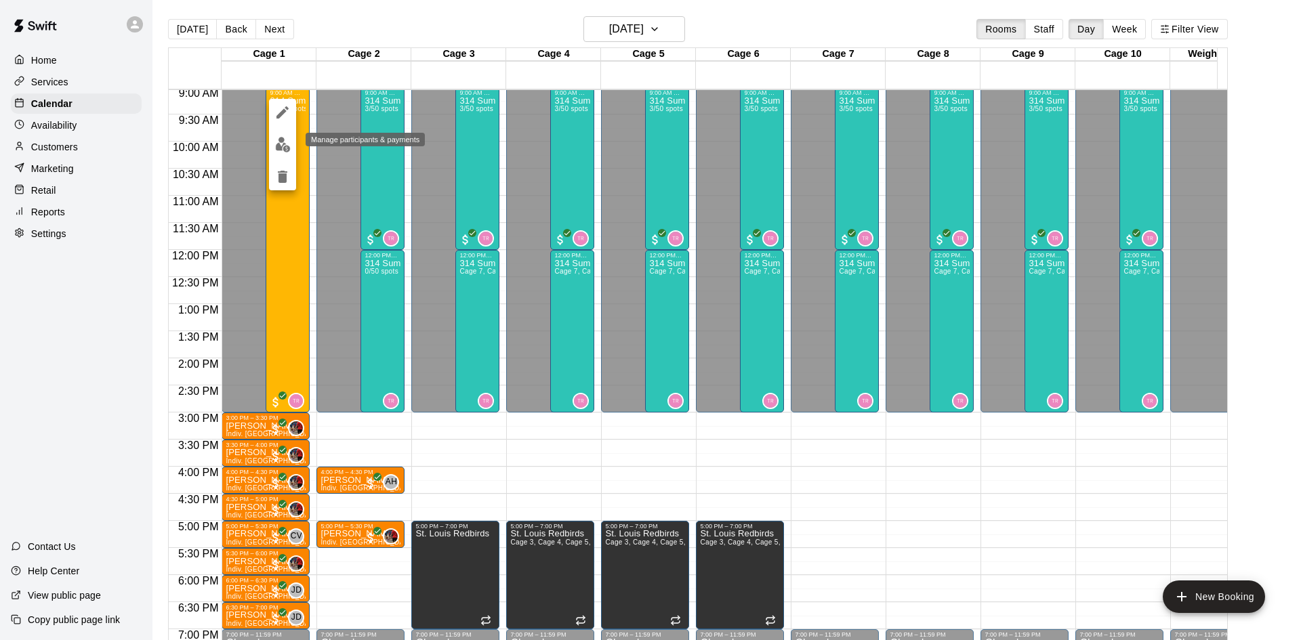
click at [290, 144] on img "edit" at bounding box center [283, 145] width 16 height 16
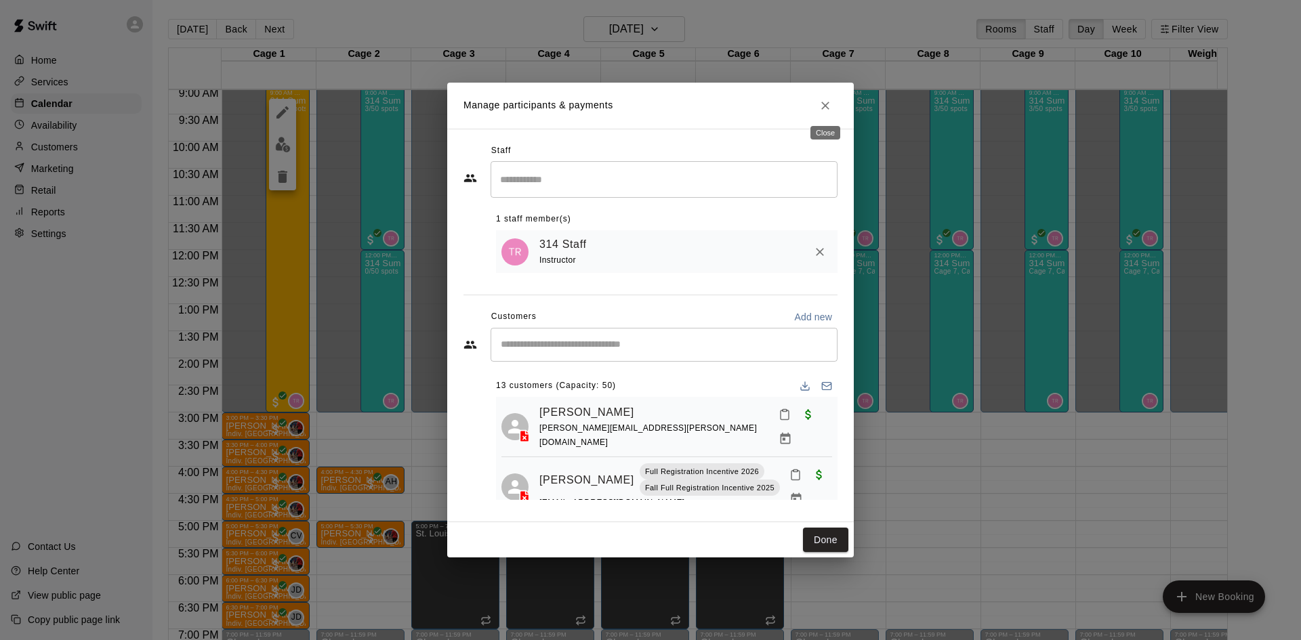
click at [828, 102] on icon "Close" at bounding box center [825, 106] width 8 height 8
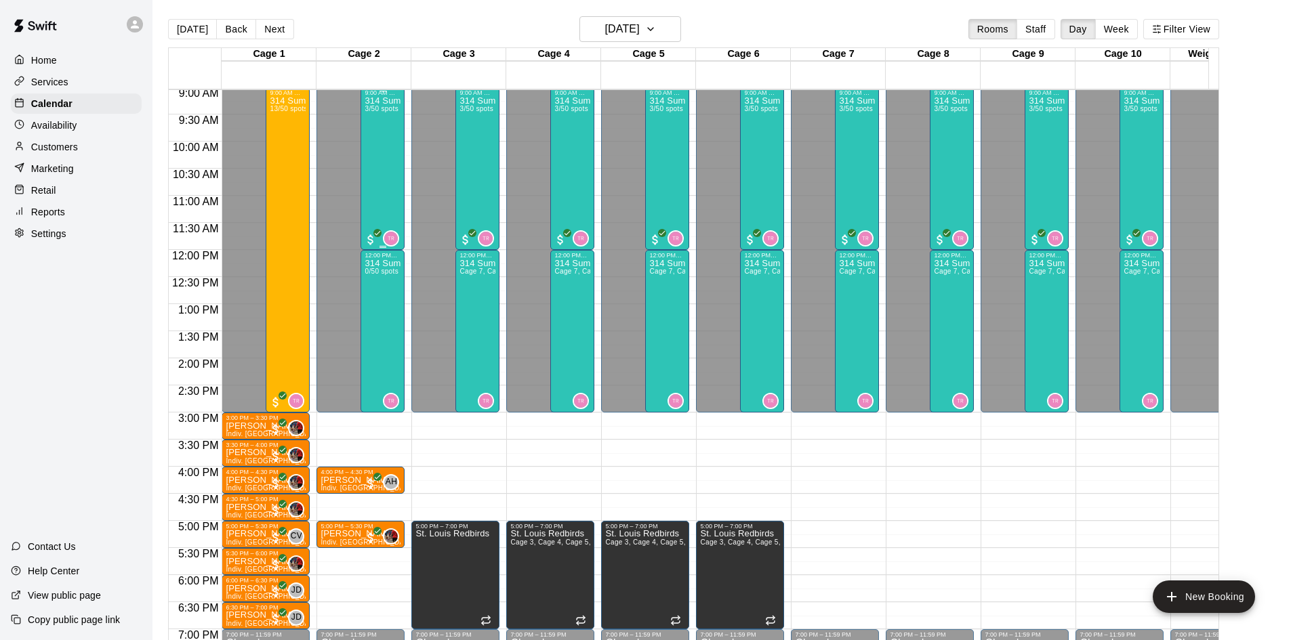
click at [391, 167] on div "314 Summer Camp | Week 10 (Friday Funday - Half) 3/50 spots" at bounding box center [383, 416] width 36 height 640
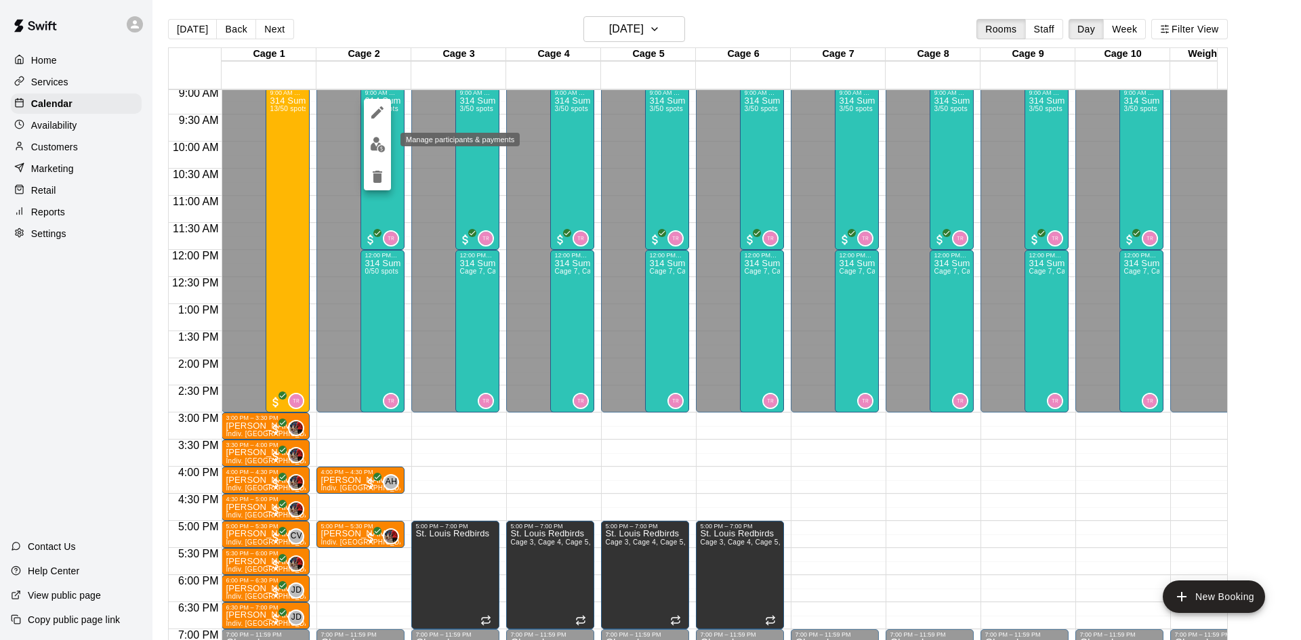
click at [382, 148] on img "edit" at bounding box center [378, 145] width 16 height 16
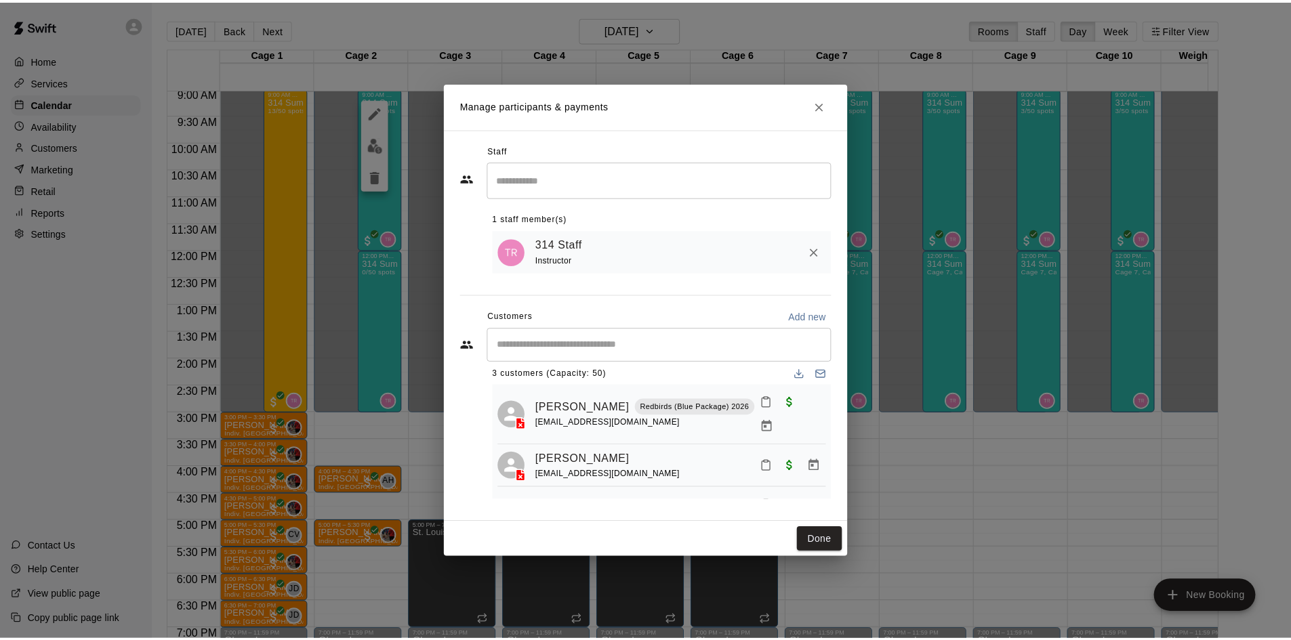
scroll to position [0, 0]
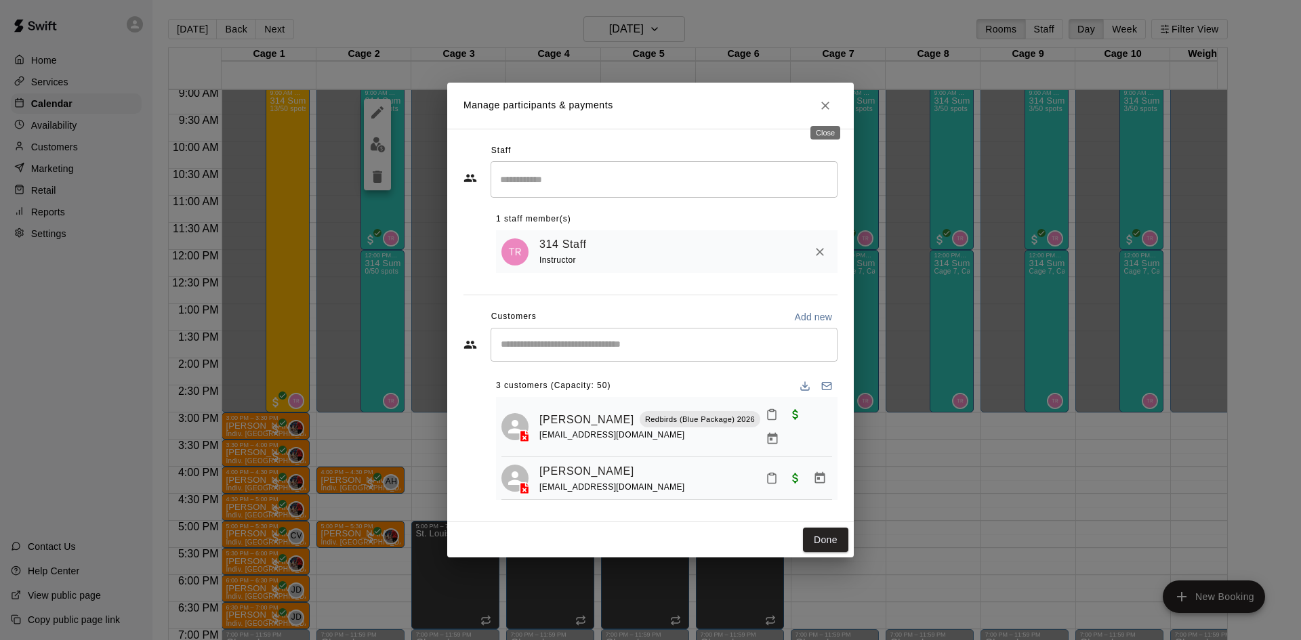
click at [832, 106] on button "Close" at bounding box center [825, 106] width 24 height 24
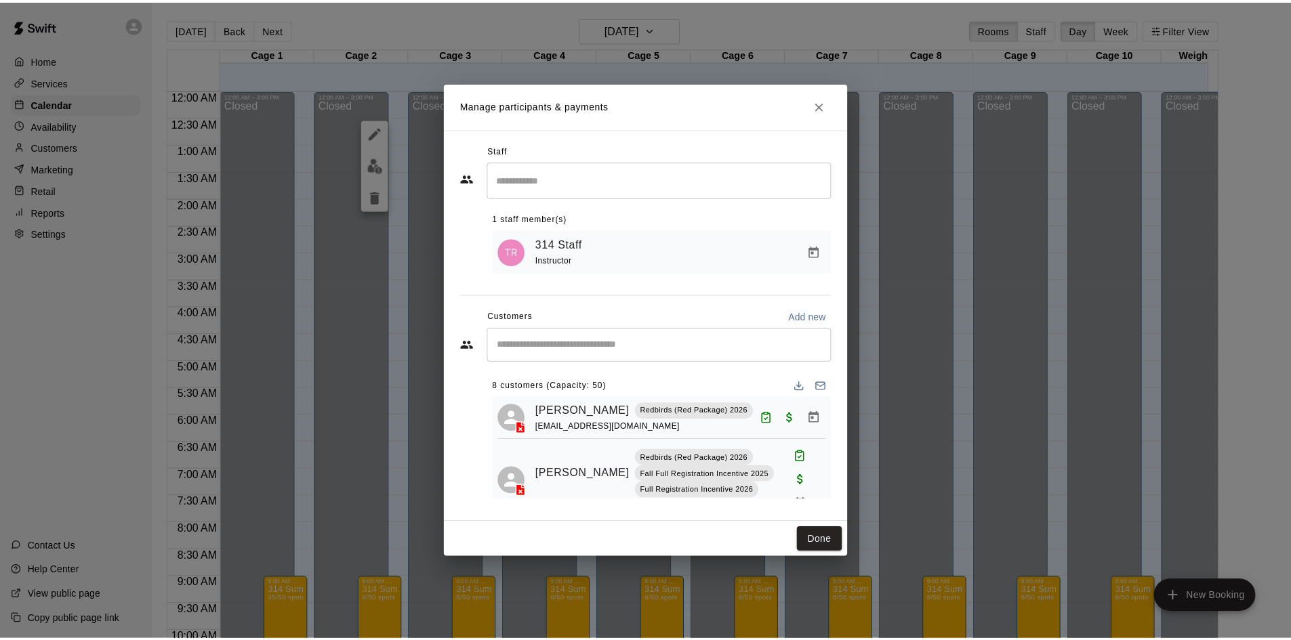
scroll to position [107, 0]
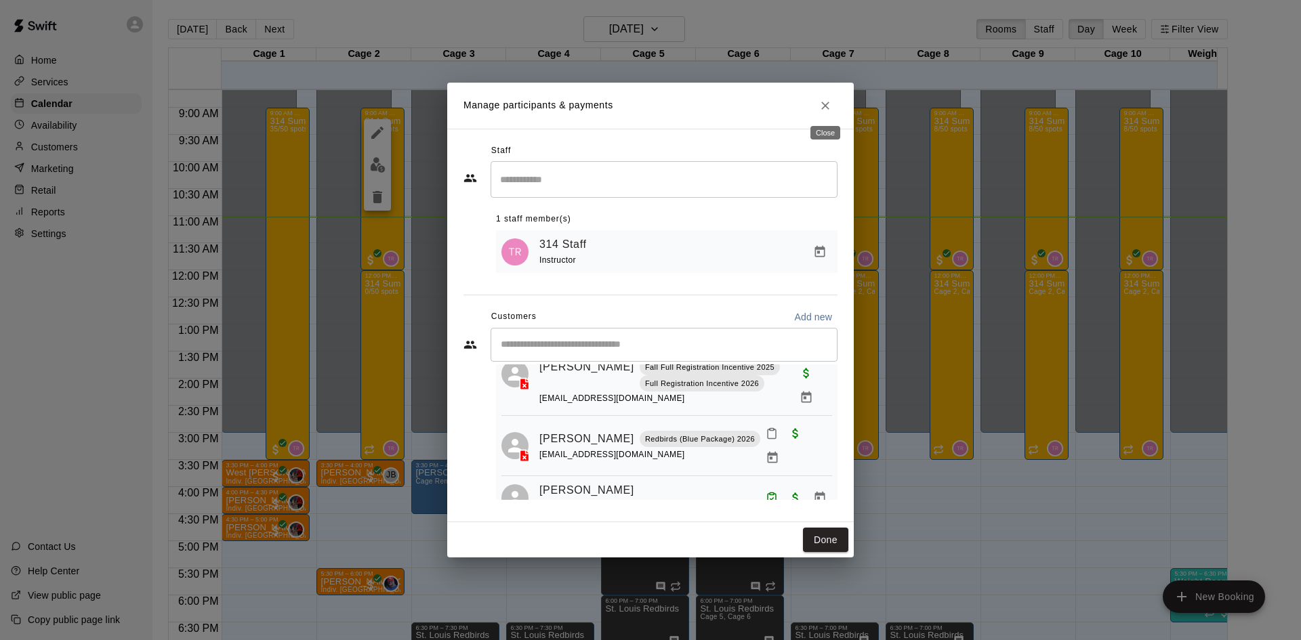
click at [833, 110] on button "Close" at bounding box center [825, 106] width 24 height 24
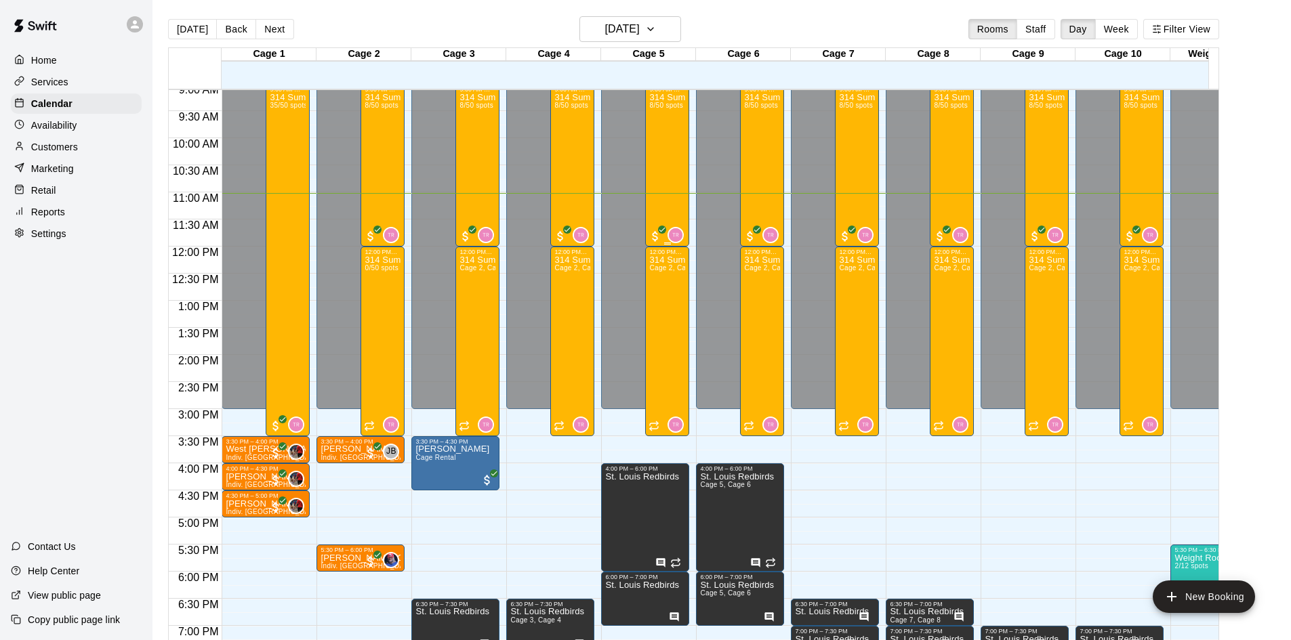
scroll to position [470, 0]
